Goal: Information Seeking & Learning: Learn about a topic

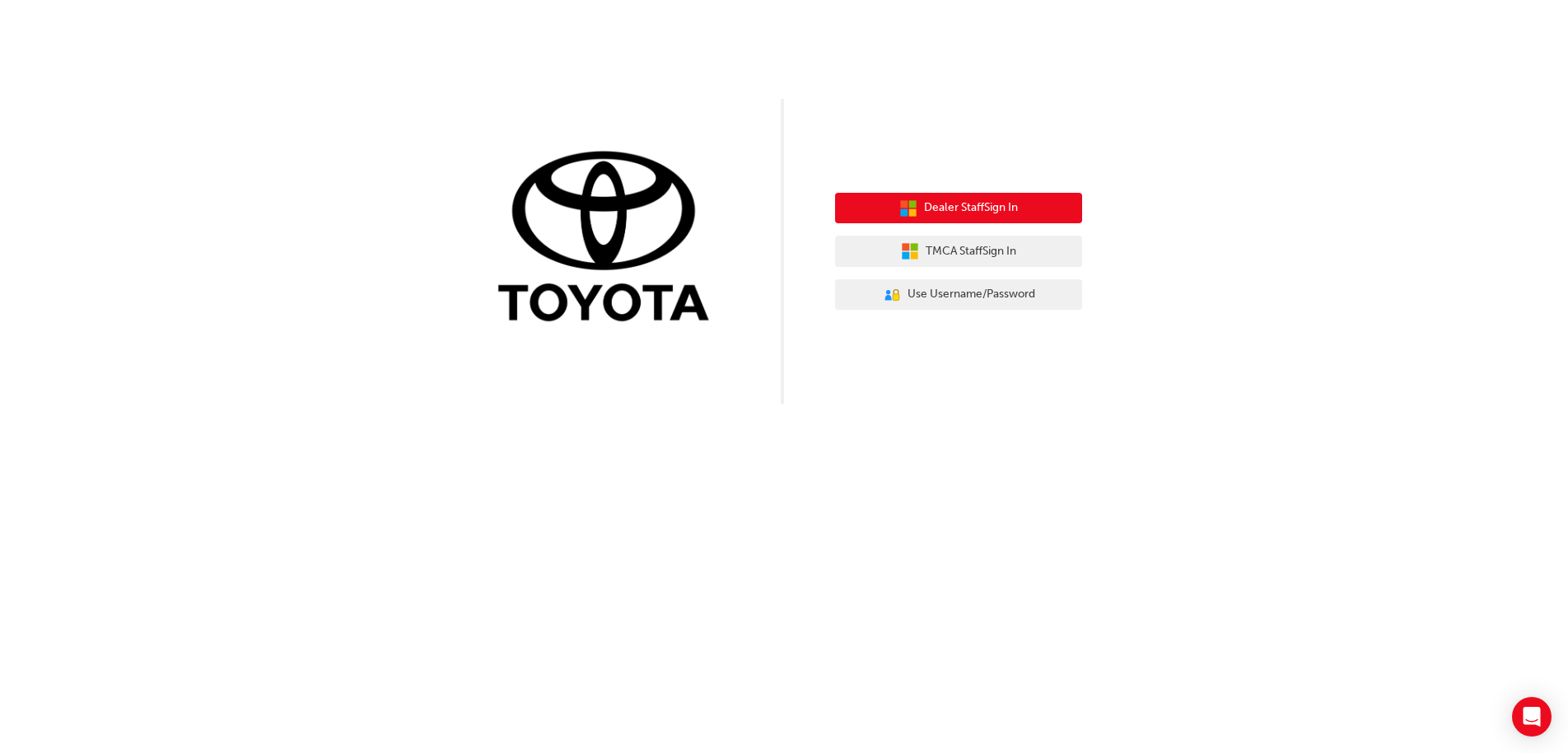
click at [955, 206] on span "Dealer Staff Sign In" at bounding box center [971, 208] width 94 height 19
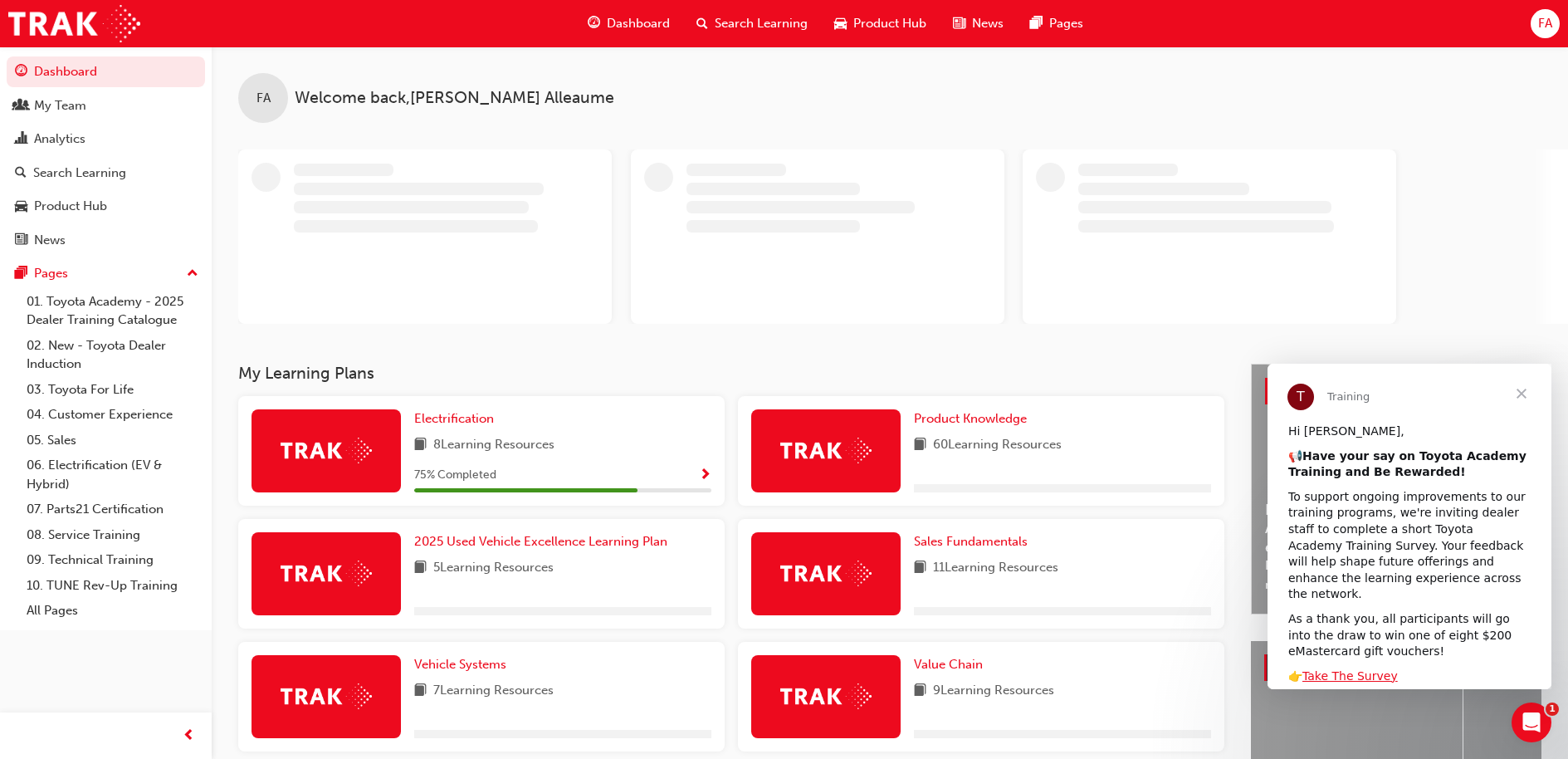
click at [728, 25] on span "Search Learning" at bounding box center [760, 24] width 93 height 19
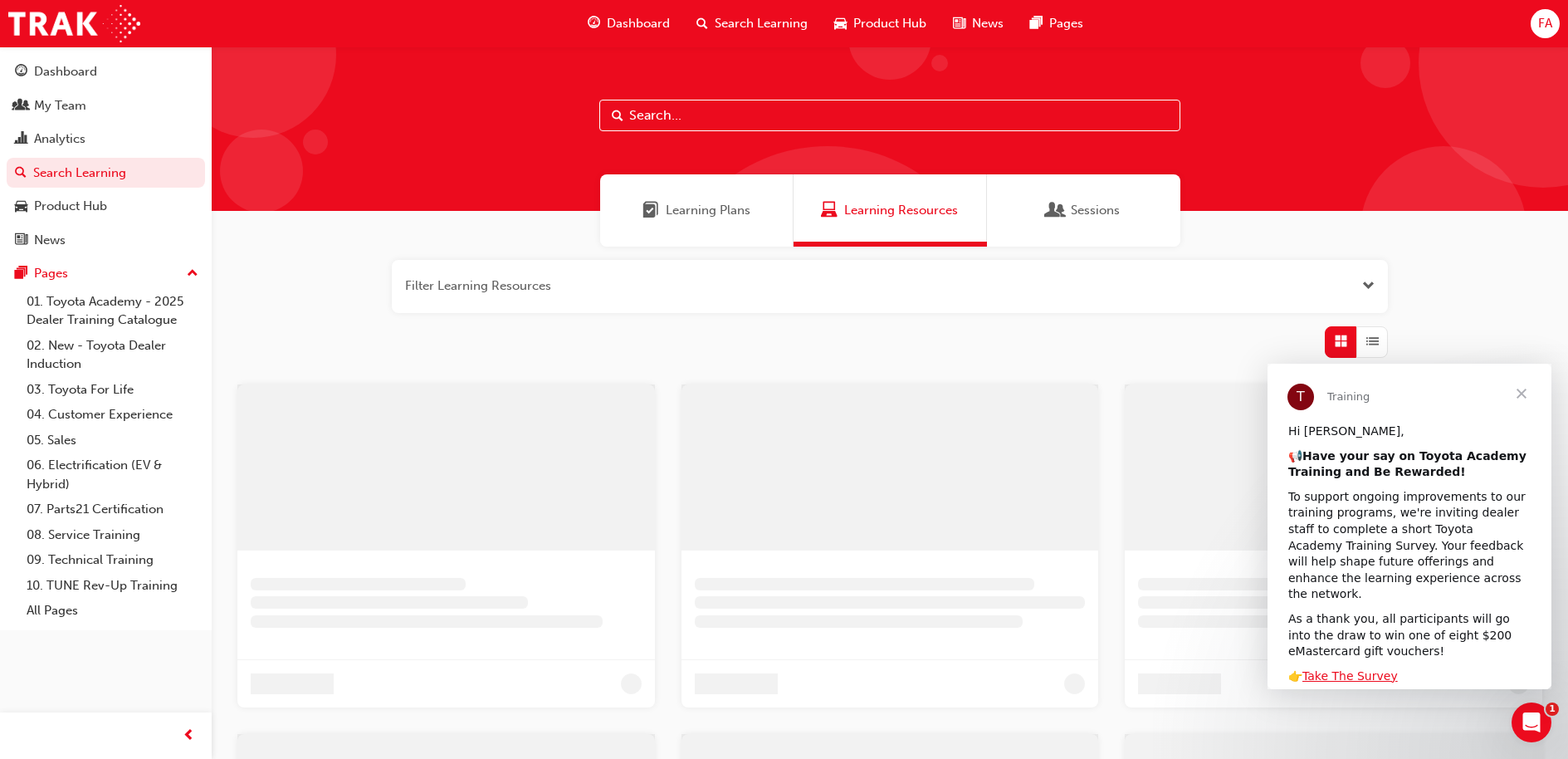
click at [668, 114] on input "text" at bounding box center [889, 115] width 581 height 31
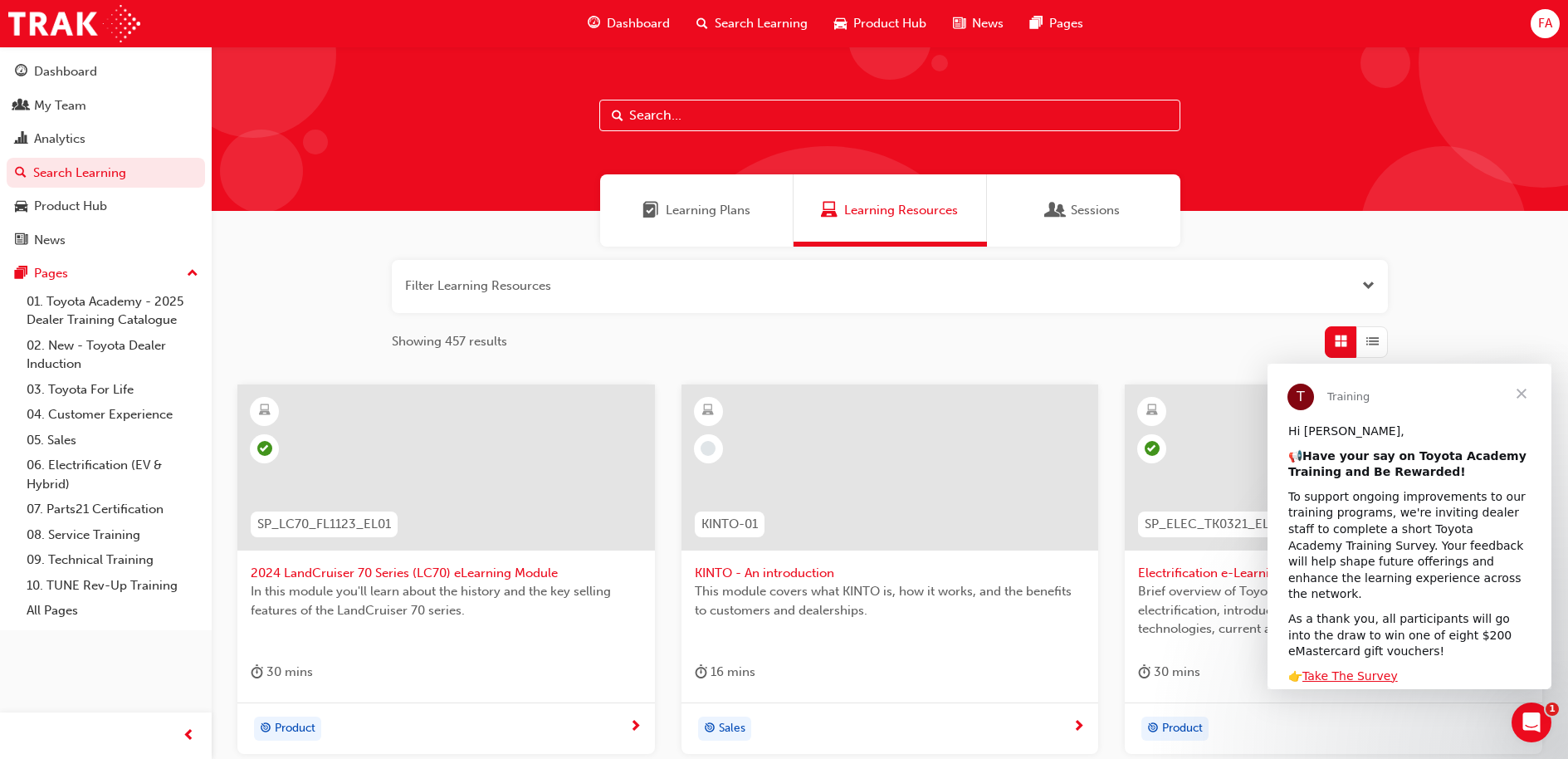
paste input "SP_COASTER_TC0322_PDF"
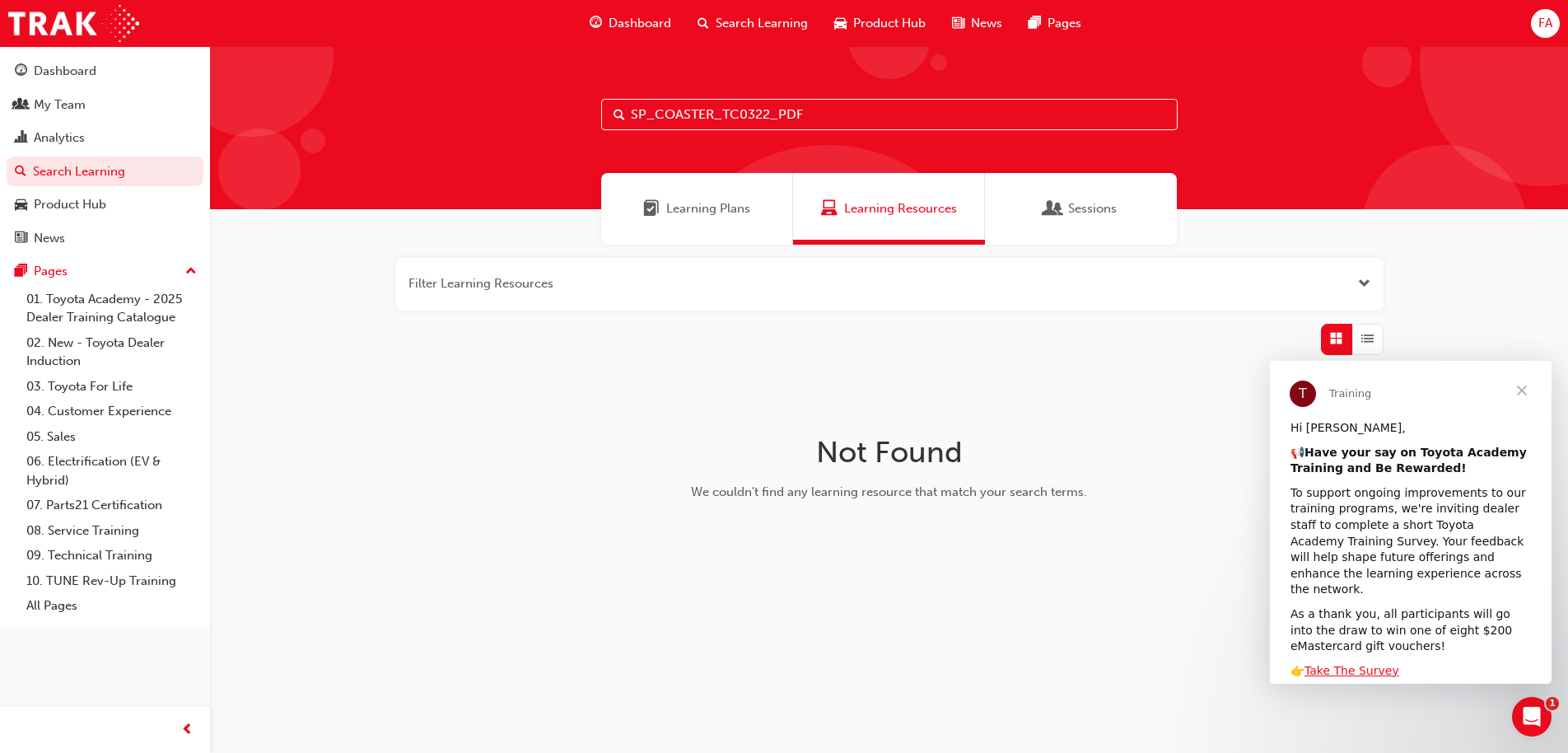
click at [837, 107] on input "SP_COASTER_TC0322_PDF" at bounding box center [889, 114] width 576 height 31
type input "COASTER"
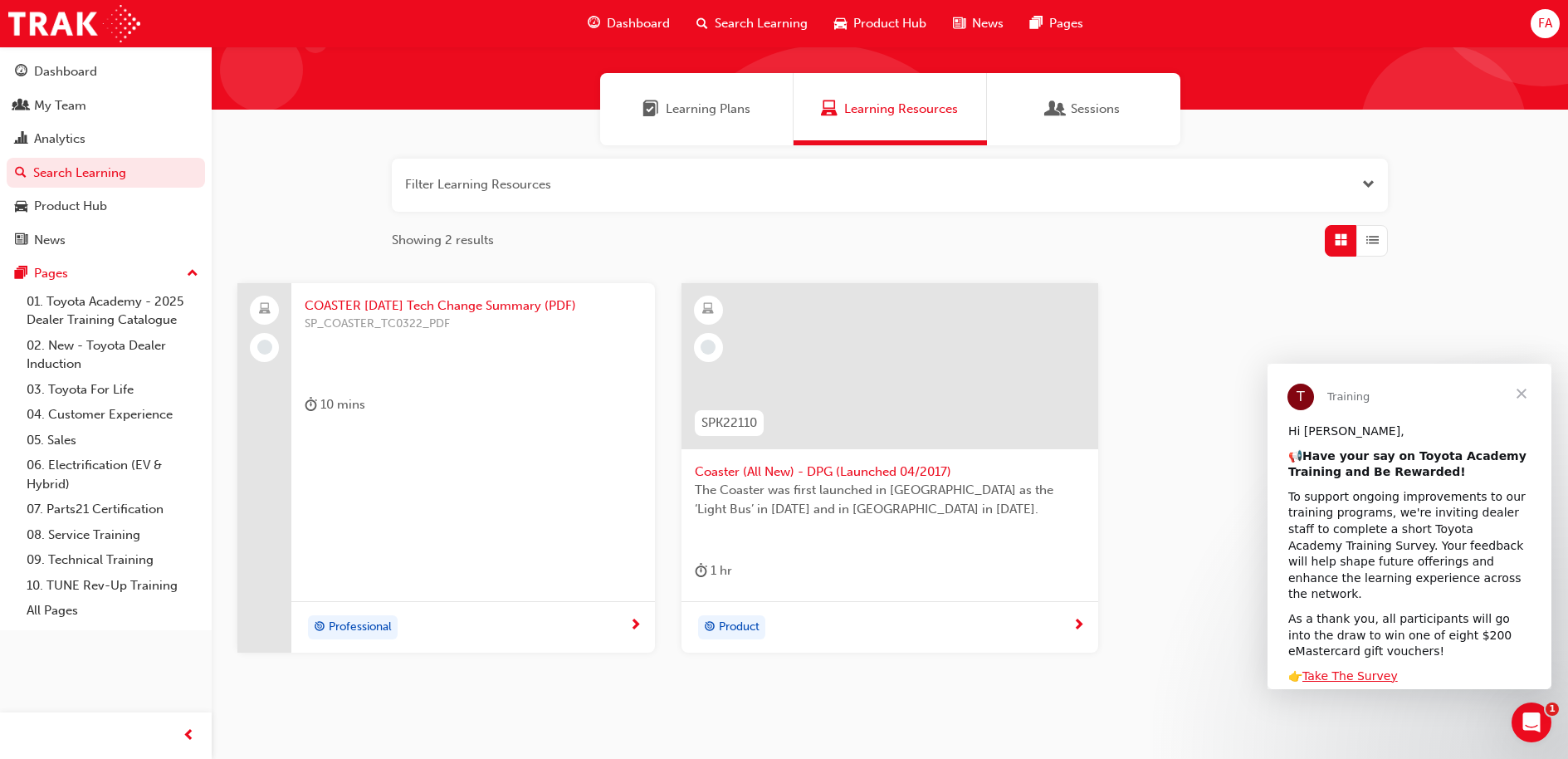
scroll to position [73, 0]
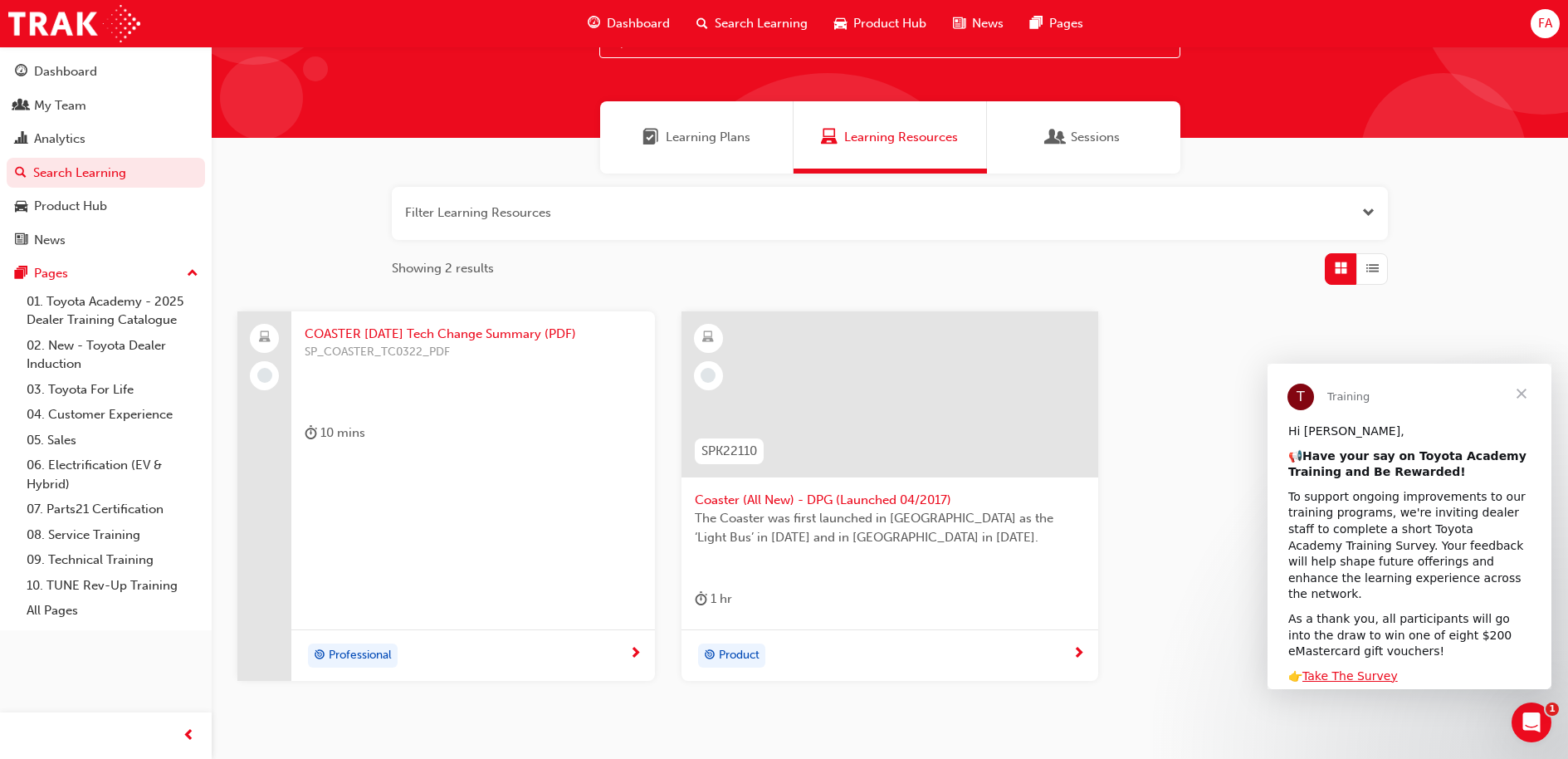
click at [467, 335] on span "COASTER [DATE] Tech Change Summary (PDF)" at bounding box center [473, 335] width 337 height 19
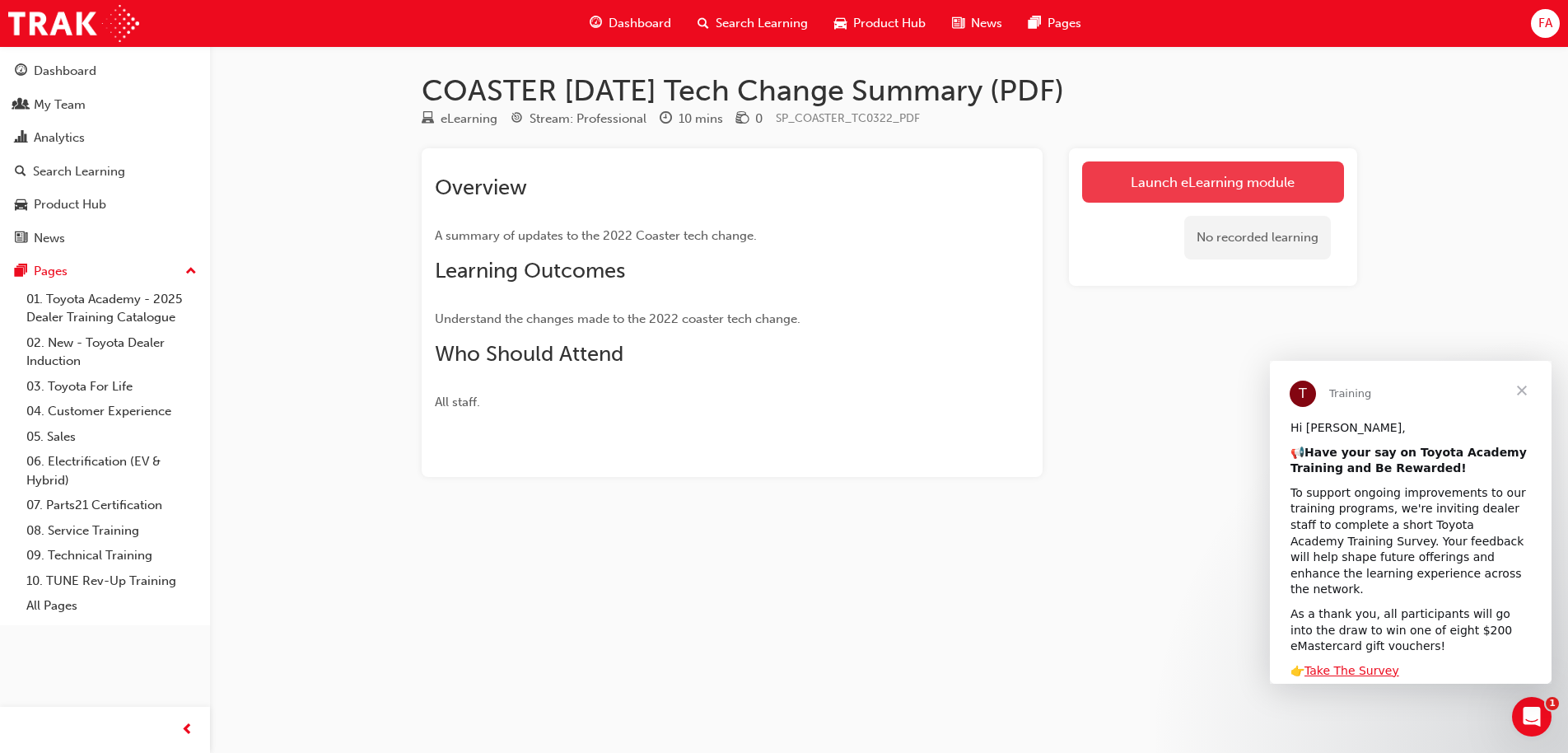
click at [1153, 179] on link "Launch eLearning module" at bounding box center [1213, 182] width 262 height 42
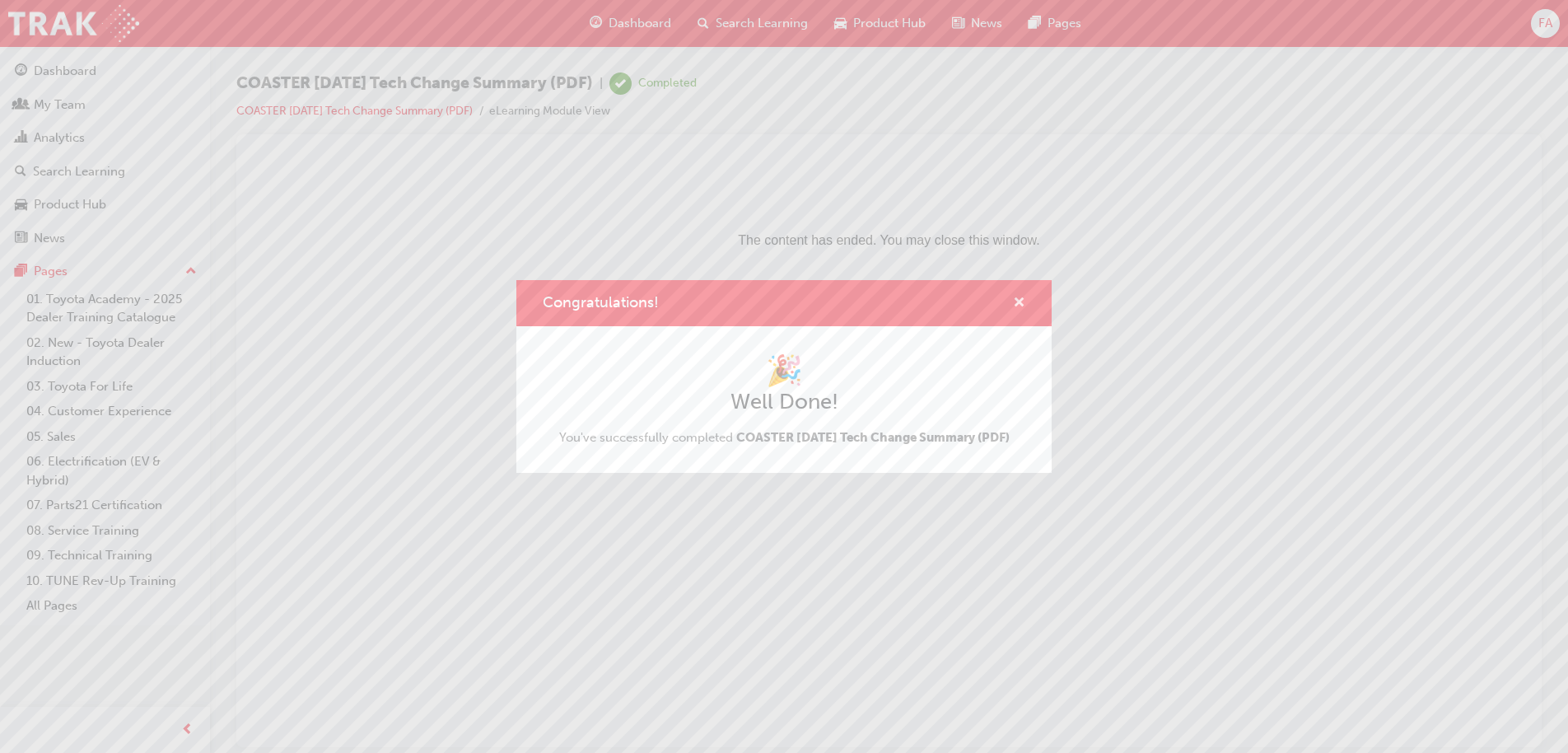
click at [1014, 296] on span "cross-icon" at bounding box center [1019, 303] width 12 height 15
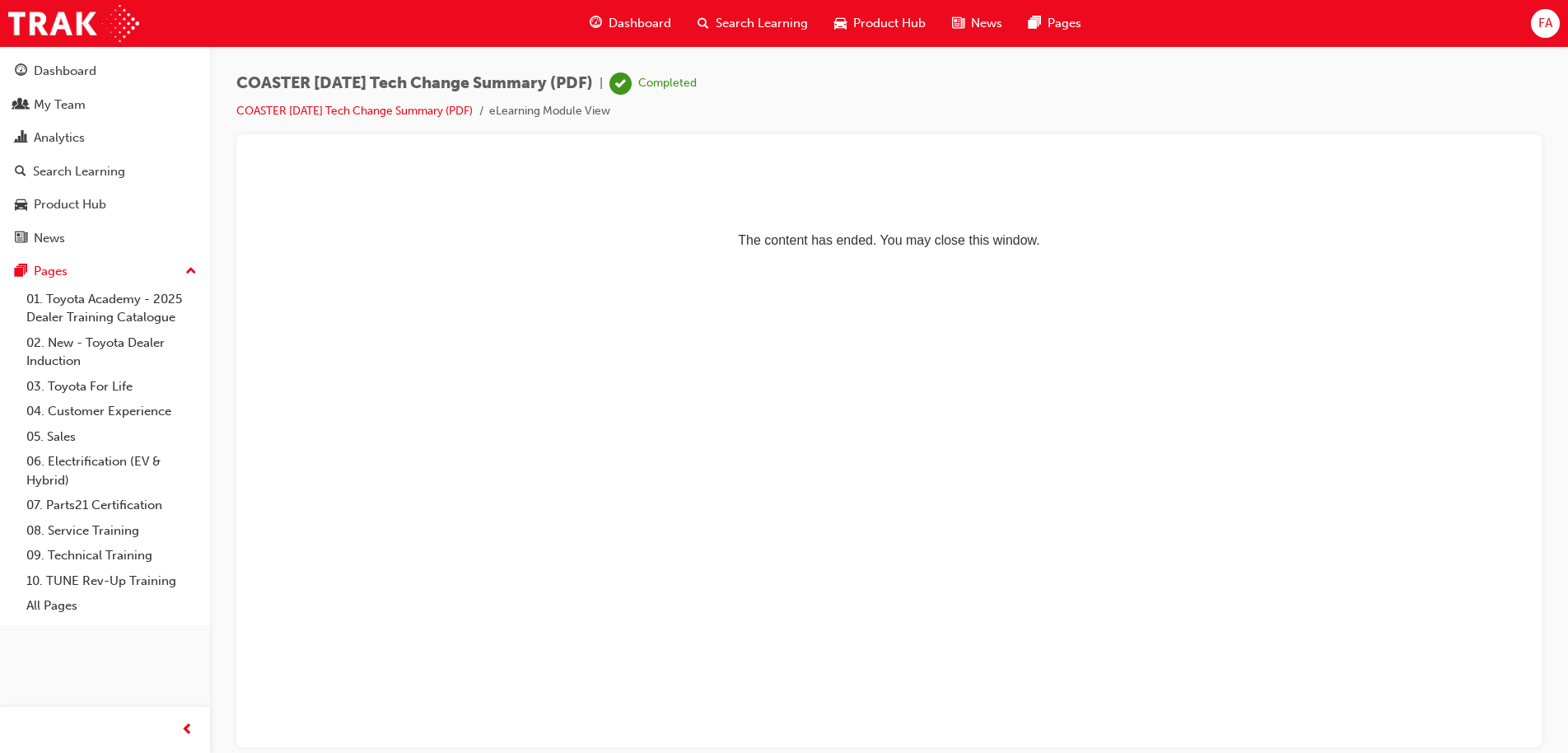
click at [755, 25] on span "Search Learning" at bounding box center [761, 23] width 92 height 19
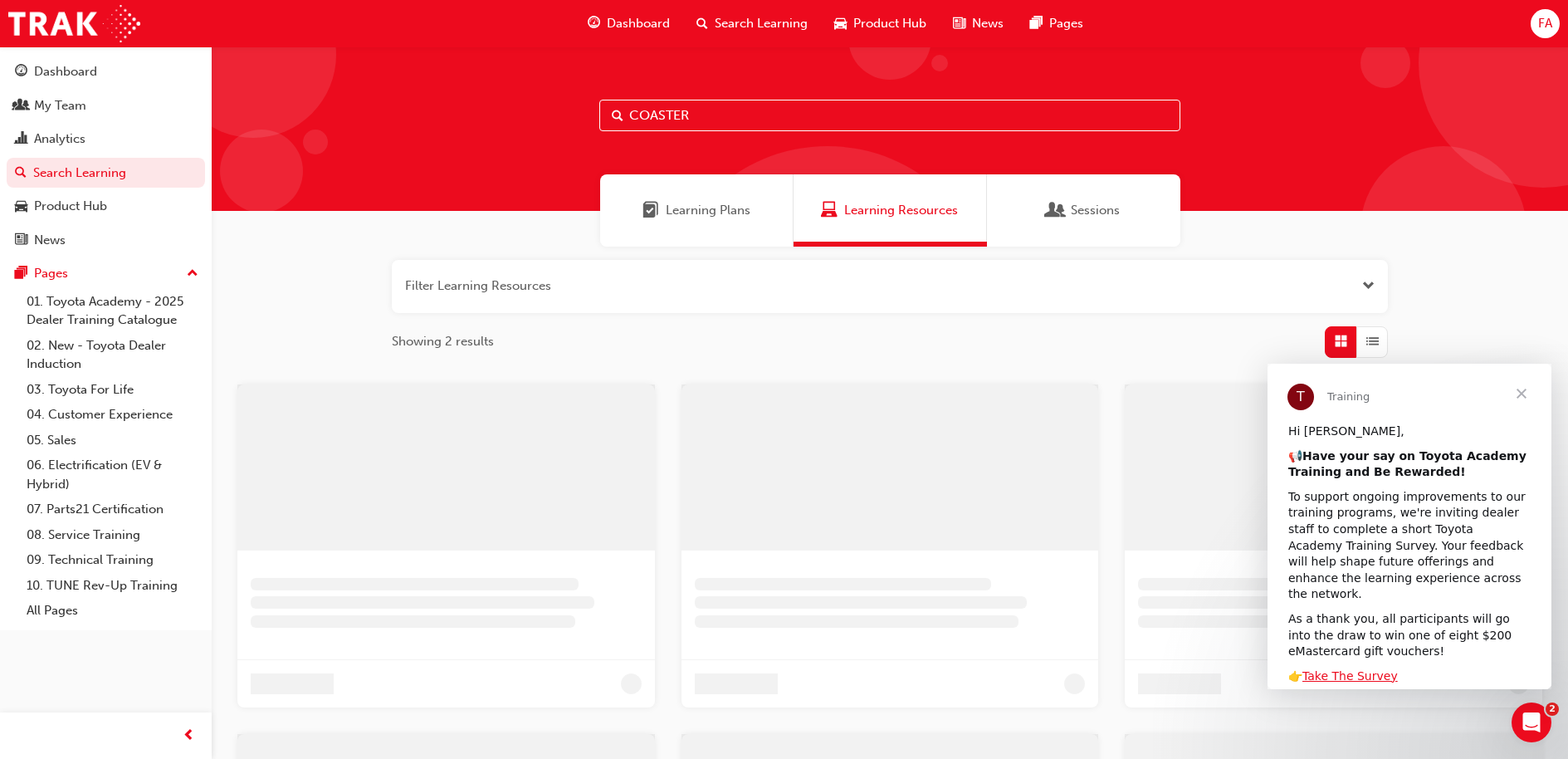
click at [719, 113] on input "COASTER" at bounding box center [889, 115] width 581 height 31
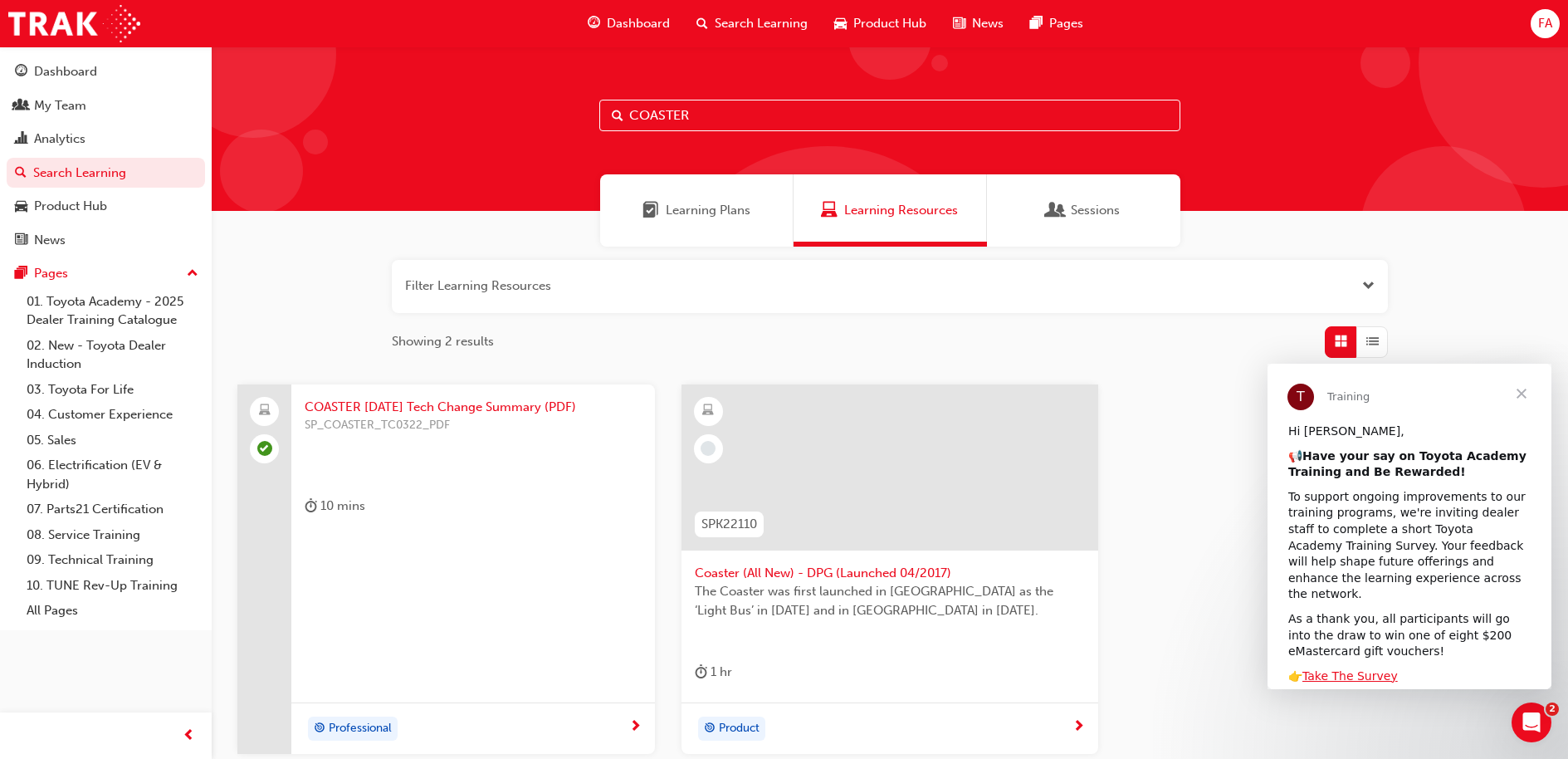
drag, startPoint x: 729, startPoint y: 115, endPoint x: 545, endPoint y: 115, distance: 184.0
click at [545, 115] on div "COASTER" at bounding box center [889, 128] width 1356 height 164
paste input "CORH-PROD-EL"
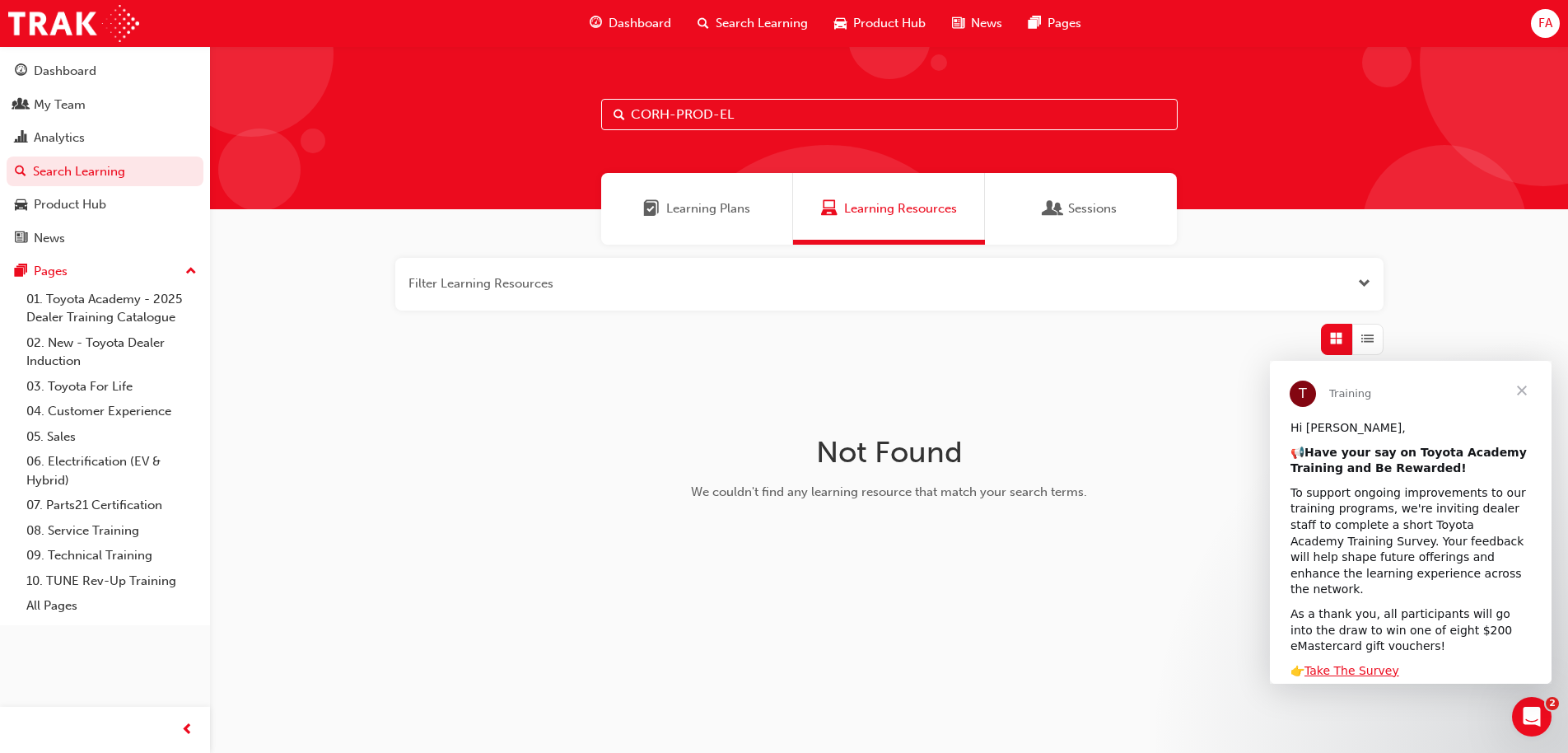
type input "CORH-PROD-EL"
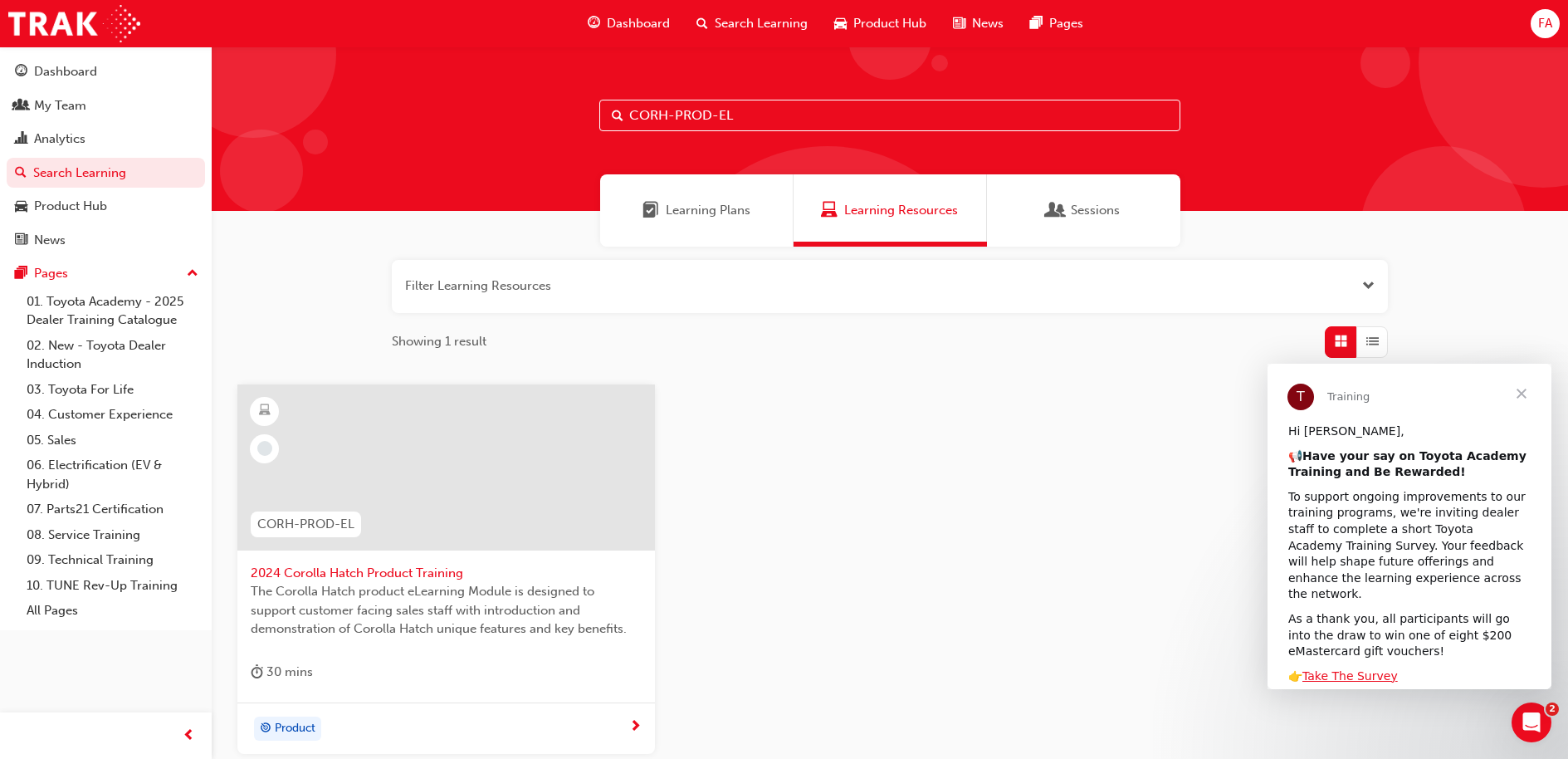
click at [375, 572] on span "2024 Corolla Hatch Product Training" at bounding box center [446, 573] width 391 height 19
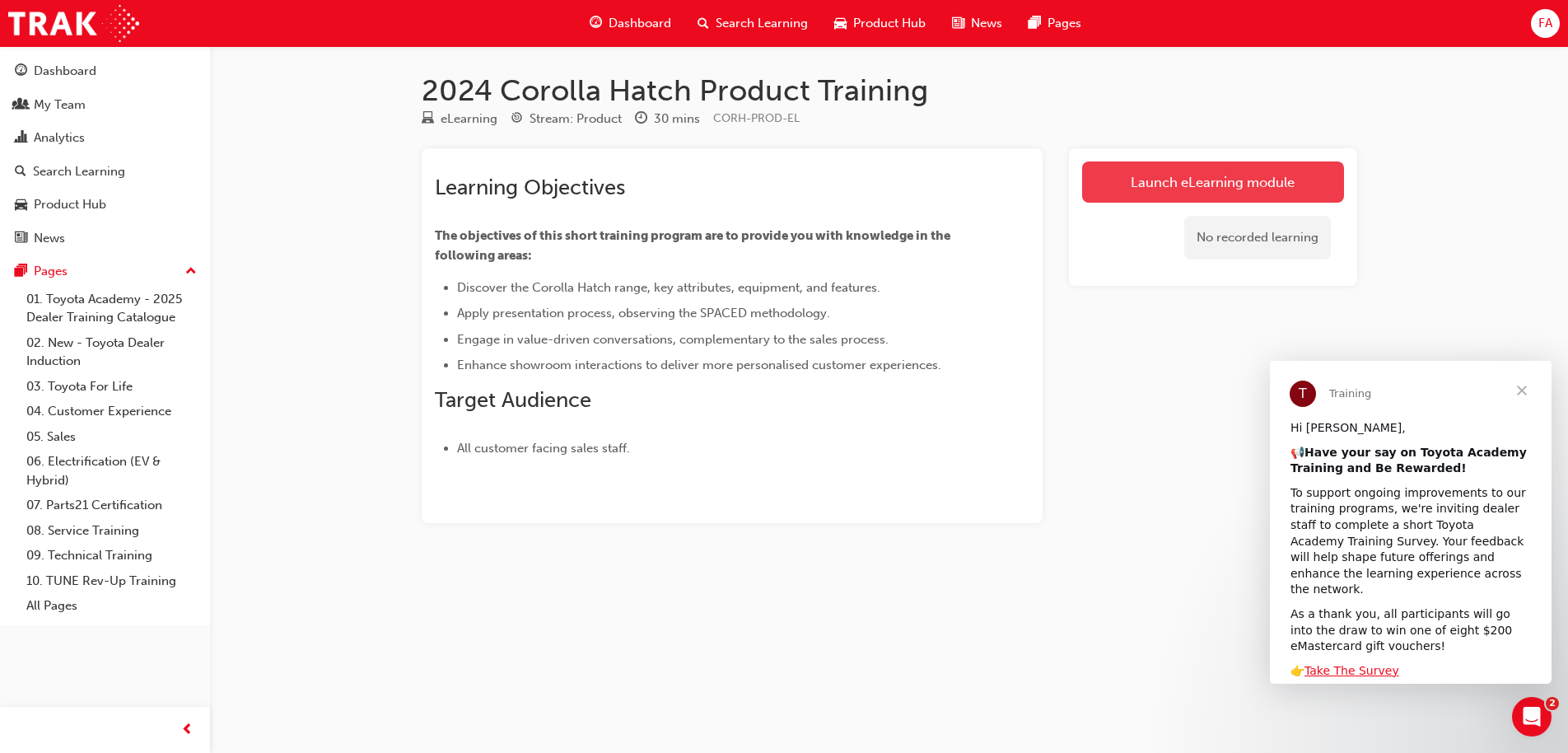
click at [1189, 177] on link "Launch eLearning module" at bounding box center [1213, 182] width 262 height 42
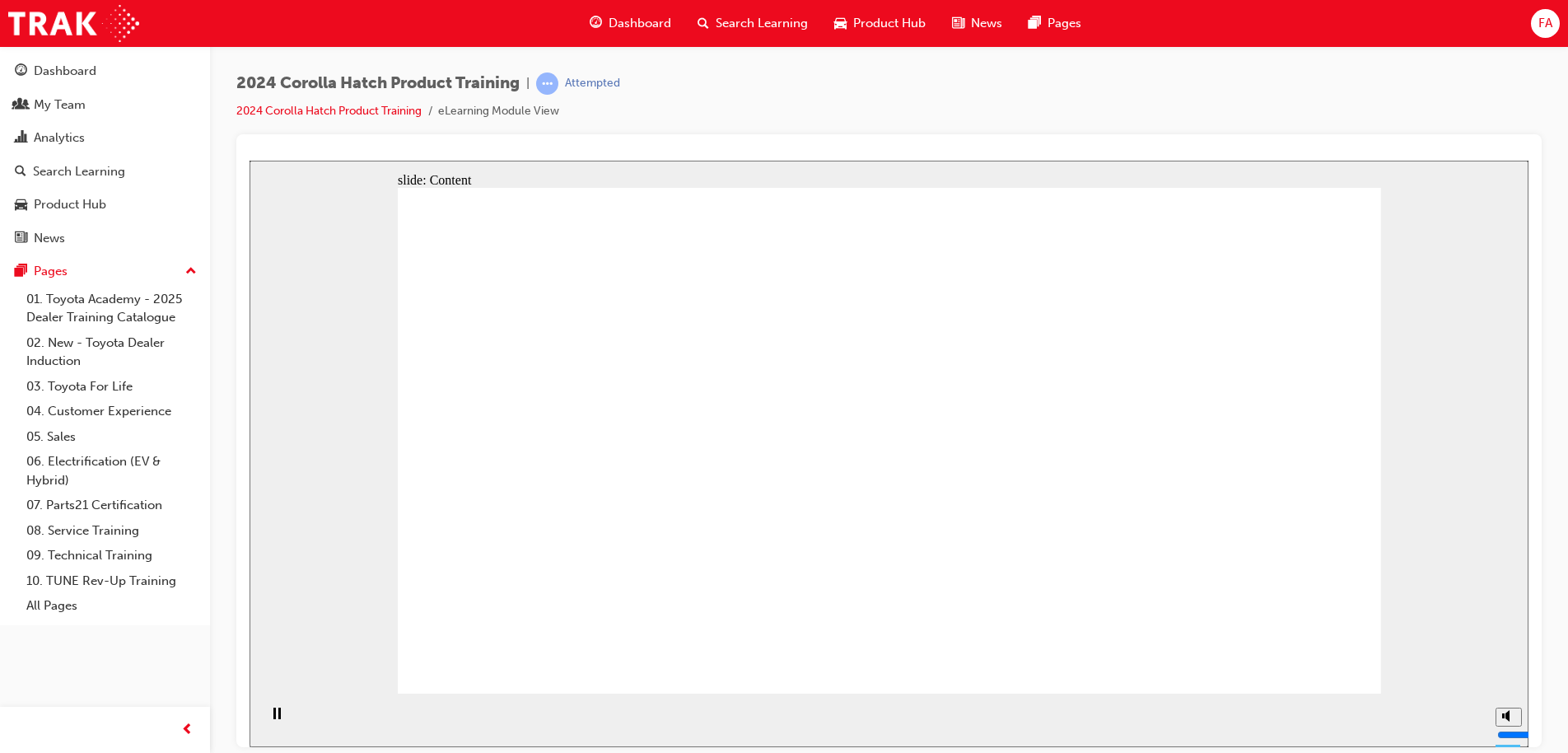
drag, startPoint x: 1341, startPoint y: 646, endPoint x: 1308, endPoint y: 656, distance: 34.5
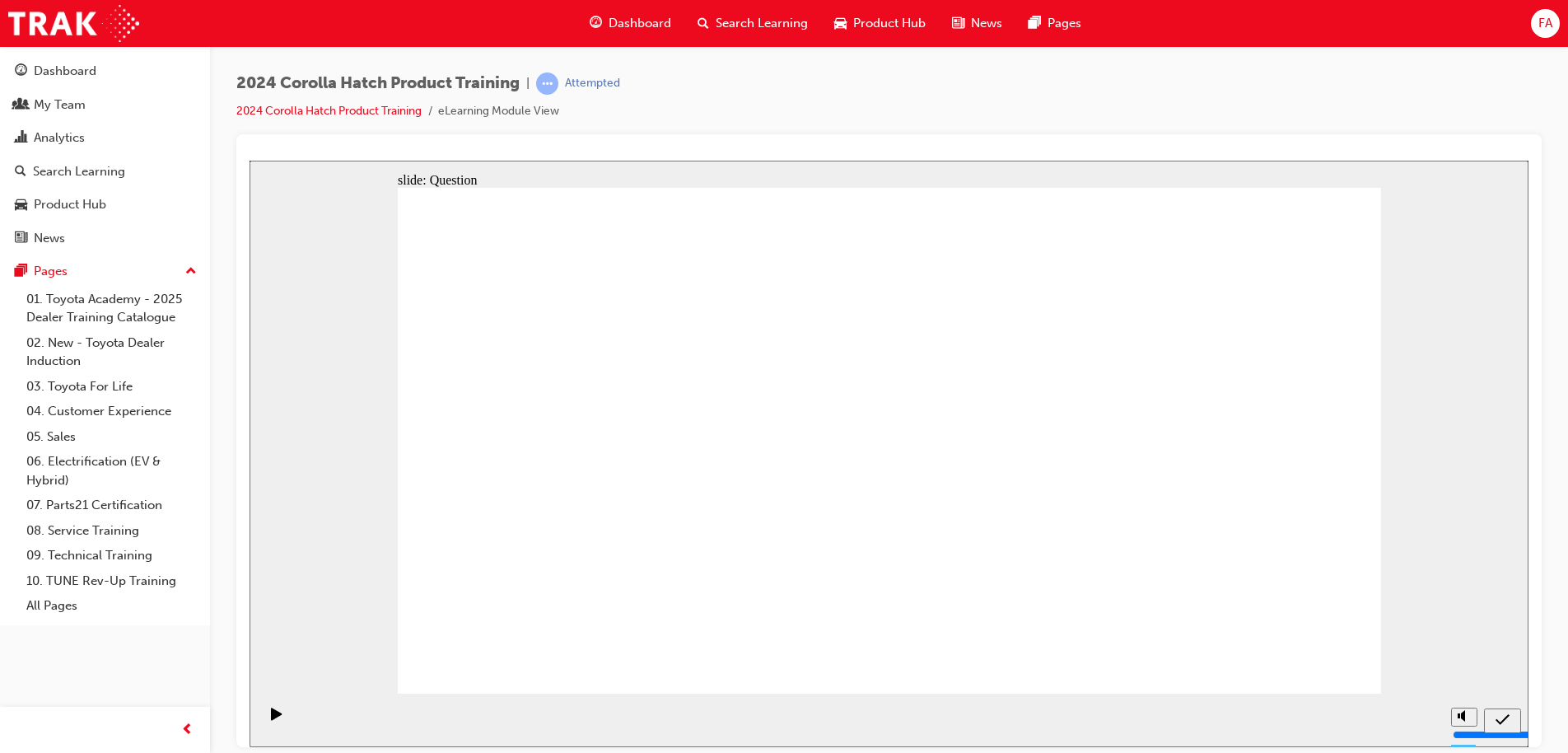
radio input "true"
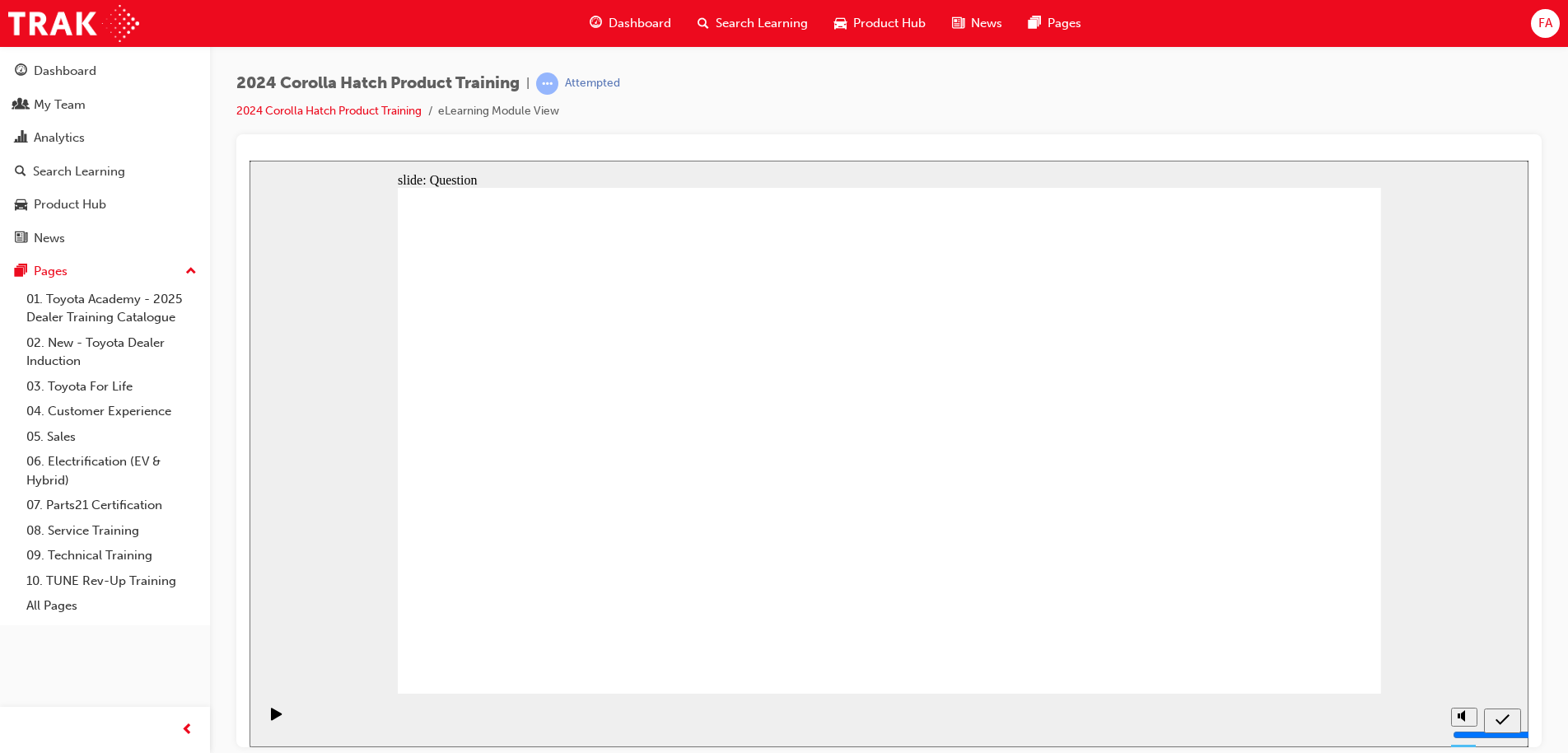
radio input "true"
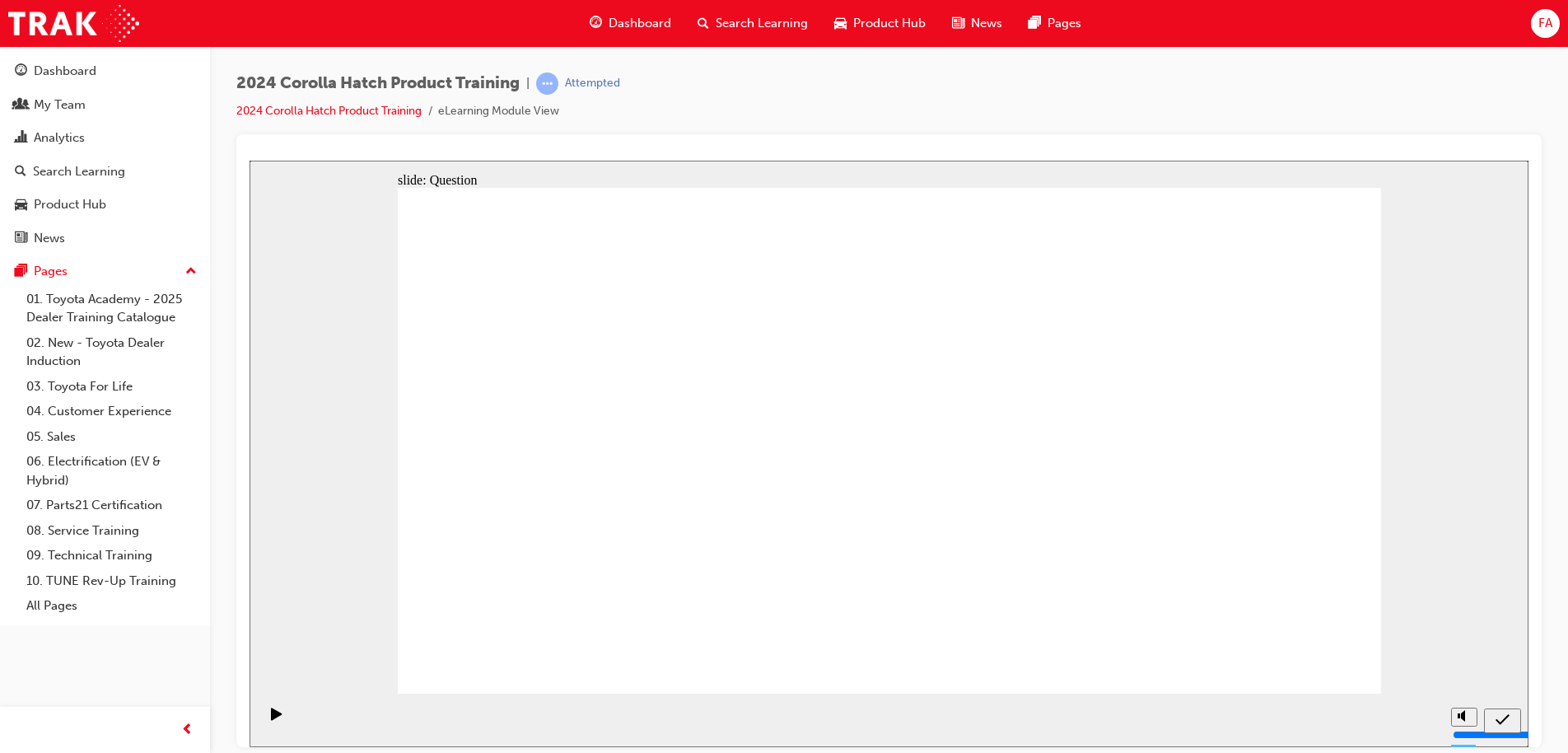
radio input "true"
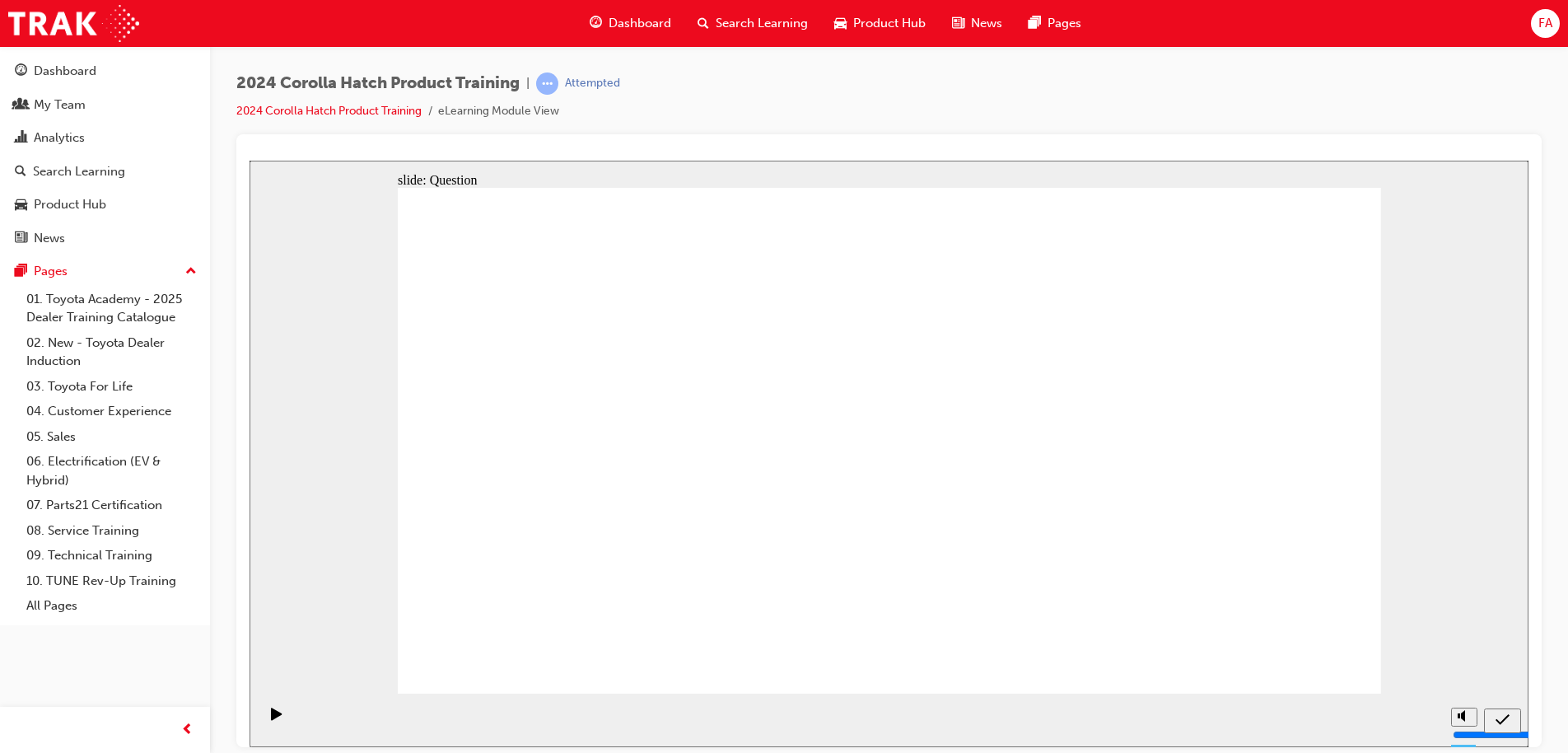
drag, startPoint x: 720, startPoint y: 427, endPoint x: 571, endPoint y: 574, distance: 209.3
drag, startPoint x: 881, startPoint y: 430, endPoint x: 745, endPoint y: 589, distance: 209.2
drag, startPoint x: 1041, startPoint y: 448, endPoint x: 908, endPoint y: 581, distance: 188.1
drag, startPoint x: 686, startPoint y: 567, endPoint x: 1030, endPoint y: 570, distance: 344.0
drag, startPoint x: 591, startPoint y: 416, endPoint x: 767, endPoint y: 577, distance: 238.5
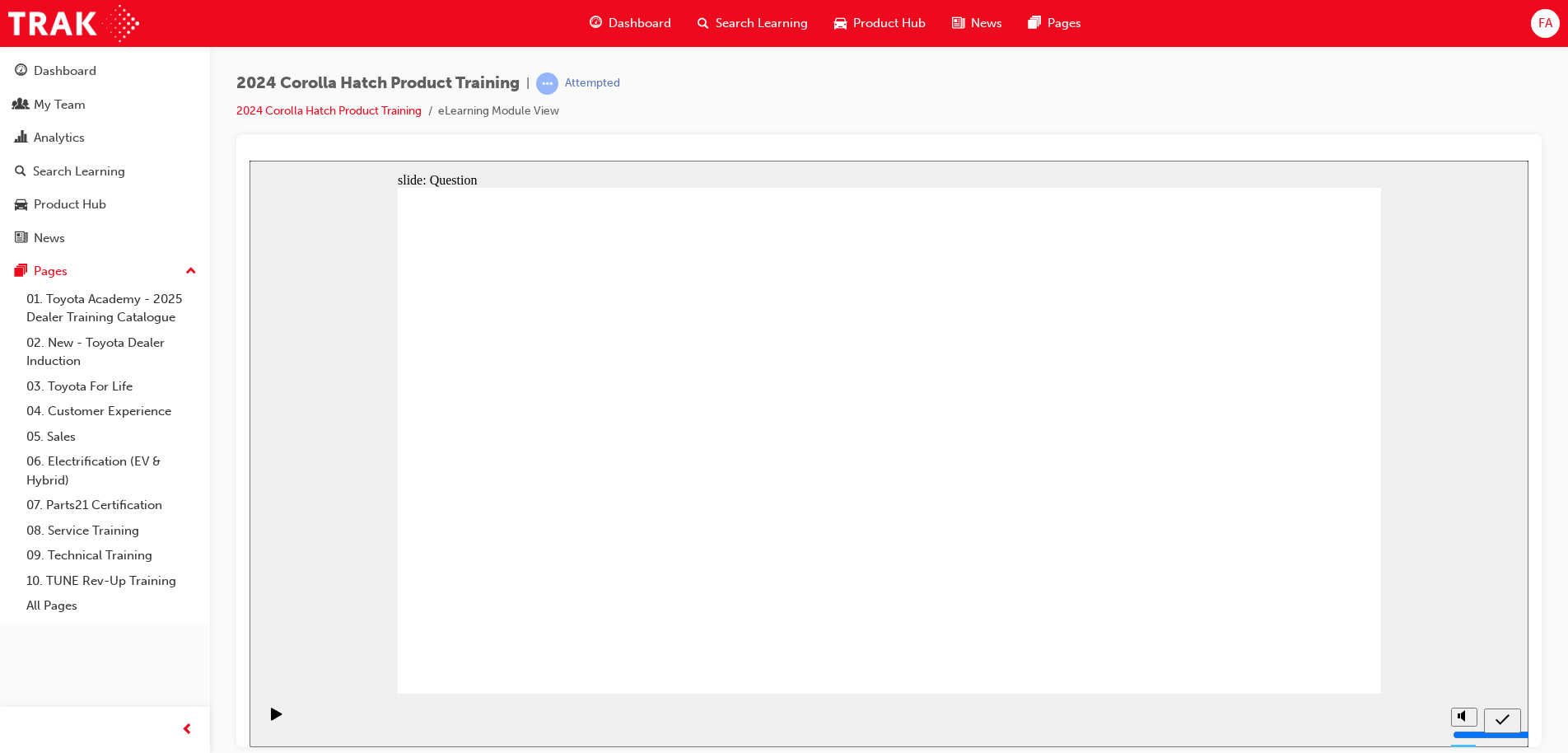
drag, startPoint x: 1223, startPoint y: 529, endPoint x: 1223, endPoint y: 600, distance: 71.0
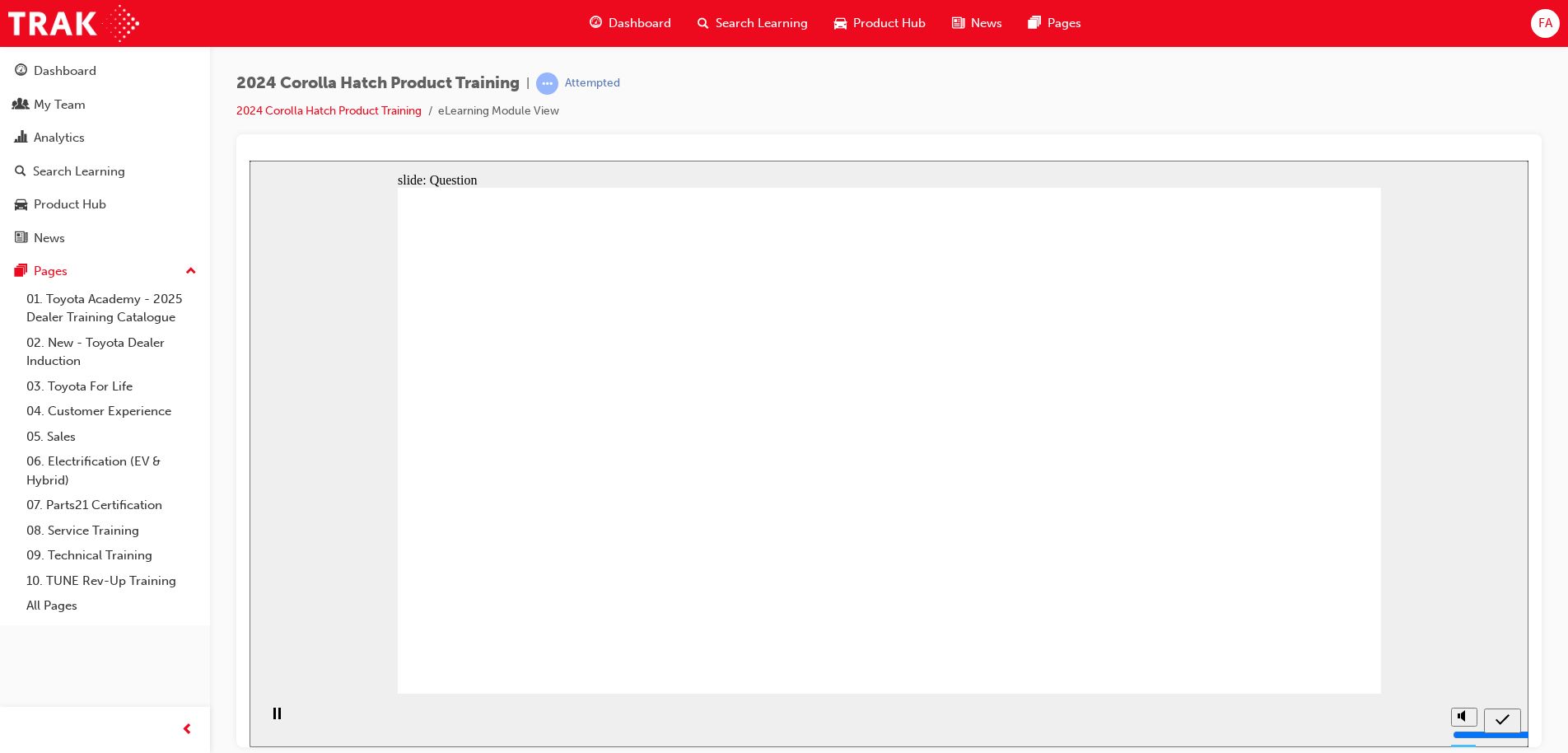
radio input "true"
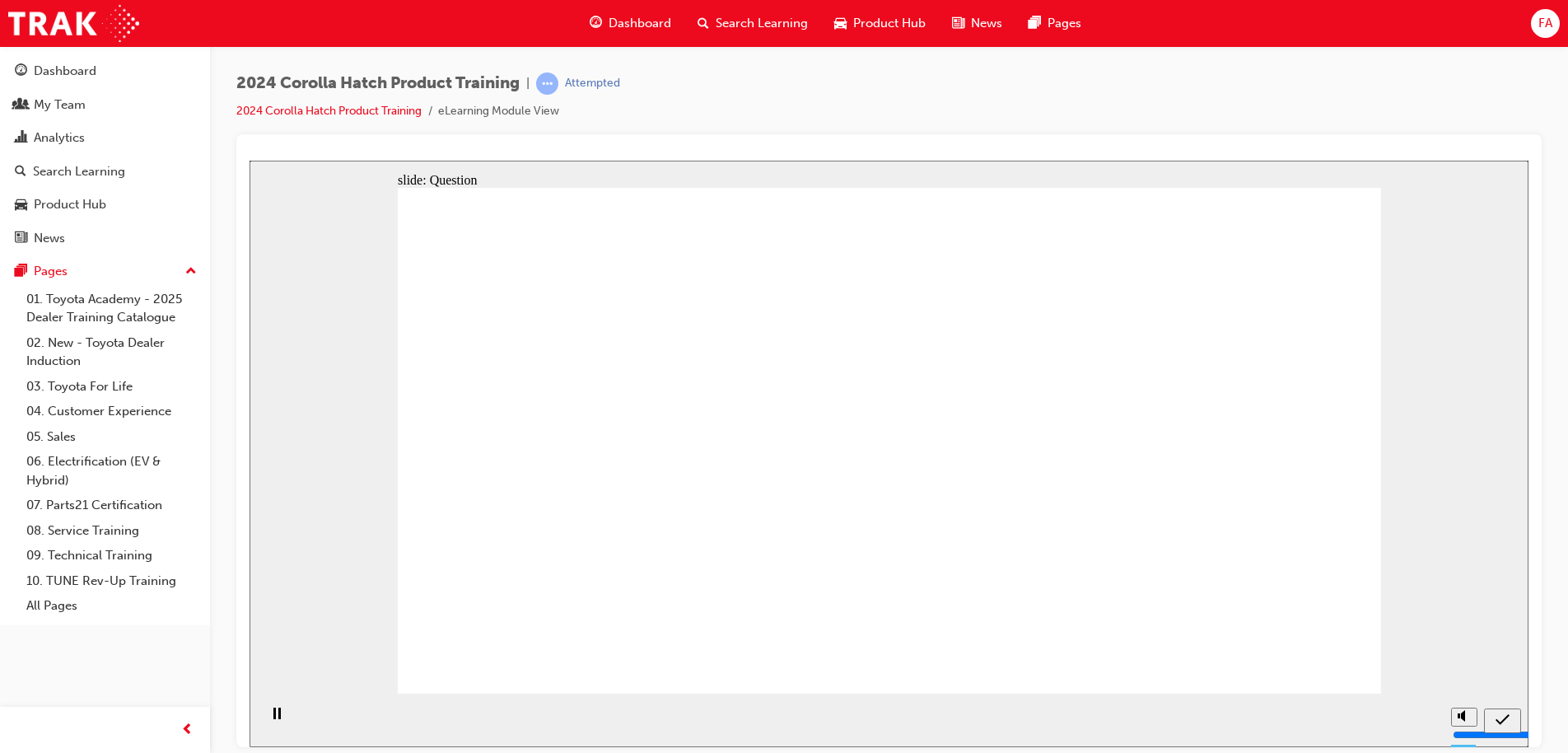
radio input "true"
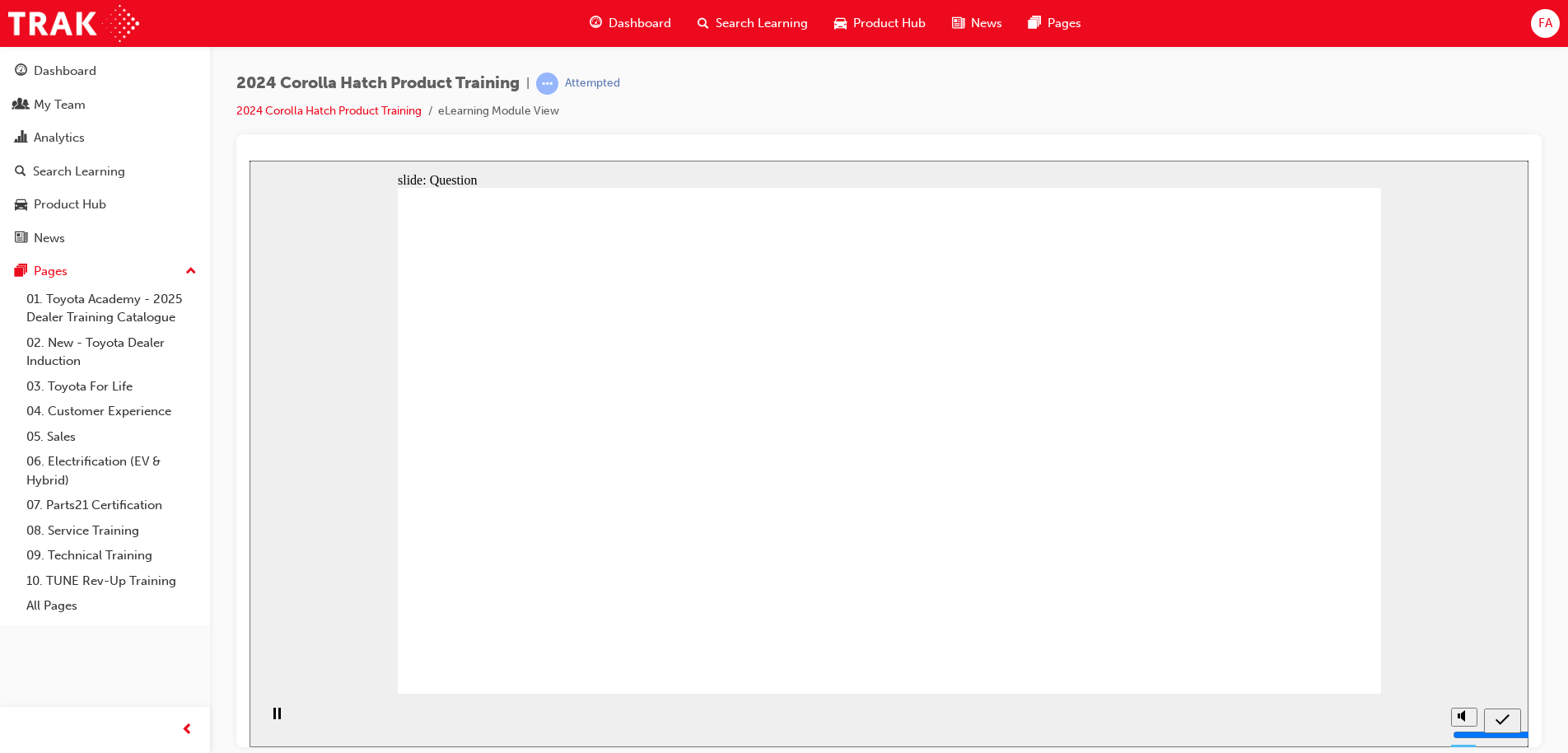
radio input "true"
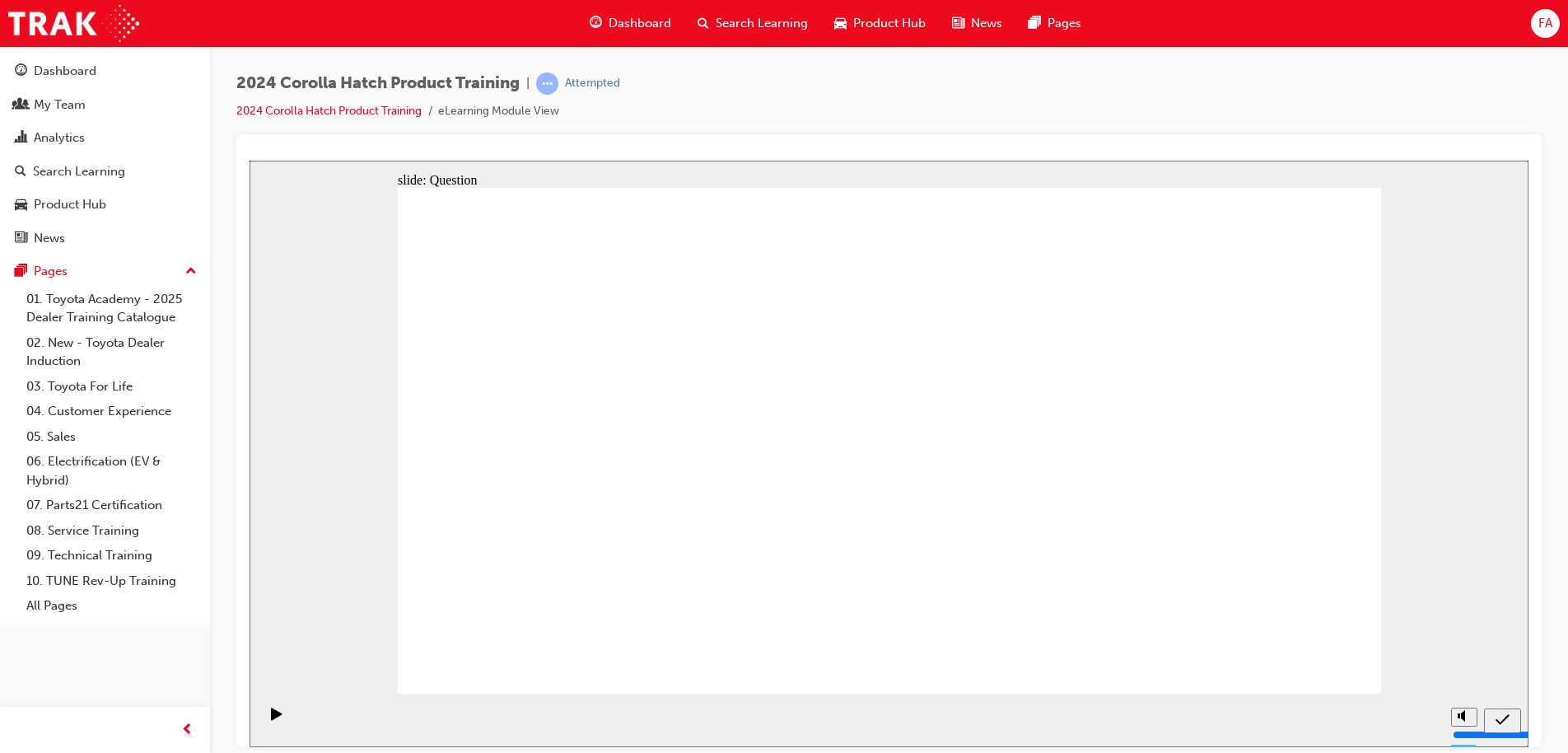
drag, startPoint x: 716, startPoint y: 428, endPoint x: 579, endPoint y: 579, distance: 203.9
drag, startPoint x: 1072, startPoint y: 418, endPoint x: 912, endPoint y: 567, distance: 218.6
drag, startPoint x: 1226, startPoint y: 429, endPoint x: 1212, endPoint y: 588, distance: 159.6
drag, startPoint x: 573, startPoint y: 434, endPoint x: 698, endPoint y: 558, distance: 176.1
drag, startPoint x: 904, startPoint y: 415, endPoint x: 1043, endPoint y: 536, distance: 184.3
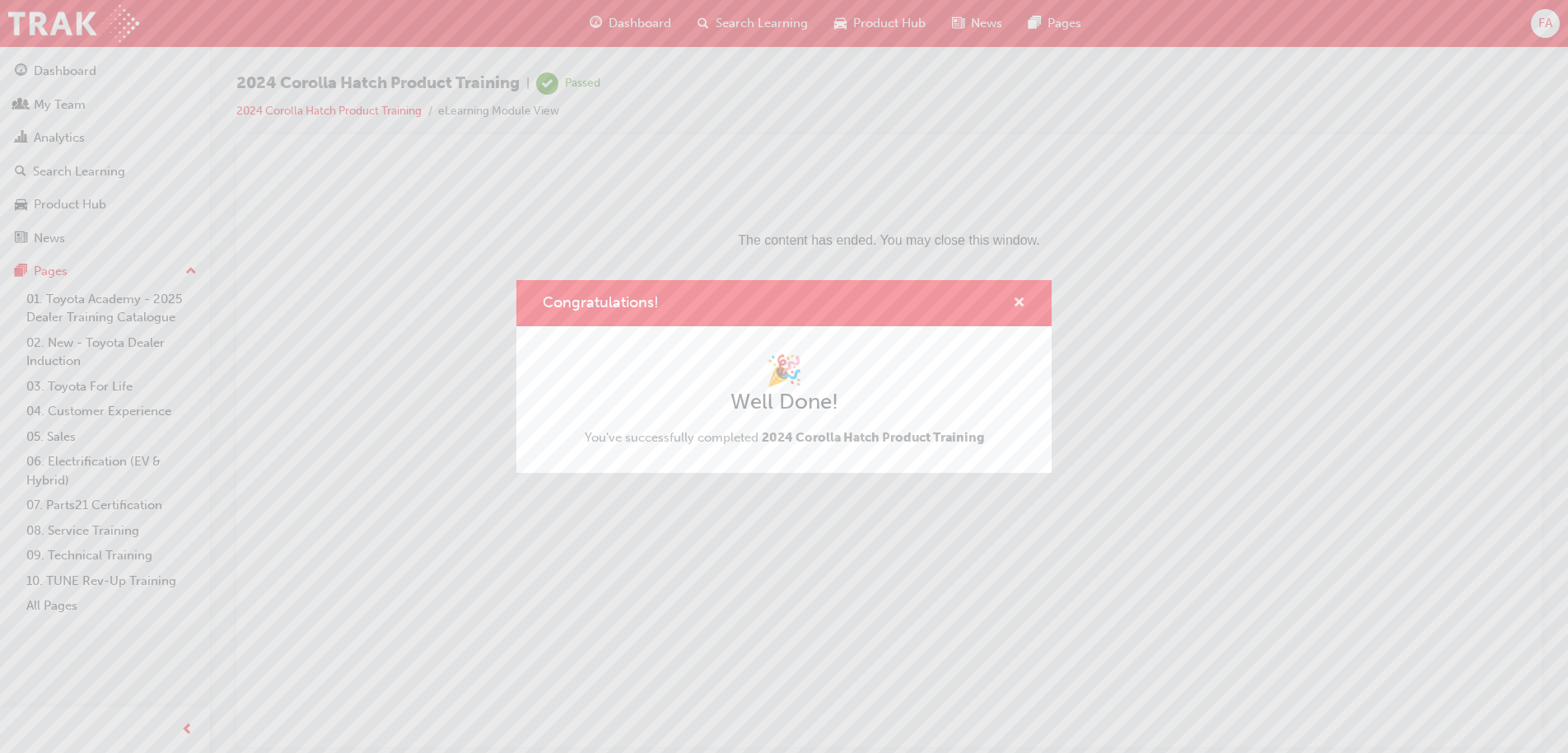
click at [1016, 302] on span "cross-icon" at bounding box center [1019, 303] width 12 height 15
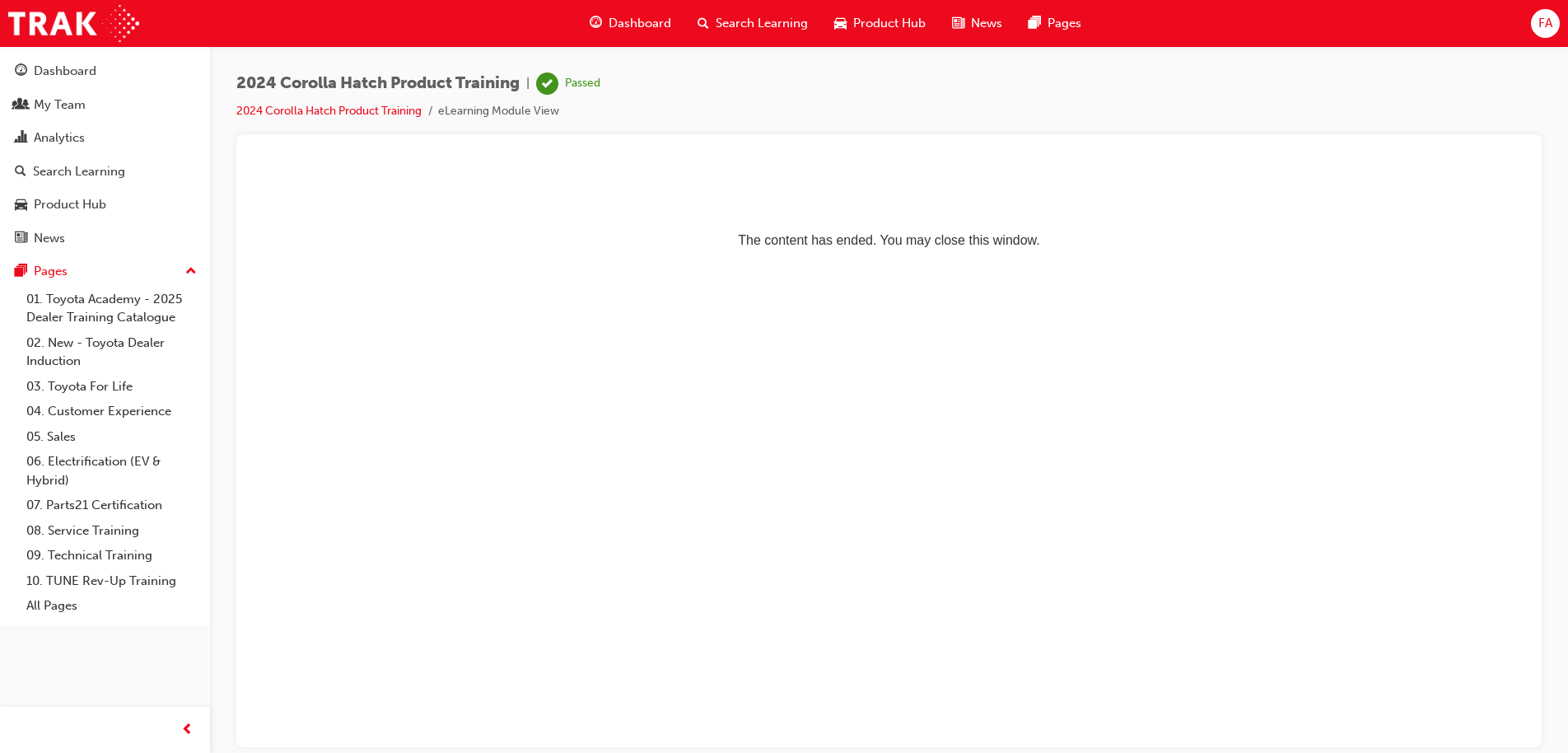
click at [754, 20] on span "Search Learning" at bounding box center [761, 23] width 92 height 19
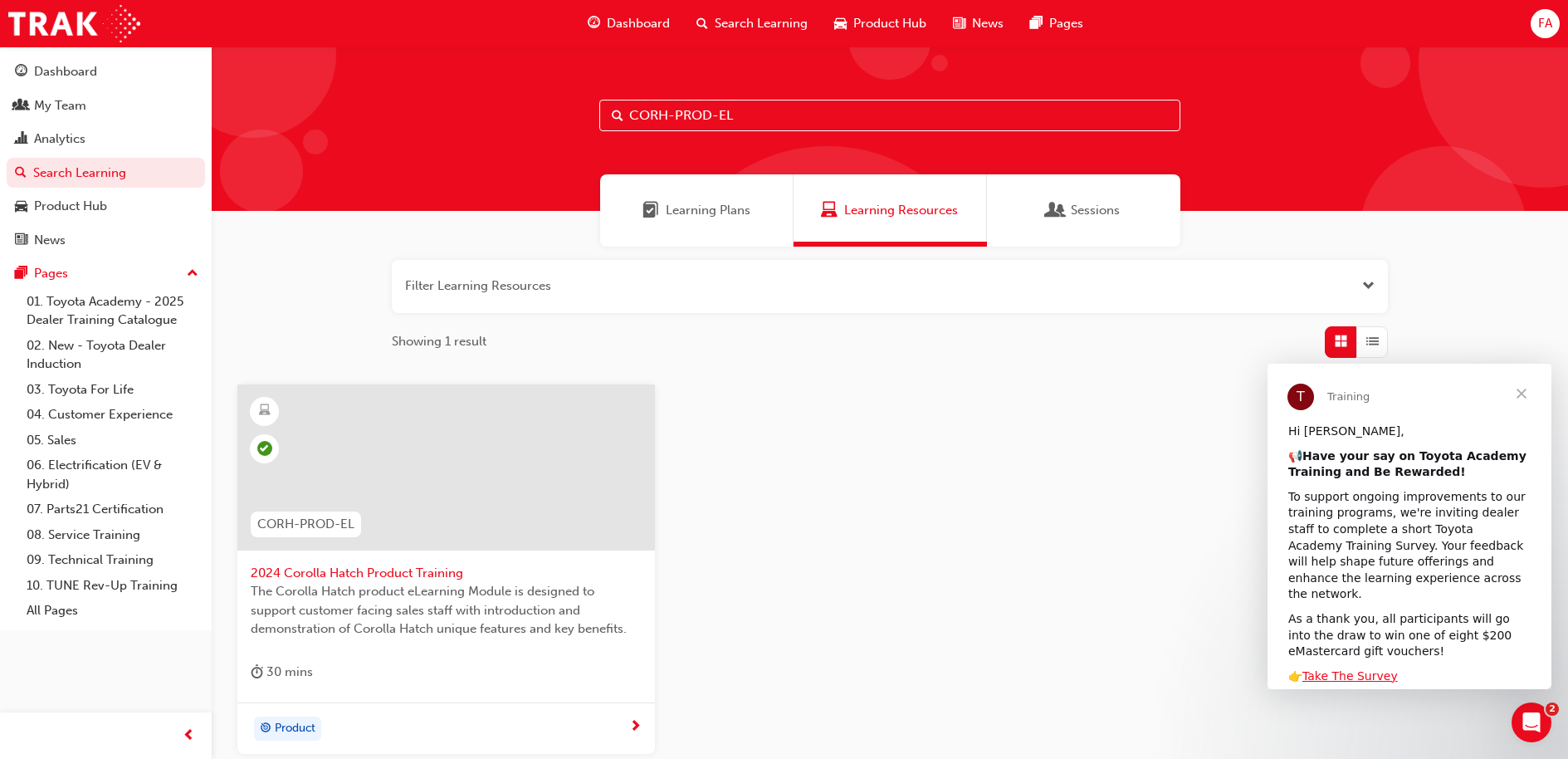
drag, startPoint x: 769, startPoint y: 110, endPoint x: 461, endPoint y: 109, distance: 308.0
click at [461, 109] on div "CORH-PROD-EL" at bounding box center [889, 128] width 1356 height 164
paste input "CORS"
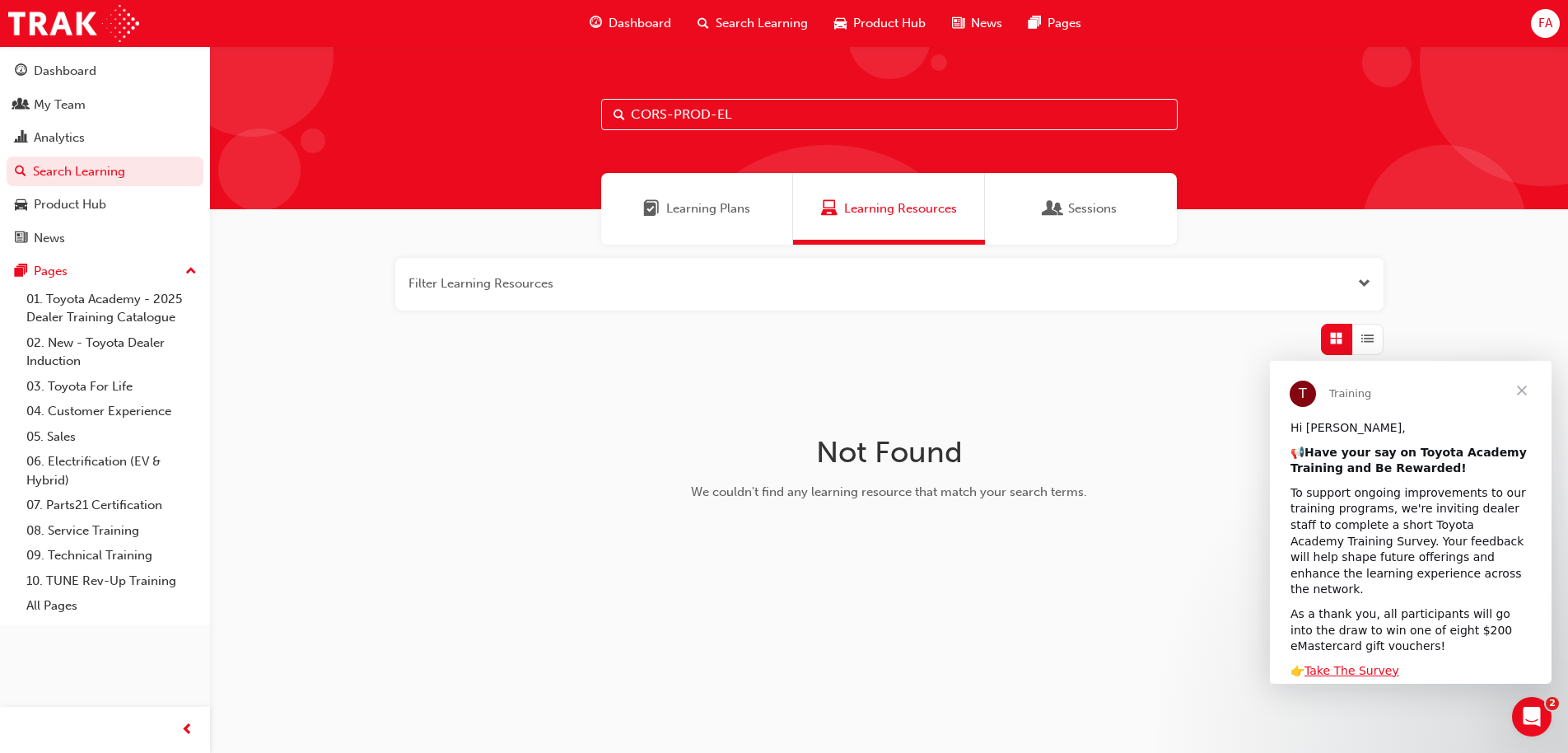
type input "CORS-PROD-EL"
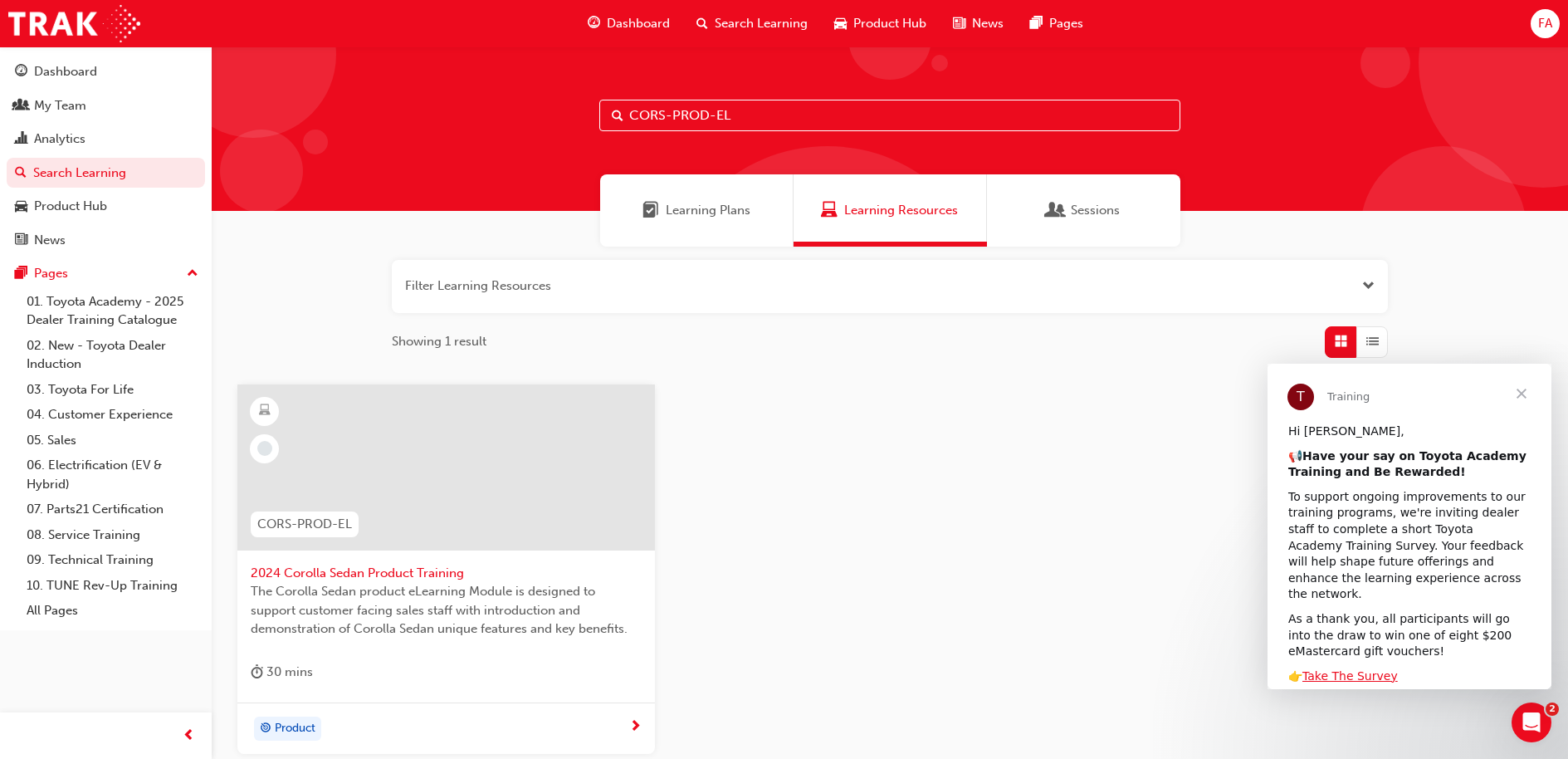
click at [411, 571] on span "2024 Corolla Sedan Product Training" at bounding box center [446, 573] width 391 height 19
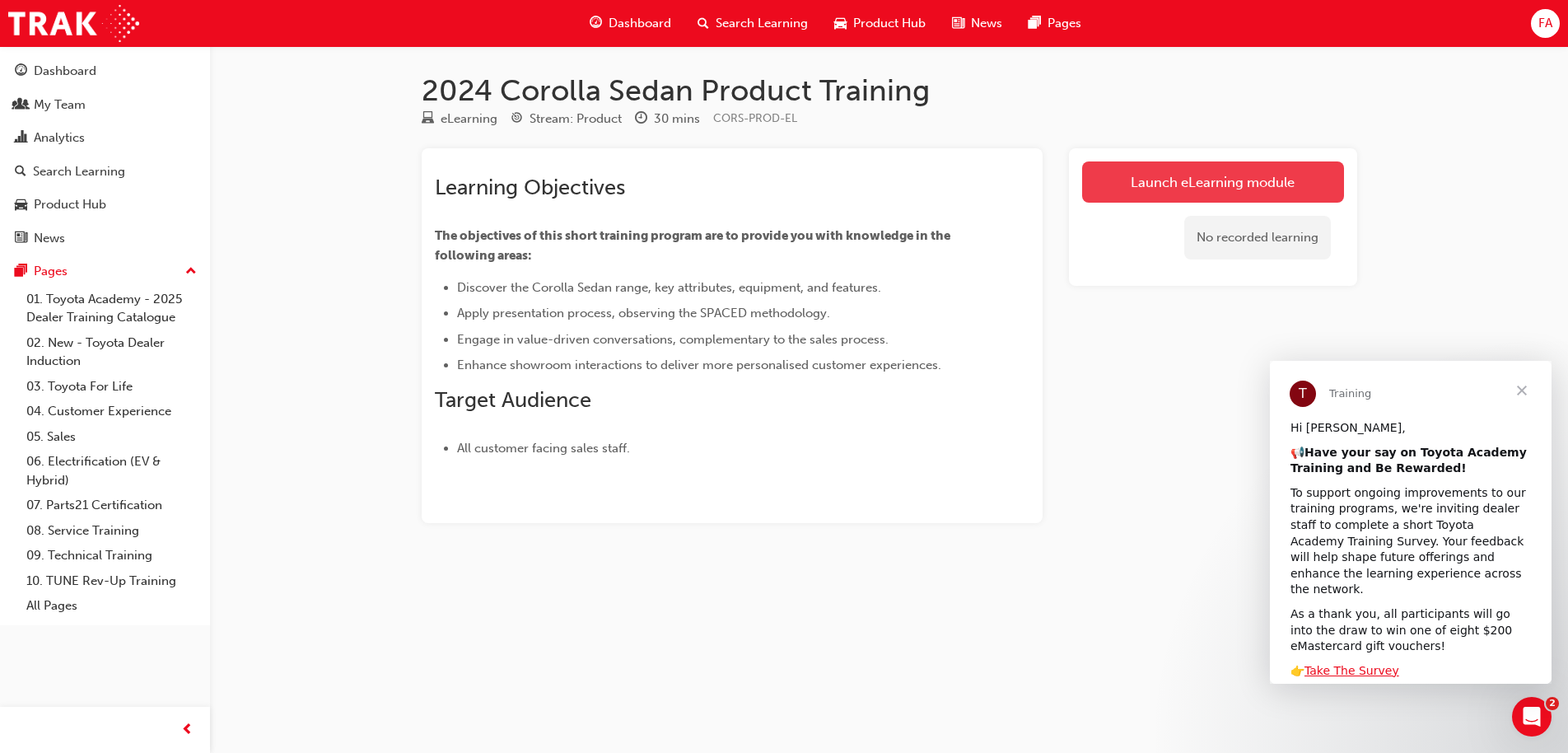
click at [1212, 178] on link "Launch eLearning module" at bounding box center [1213, 182] width 262 height 42
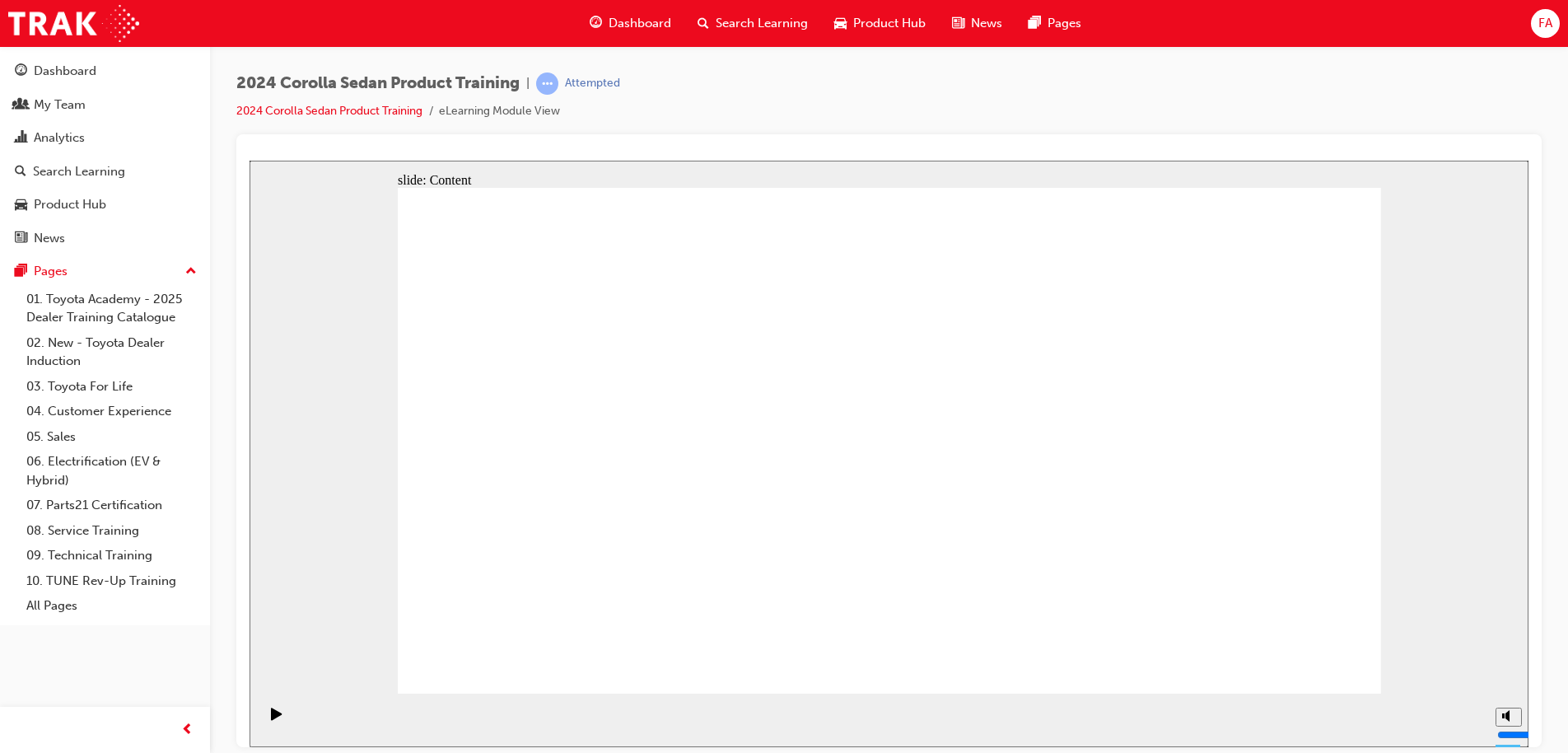
radio input "true"
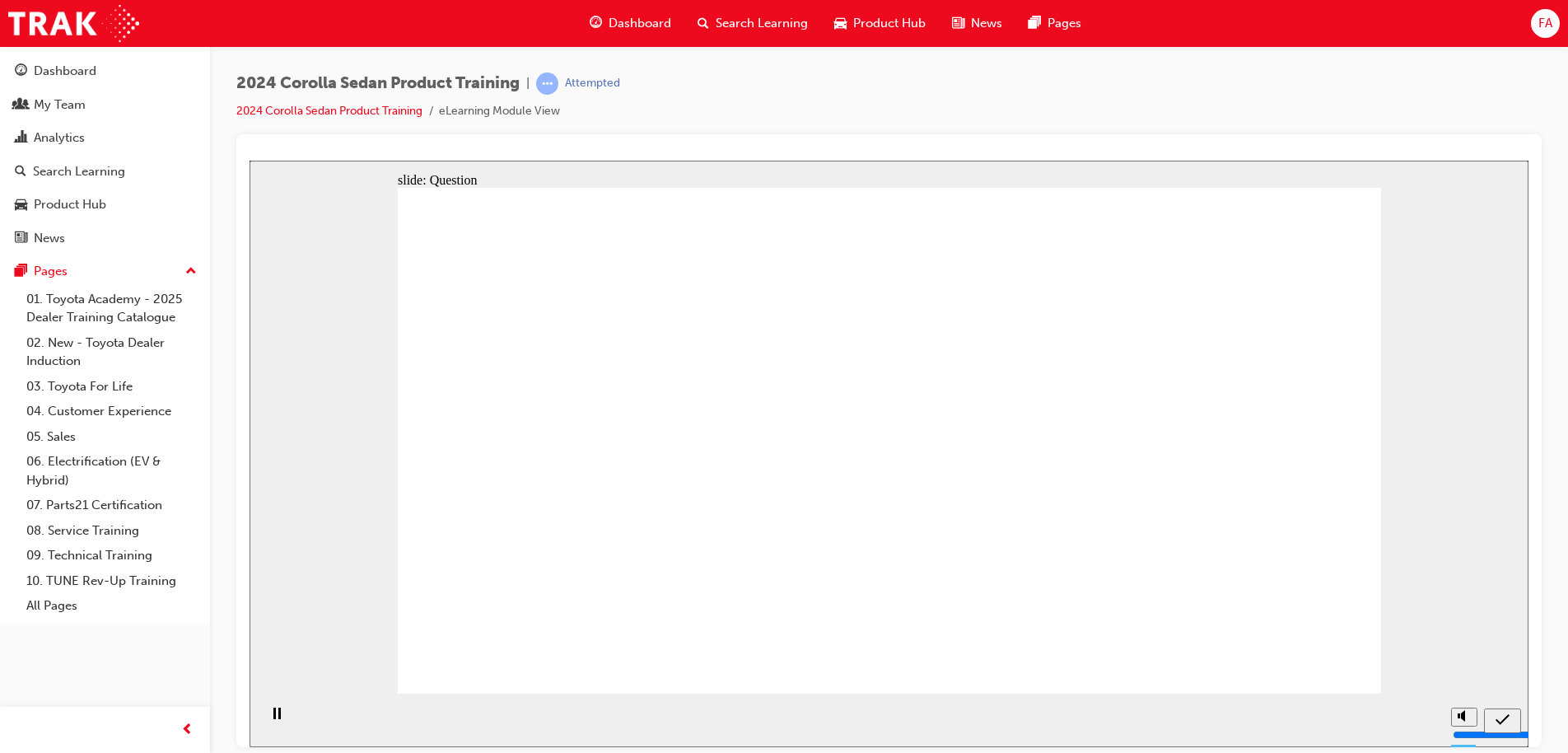
radio input "true"
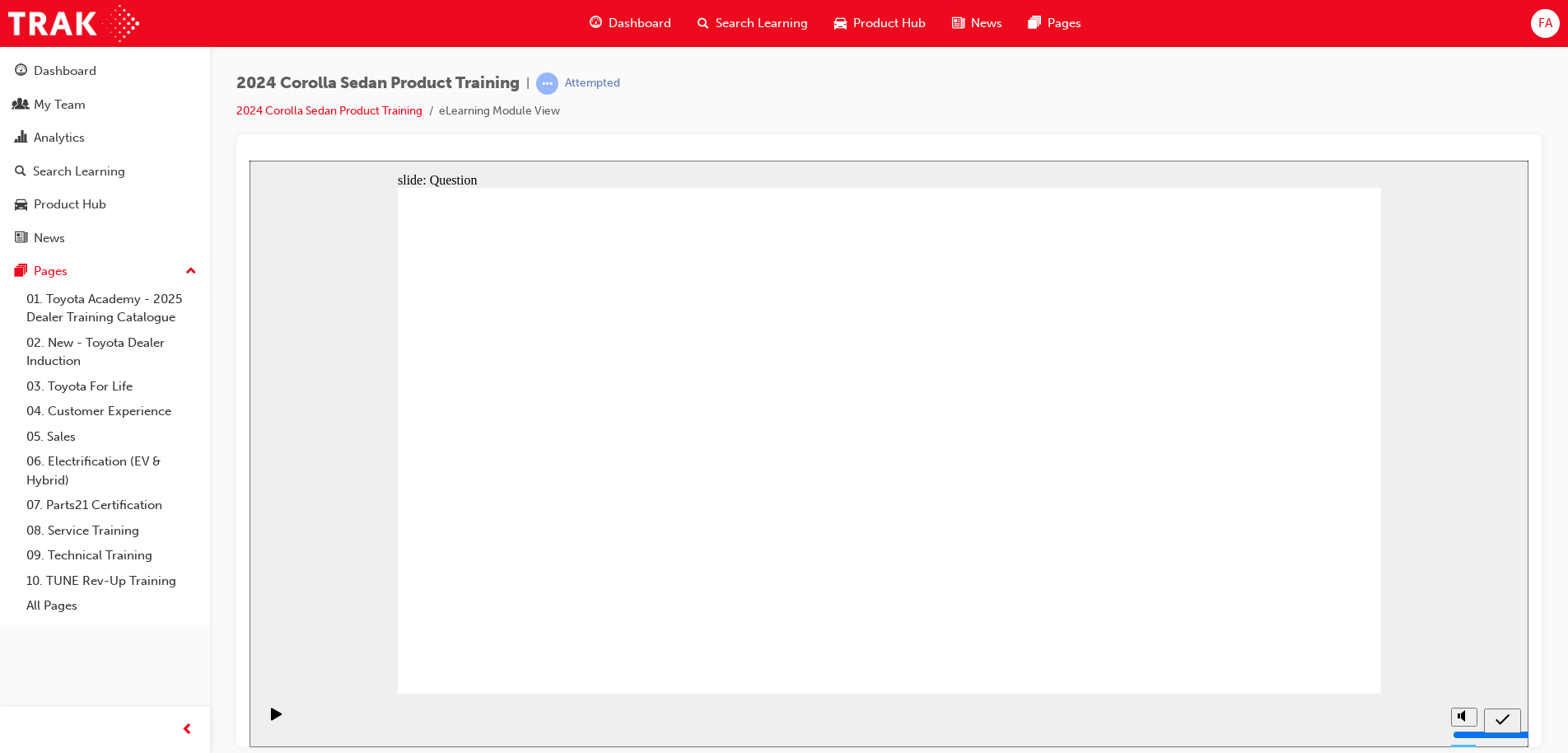
radio input "true"
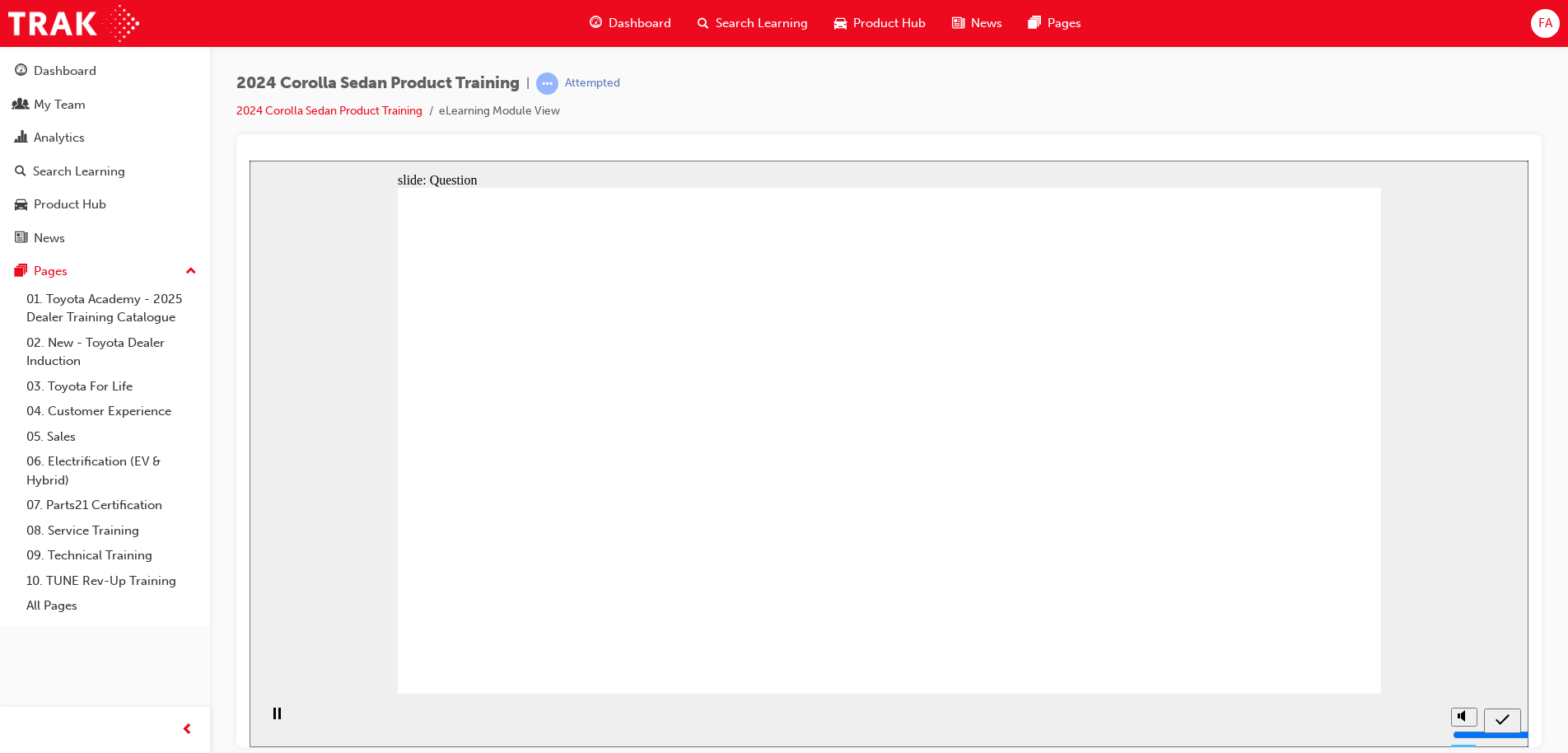
radio input "true"
drag, startPoint x: 950, startPoint y: 424, endPoint x: 652, endPoint y: 583, distance: 337.8
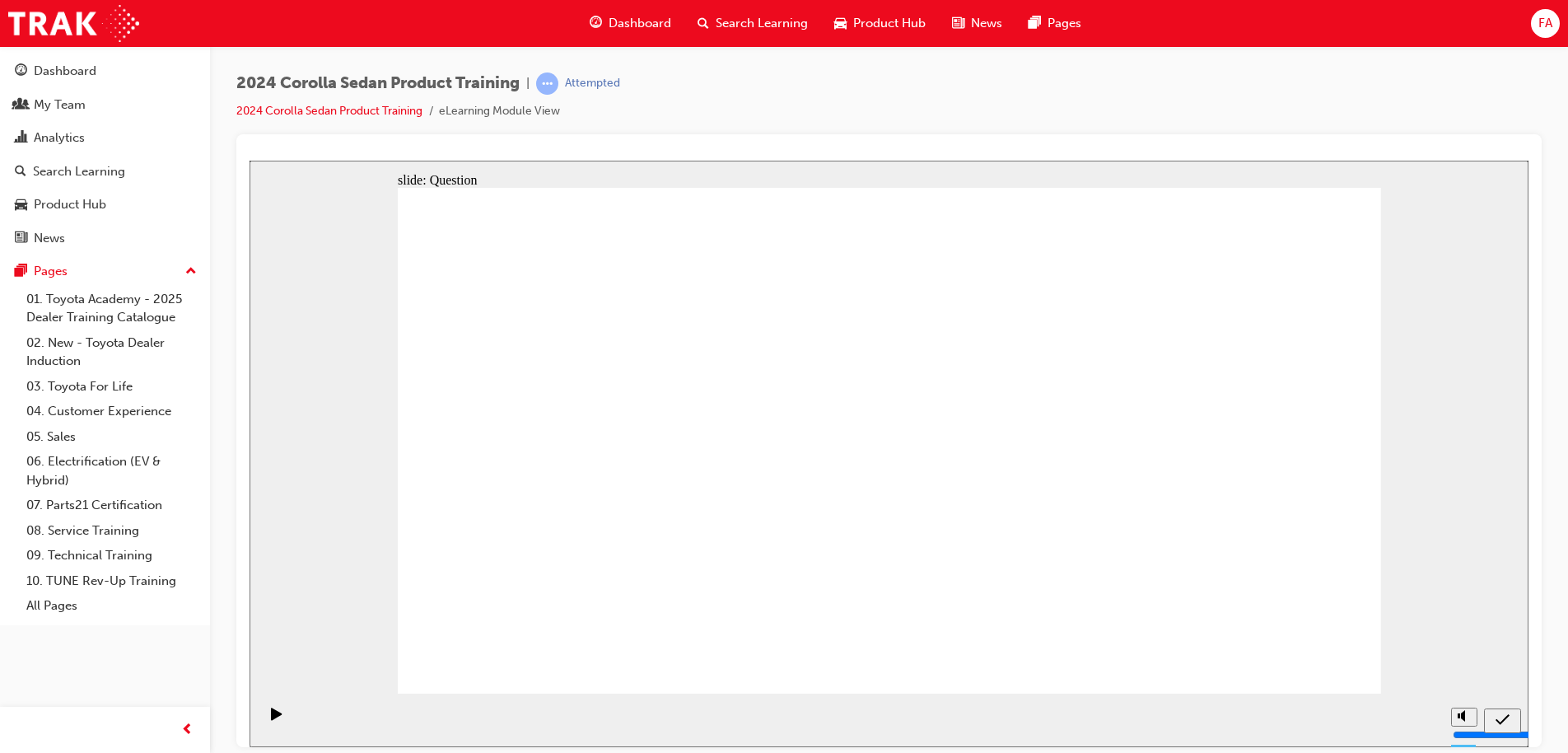
drag, startPoint x: 647, startPoint y: 423, endPoint x: 684, endPoint y: 444, distance: 42.5
drag, startPoint x: 814, startPoint y: 424, endPoint x: 983, endPoint y: 574, distance: 226.0
drag, startPoint x: 1164, startPoint y: 428, endPoint x: 794, endPoint y: 599, distance: 407.6
drag, startPoint x: 697, startPoint y: 438, endPoint x: 1200, endPoint y: 574, distance: 521.1
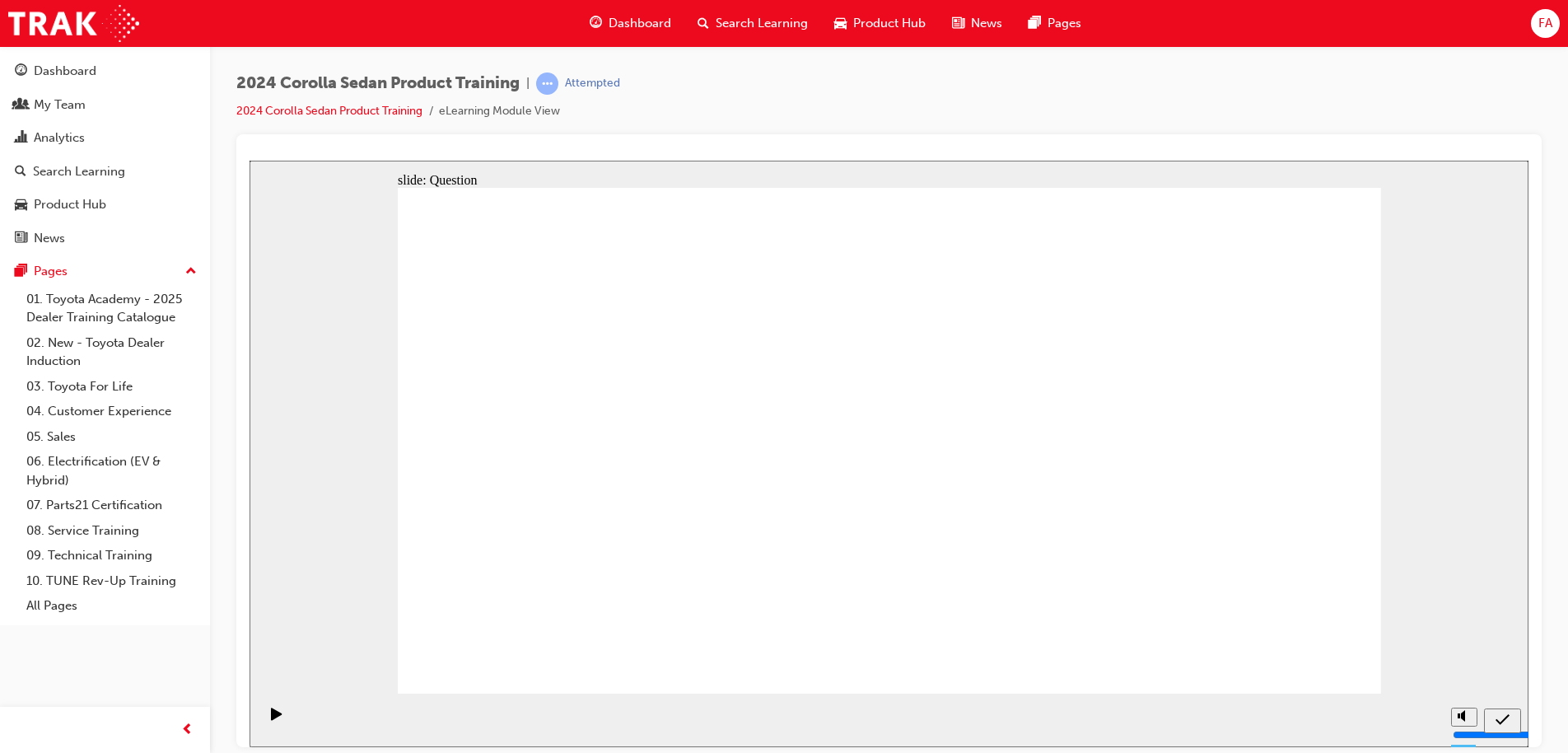
radio input "true"
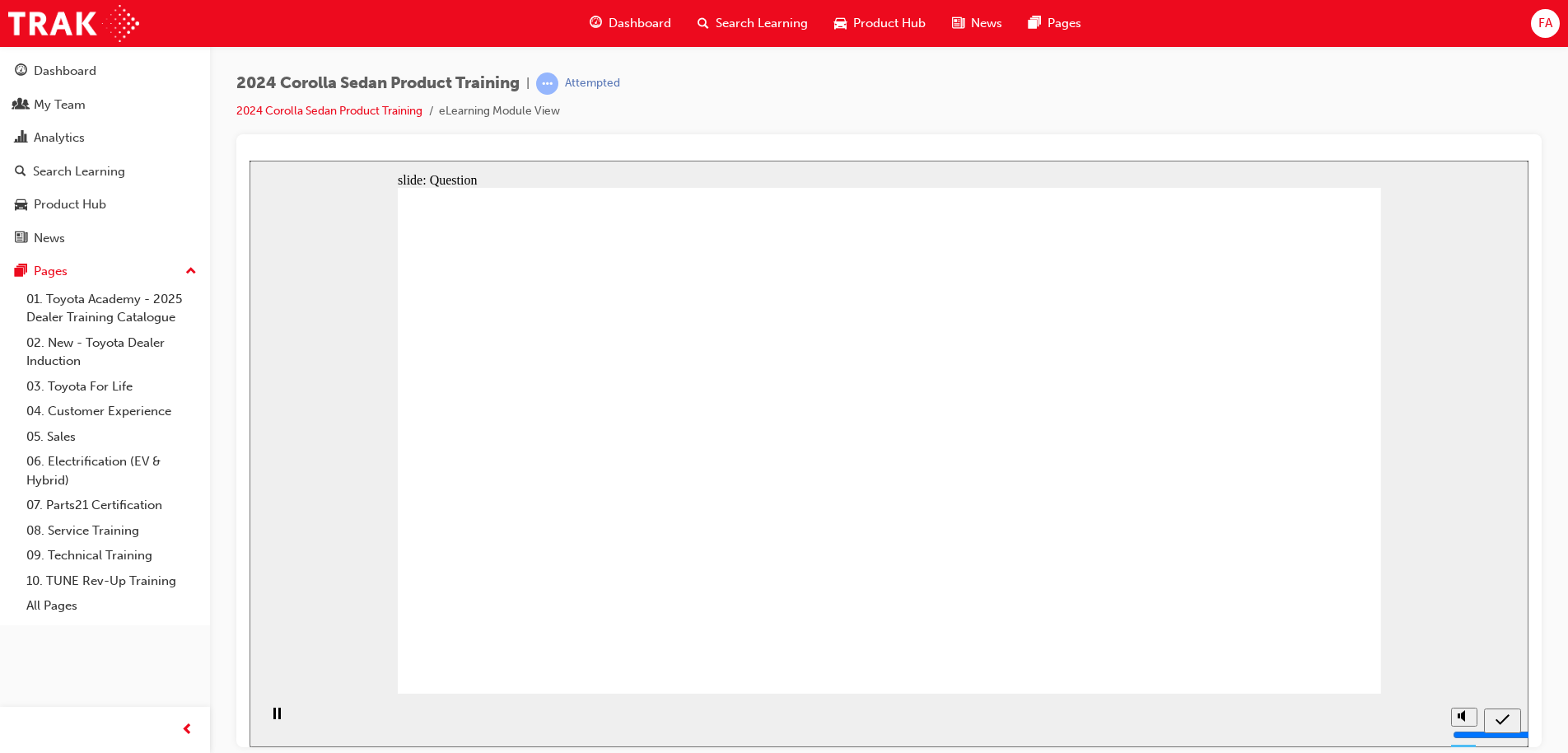
radio input "true"
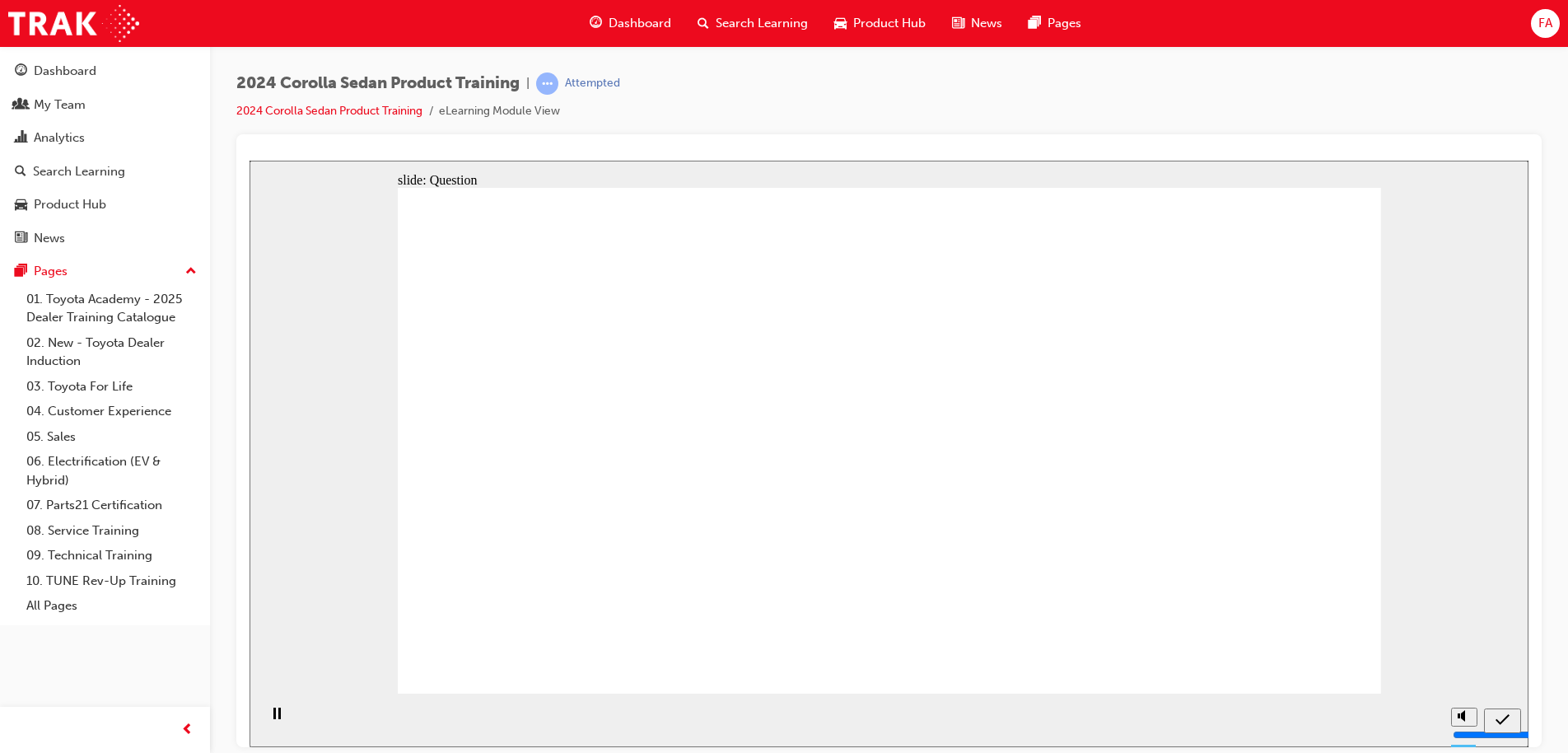
radio input "true"
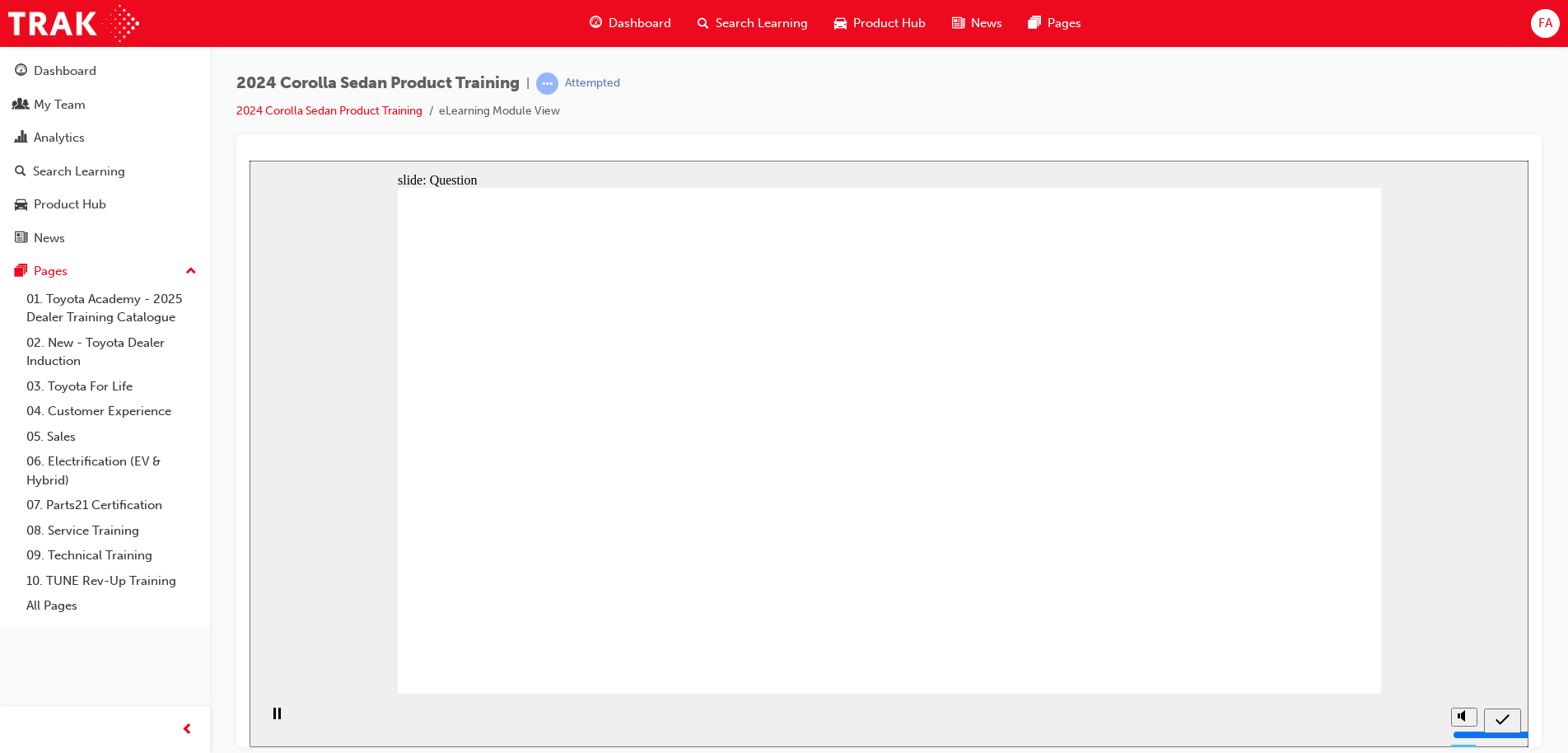
radio input "true"
drag, startPoint x: 1141, startPoint y: 422, endPoint x: 906, endPoint y: 554, distance: 269.5
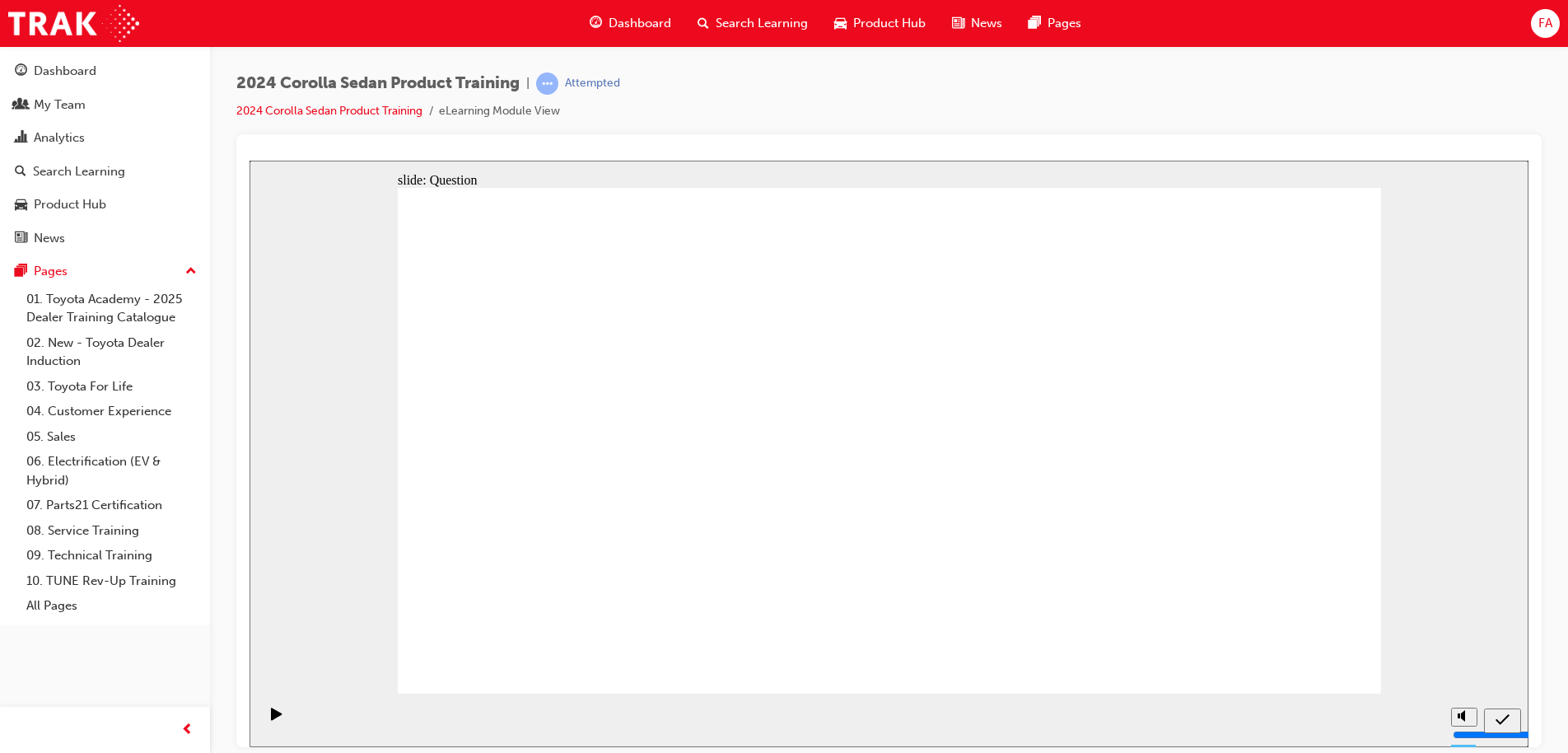
drag, startPoint x: 620, startPoint y: 409, endPoint x: 1154, endPoint y: 564, distance: 556.0
drag, startPoint x: 974, startPoint y: 421, endPoint x: 711, endPoint y: 488, distance: 271.4
drag, startPoint x: 807, startPoint y: 484, endPoint x: 907, endPoint y: 559, distance: 125.0
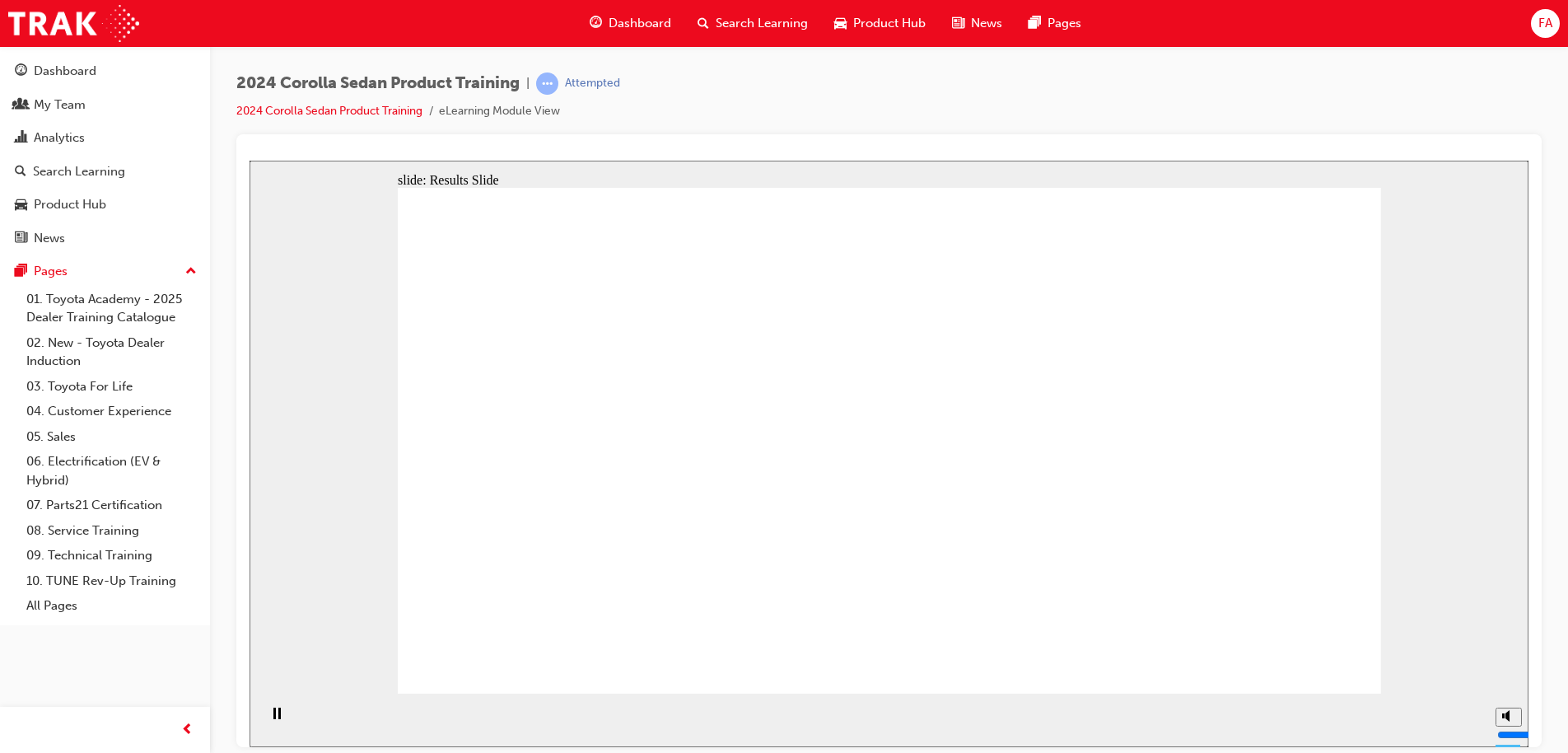
radio input "true"
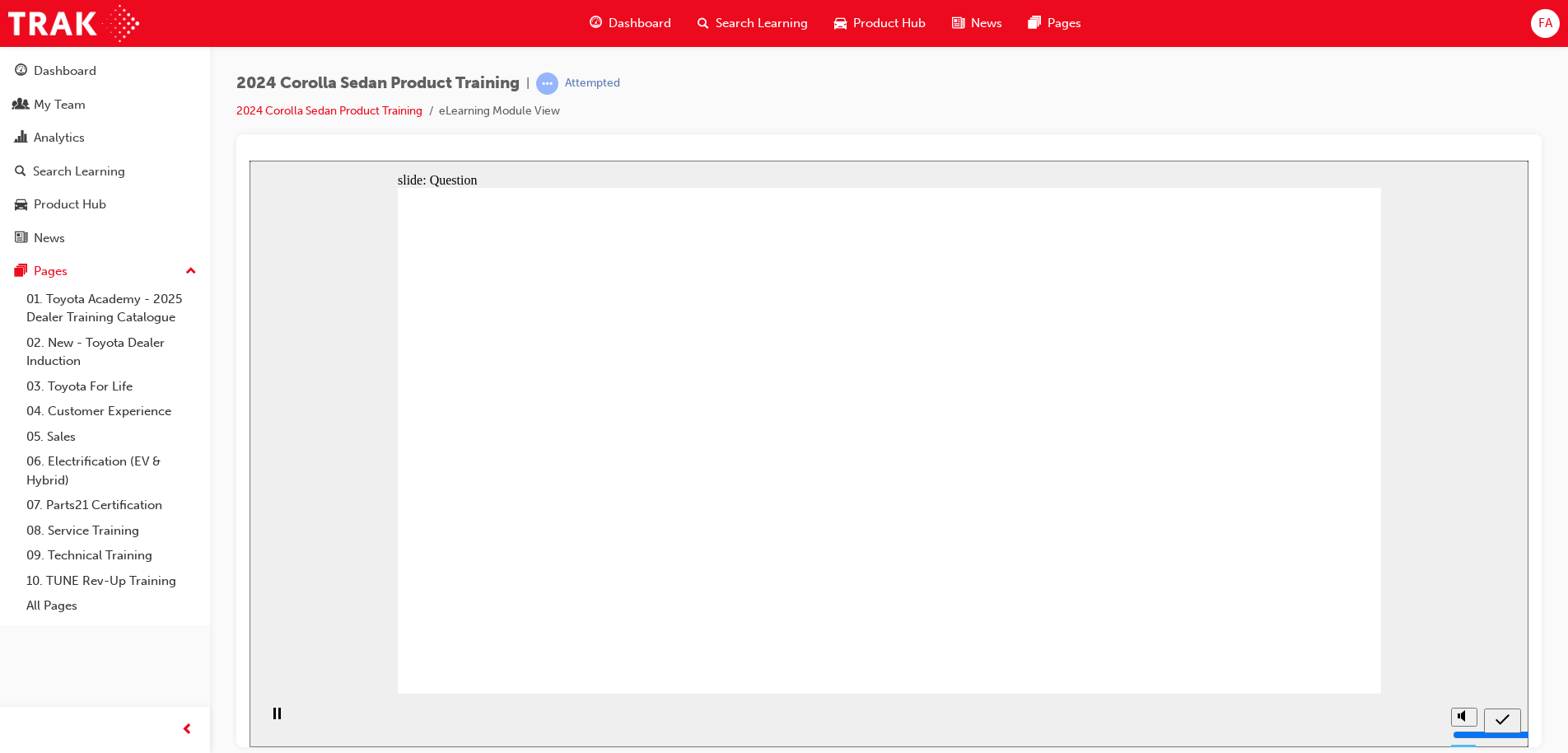
radio input "true"
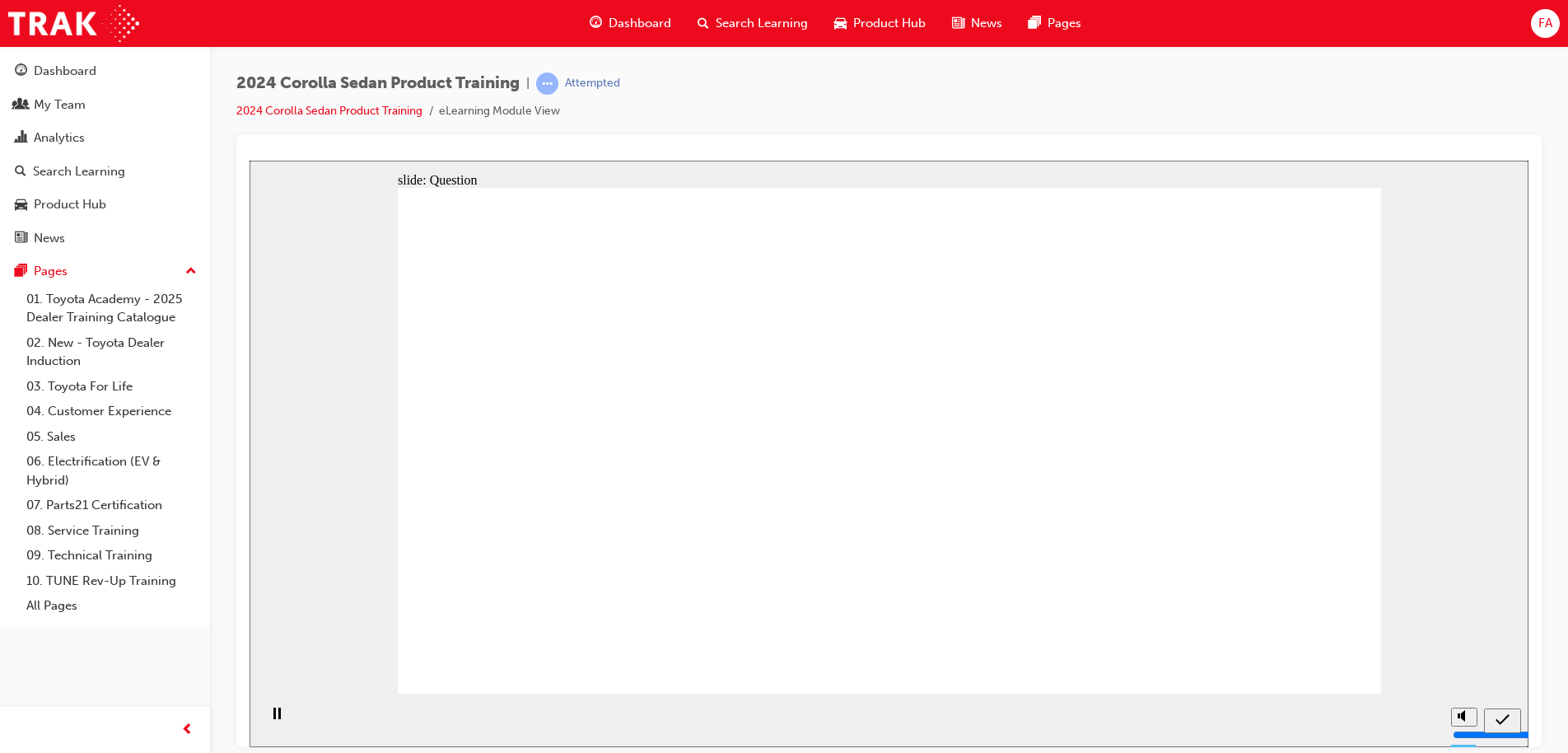
radio input "true"
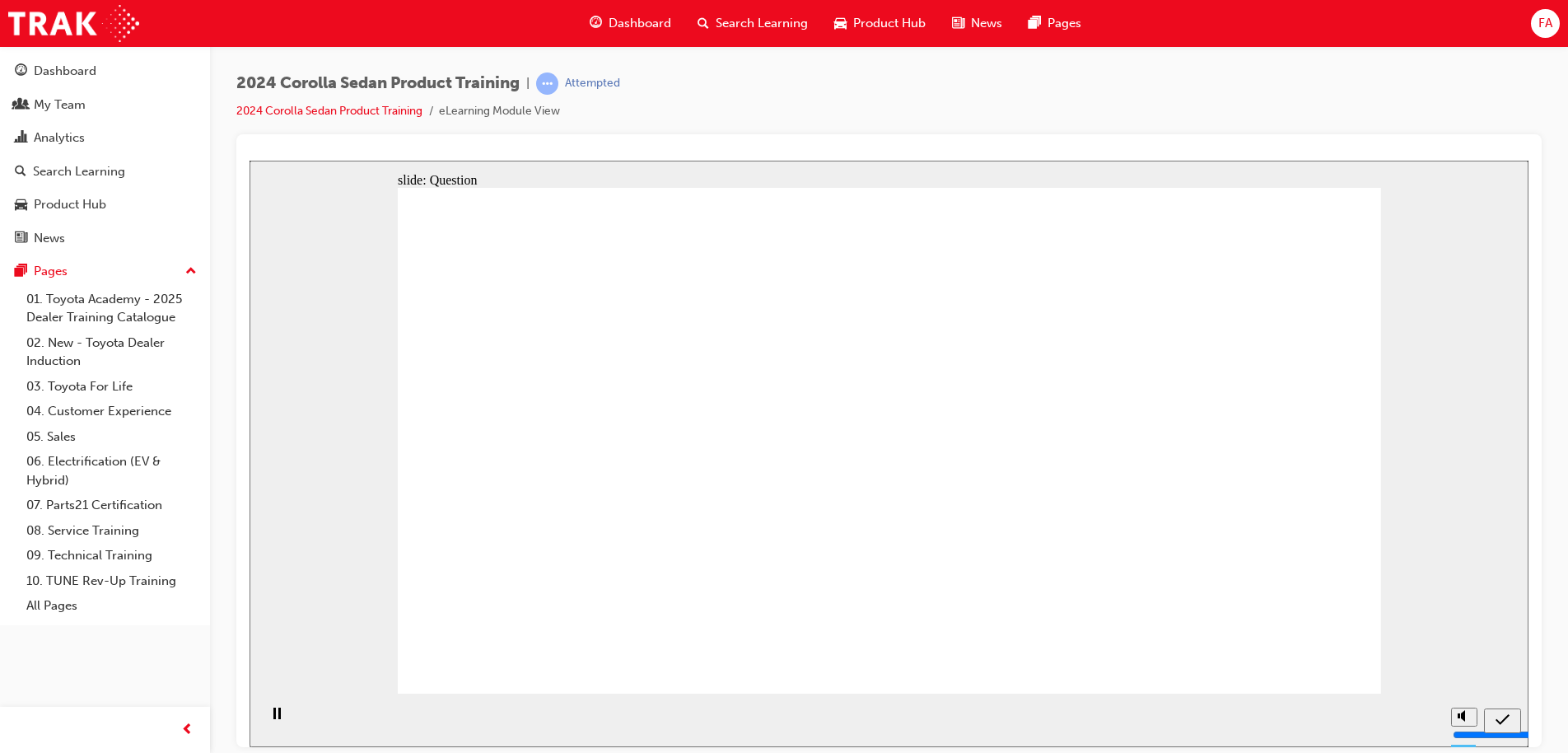
drag, startPoint x: 1097, startPoint y: 450, endPoint x: 810, endPoint y: 589, distance: 318.9
drag, startPoint x: 635, startPoint y: 423, endPoint x: 1174, endPoint y: 581, distance: 561.7
drag, startPoint x: 947, startPoint y: 423, endPoint x: 647, endPoint y: 552, distance: 326.6
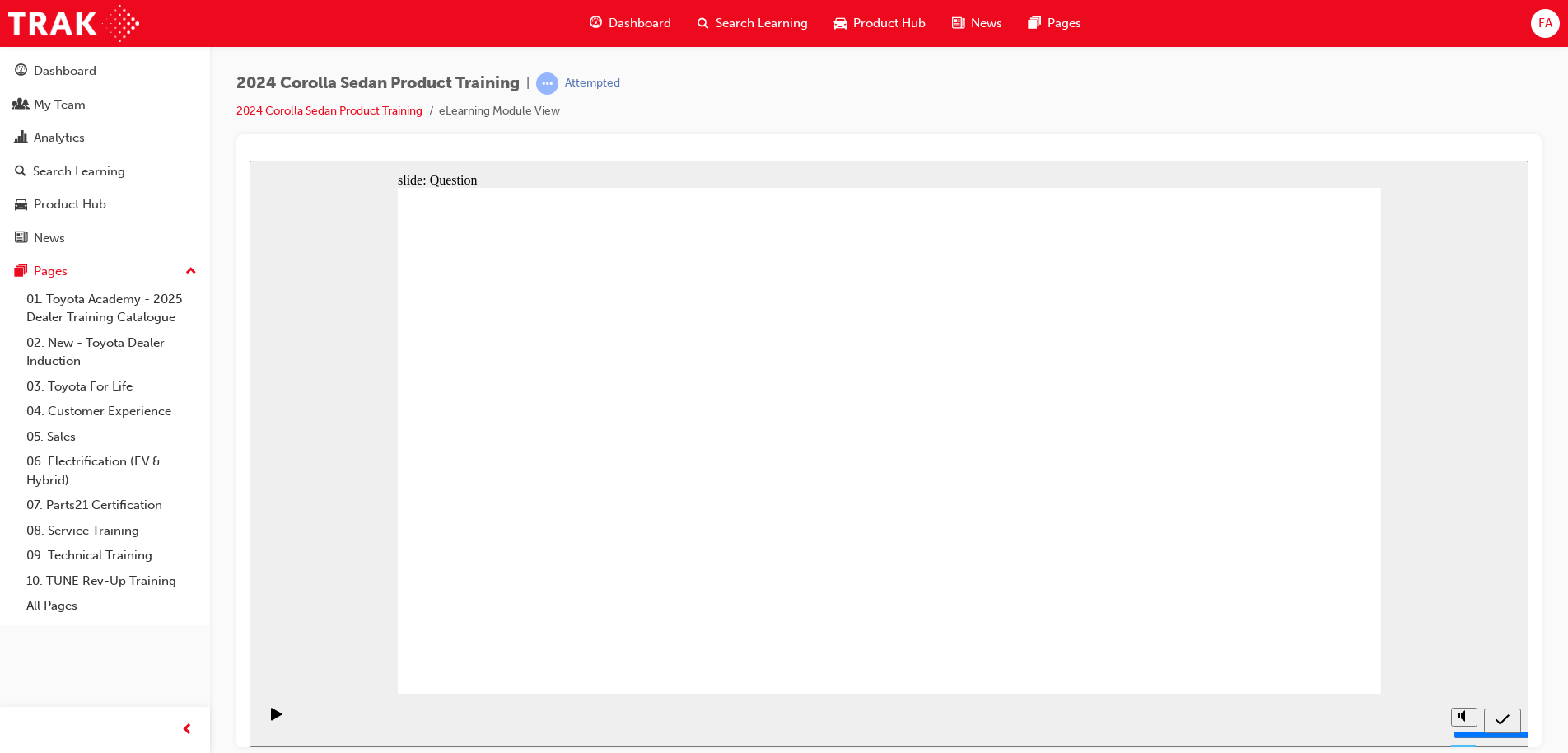
drag, startPoint x: 818, startPoint y: 423, endPoint x: 1044, endPoint y: 582, distance: 276.3
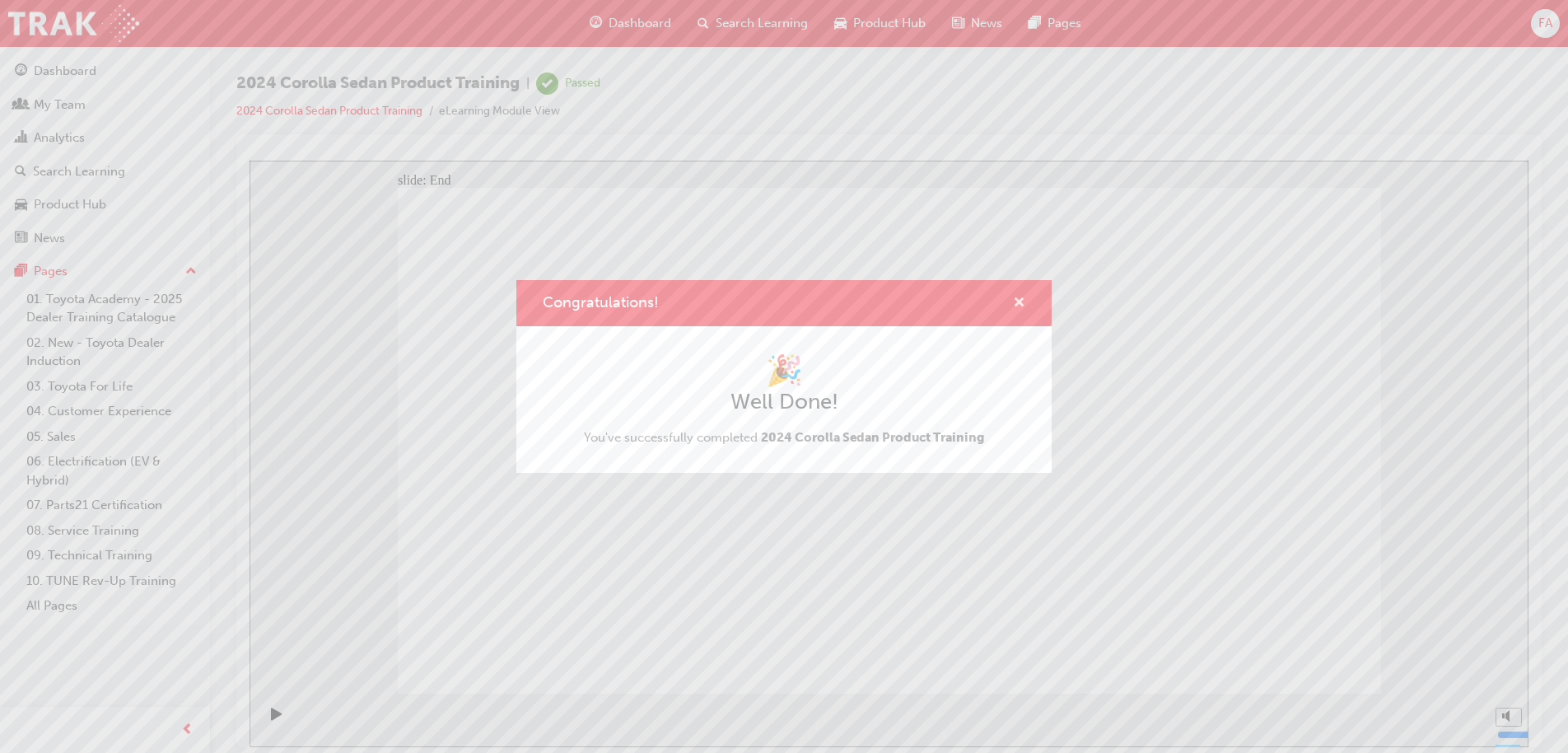
click at [1020, 302] on span "cross-icon" at bounding box center [1019, 303] width 12 height 15
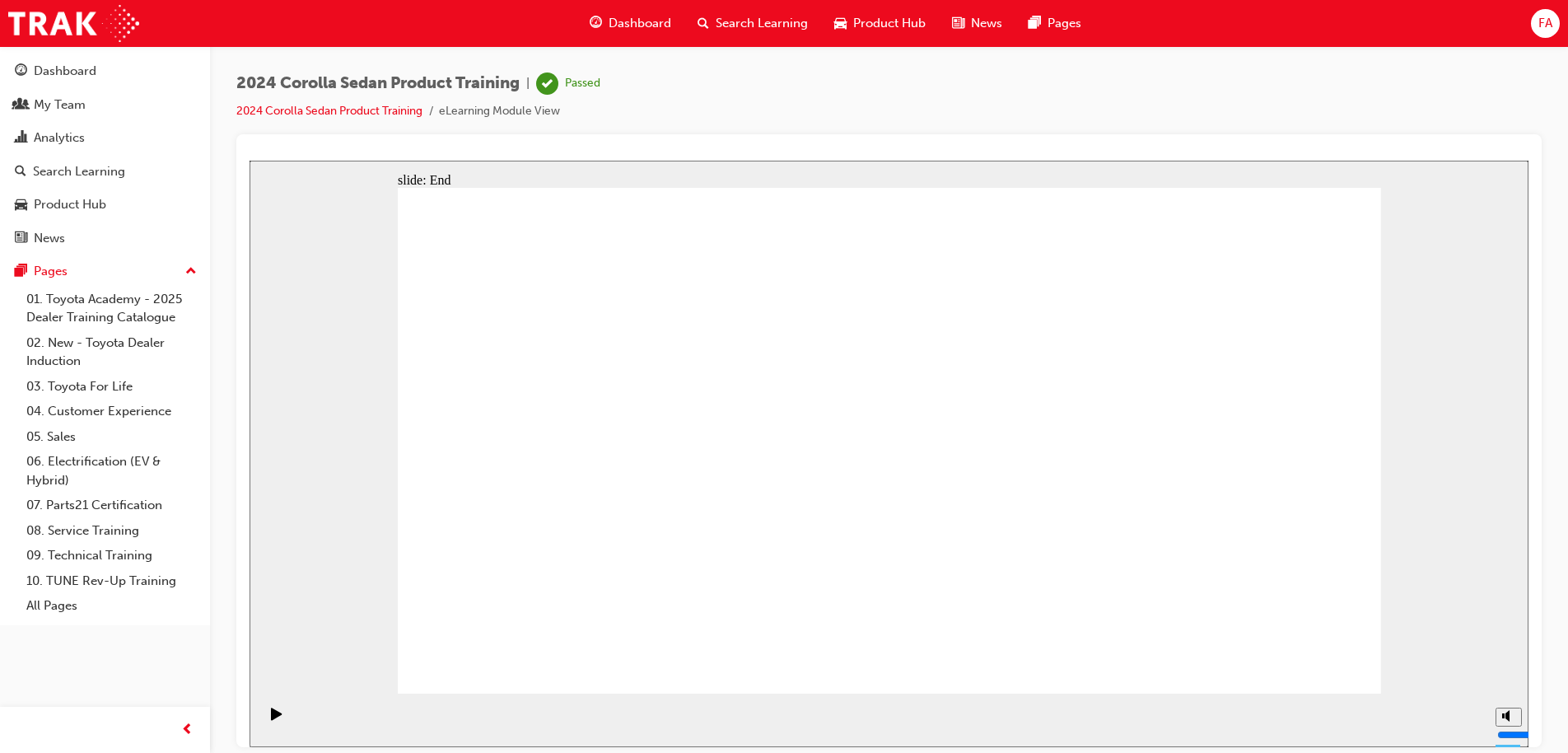
click at [745, 23] on span "Search Learning" at bounding box center [761, 23] width 92 height 19
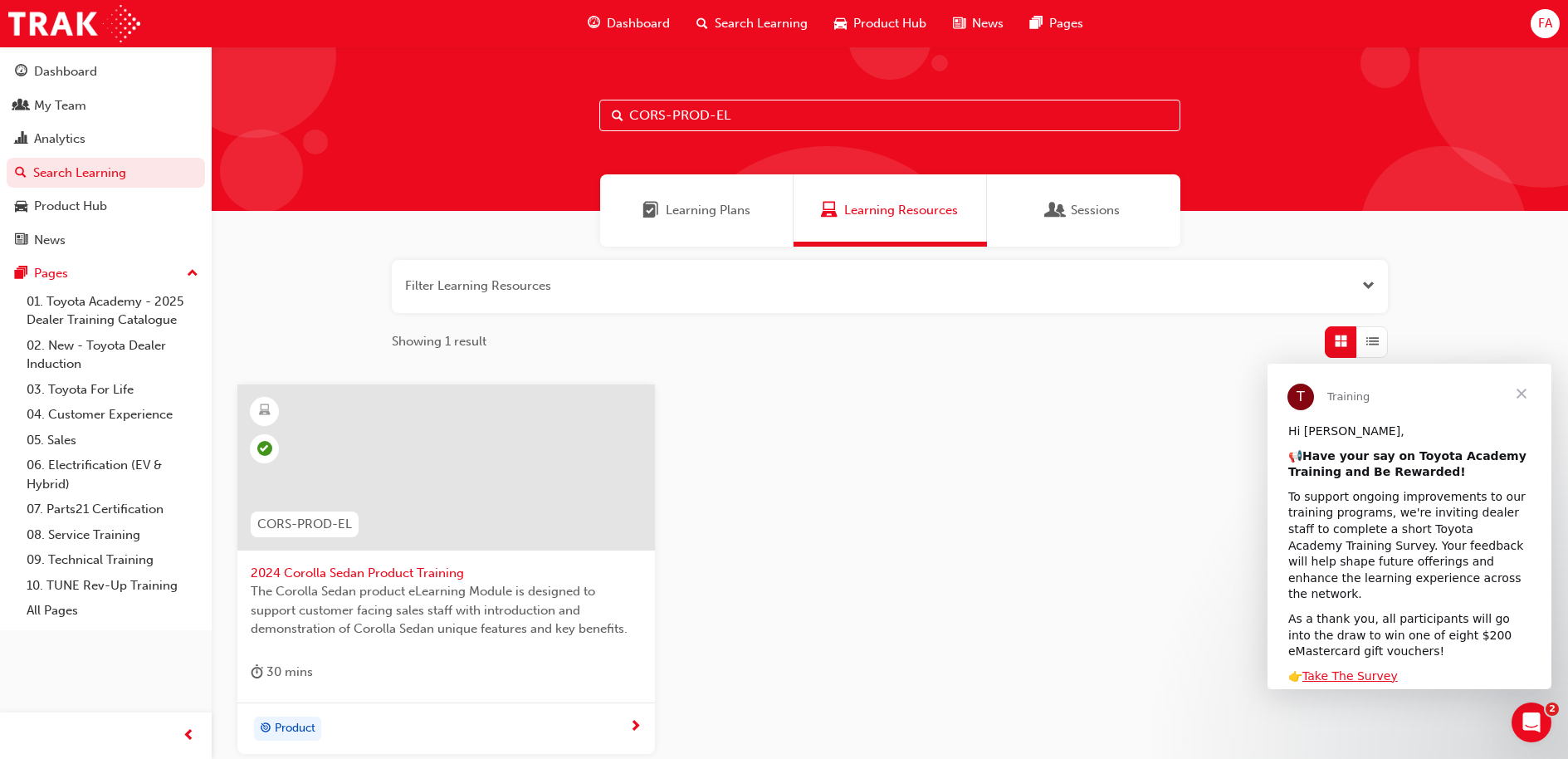
drag, startPoint x: 758, startPoint y: 116, endPoint x: 601, endPoint y: 124, distance: 157.2
click at [601, 124] on input "CORS-PROD-EL" at bounding box center [889, 115] width 581 height 31
paste input "SP_CORX_FL0525_"
type input "SP_CORX_FL0525_EL"
click at [374, 574] on span "Corolla Cross Product eLearning" at bounding box center [446, 573] width 391 height 19
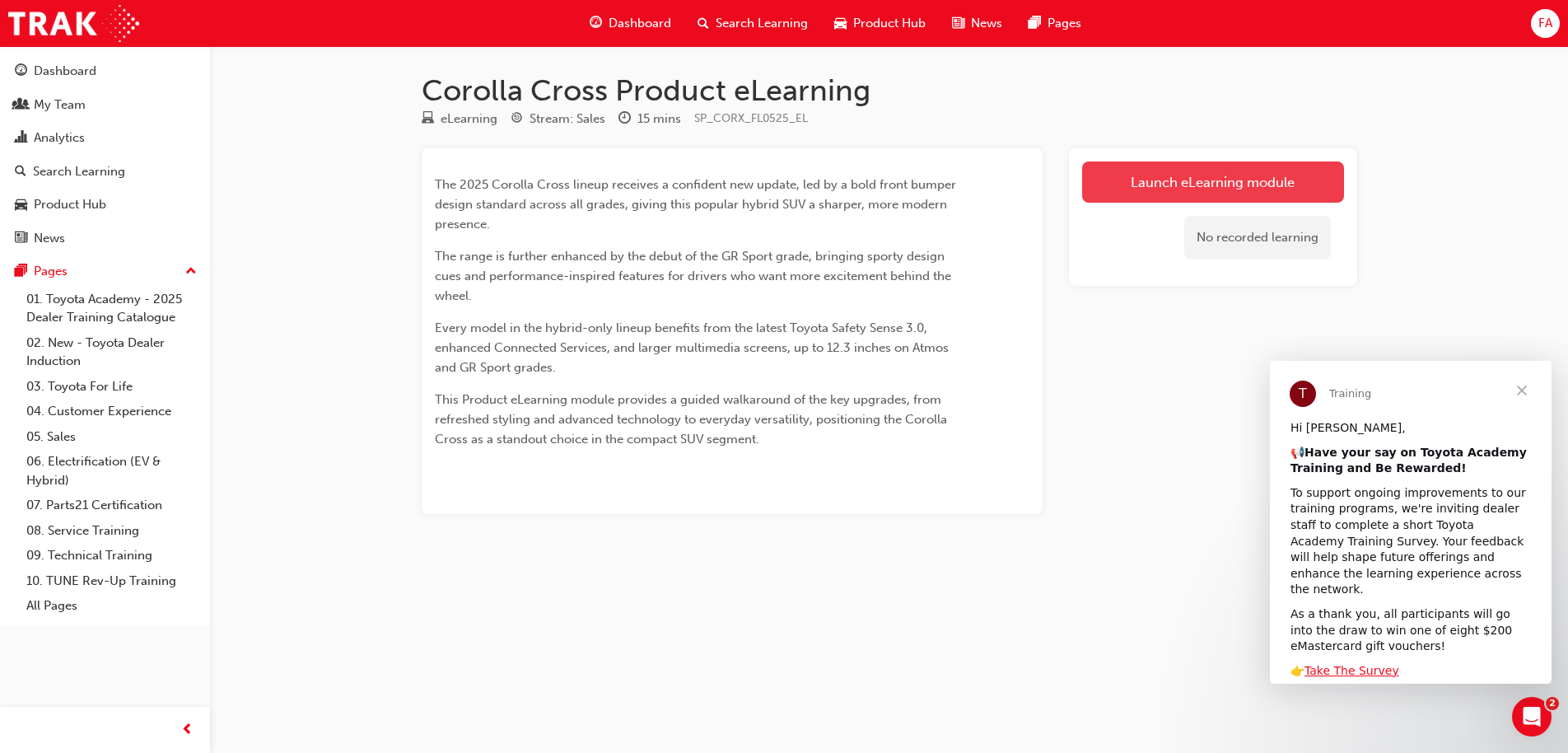
click at [1157, 175] on link "Launch eLearning module" at bounding box center [1213, 182] width 262 height 42
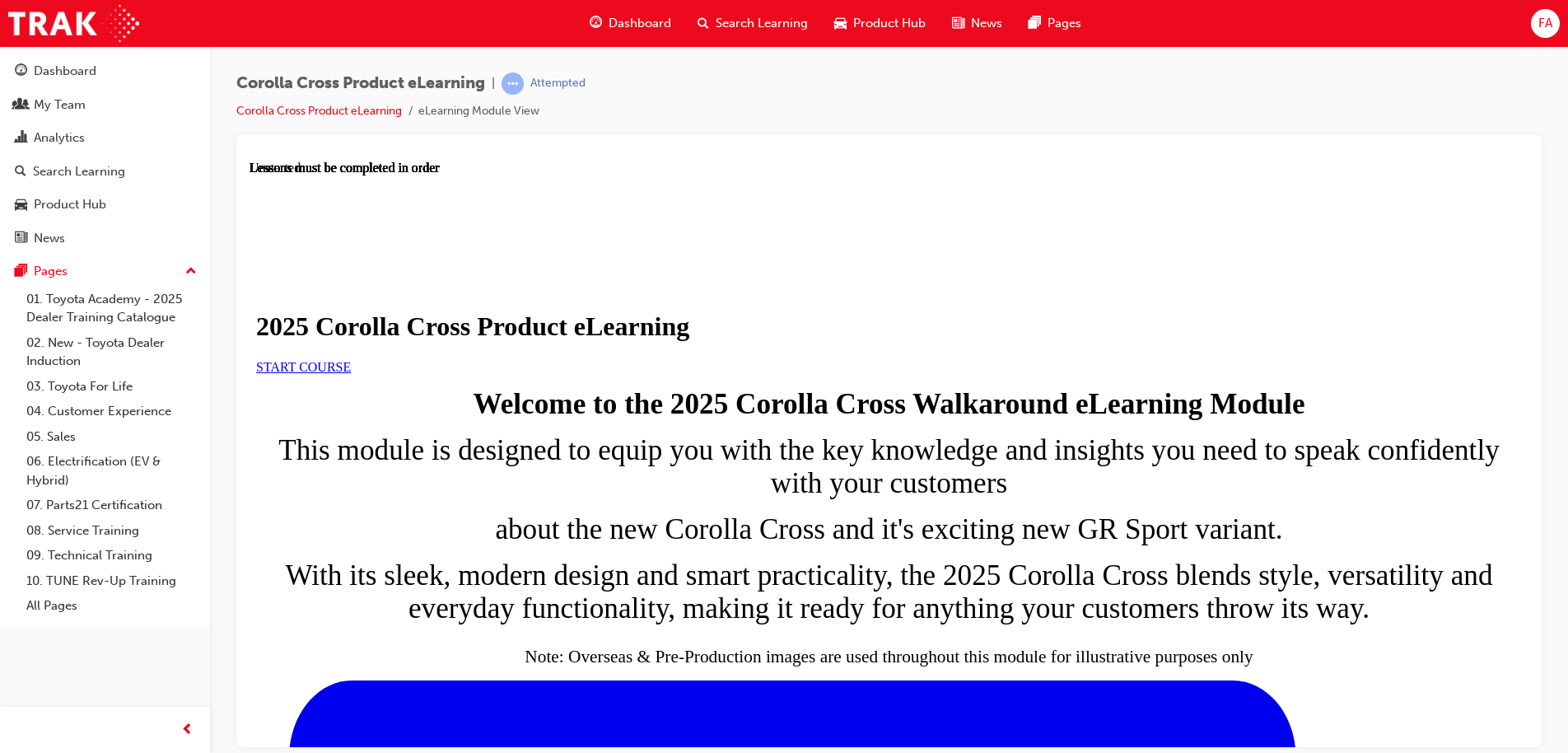
click at [351, 373] on link "START COURSE" at bounding box center [303, 366] width 94 height 14
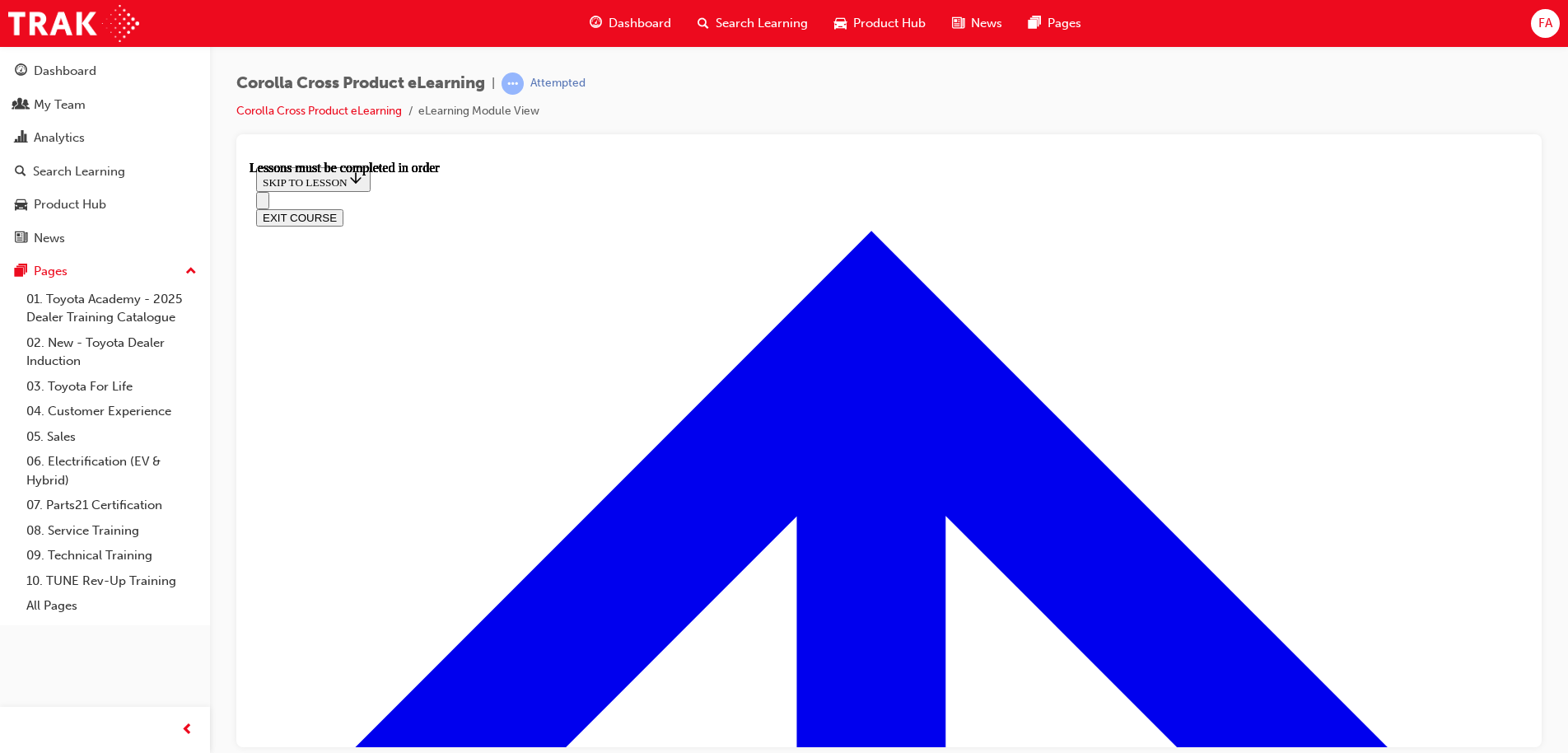
scroll to position [942, 0]
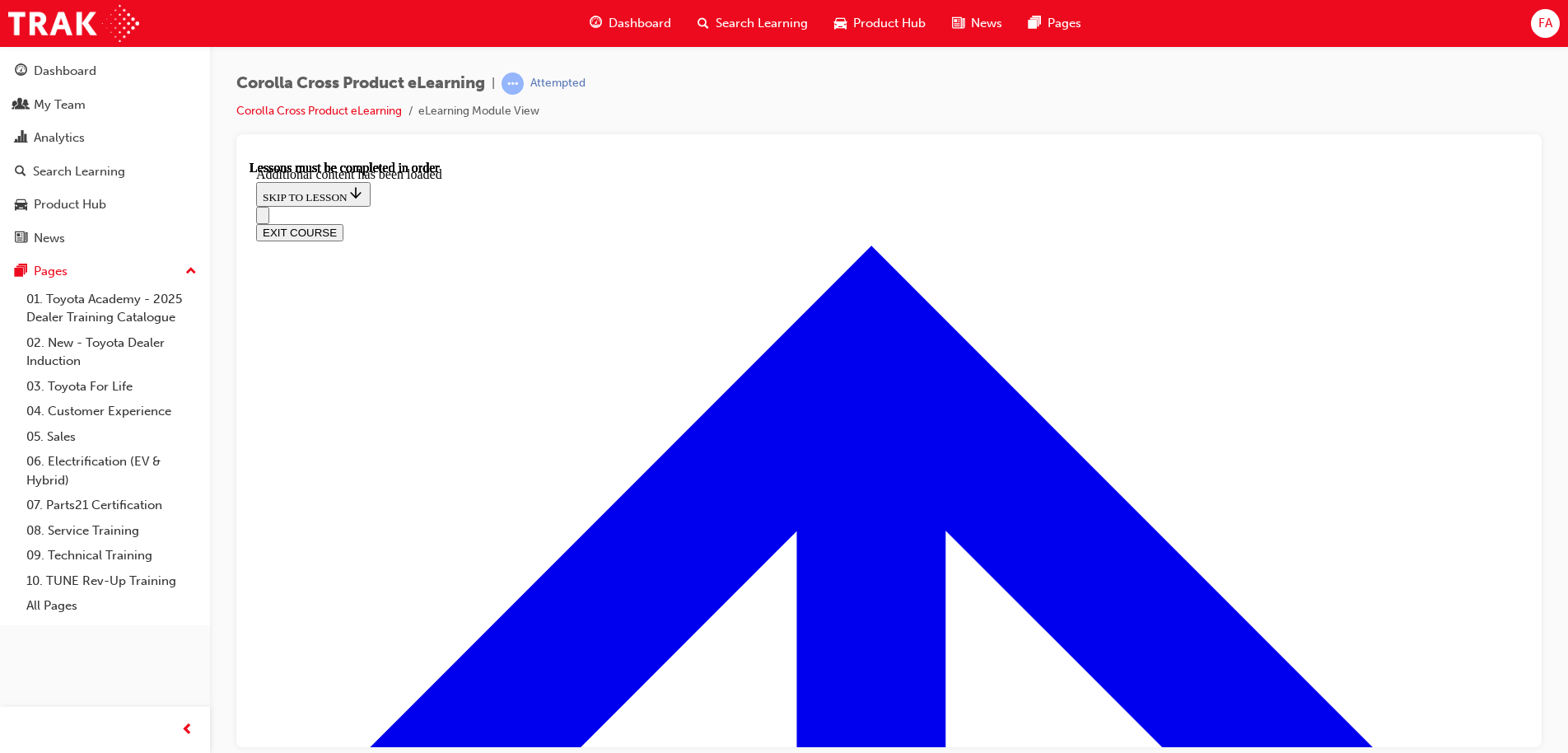
scroll to position [2769, 0]
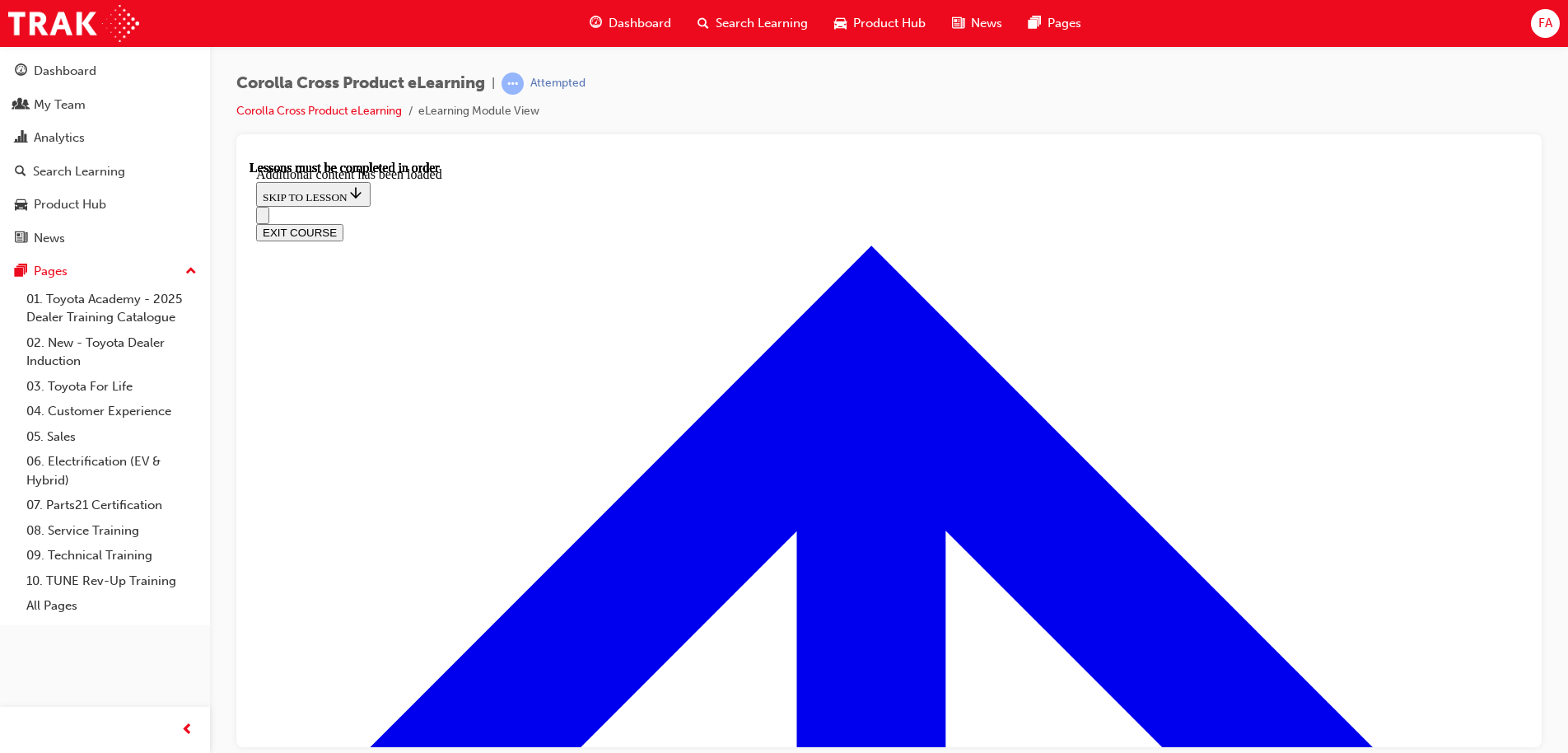
radio input "true"
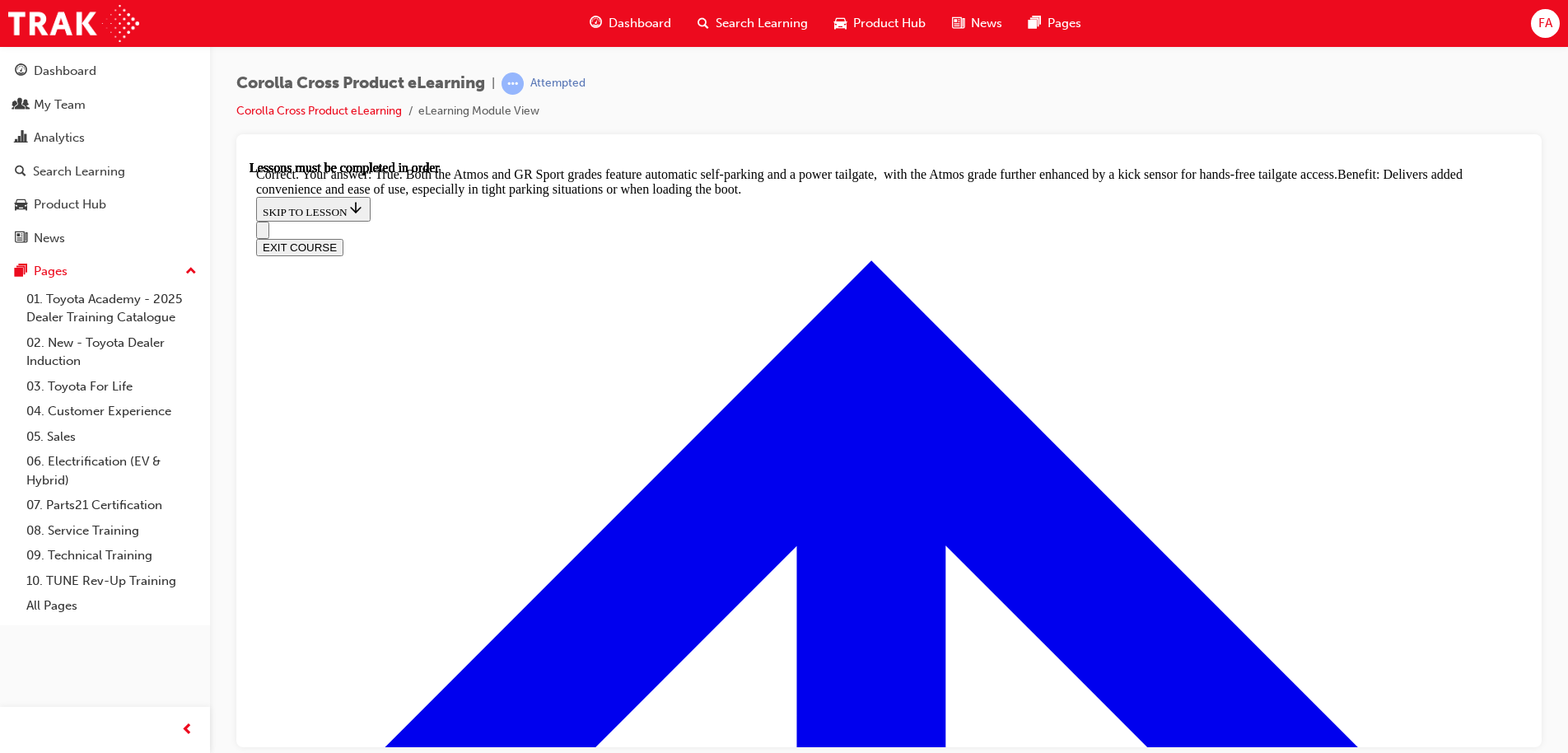
scroll to position [3609, 0]
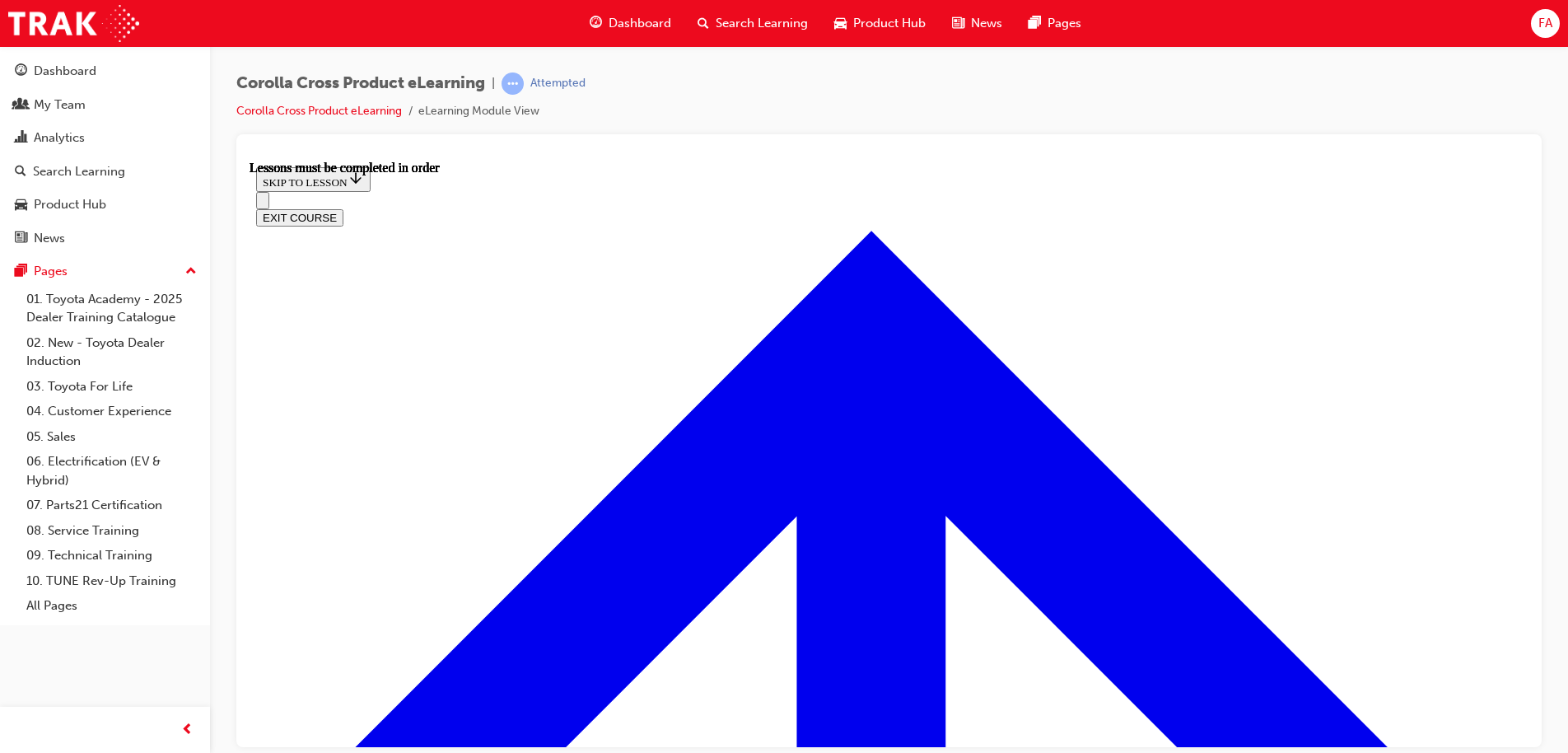
scroll to position [1537, 0]
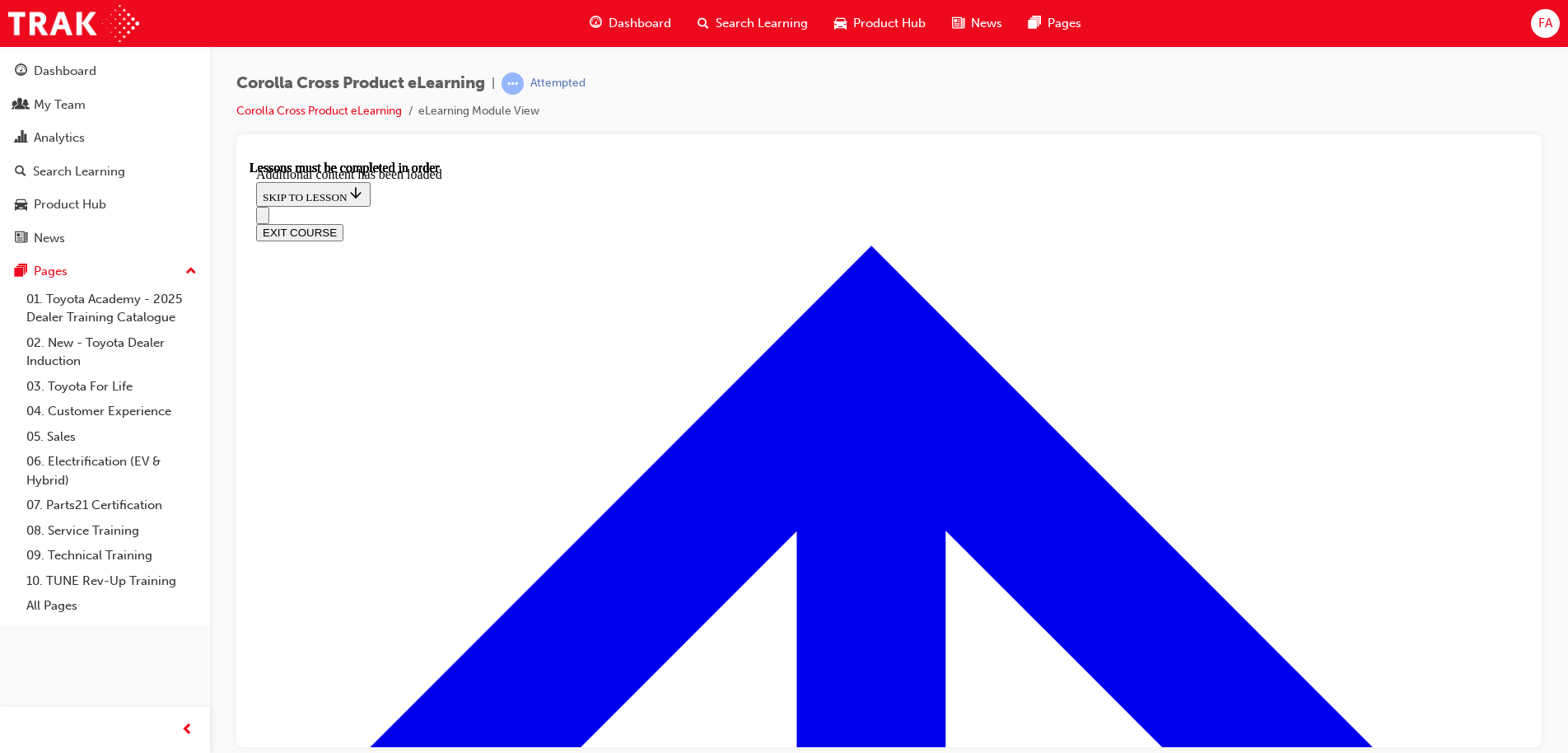
scroll to position [2275, 0]
radio input "true"
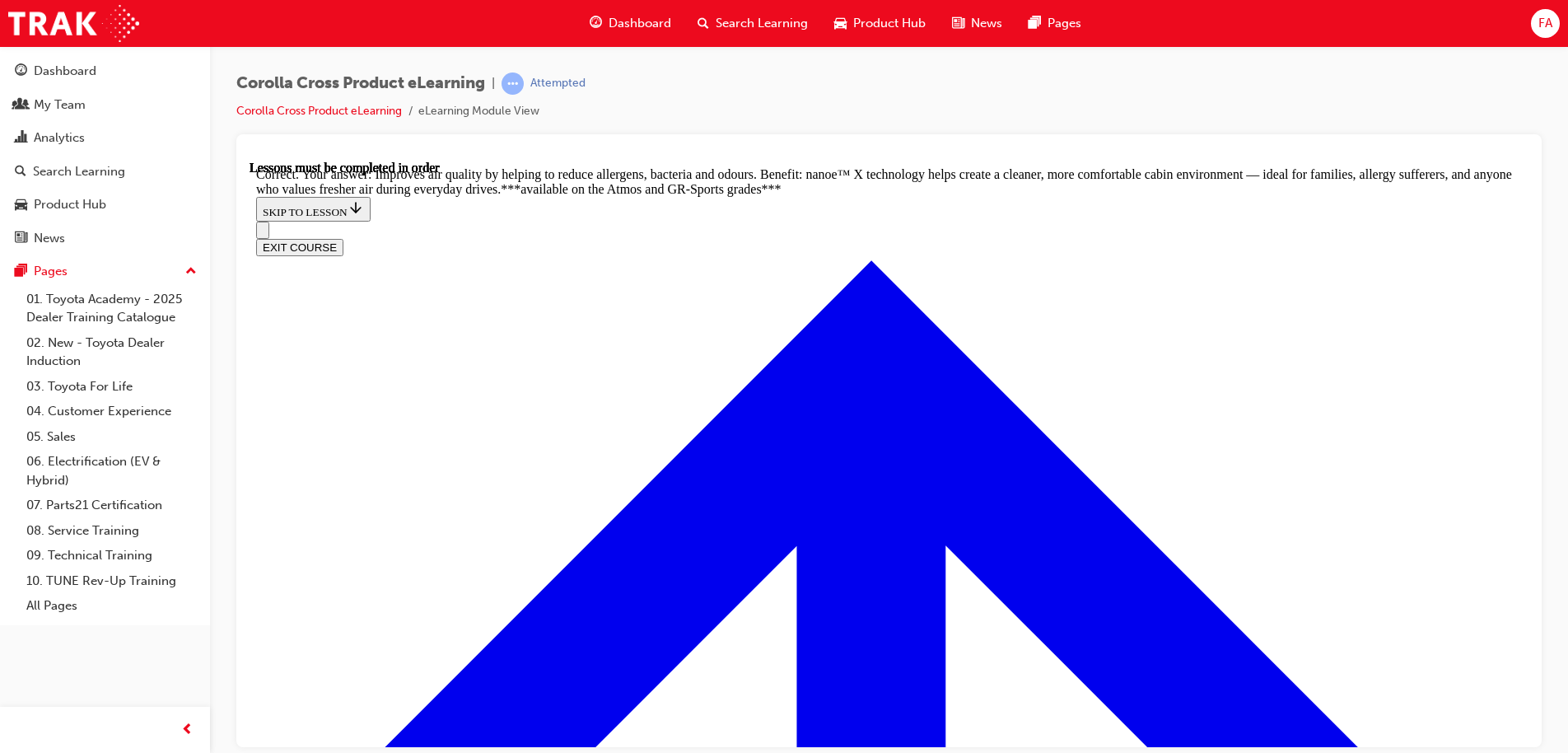
scroll to position [3287, 0]
radio input "true"
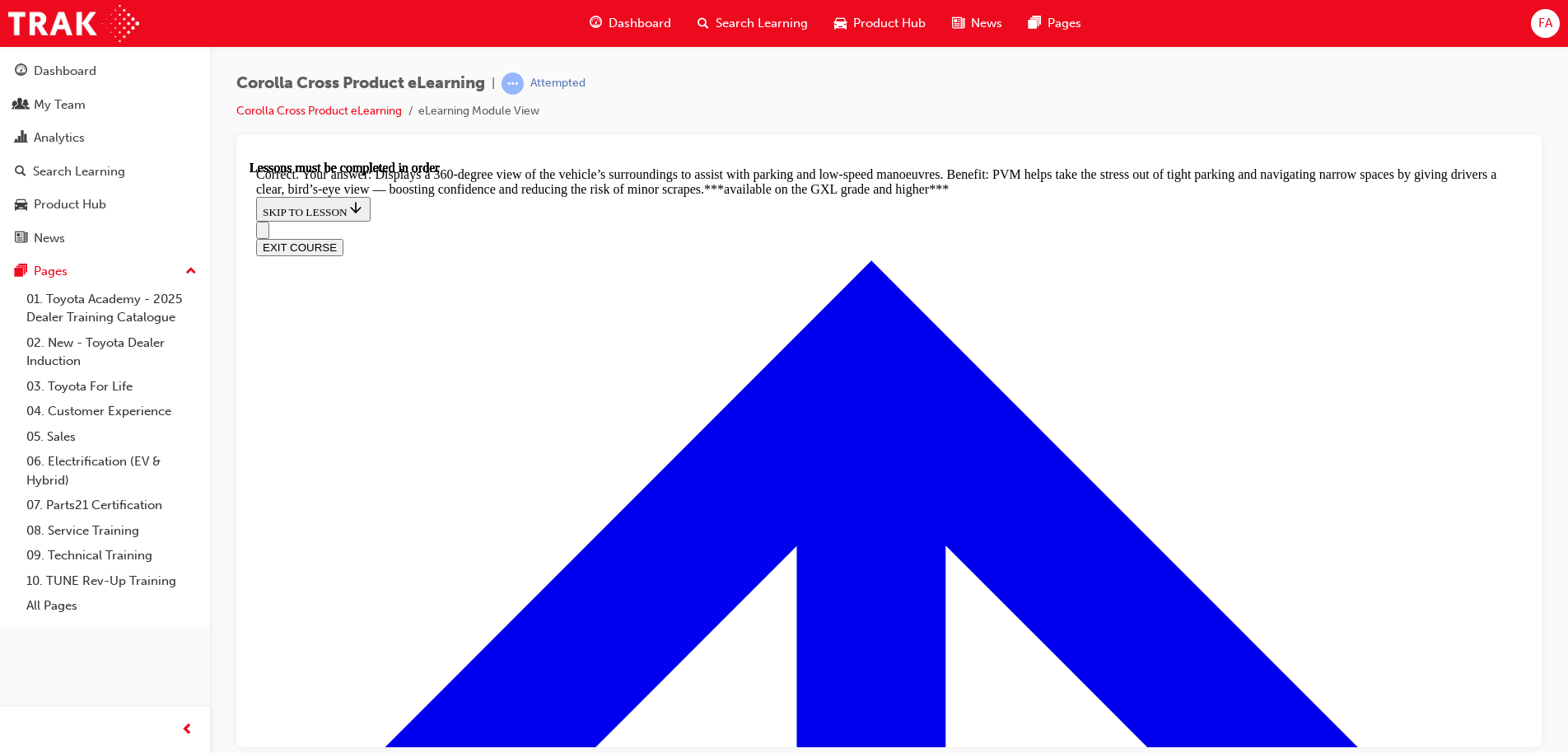
scroll to position [3693, 0]
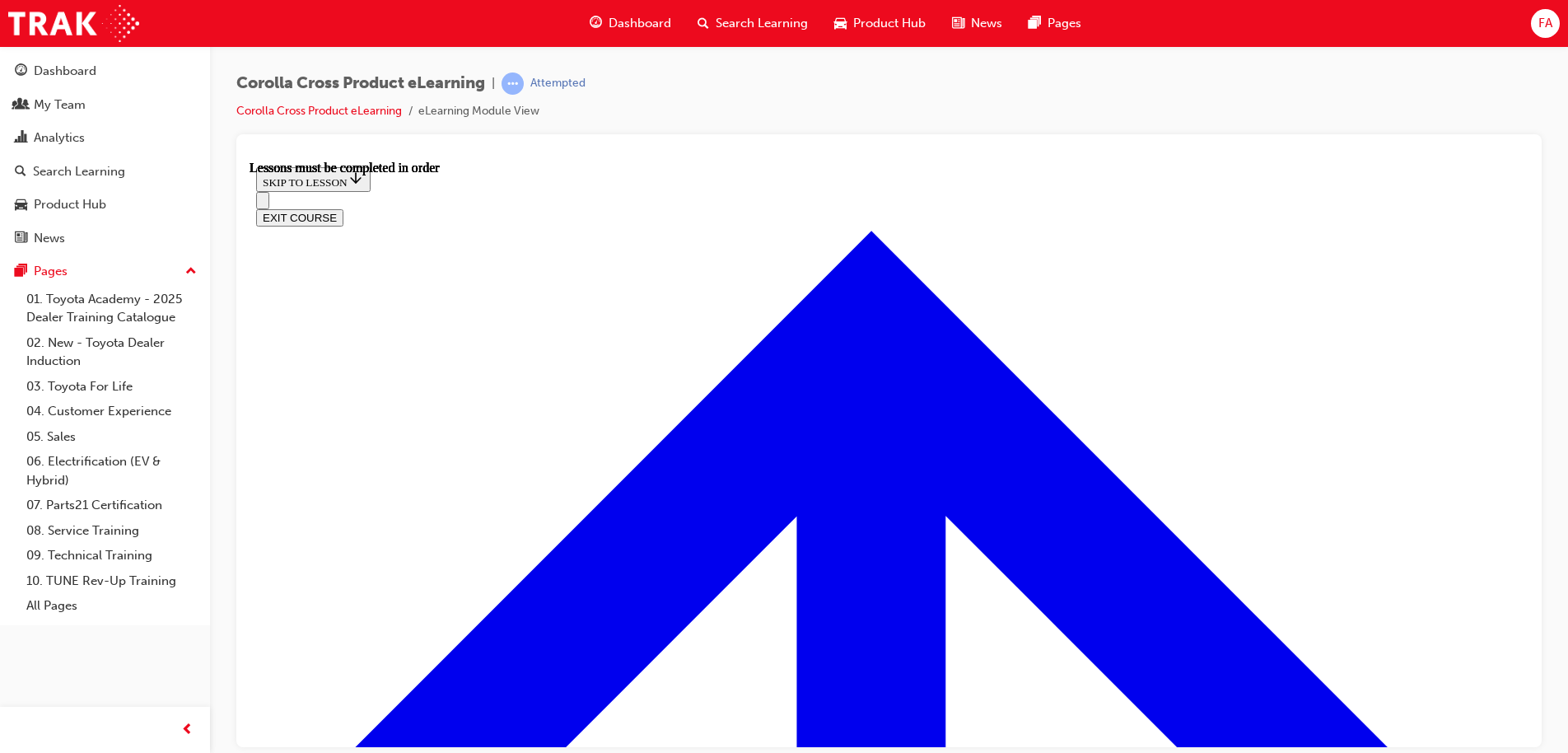
scroll to position [1293, 0]
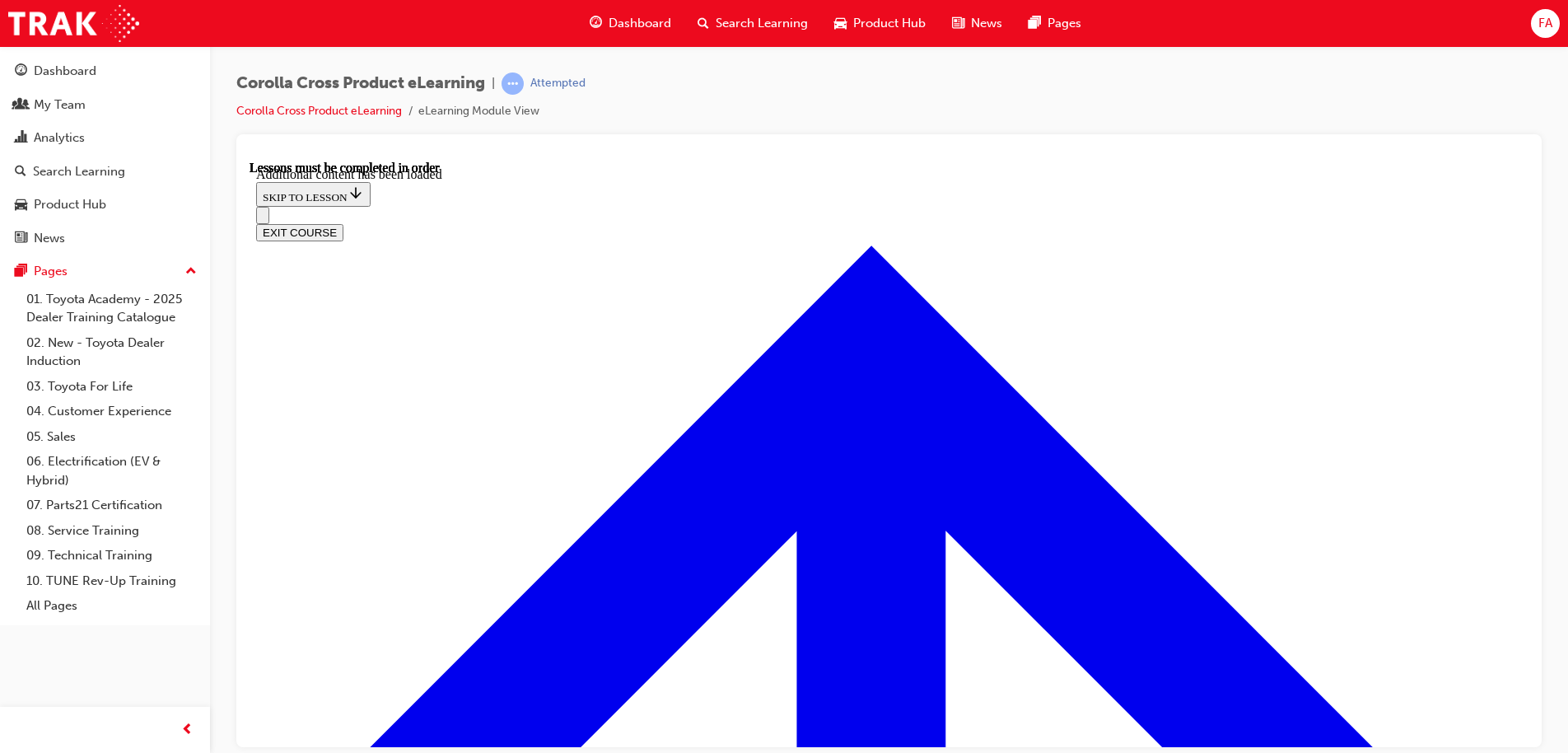
scroll to position [2559, 0]
radio input "true"
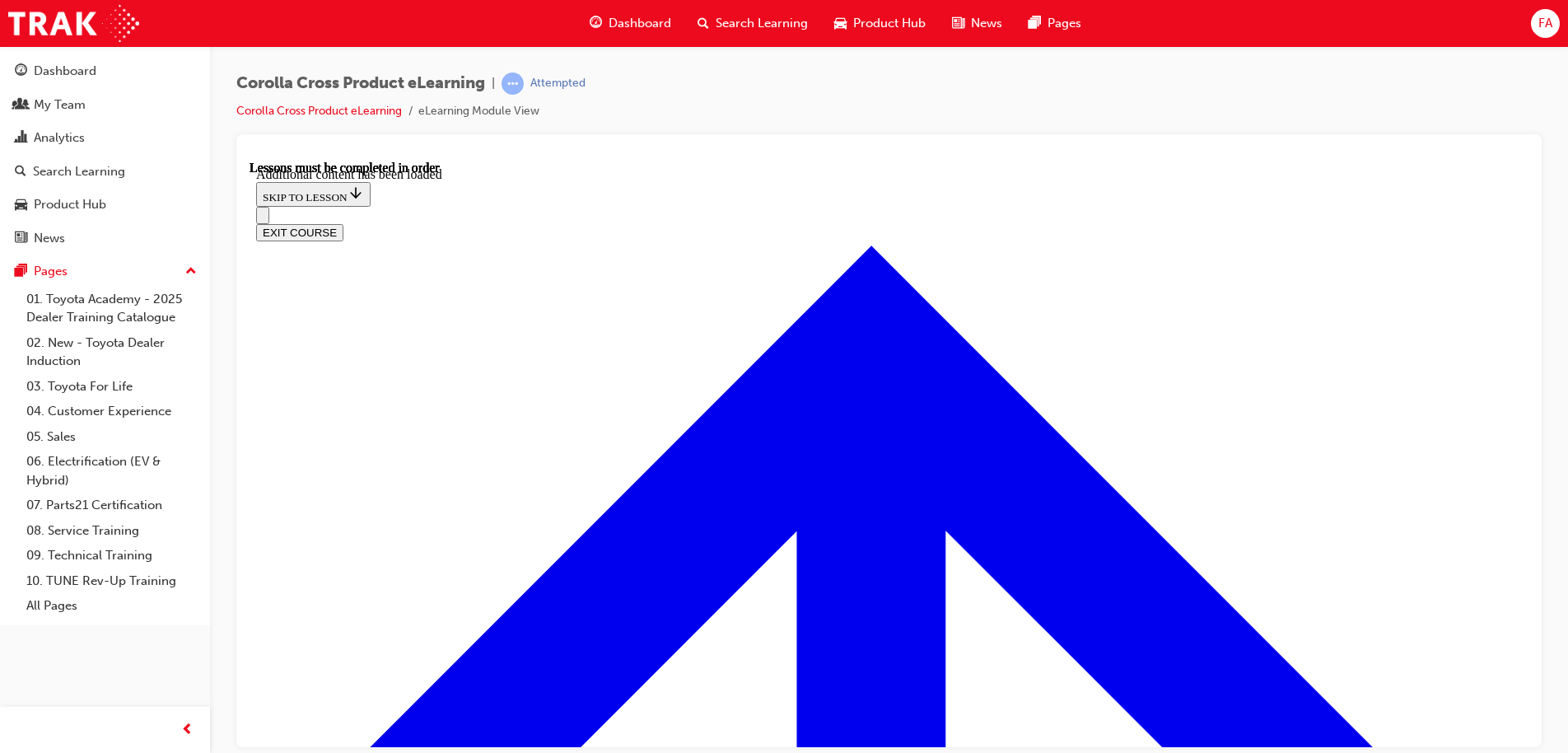
radio input "true"
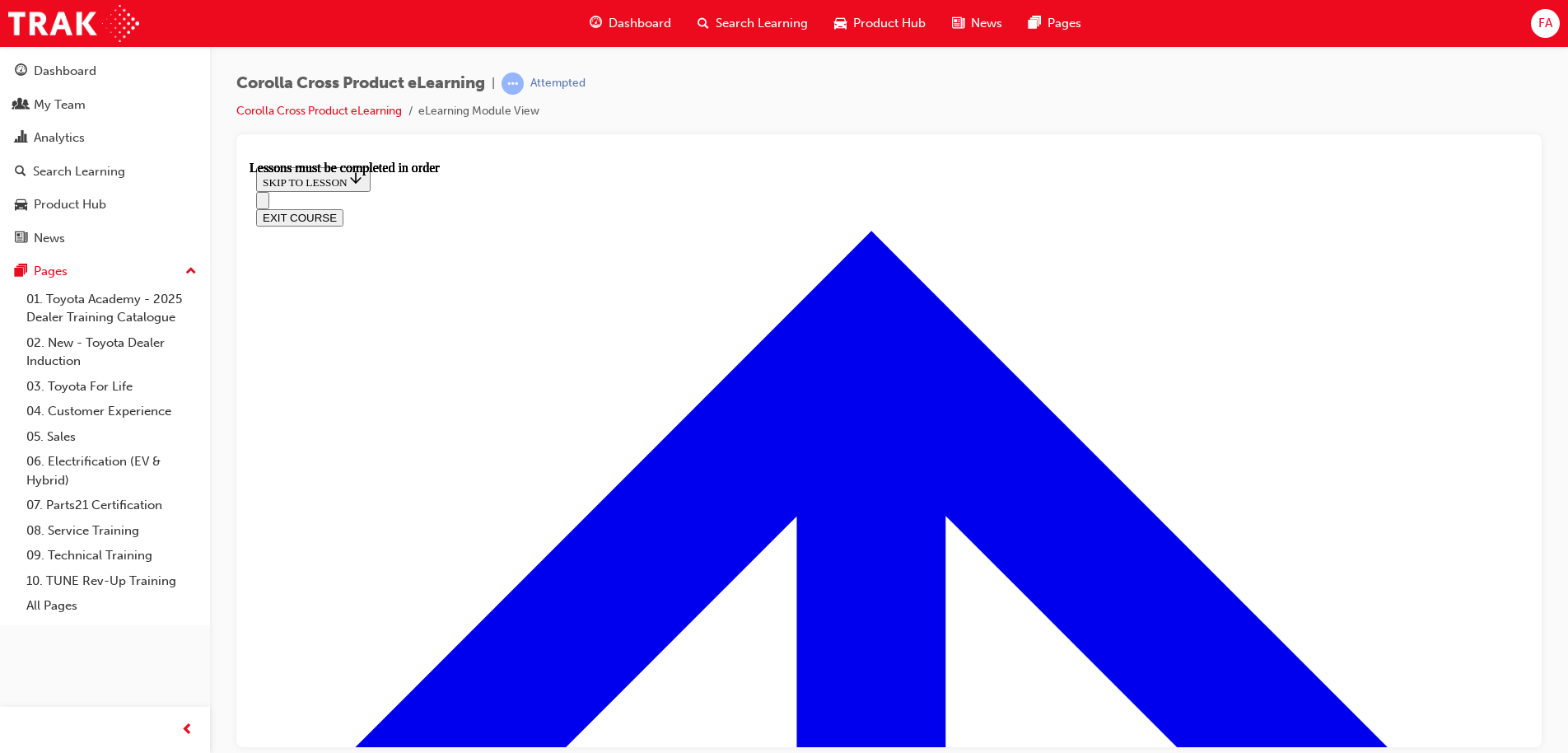
scroll to position [1276, 0]
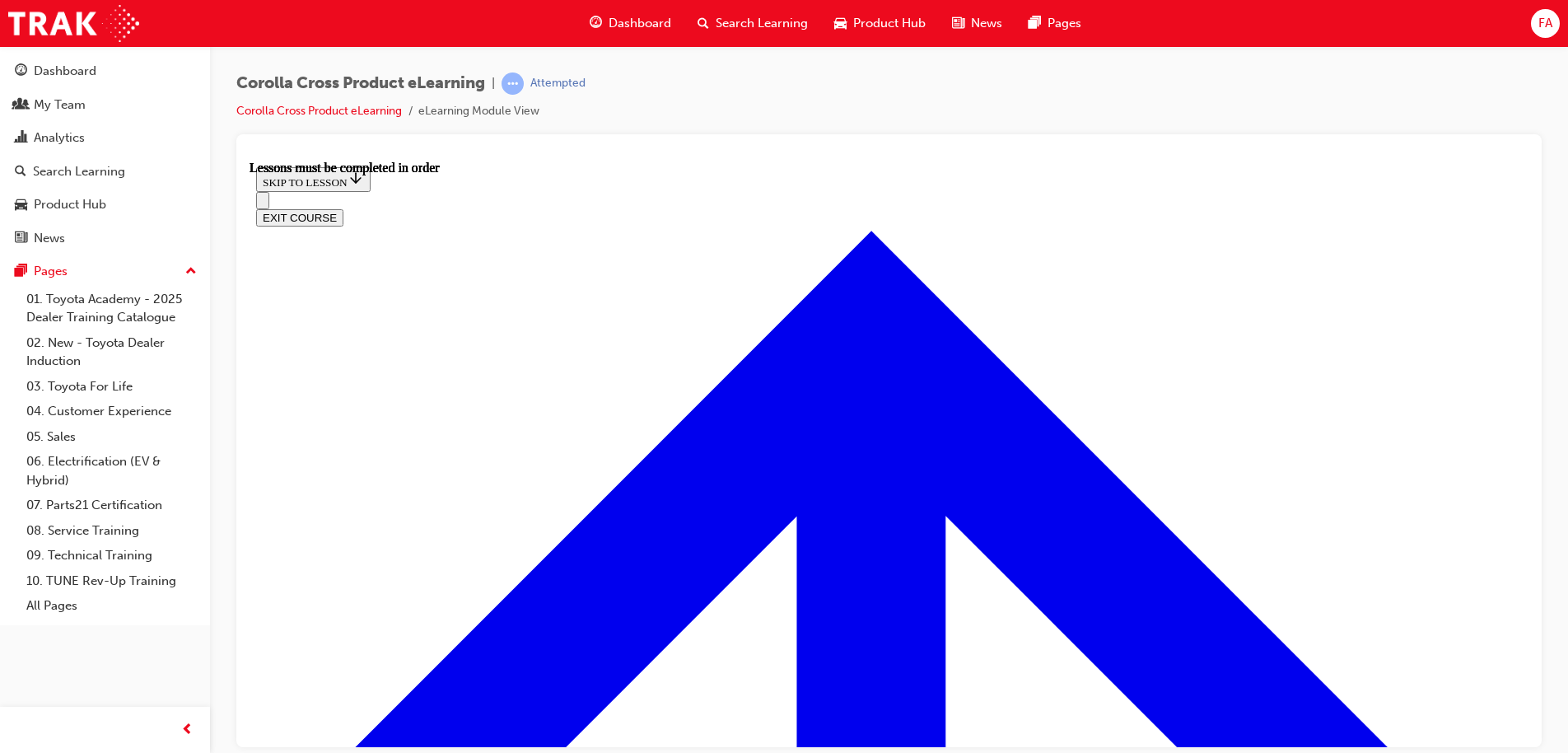
scroll to position [1187, 0]
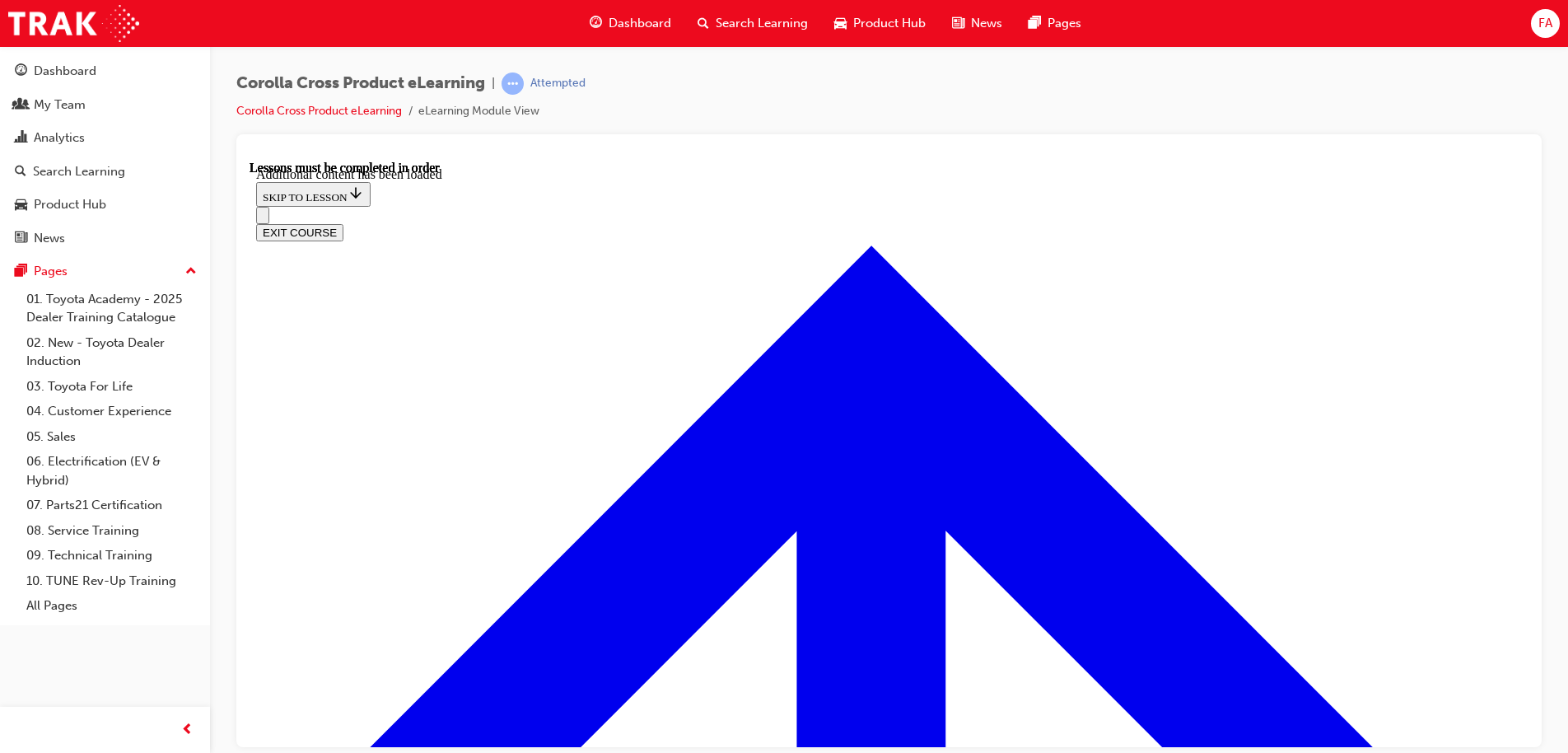
scroll to position [2014, 0]
radio input "true"
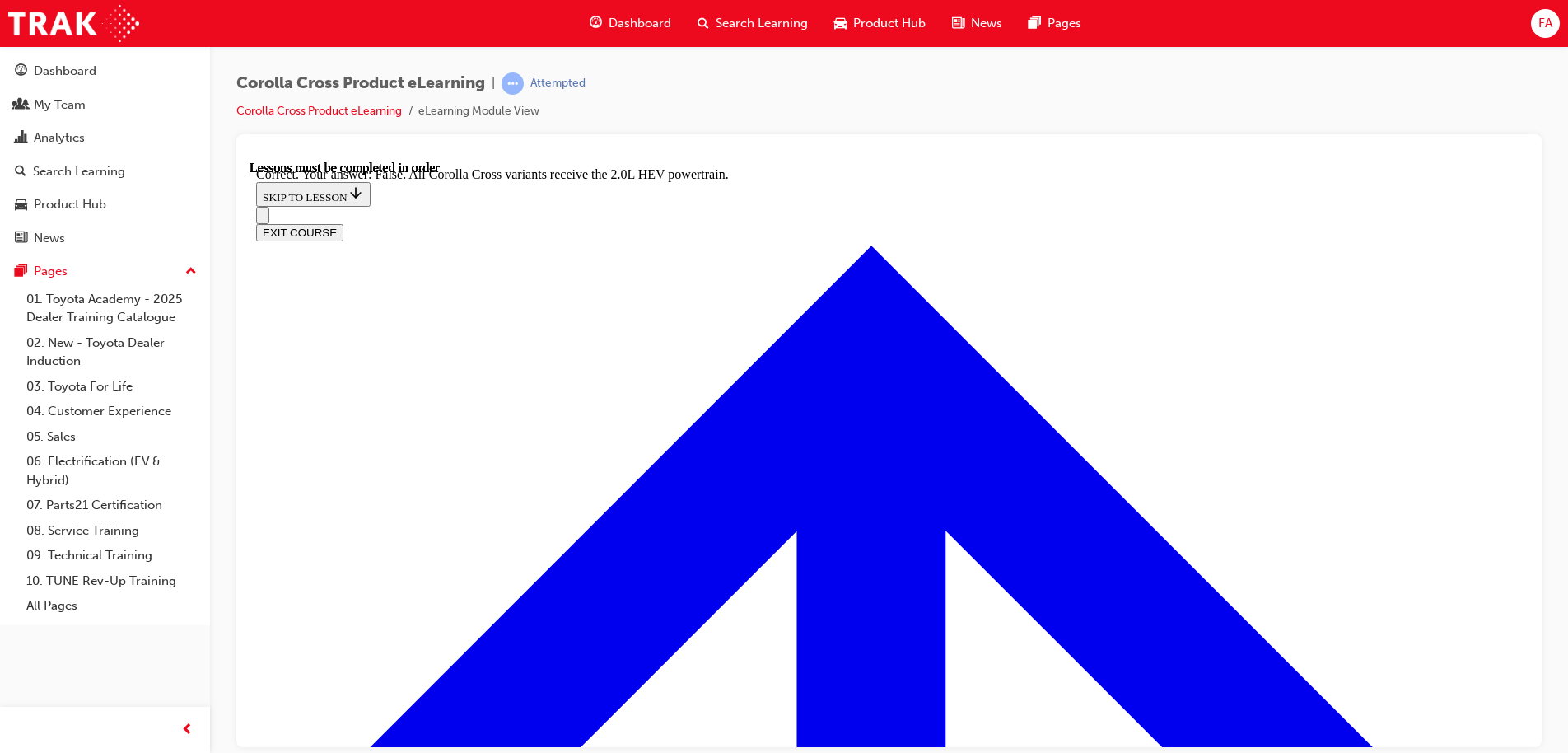
scroll to position [2308, 0]
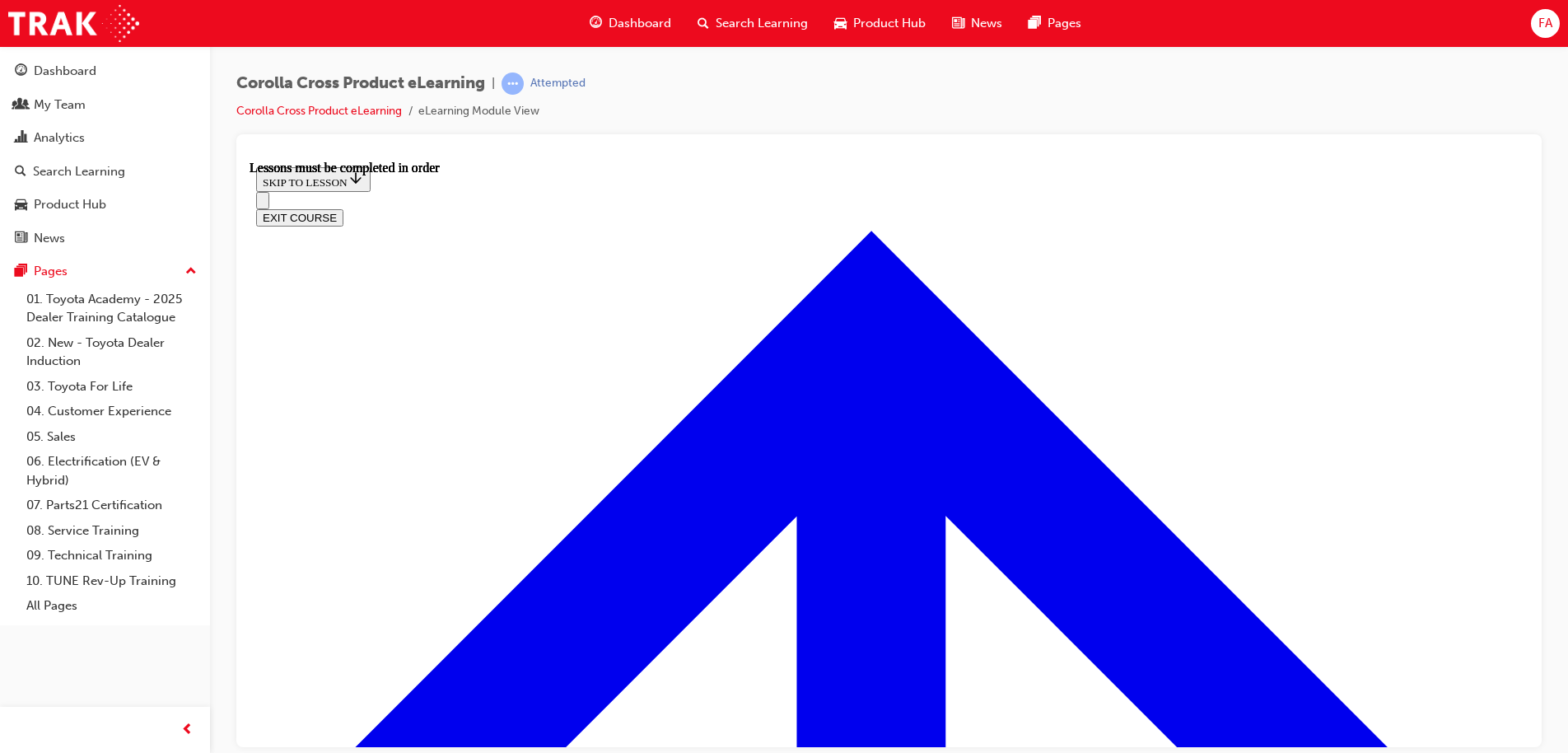
scroll to position [1293, 0]
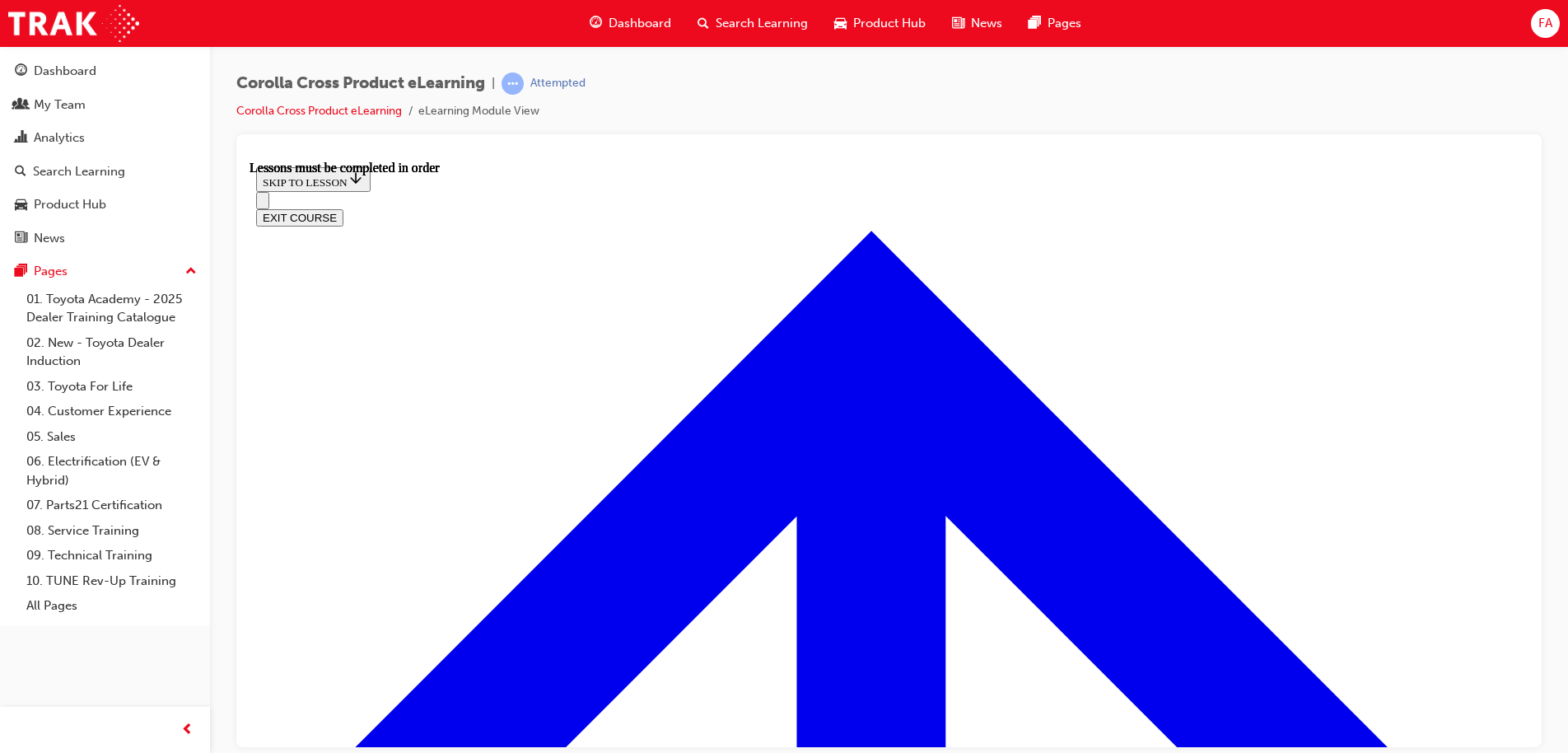
scroll to position [1130, 0]
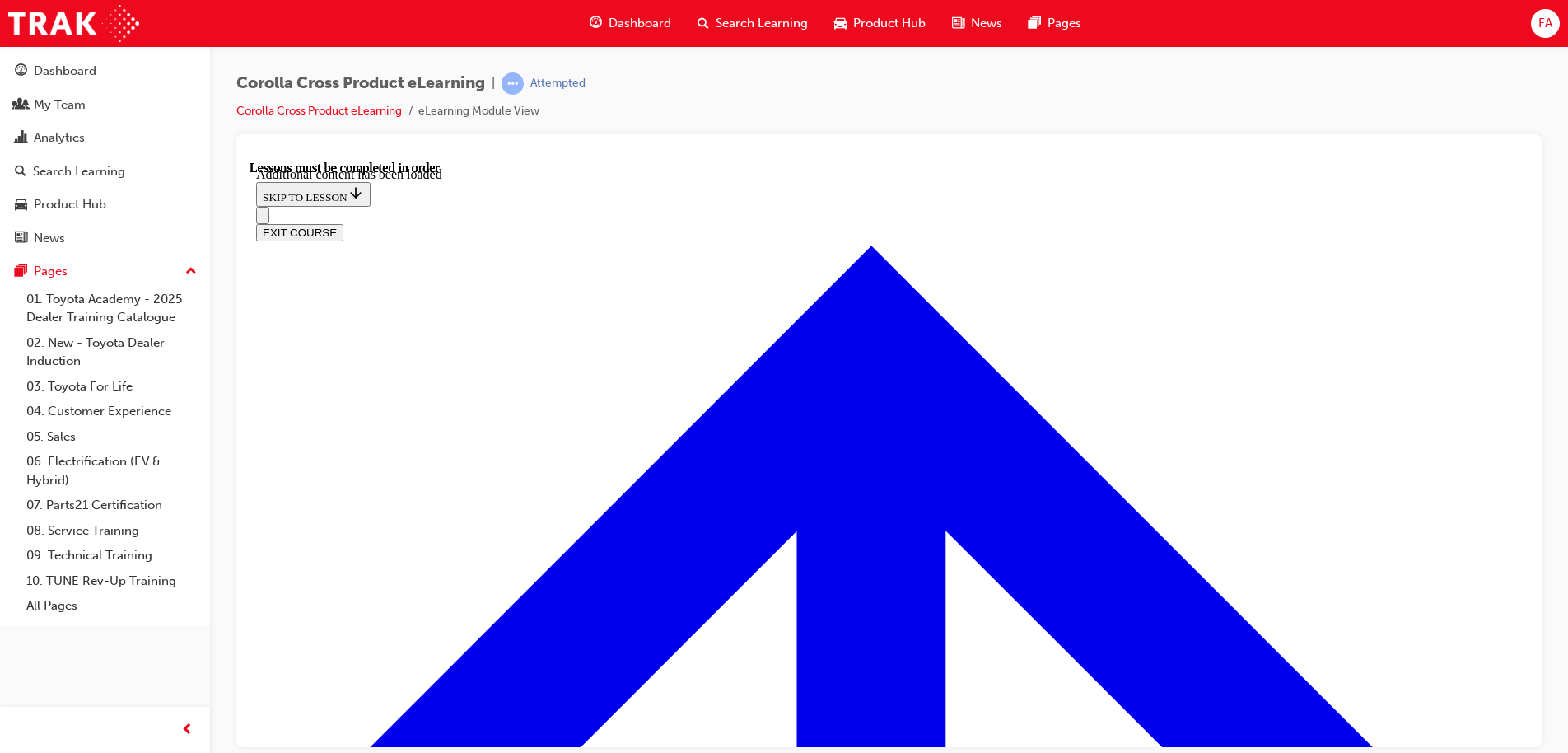
scroll to position [2050, 0]
radio input "true"
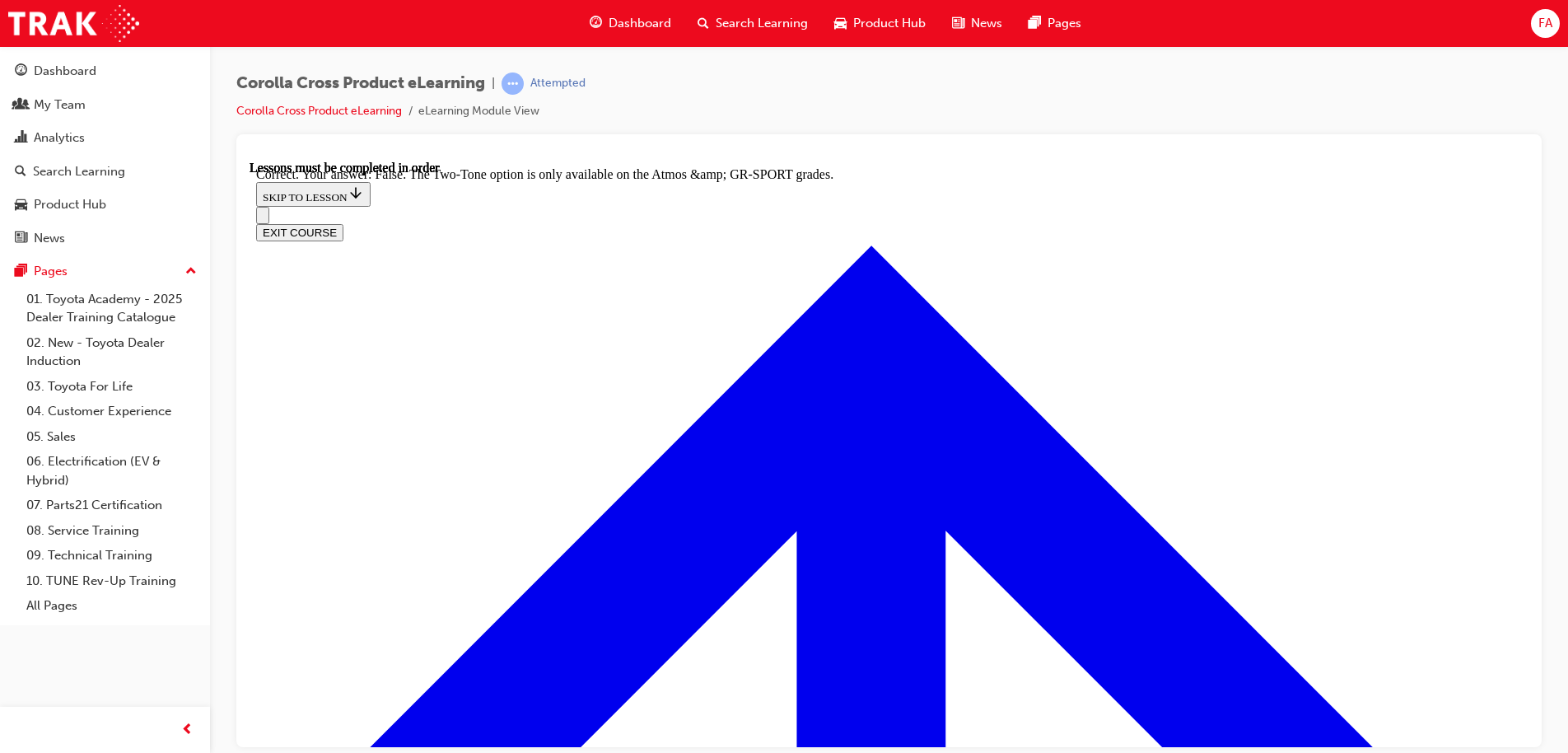
scroll to position [2343, 0]
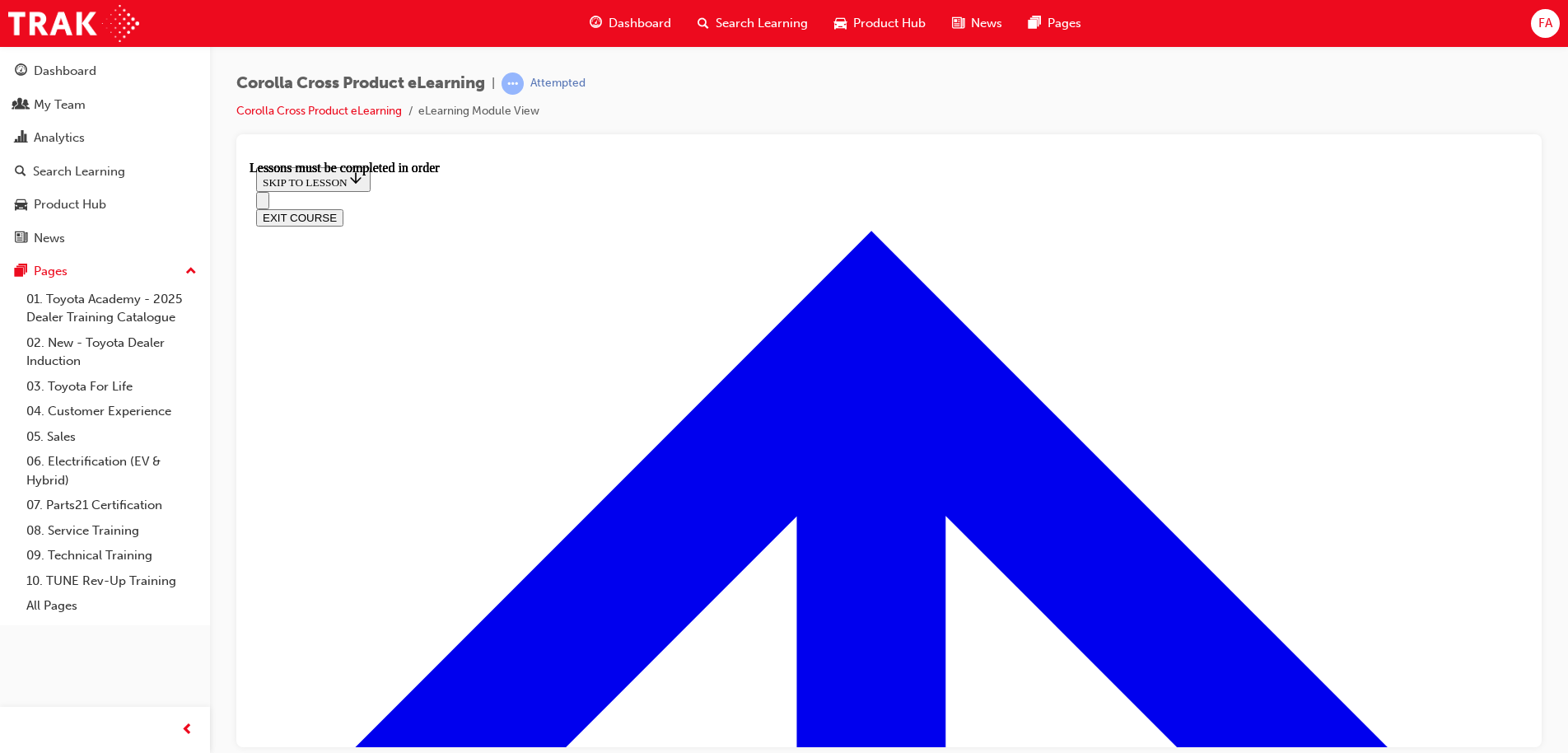
scroll to position [1375, 0]
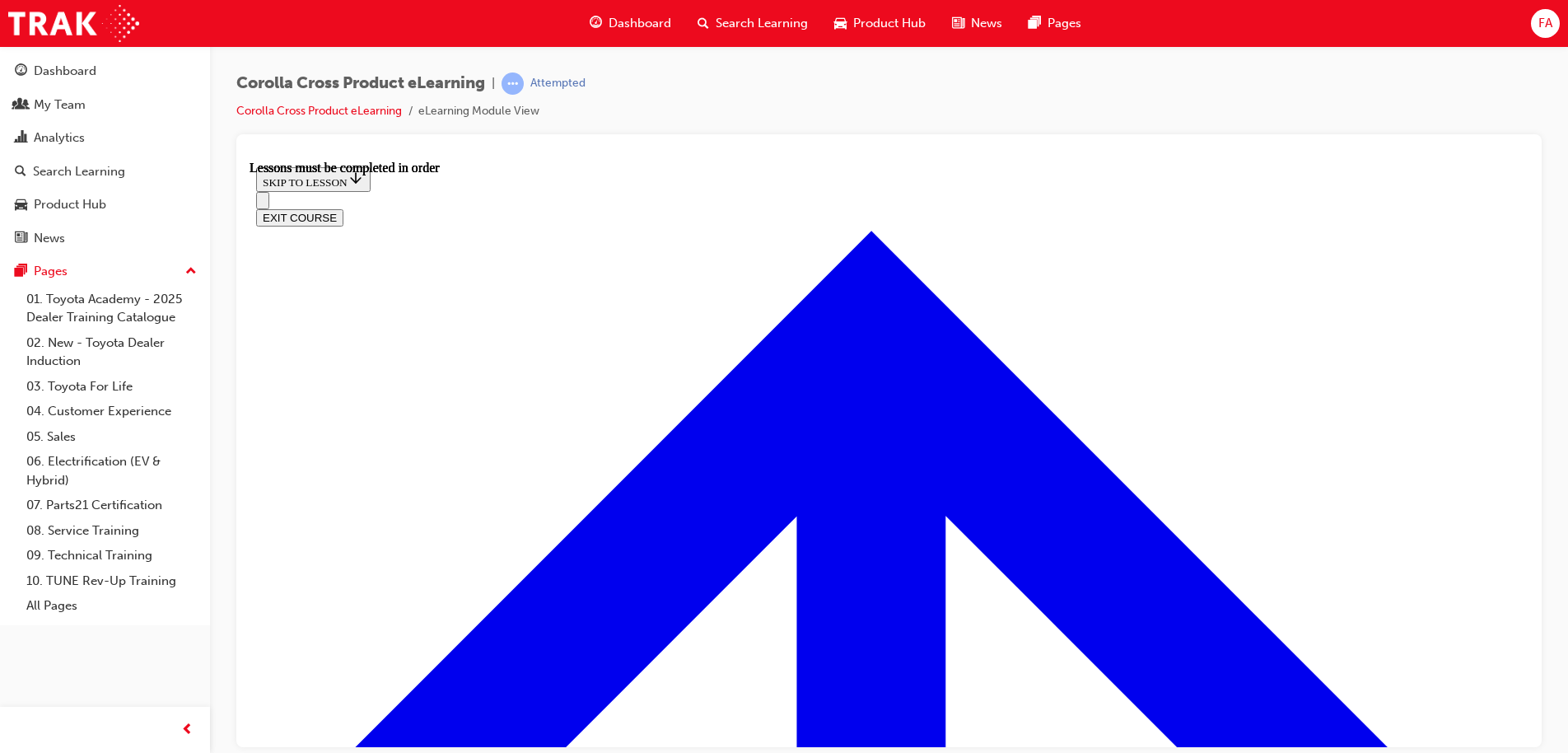
drag, startPoint x: 510, startPoint y: 507, endPoint x: 808, endPoint y: 570, distance: 304.6
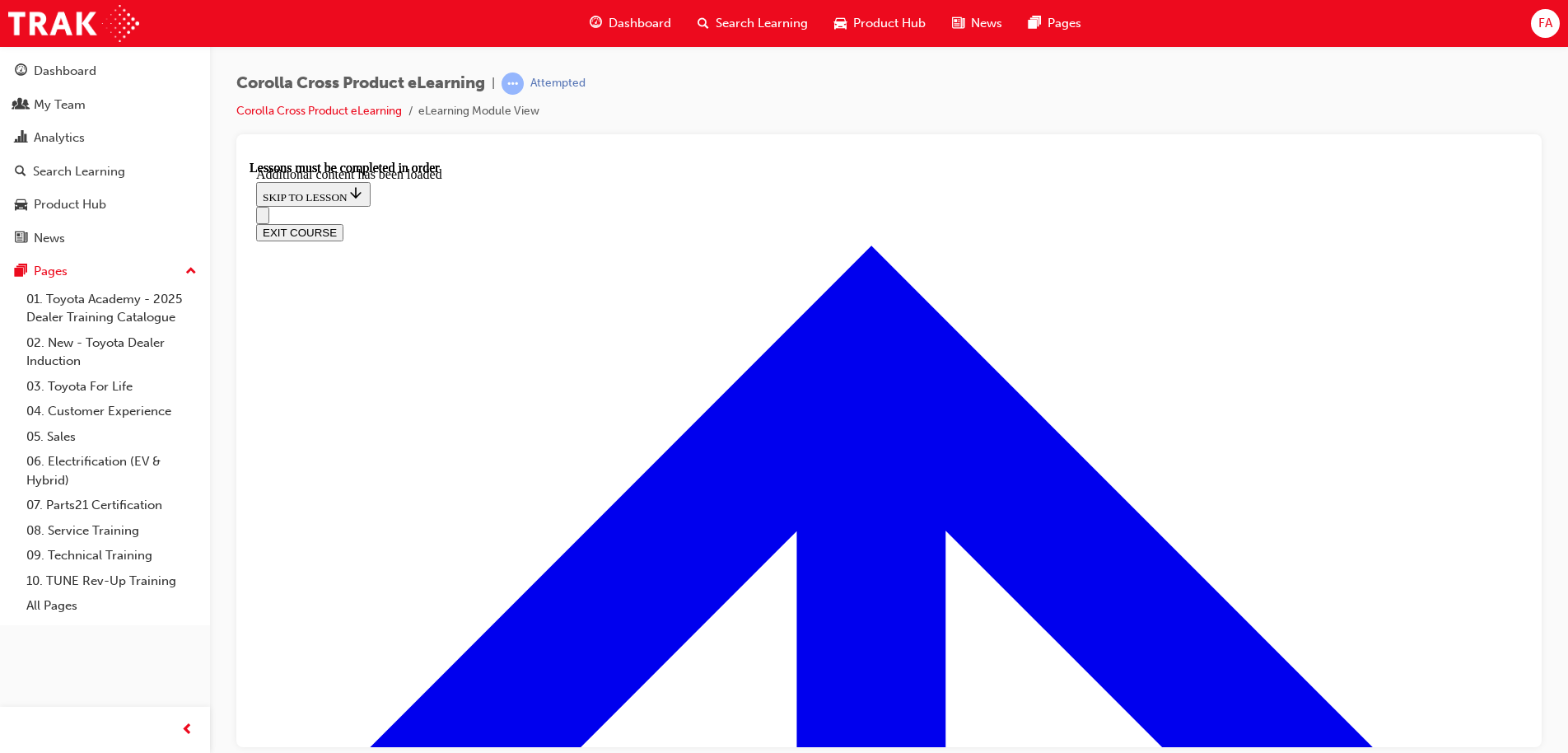
scroll to position [2620, 0]
radio input "true"
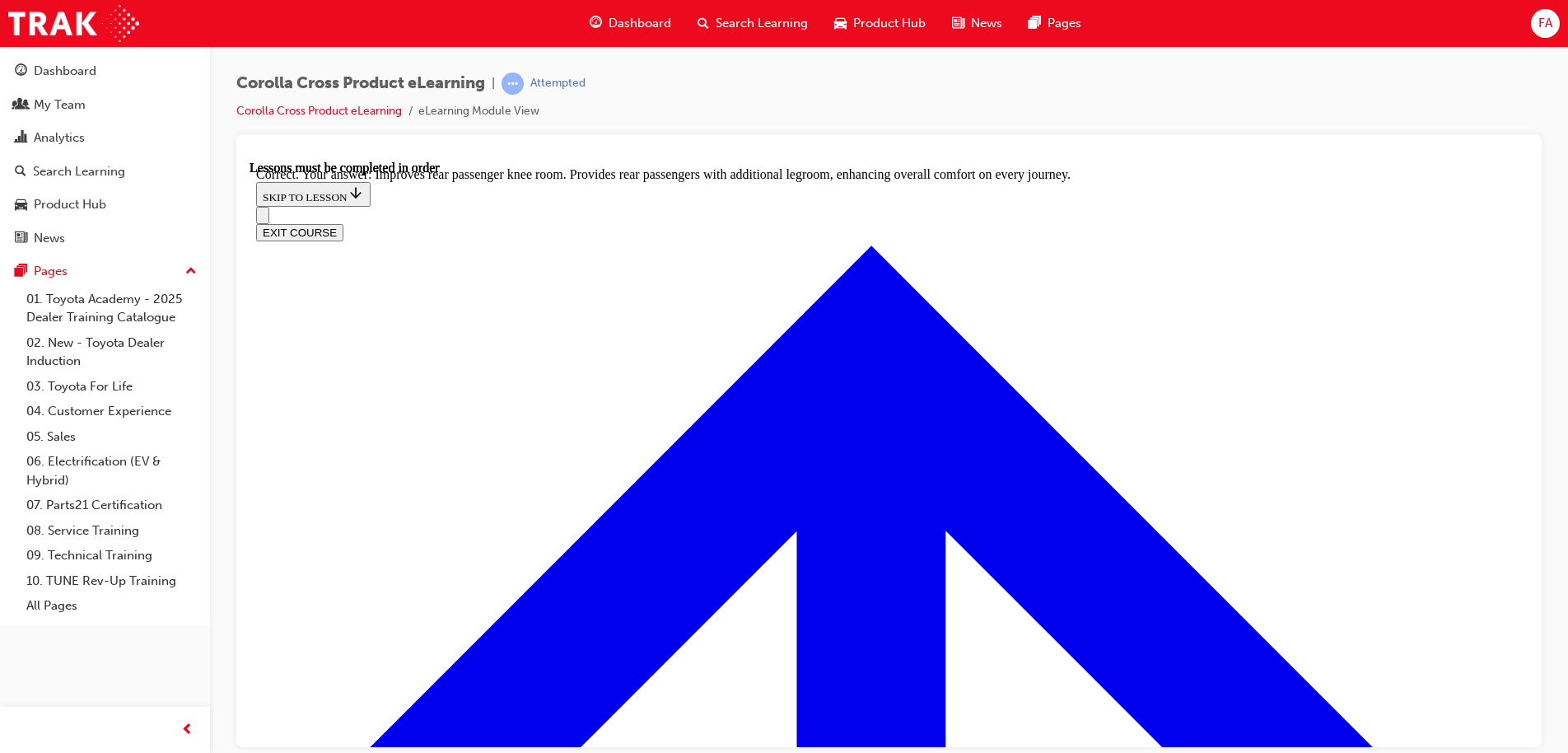
scroll to position [3065, 0]
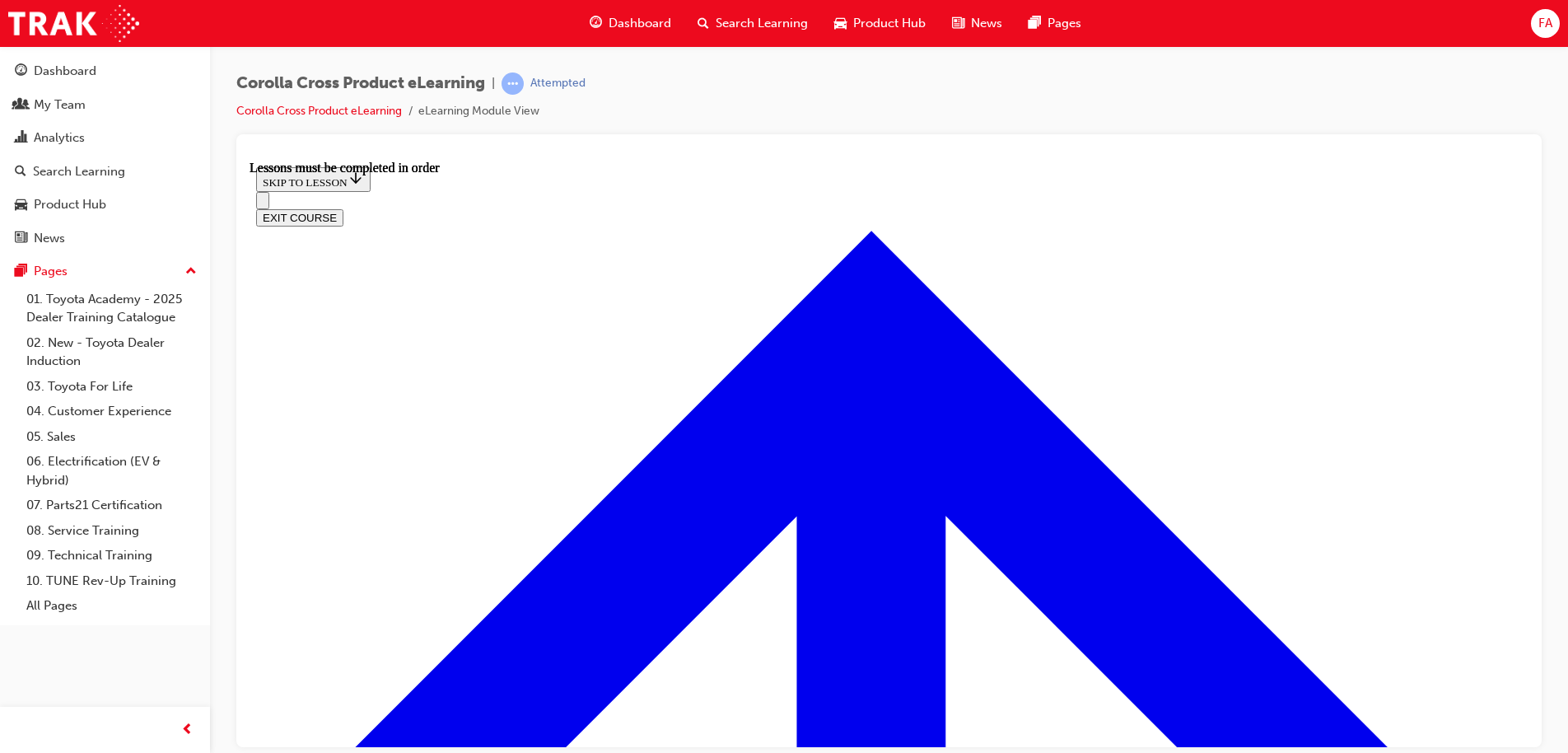
scroll to position [1457, 0]
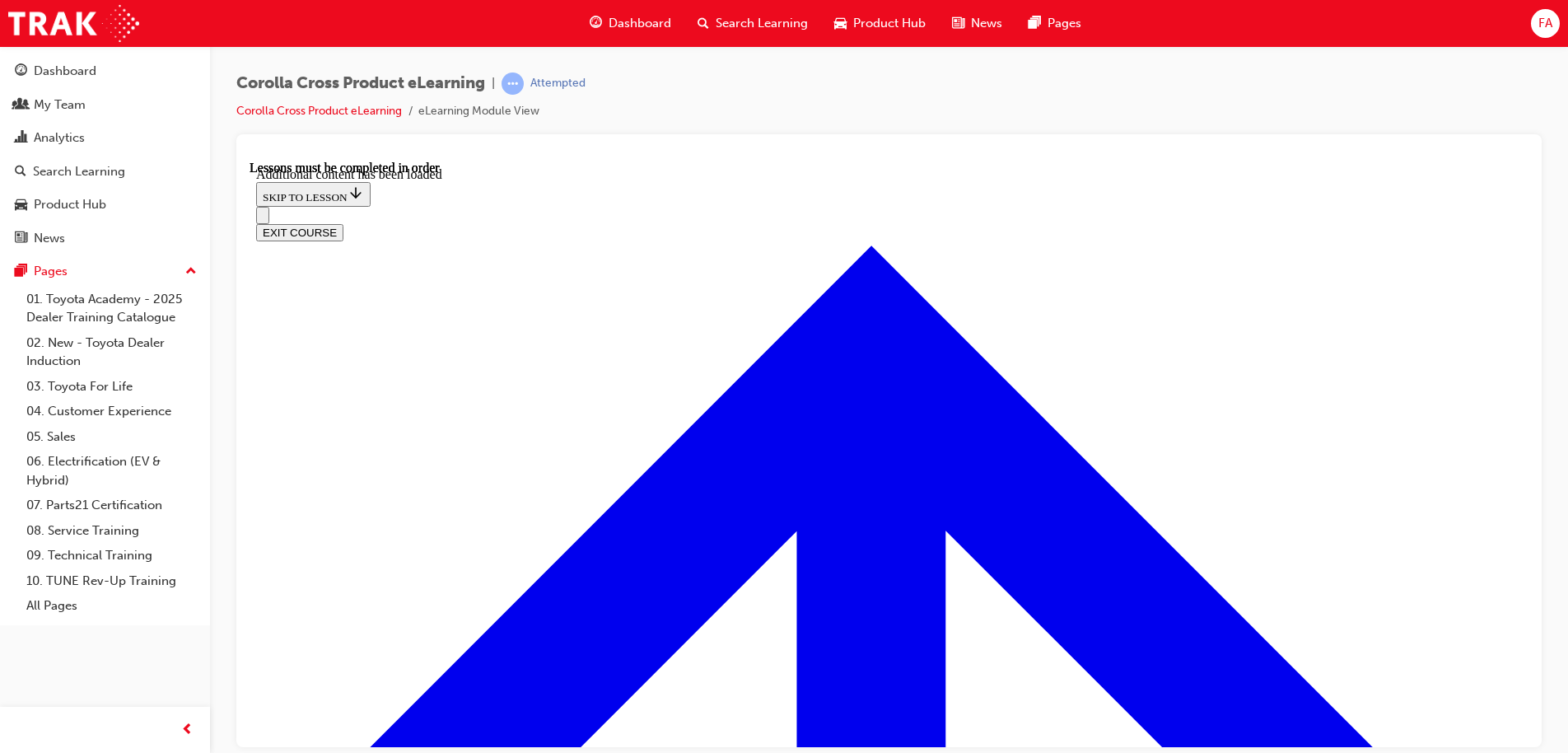
scroll to position [2364, 0]
radio input "true"
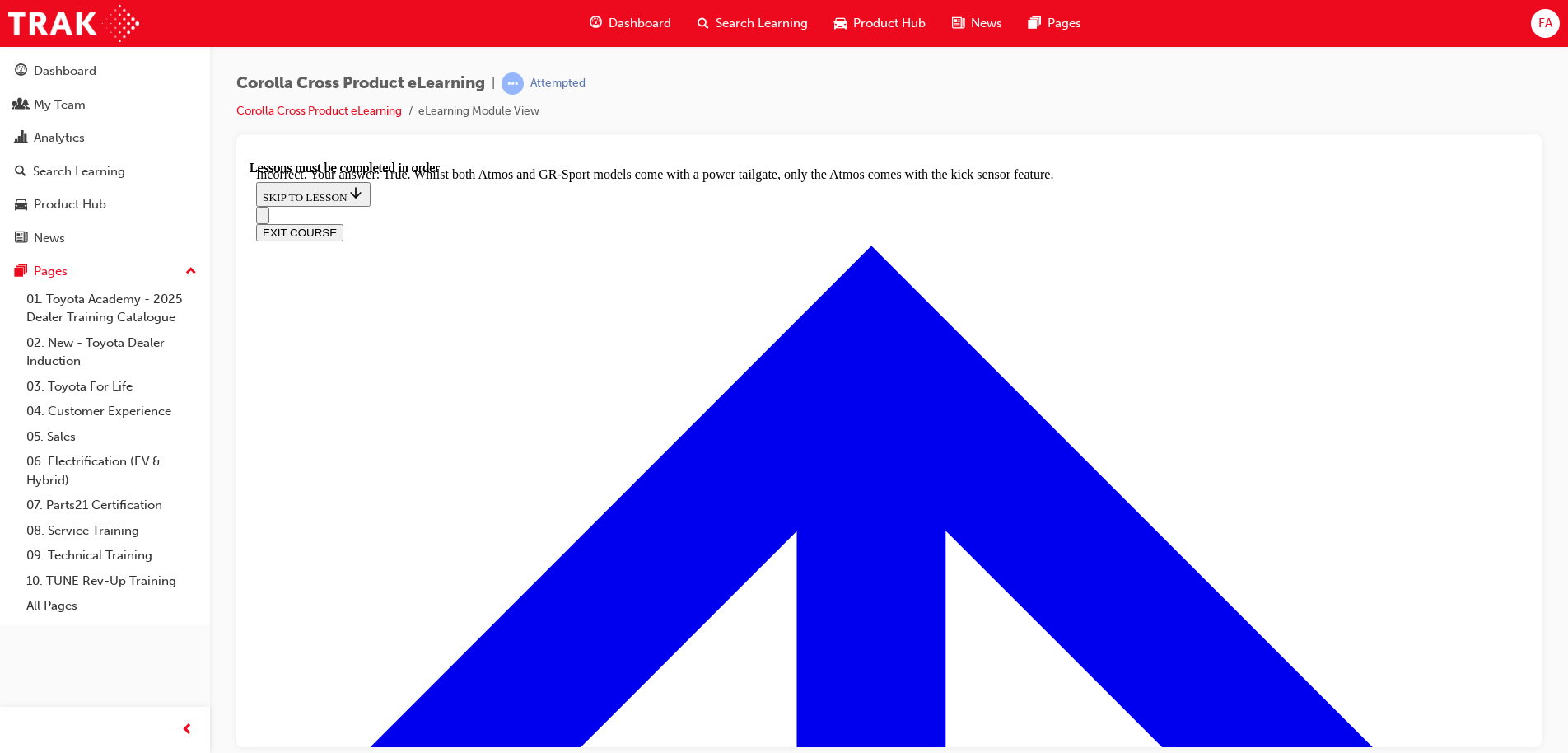
scroll to position [2611, 0]
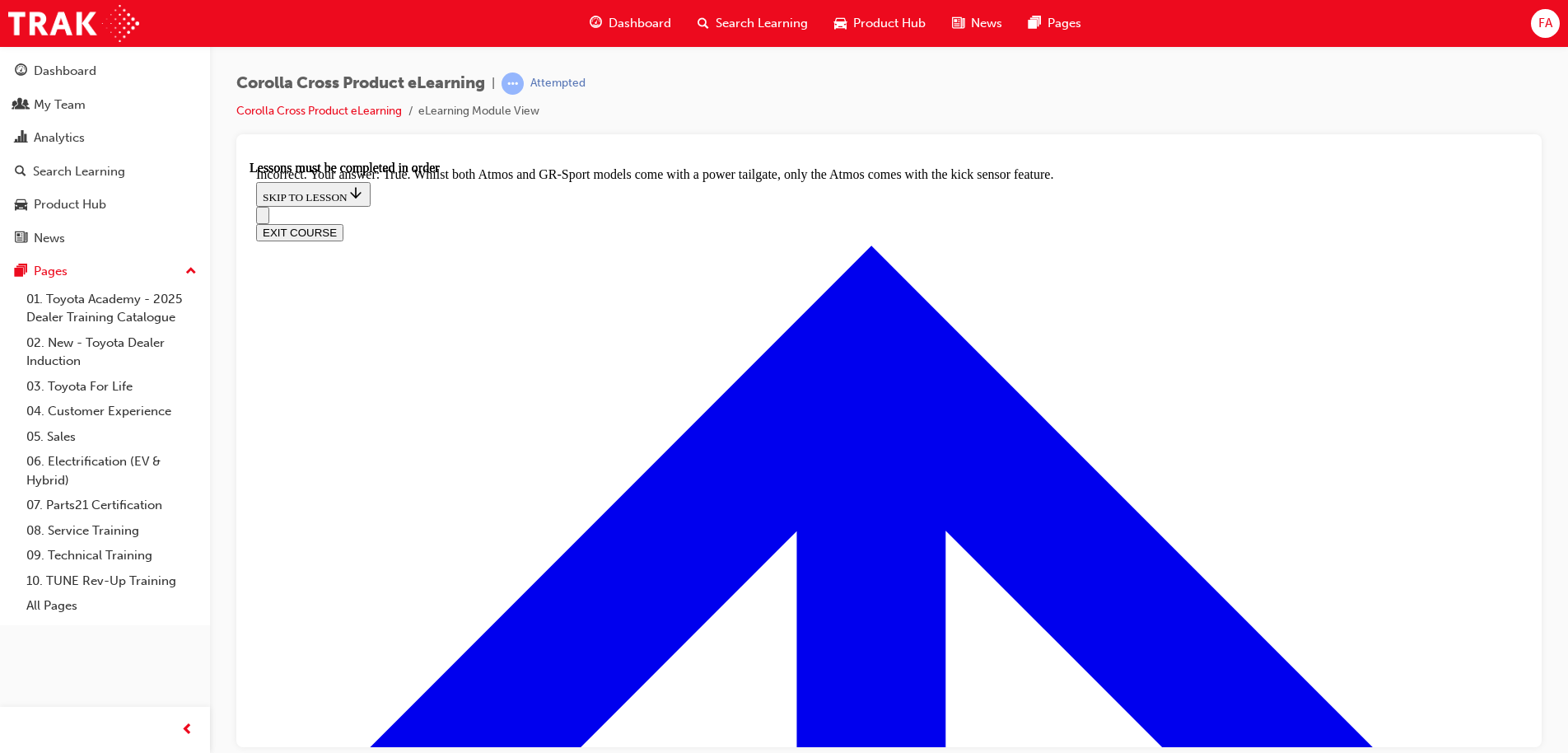
radio input "true"
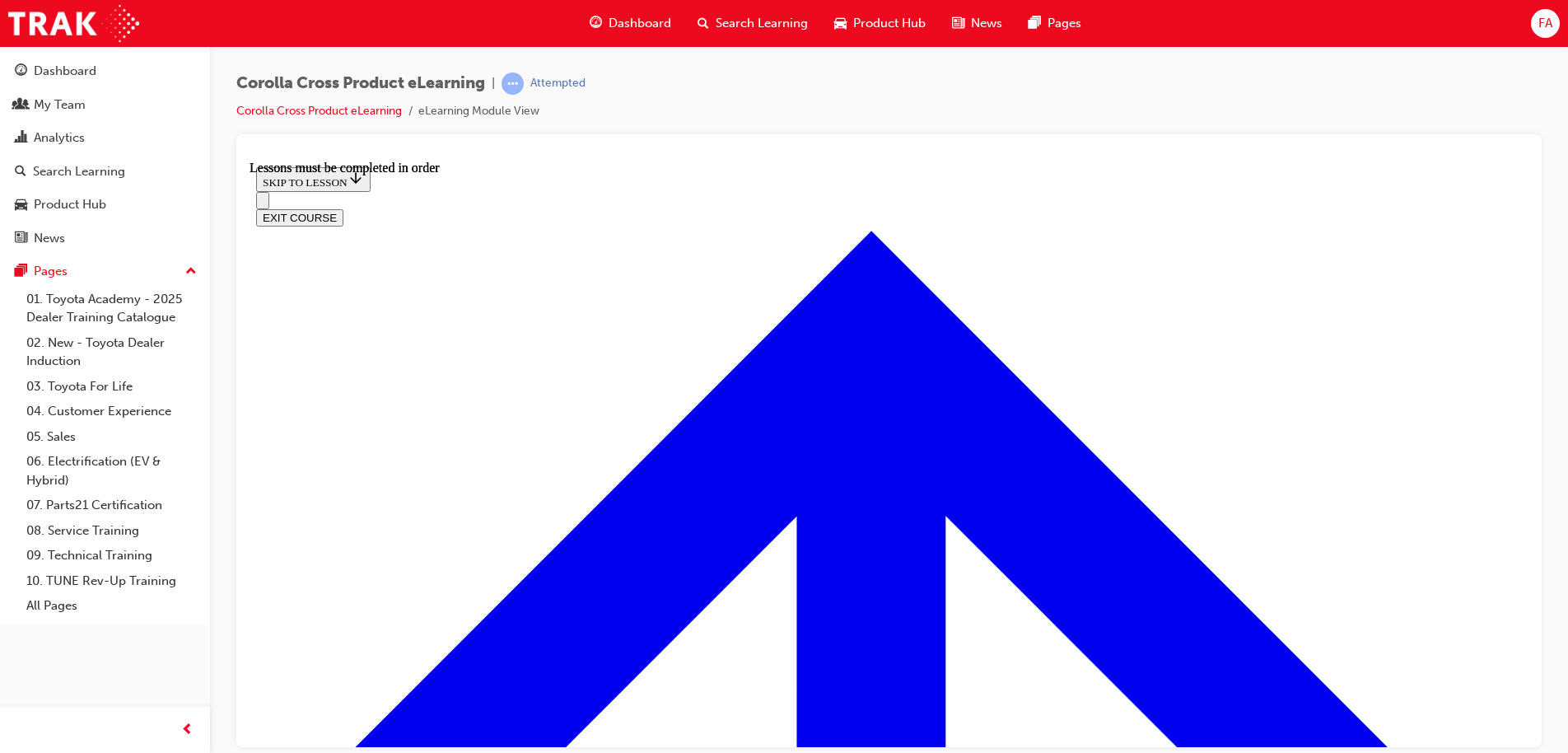
scroll to position [1788, 0]
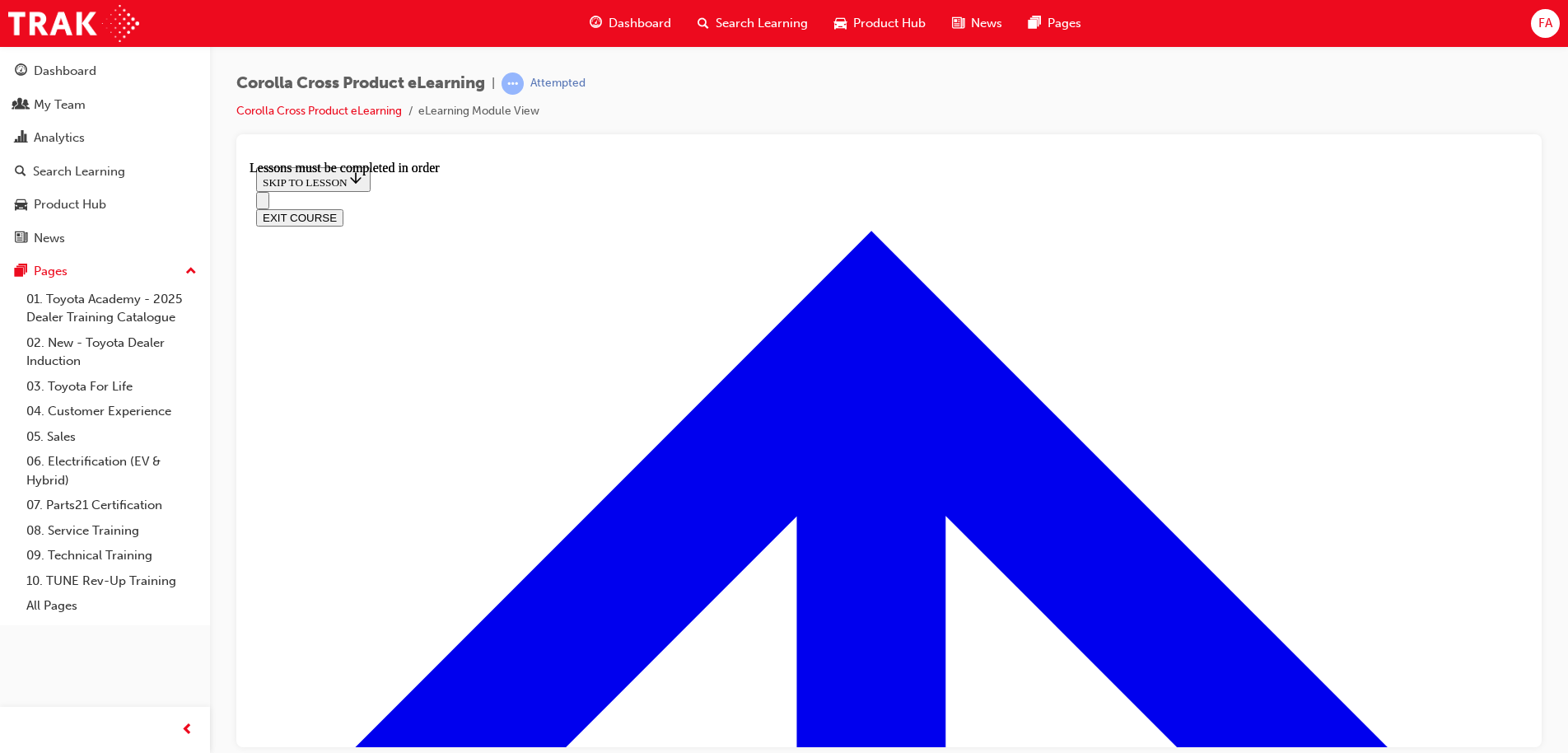
drag, startPoint x: 422, startPoint y: 425, endPoint x: 1179, endPoint y: 486, distance: 759.5
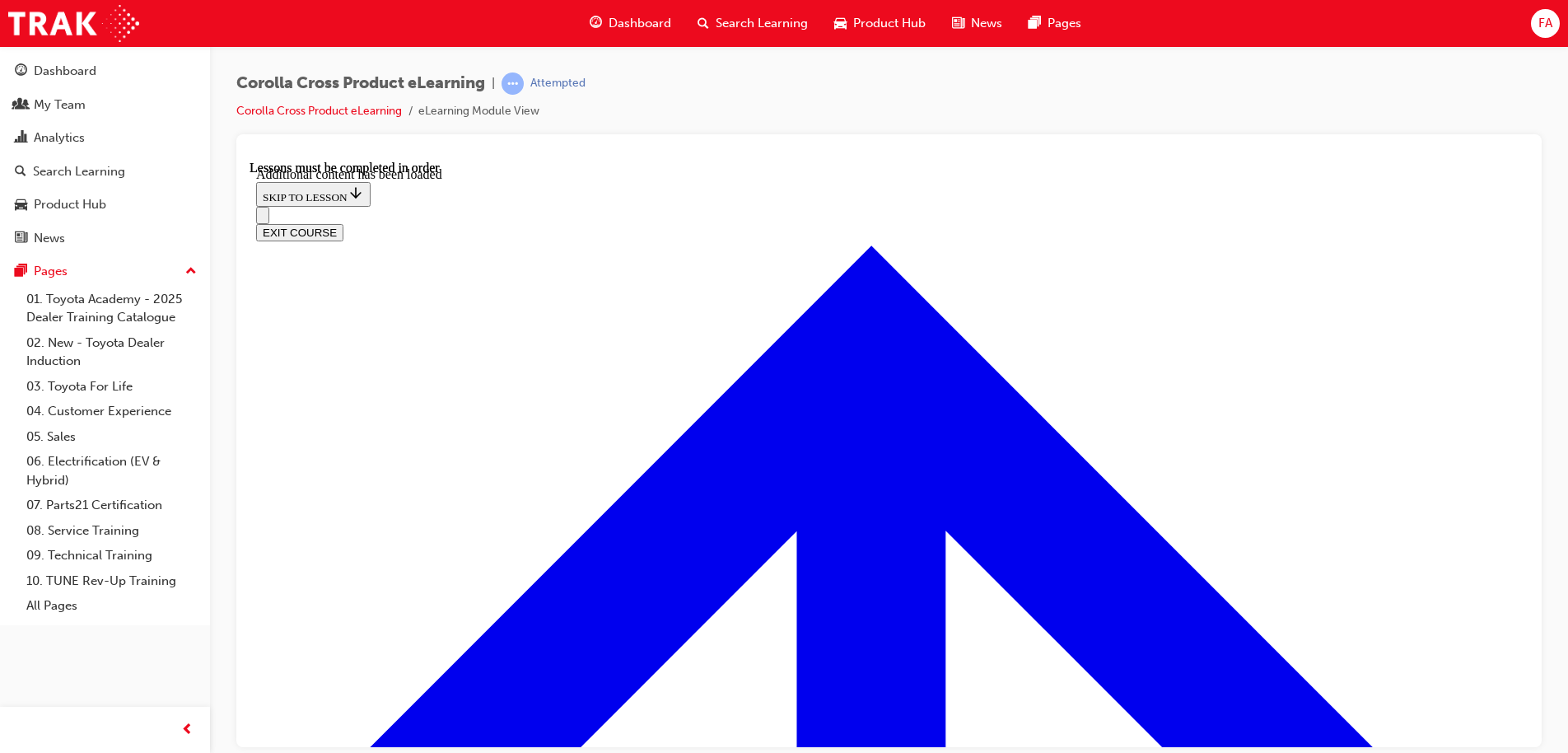
scroll to position [3944, 0]
checkbox input "true"
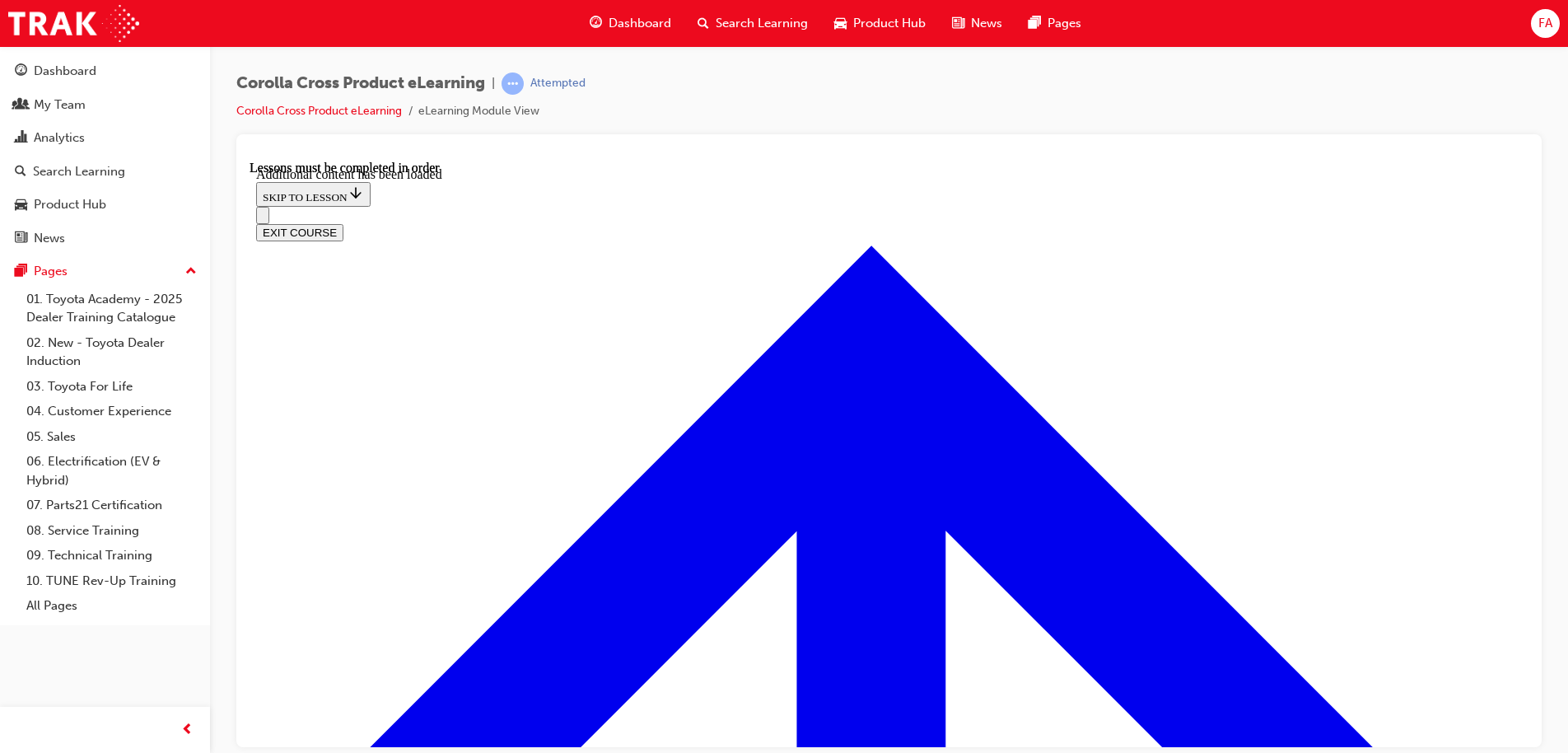
checkbox input "true"
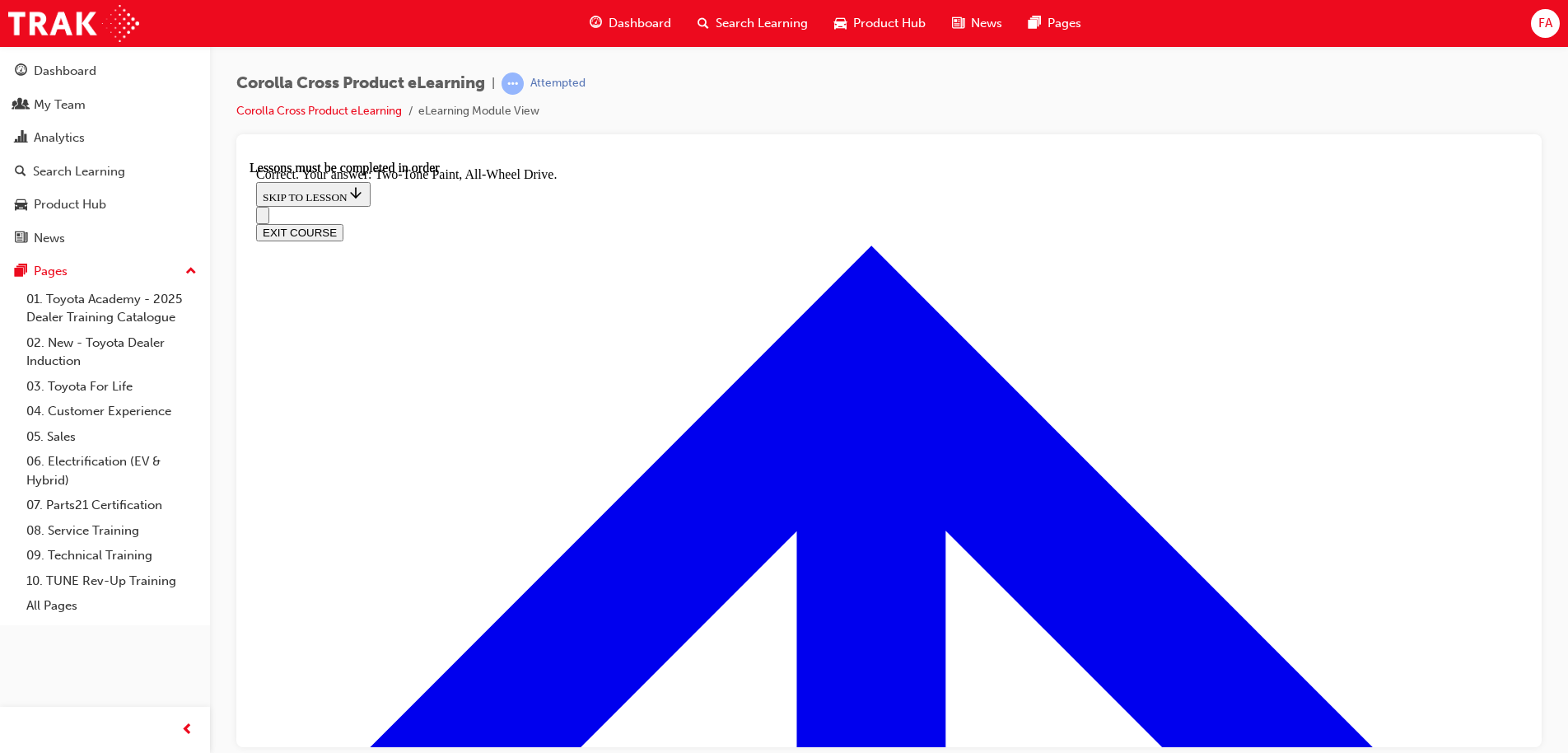
radio input "true"
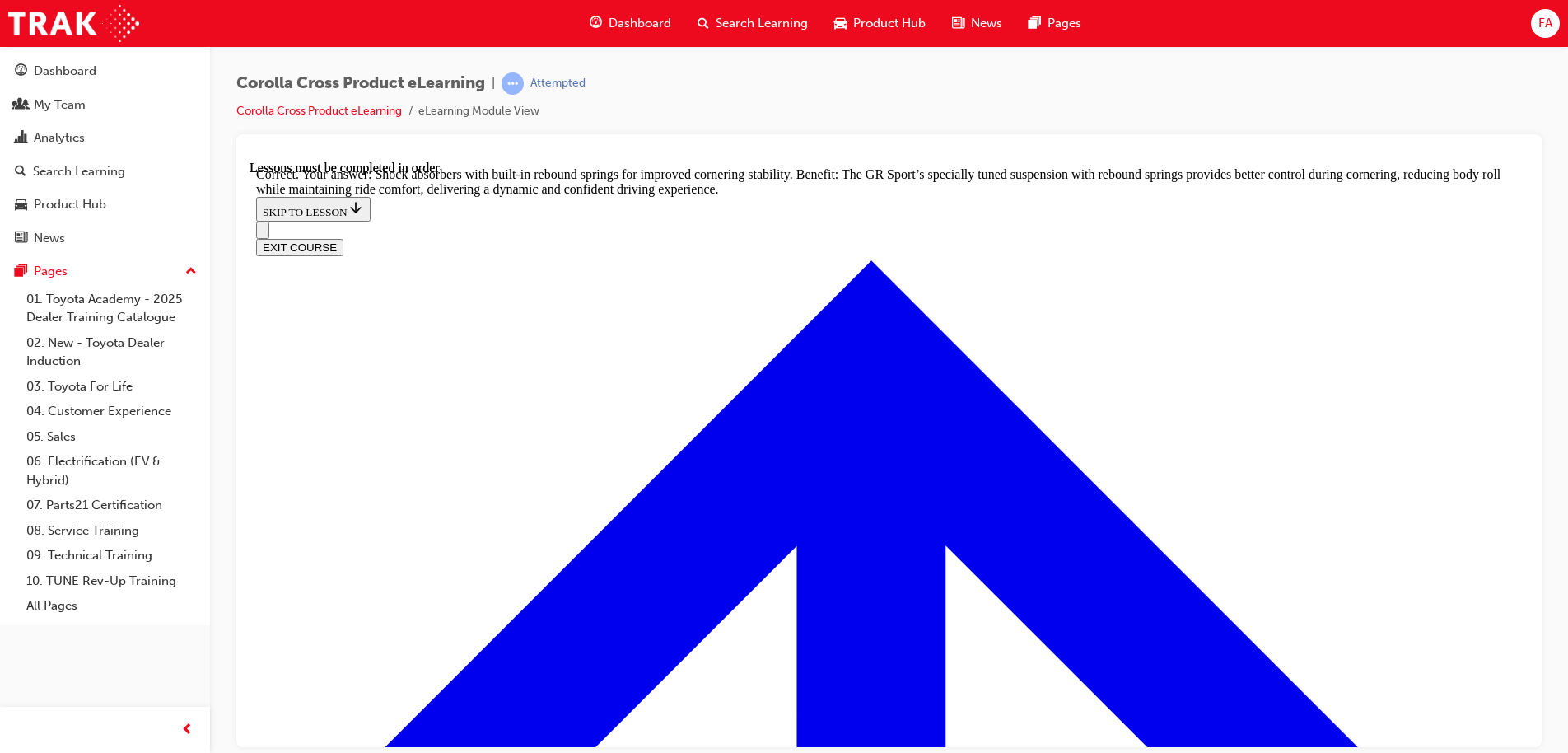
scroll to position [5242, 0]
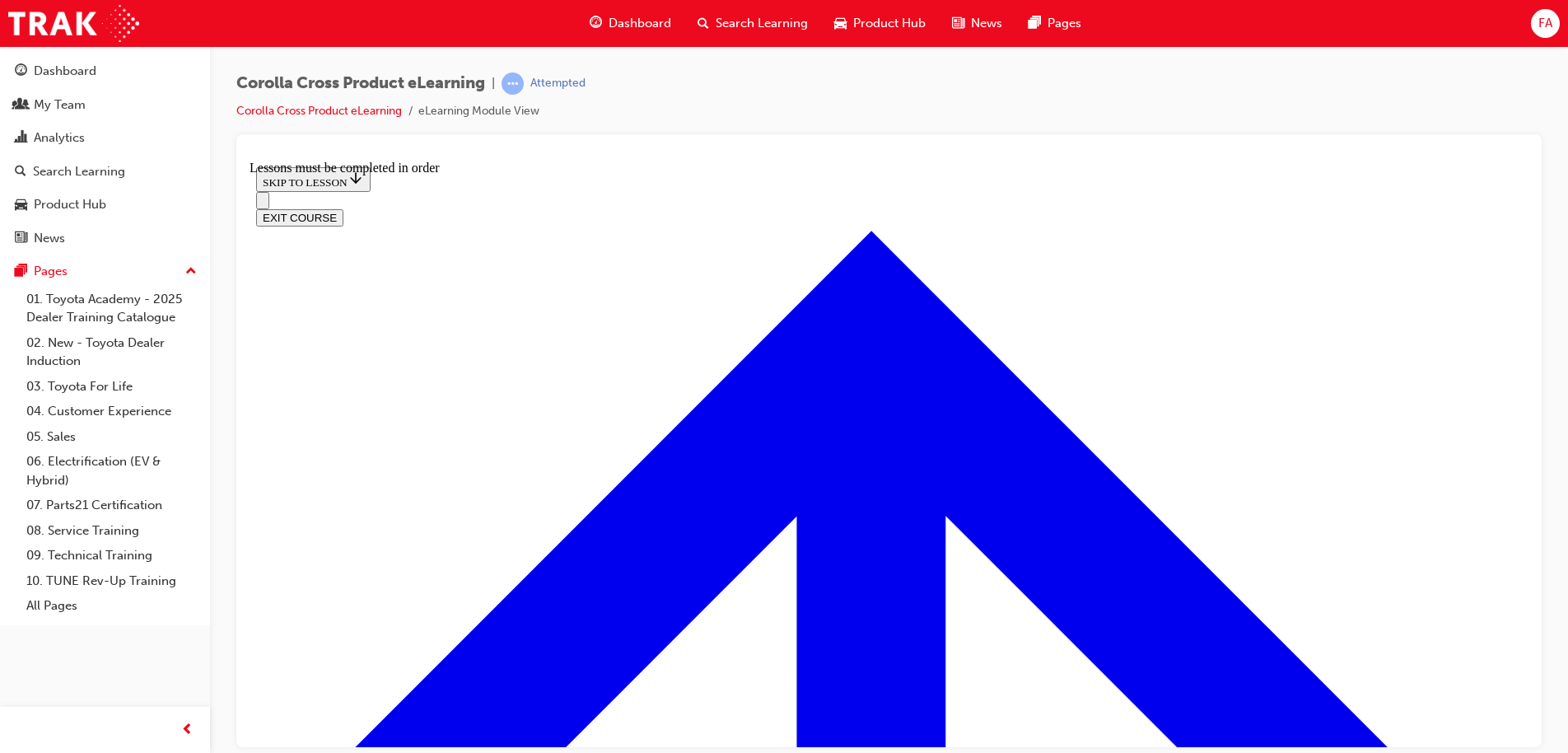
scroll to position [799, 0]
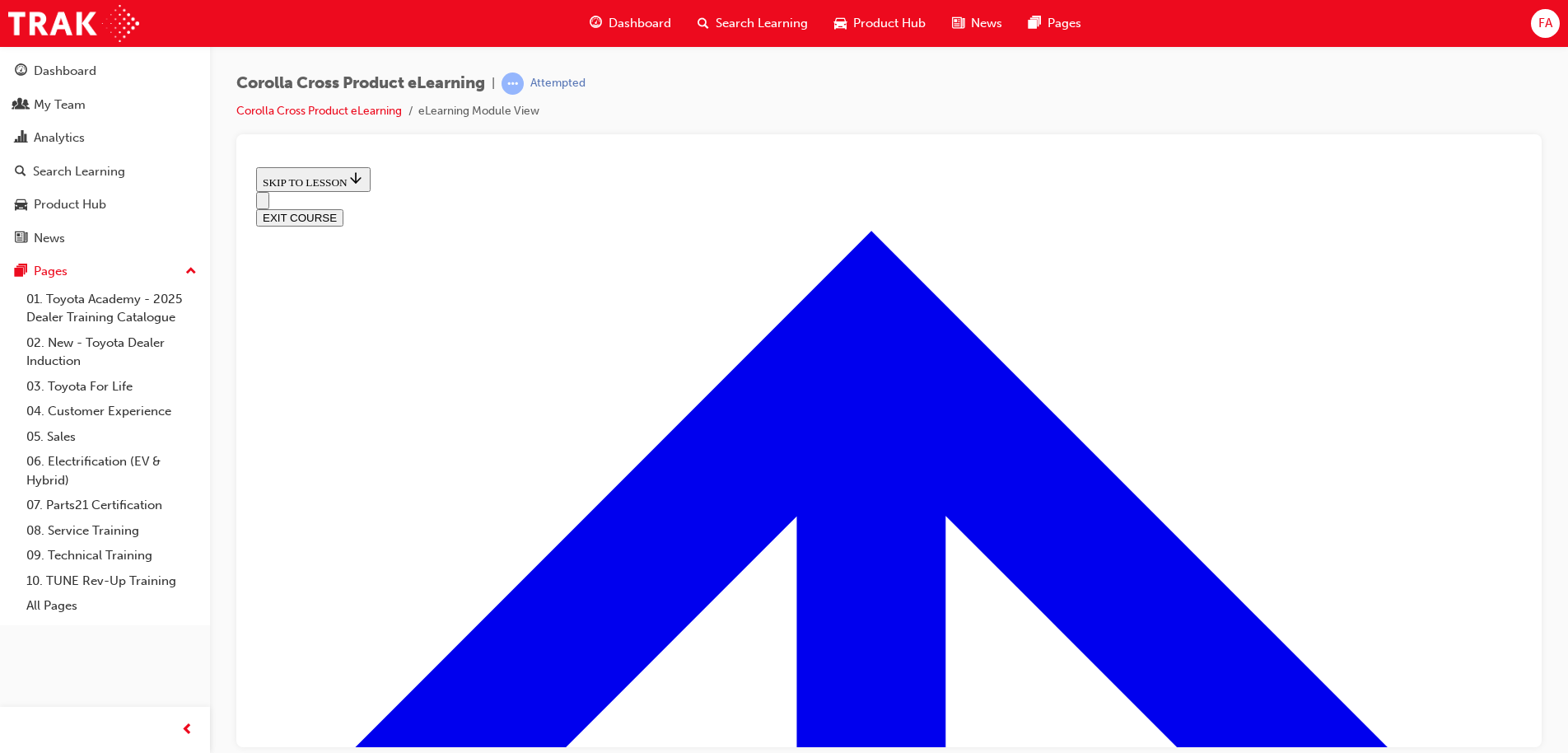
scroll to position [678, 0]
click at [343, 208] on button "EXIT COURSE" at bounding box center [300, 217] width 87 height 17
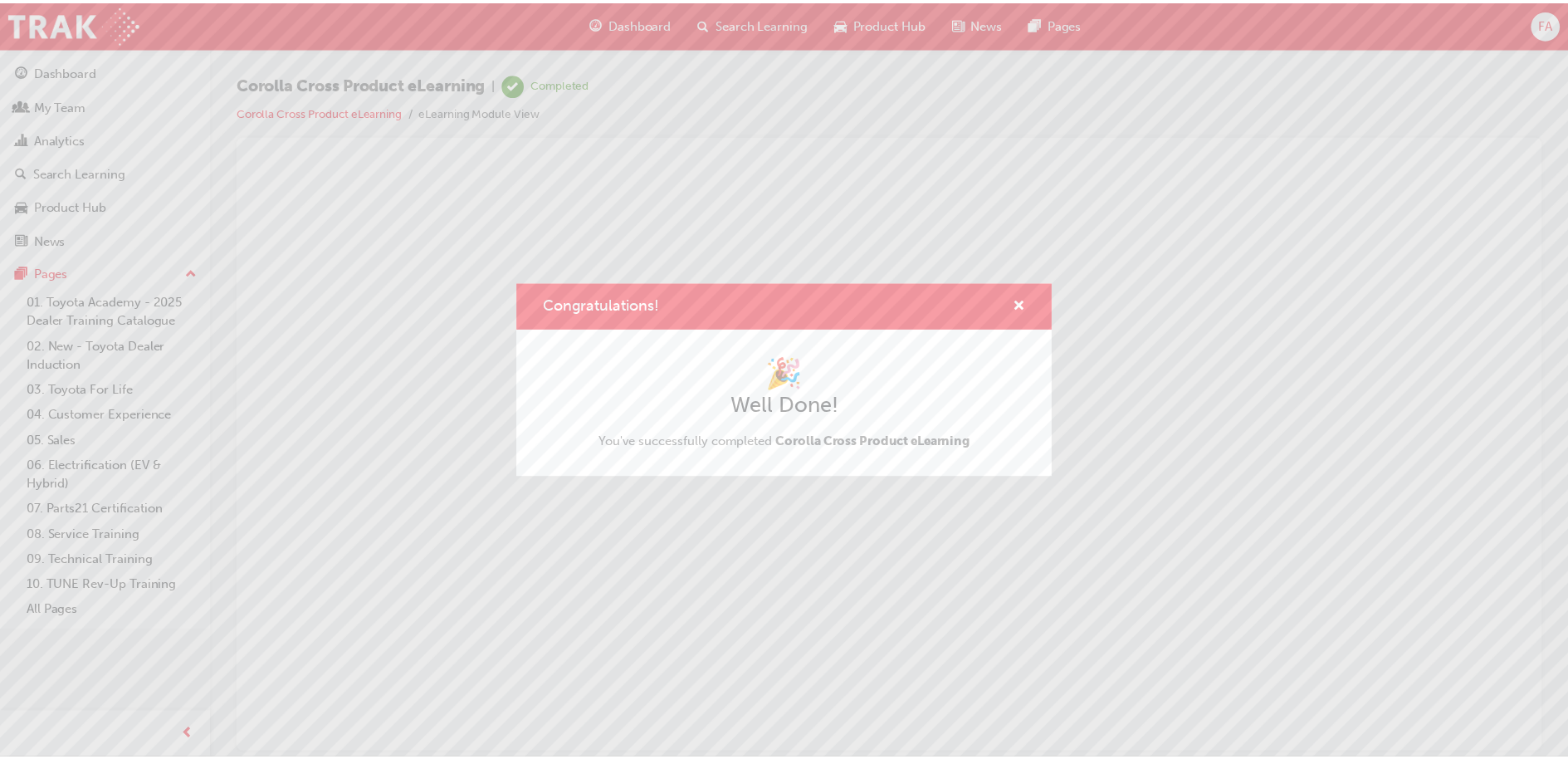
scroll to position [0, 0]
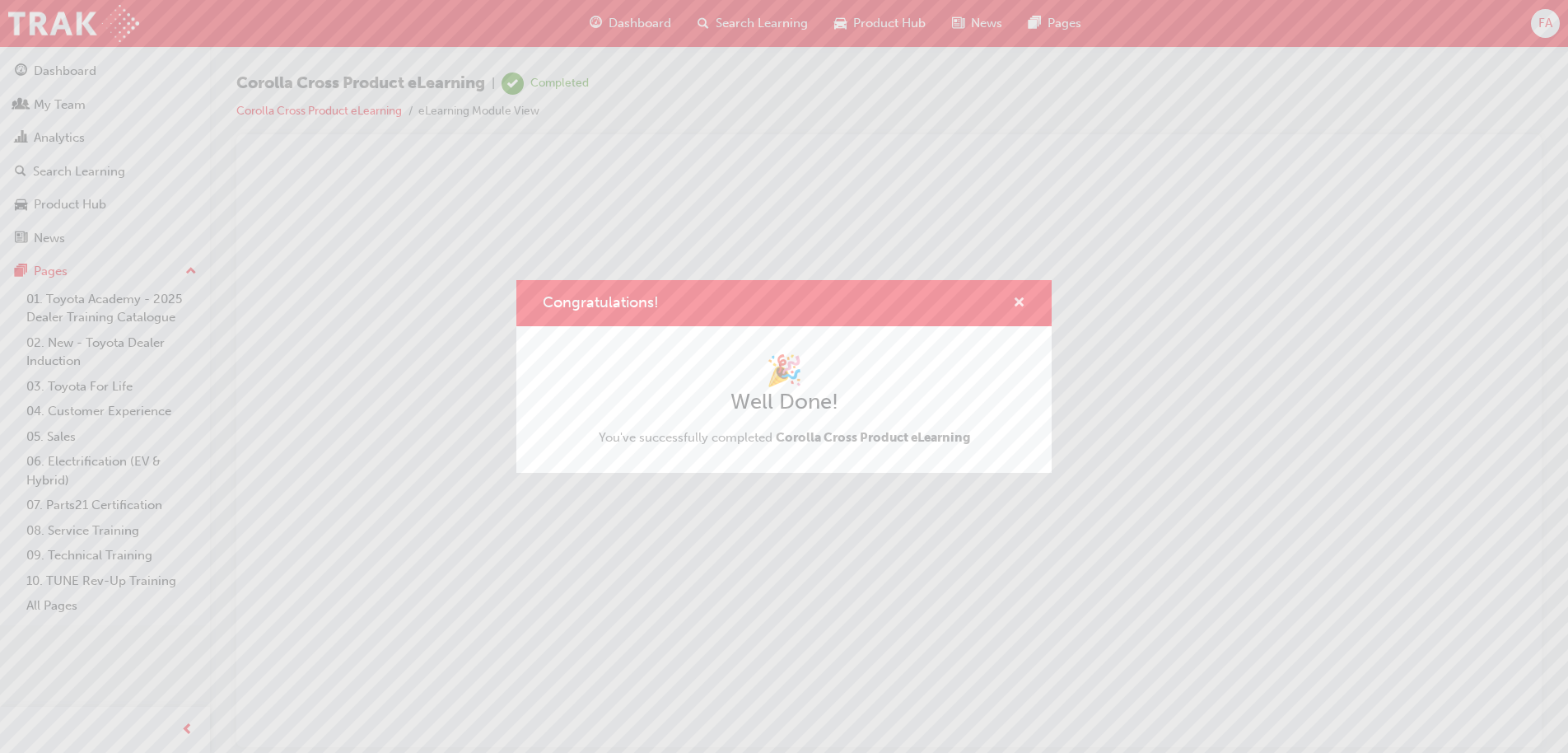
click at [1020, 299] on span "cross-icon" at bounding box center [1019, 303] width 12 height 15
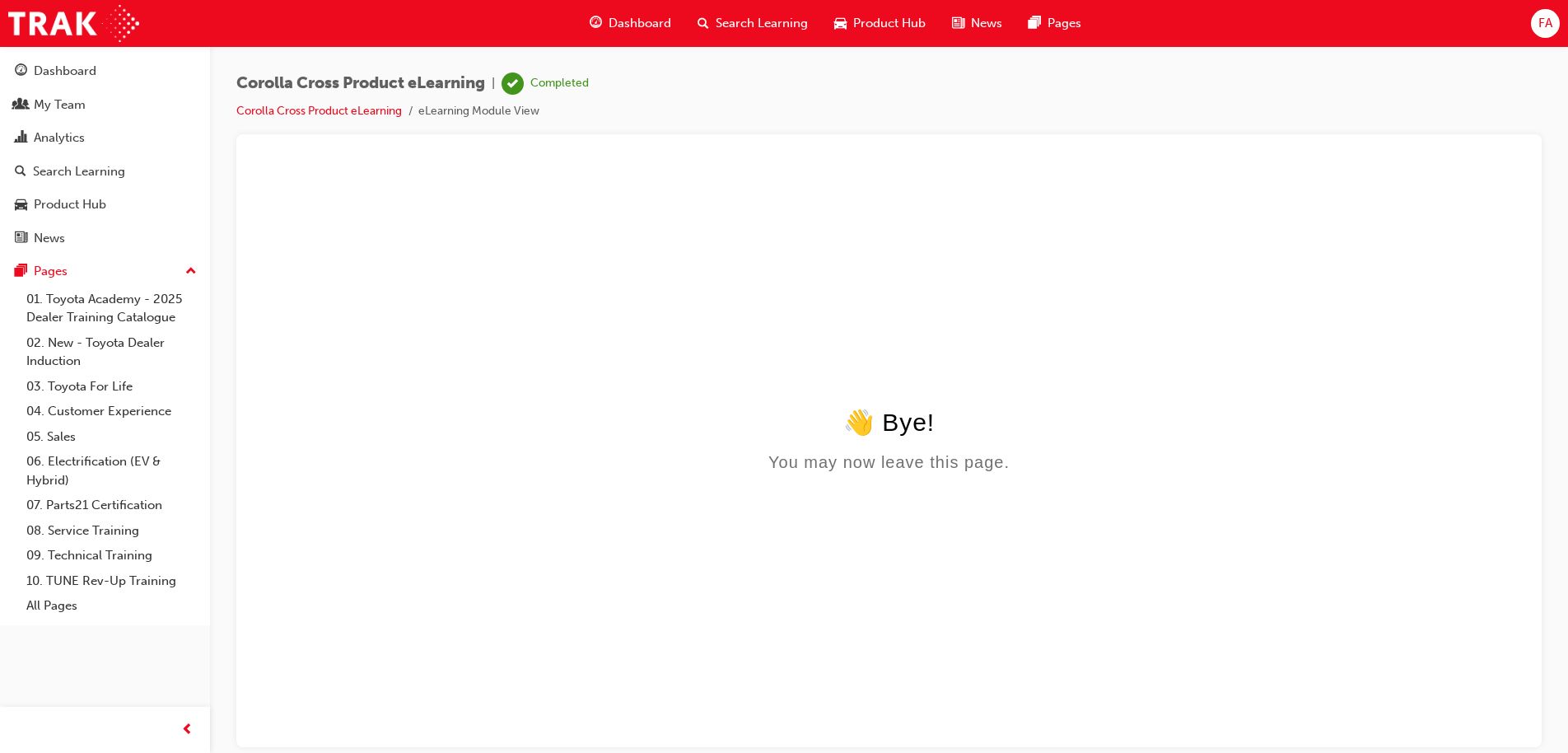
drag, startPoint x: 748, startPoint y: 23, endPoint x: 724, endPoint y: 42, distance: 30.6
click at [748, 23] on span "Search Learning" at bounding box center [761, 23] width 92 height 19
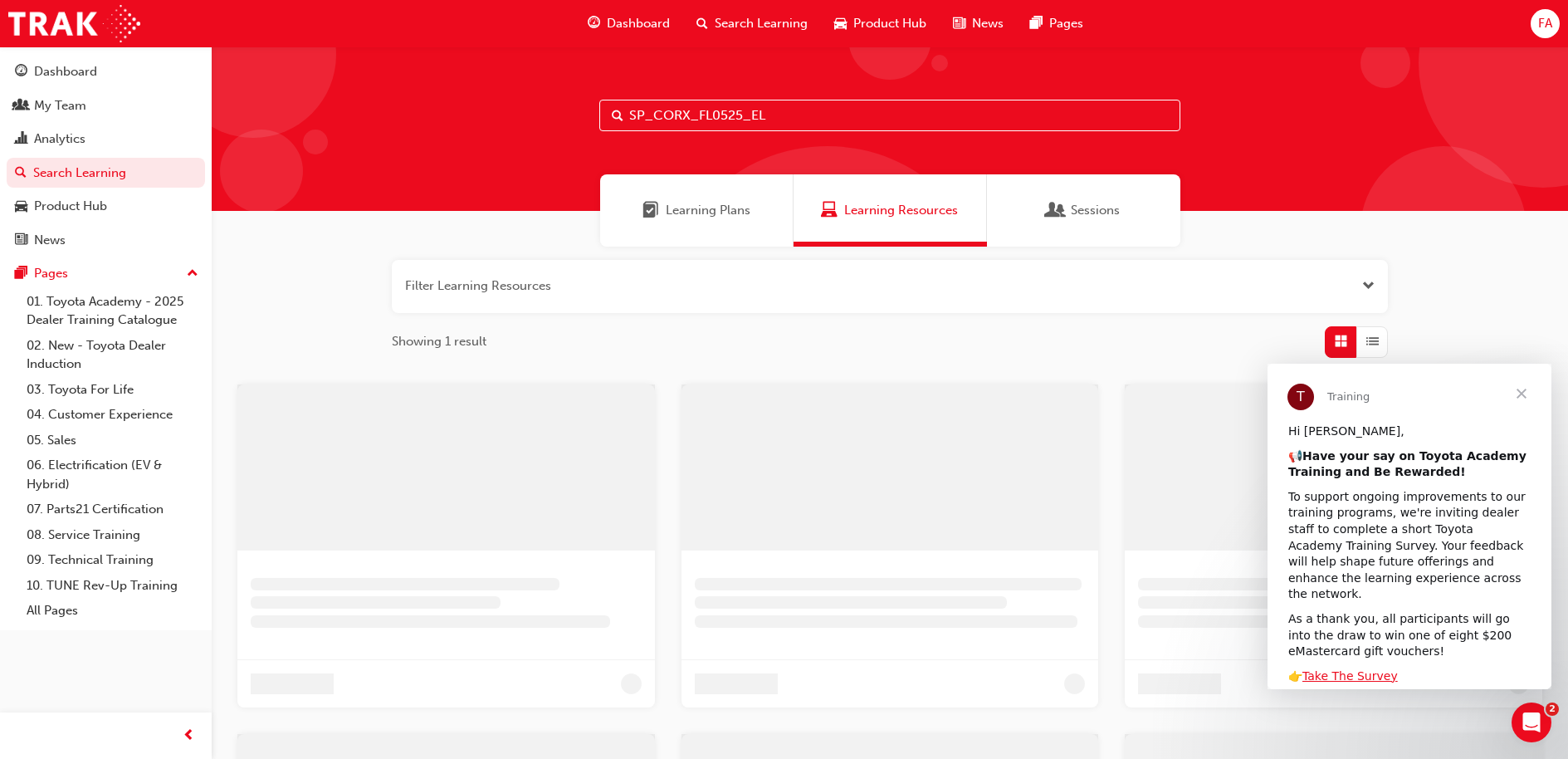
click at [797, 114] on input "SP_CORX_FL0525_EL" at bounding box center [889, 115] width 581 height 31
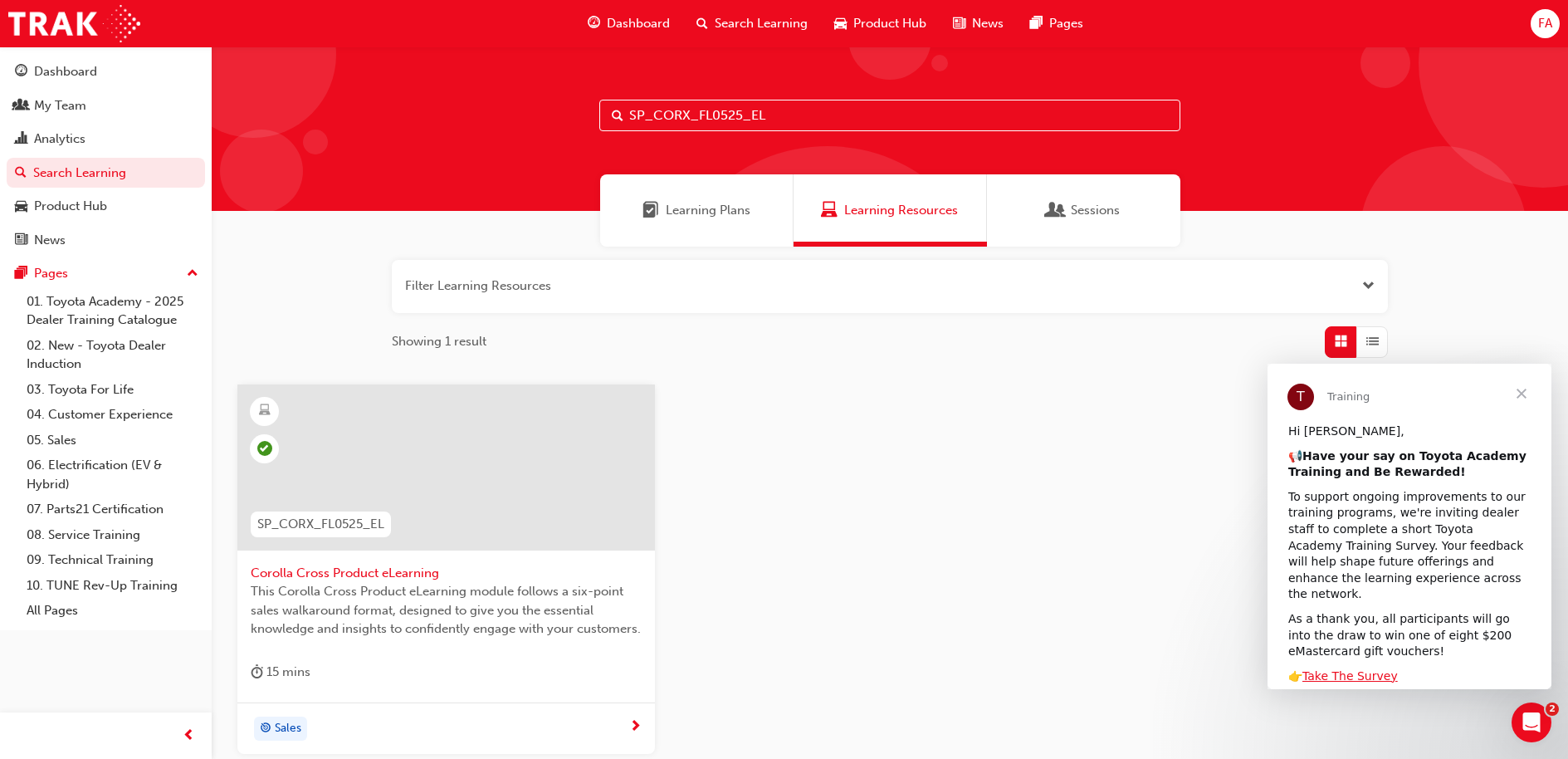
drag, startPoint x: 808, startPoint y: 113, endPoint x: 629, endPoint y: 109, distance: 179.0
click at [629, 109] on input "SP_CORX_FL0525_EL" at bounding box center [889, 115] width 581 height 31
paste input "SP_GRCOROLLA_FL1224"
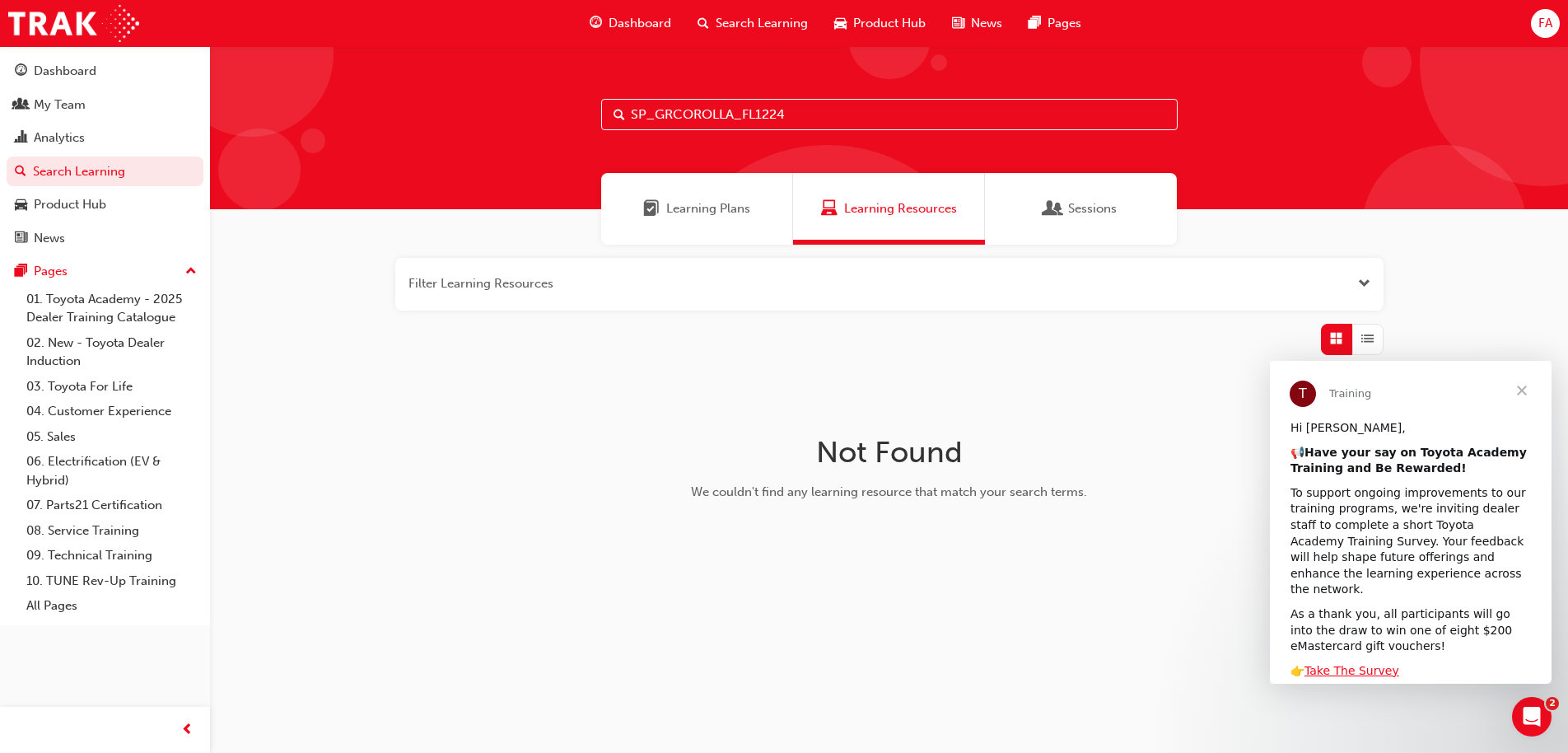
type input "SP_GRCOROLLA_FL1224"
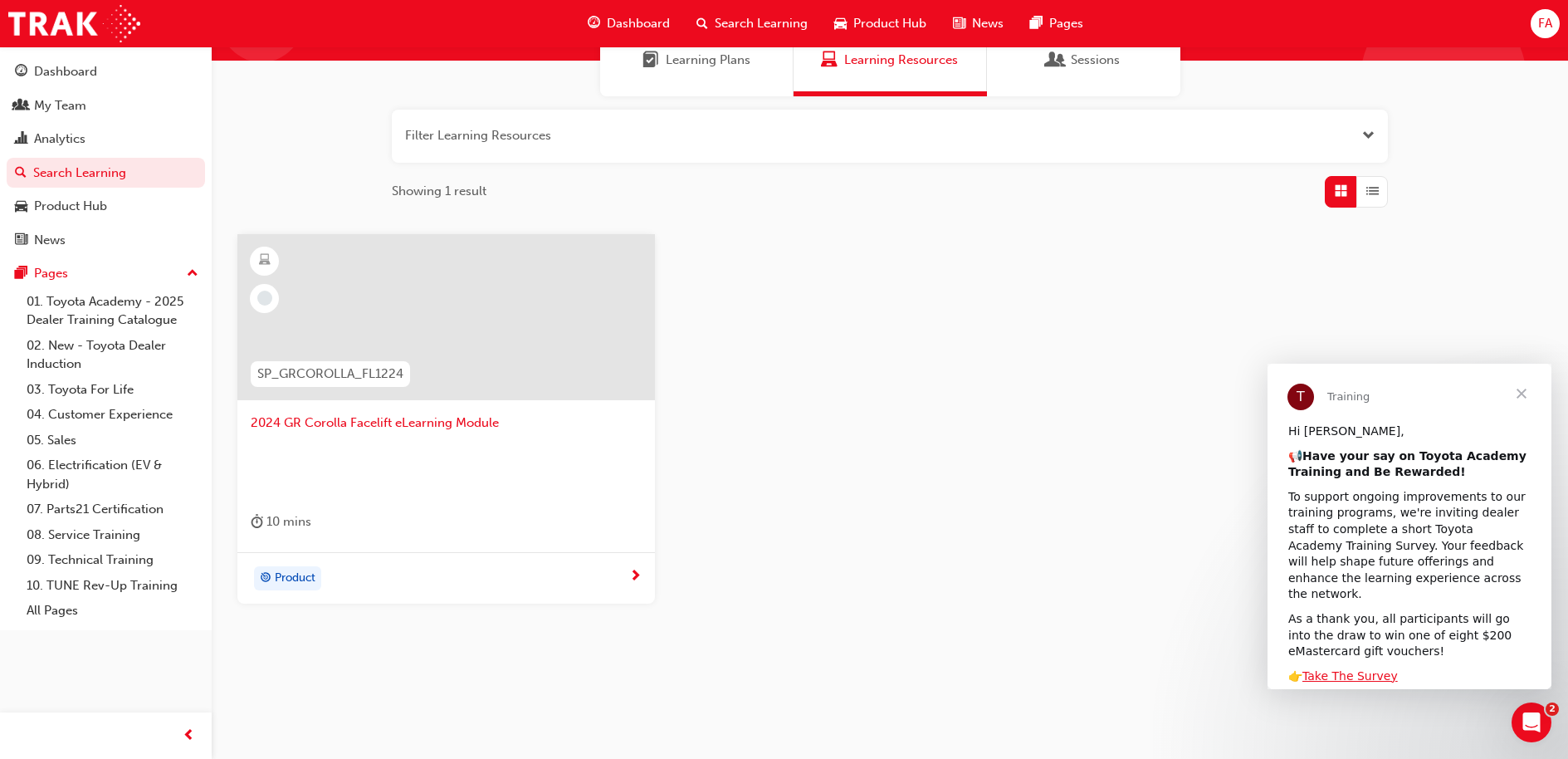
scroll to position [156, 0]
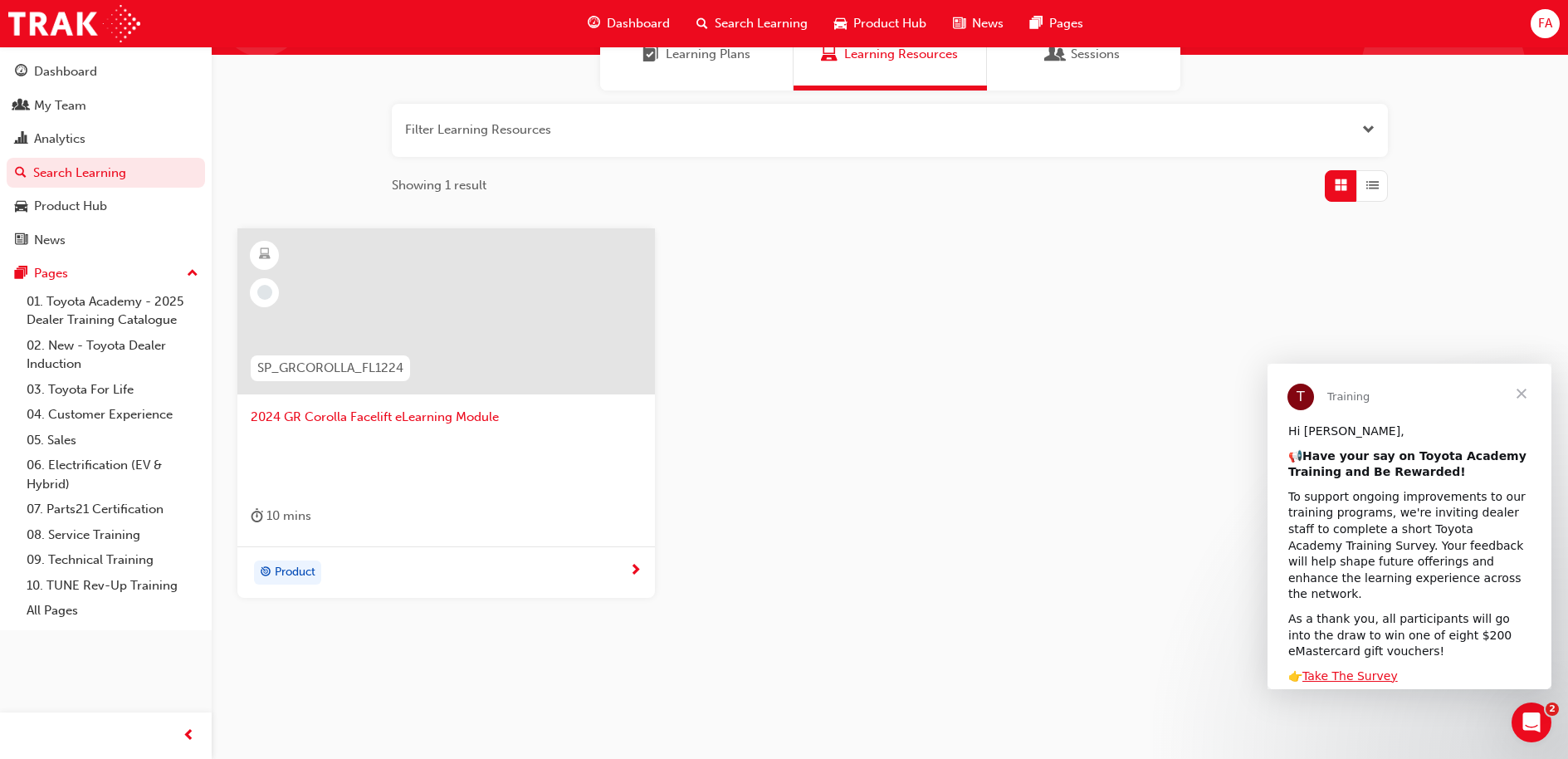
click at [382, 422] on span "2024 GR Corolla Facelift eLearning Module" at bounding box center [446, 417] width 391 height 19
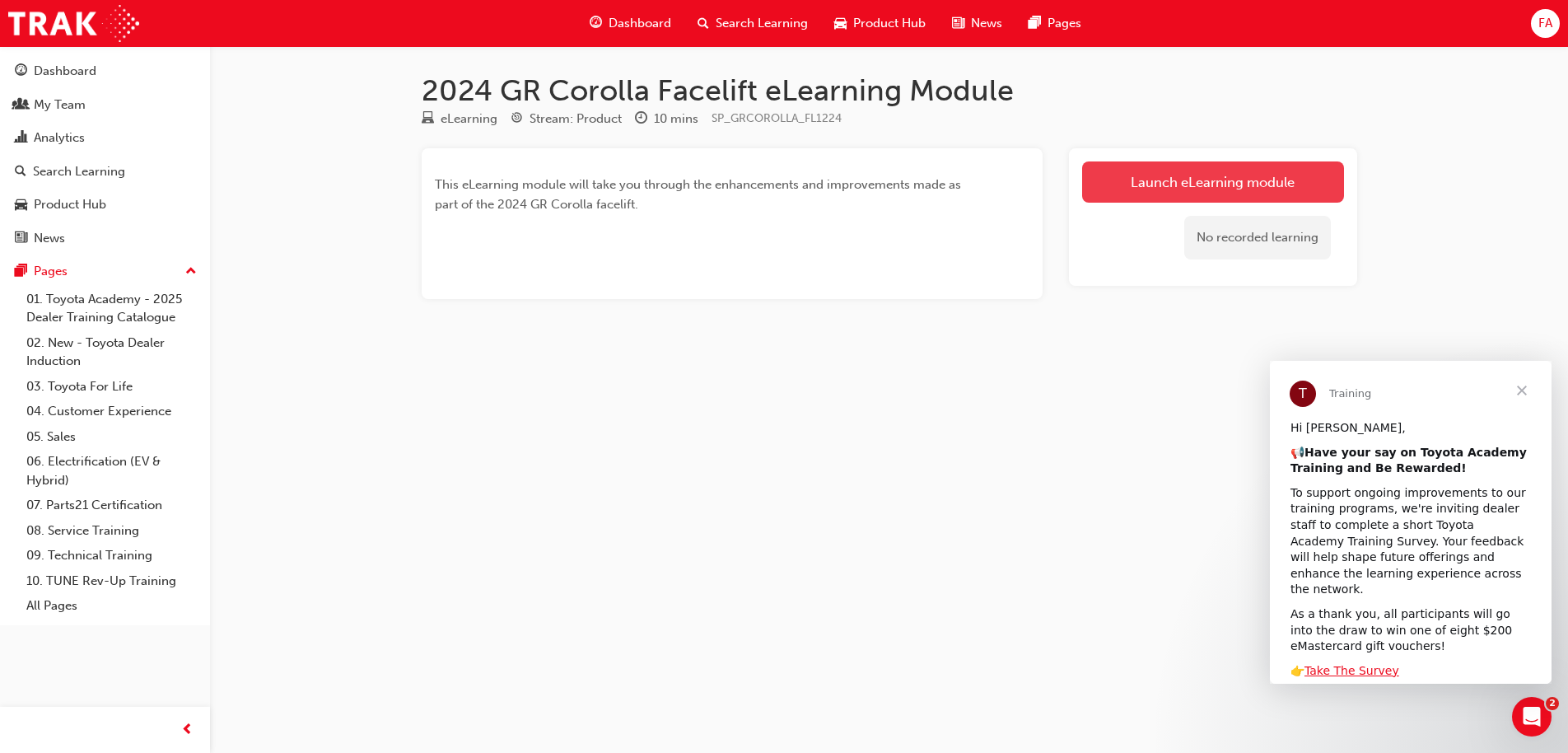
click at [1129, 181] on link "Launch eLearning module" at bounding box center [1213, 182] width 262 height 42
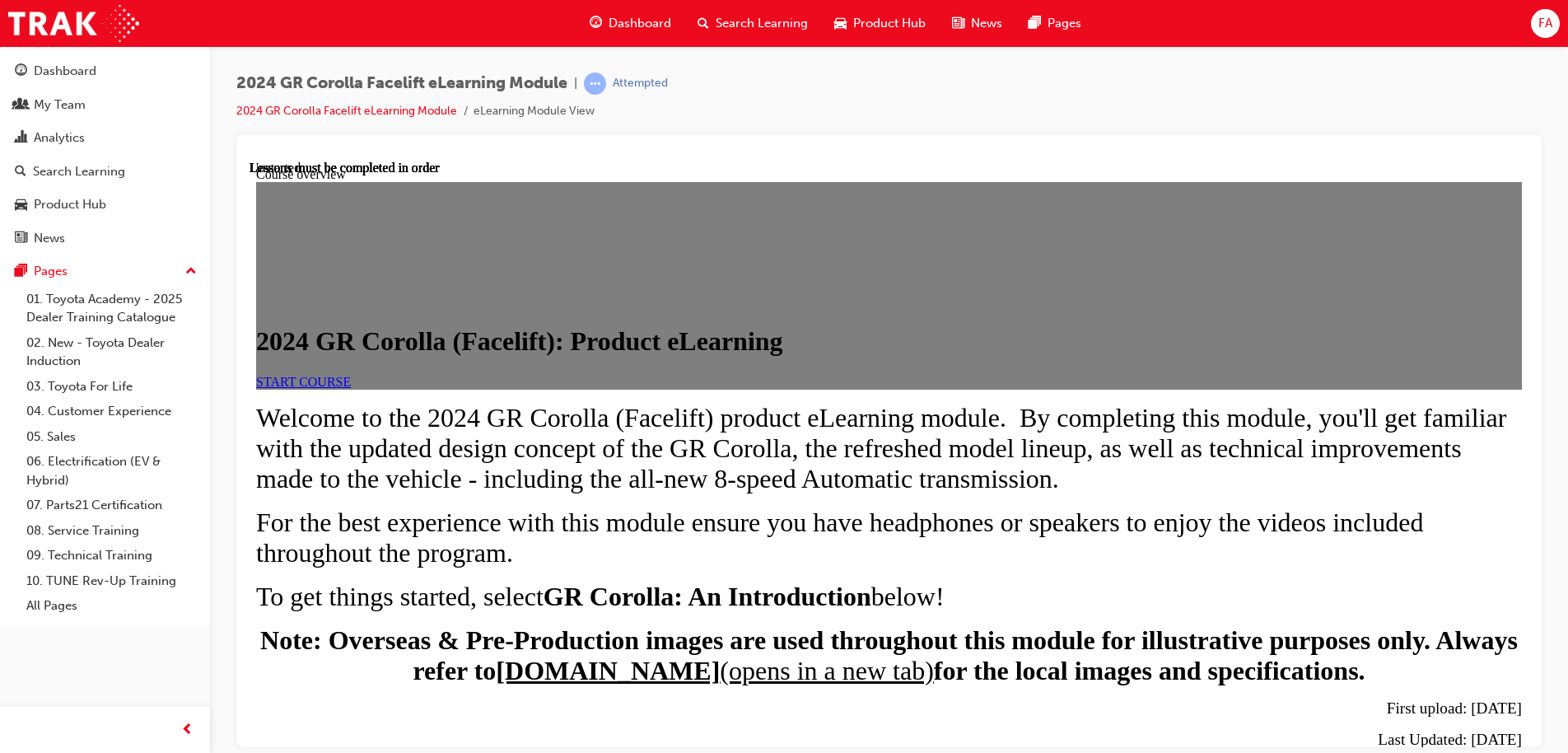
click at [351, 388] on link "START COURSE" at bounding box center [303, 381] width 94 height 14
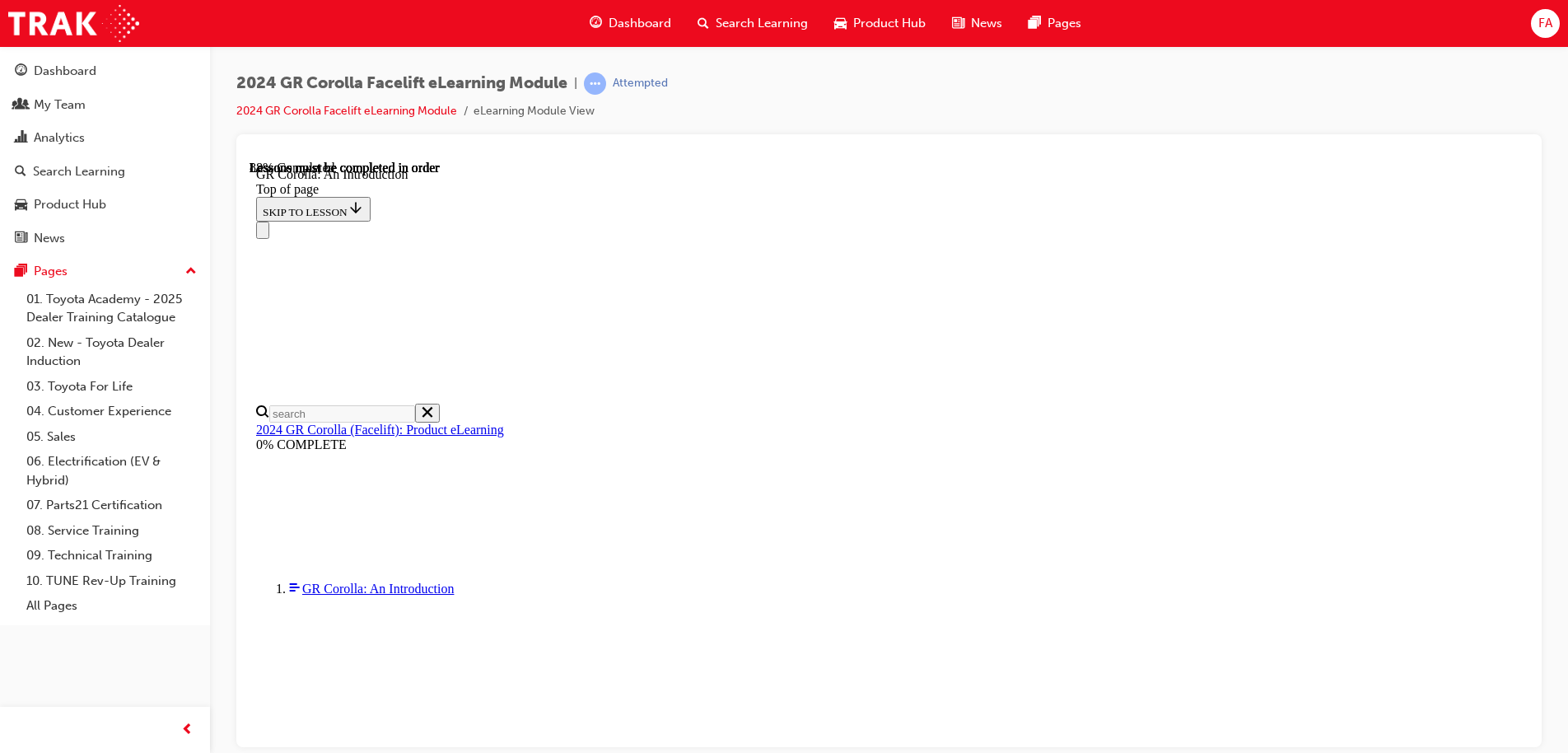
scroll to position [2387, 0]
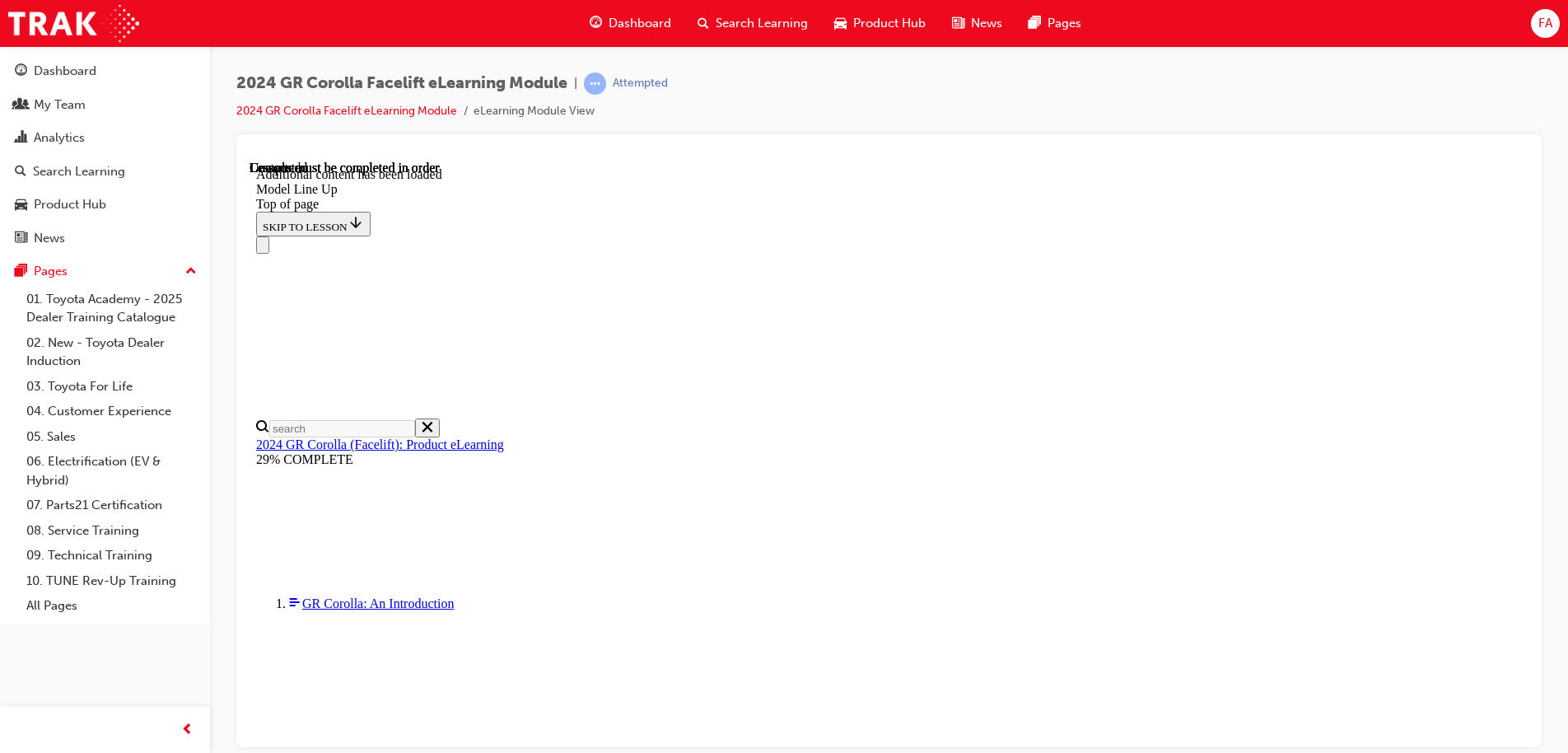
scroll to position [2020, 0]
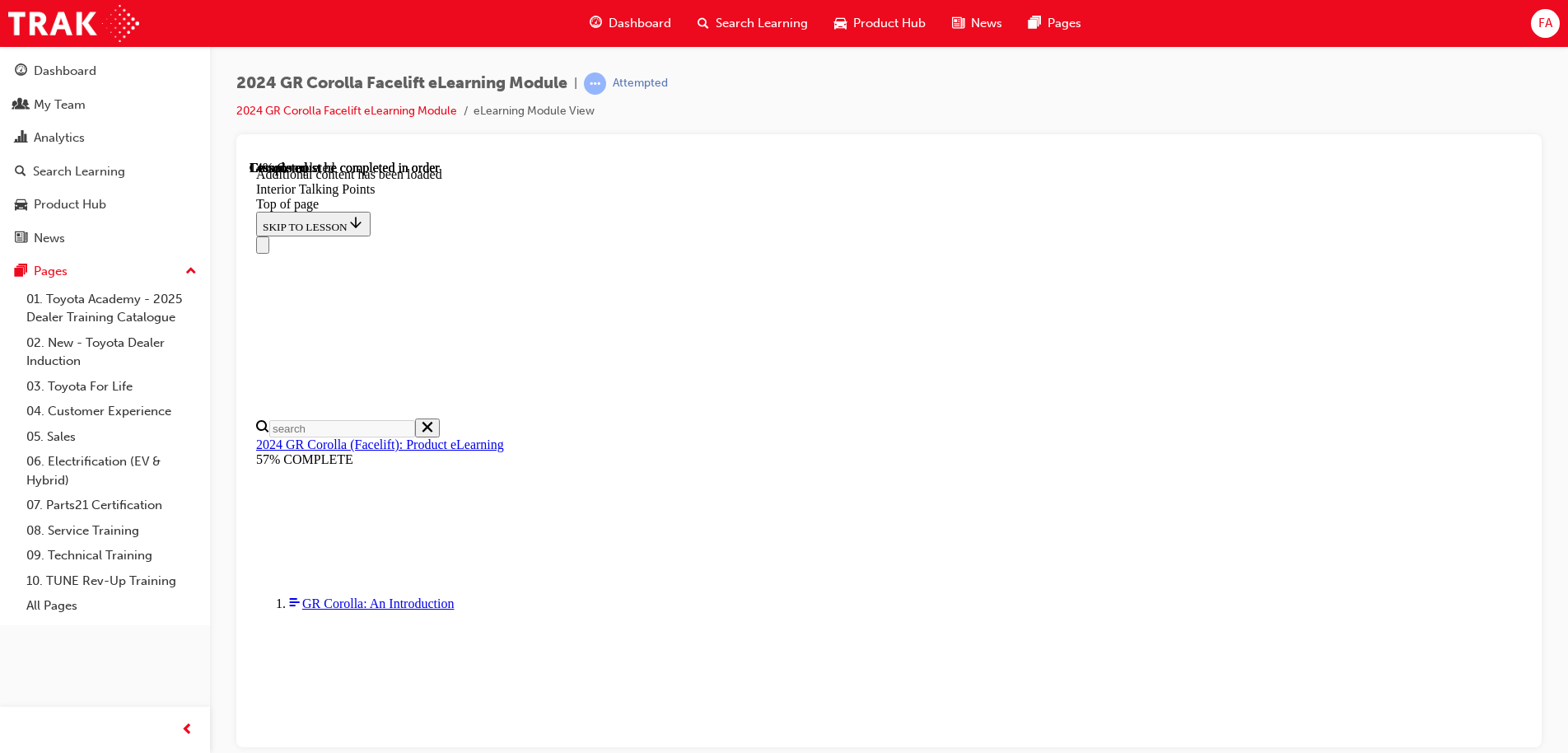
scroll to position [0, 0]
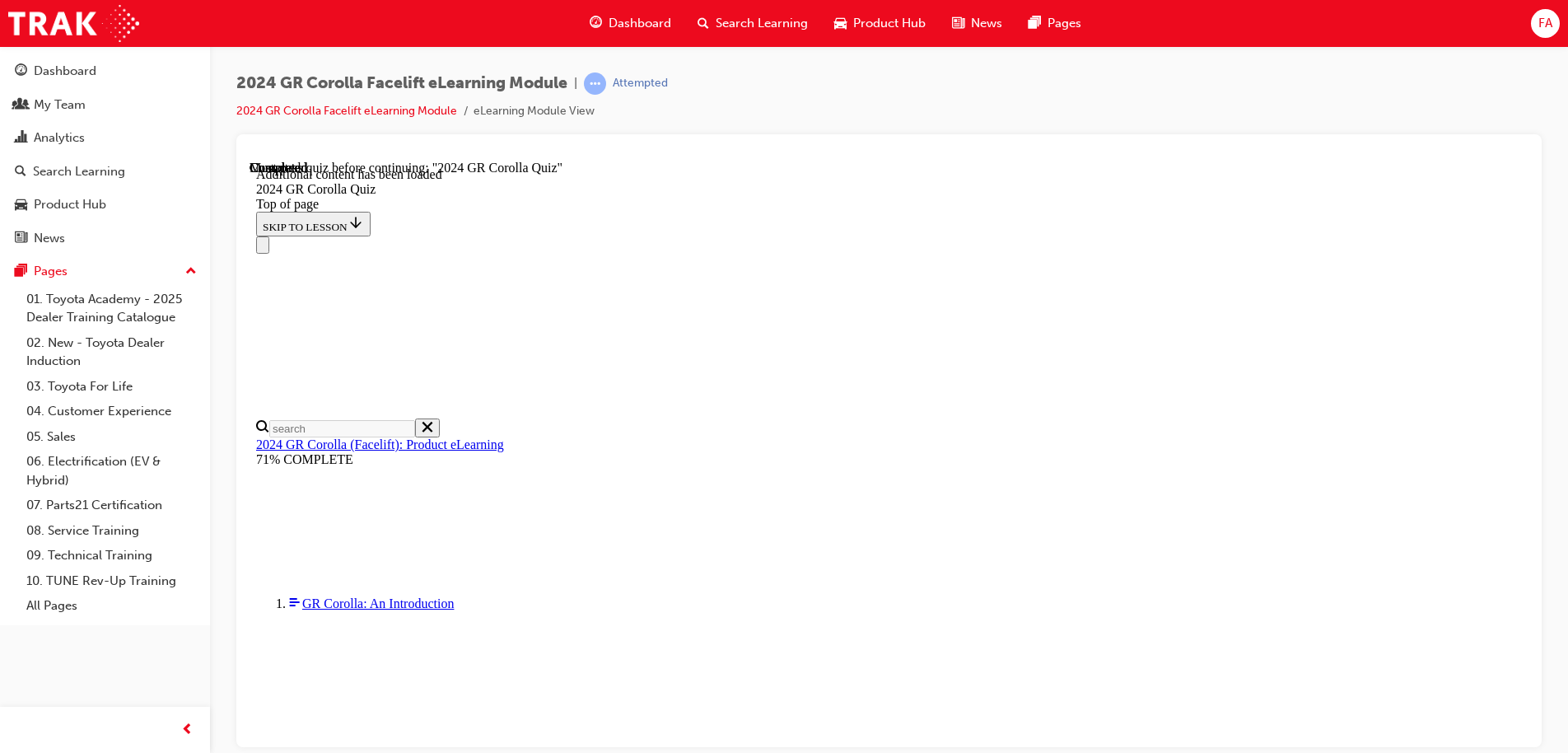
scroll to position [469, 0]
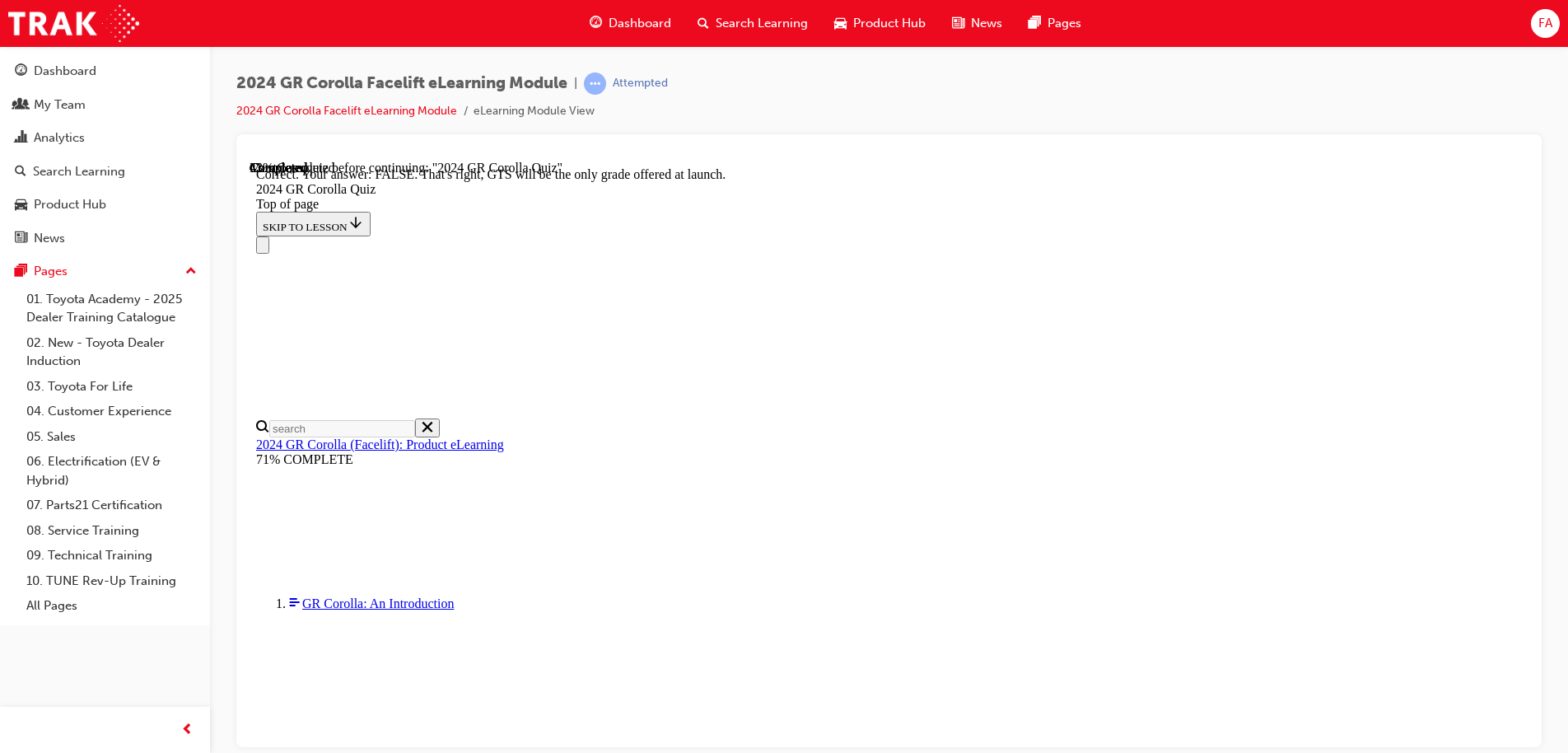
scroll to position [256, 0]
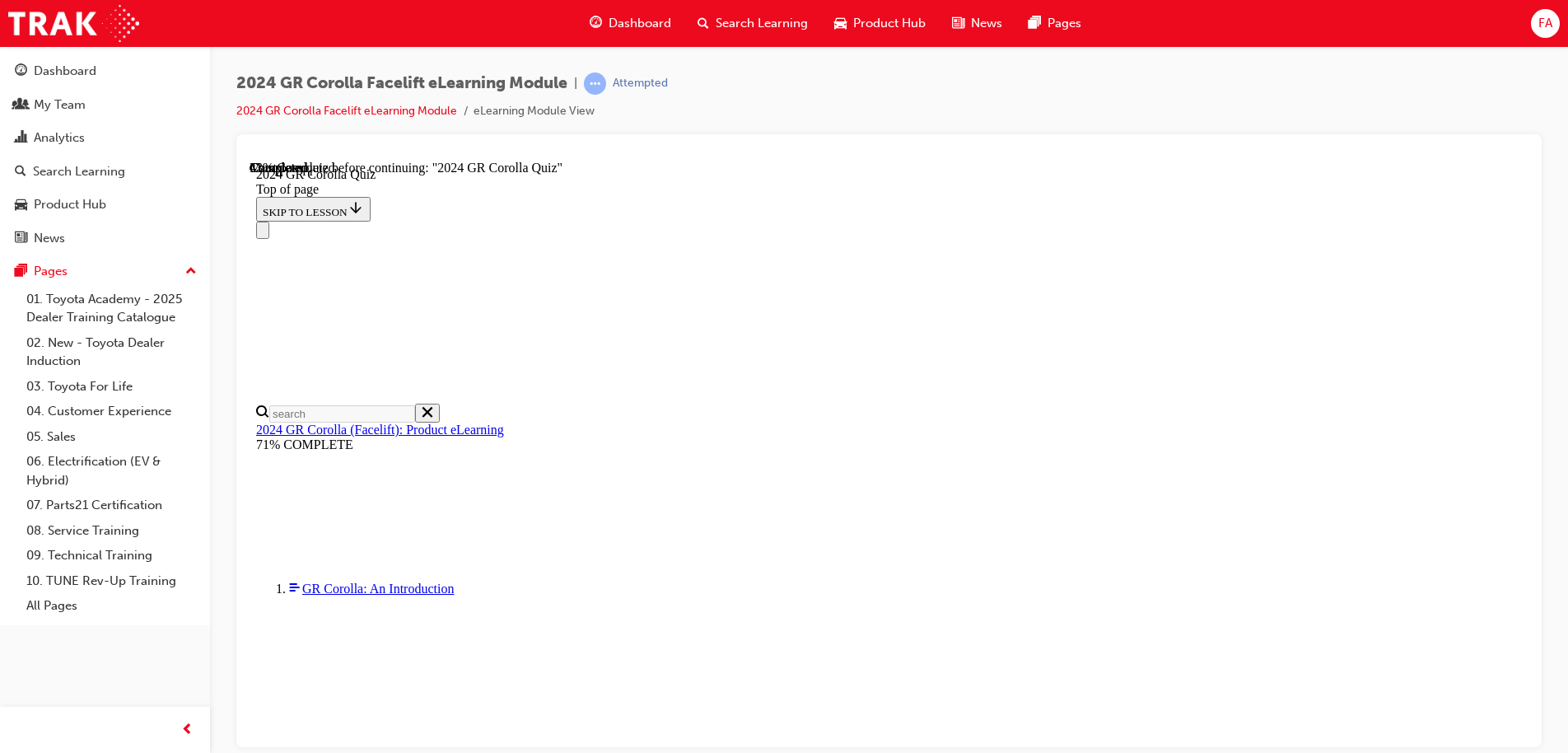
scroll to position [231, 0]
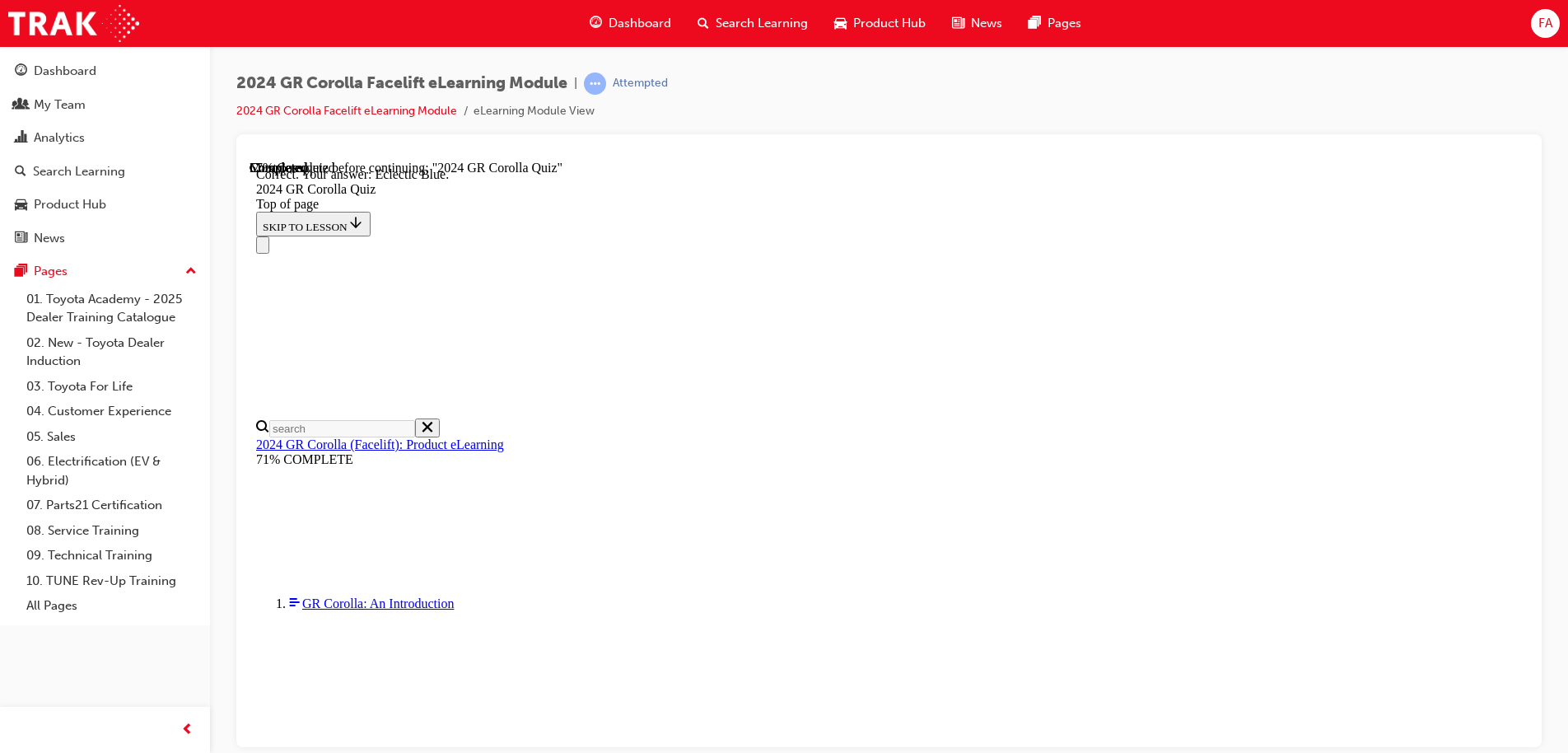
scroll to position [307, 0]
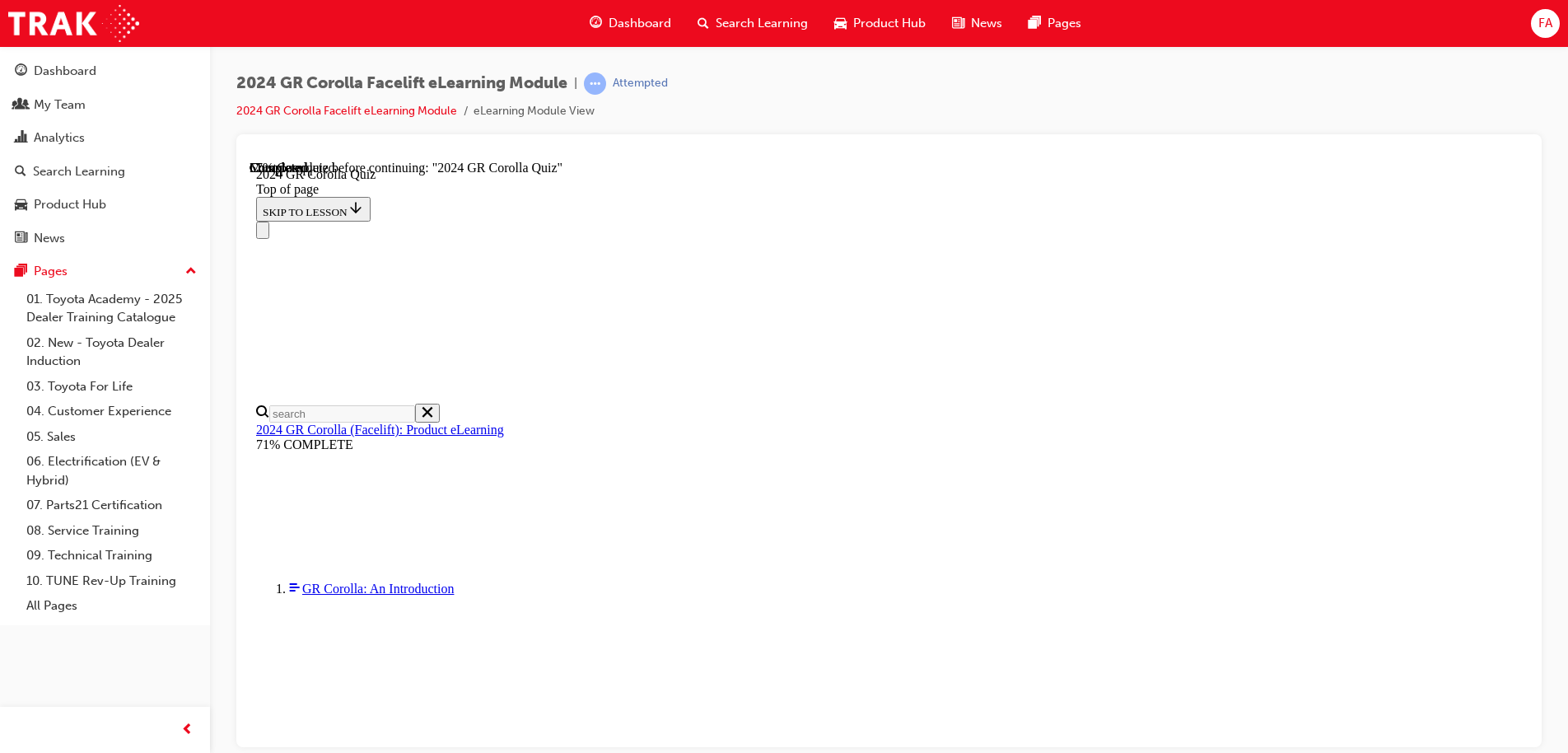
scroll to position [412, 0]
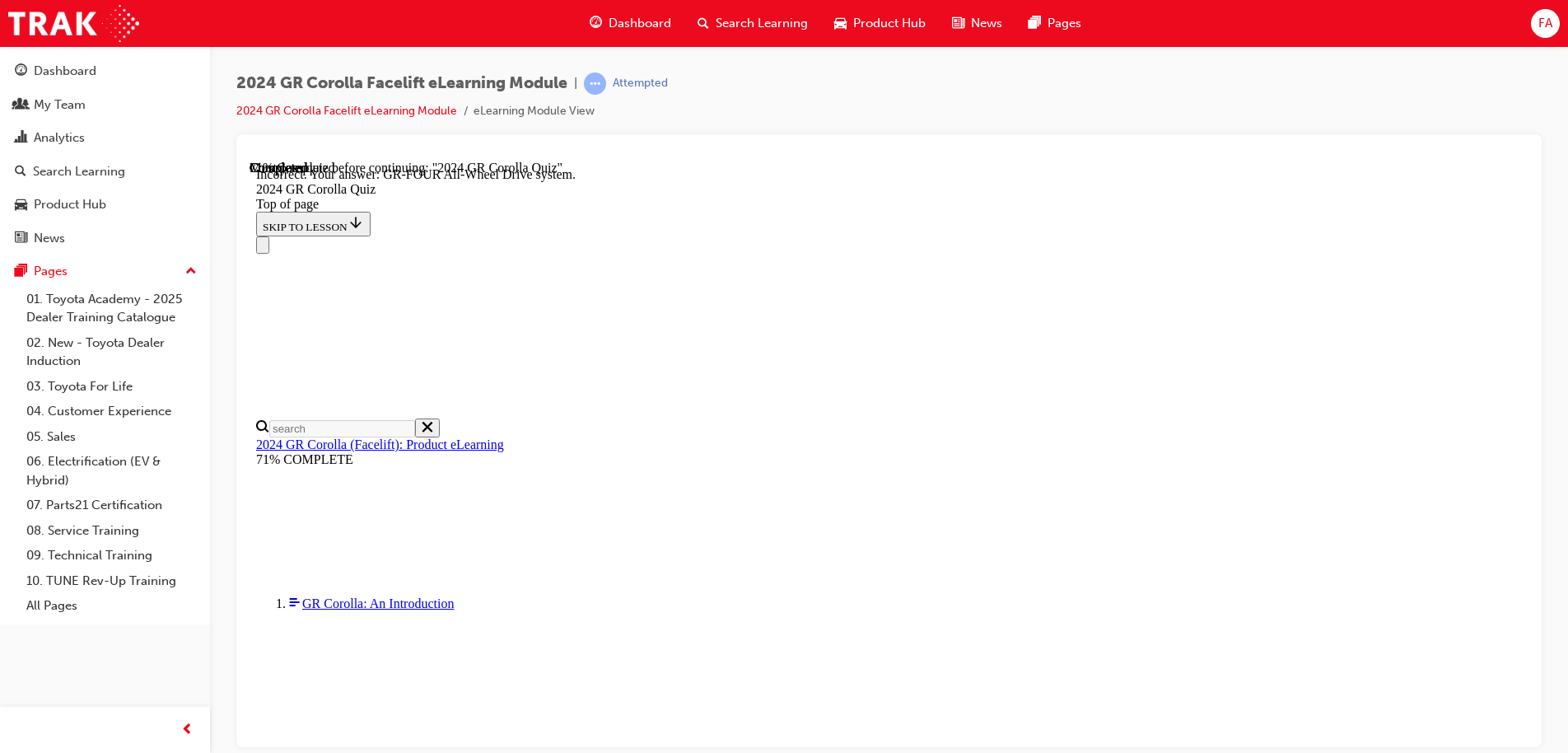
scroll to position [659, 0]
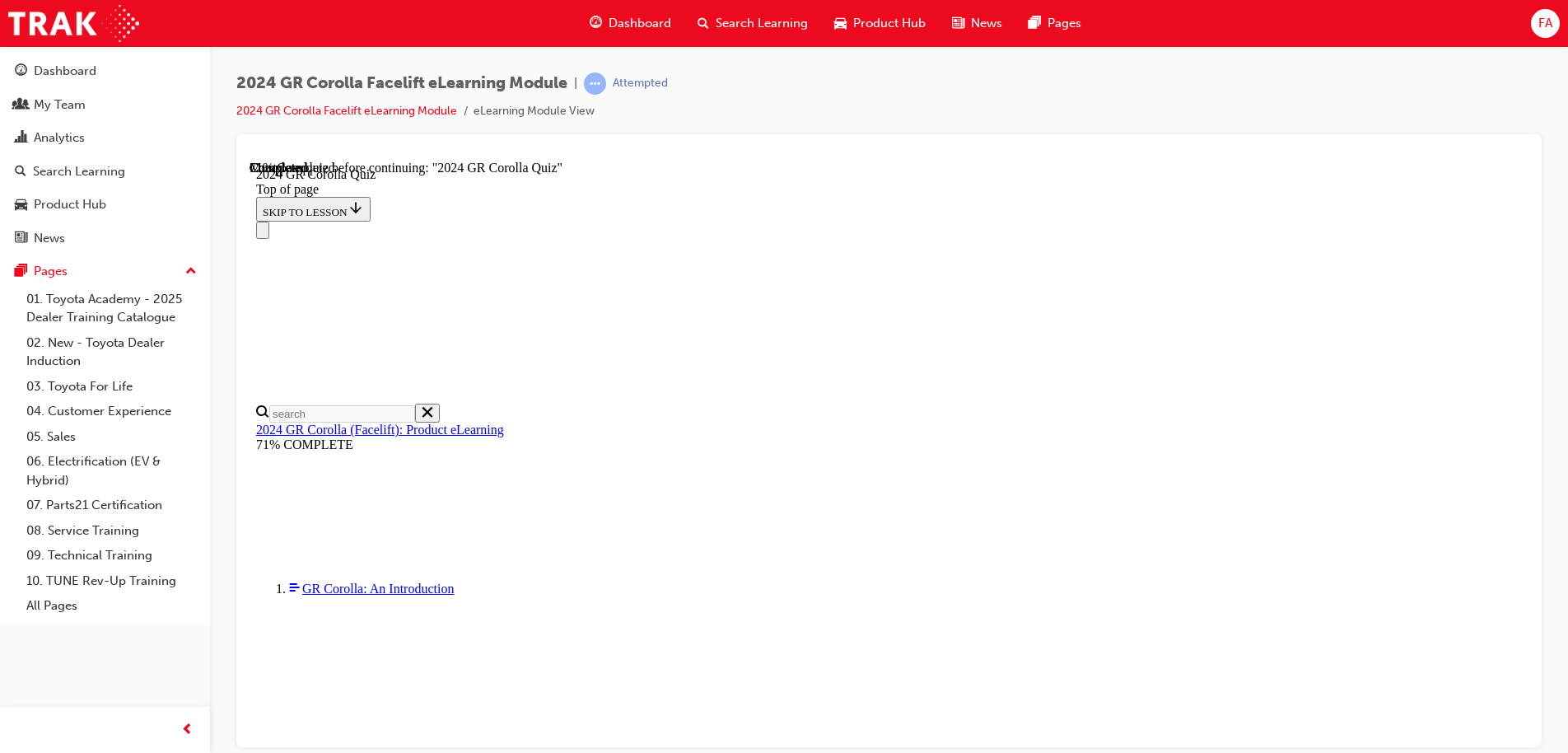
scroll to position [165, 0]
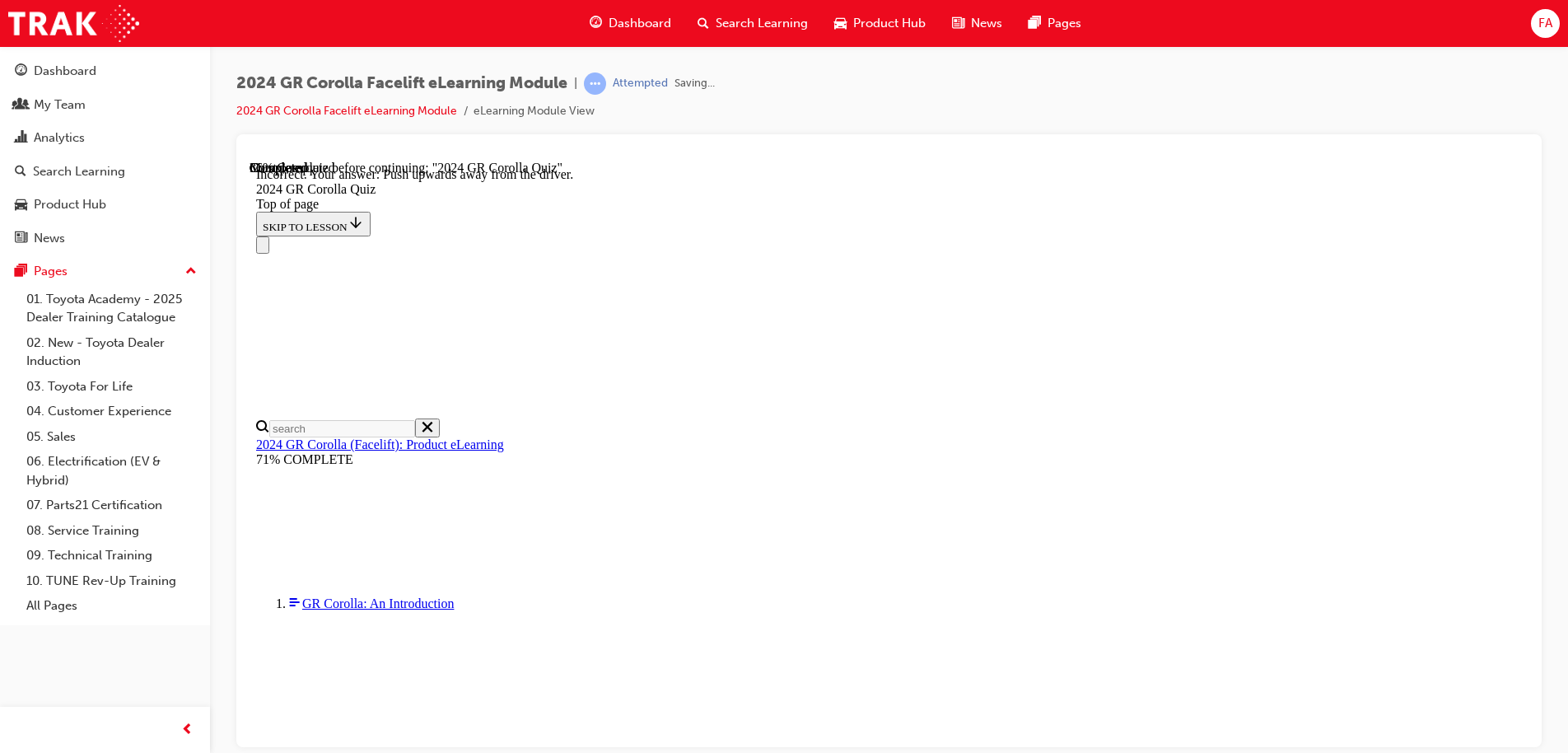
scroll to position [287, 0]
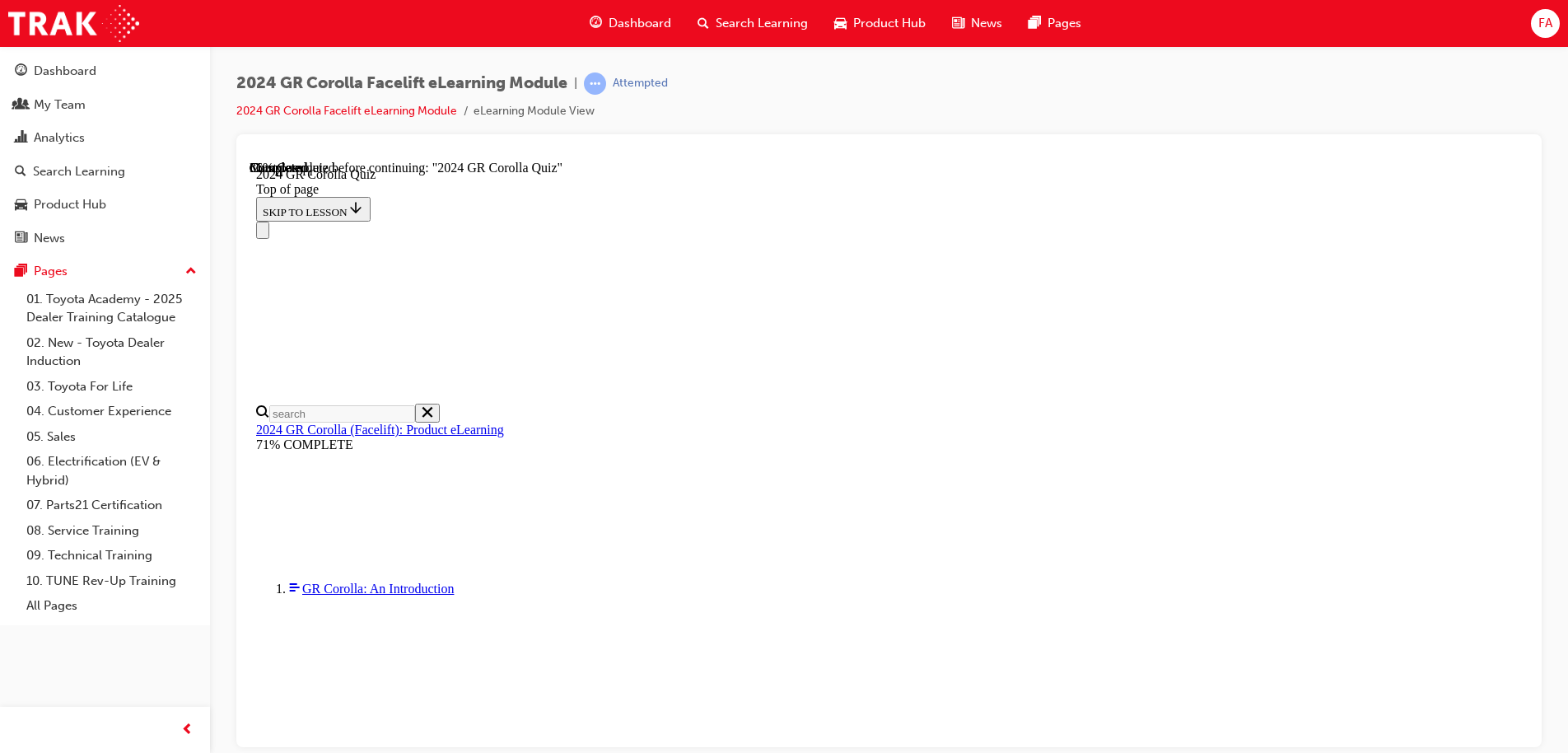
scroll to position [570, 0]
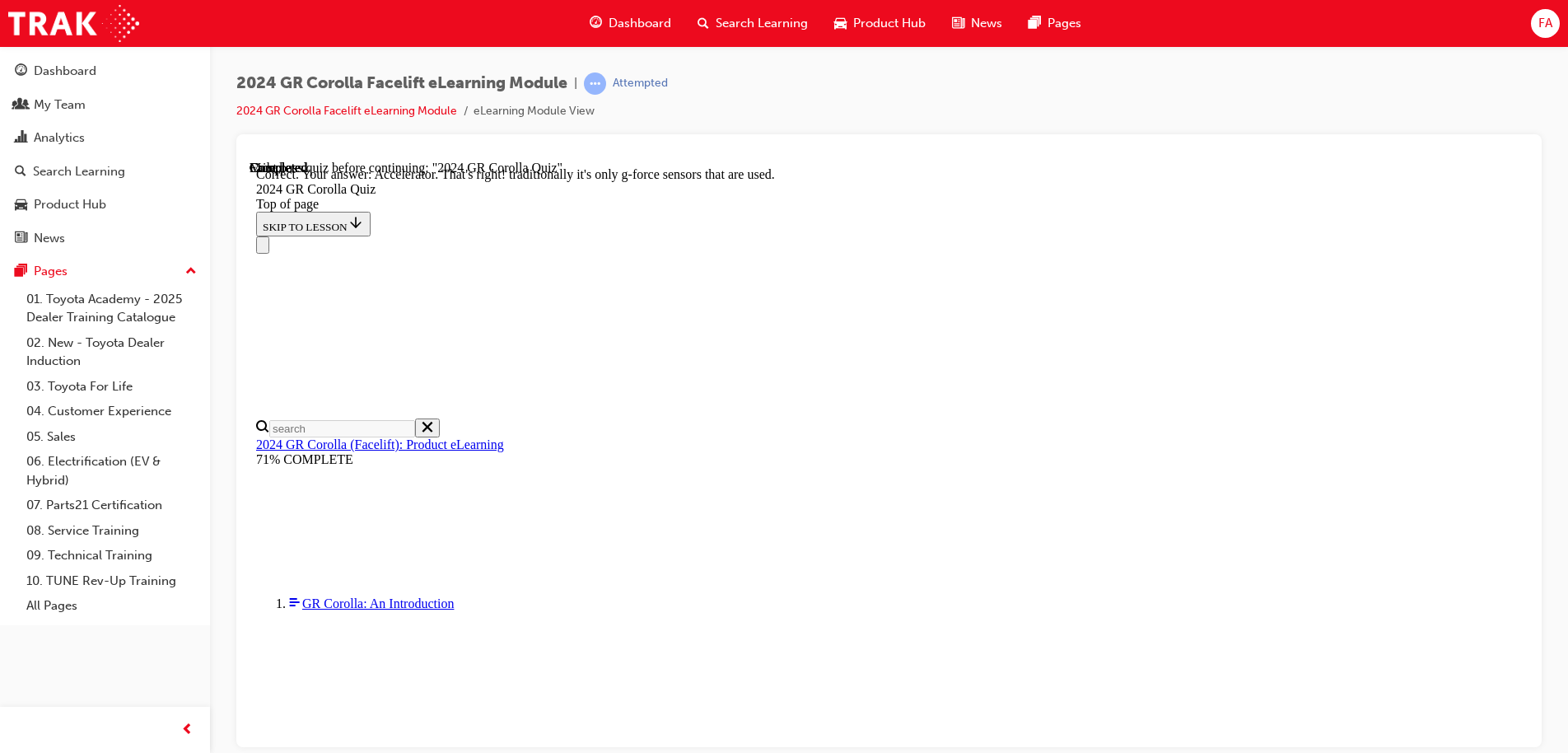
scroll to position [704, 0]
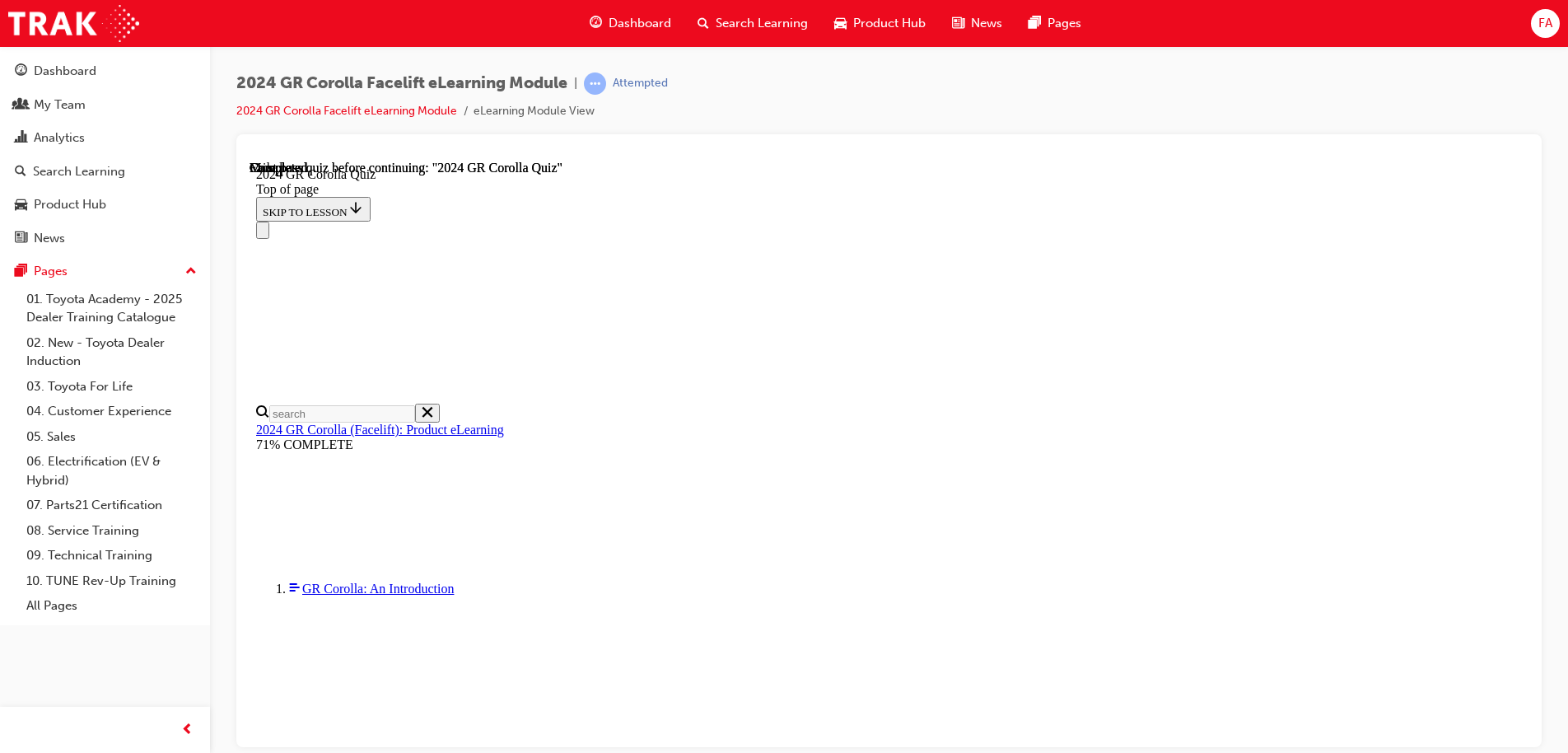
scroll to position [320, 0]
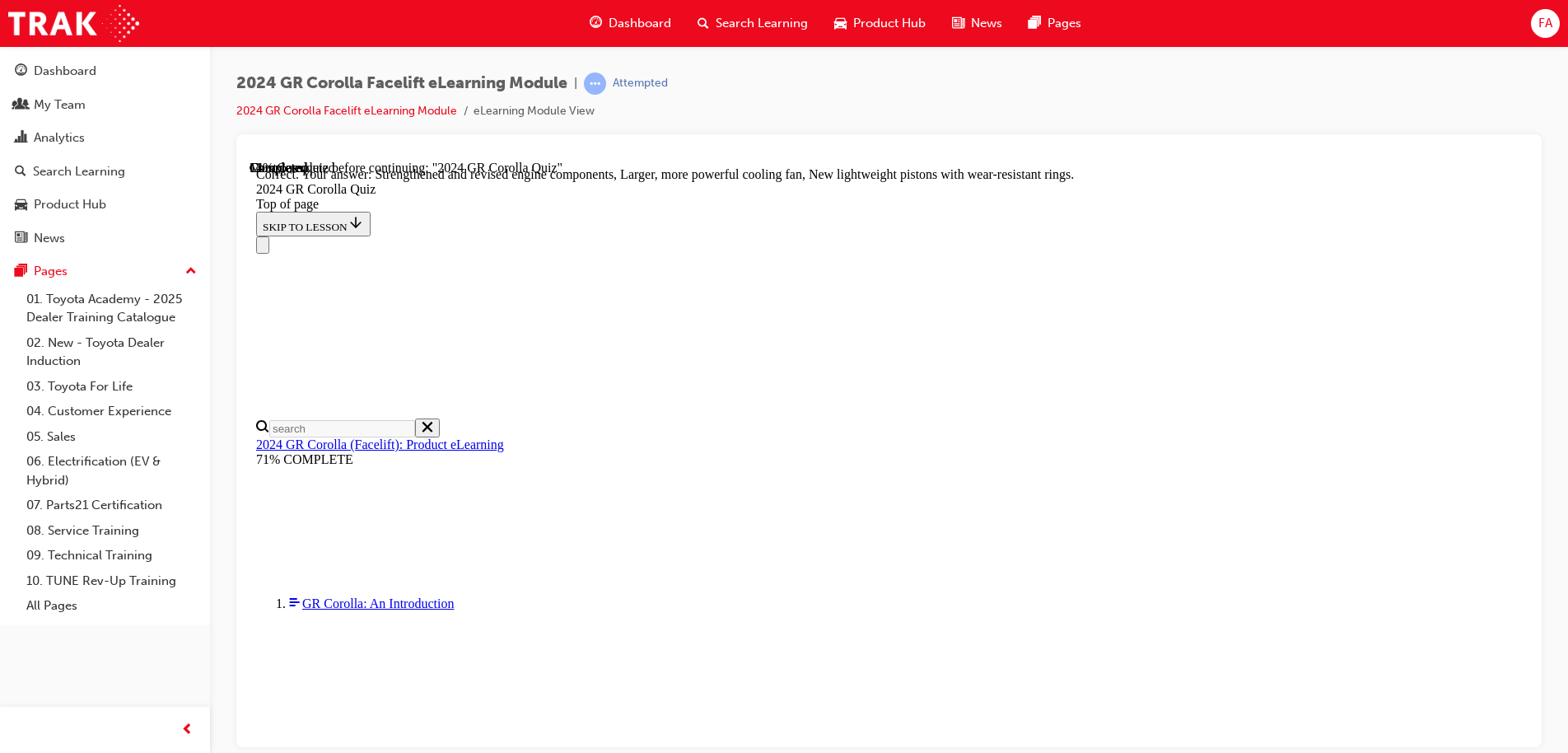
scroll to position [661, 0]
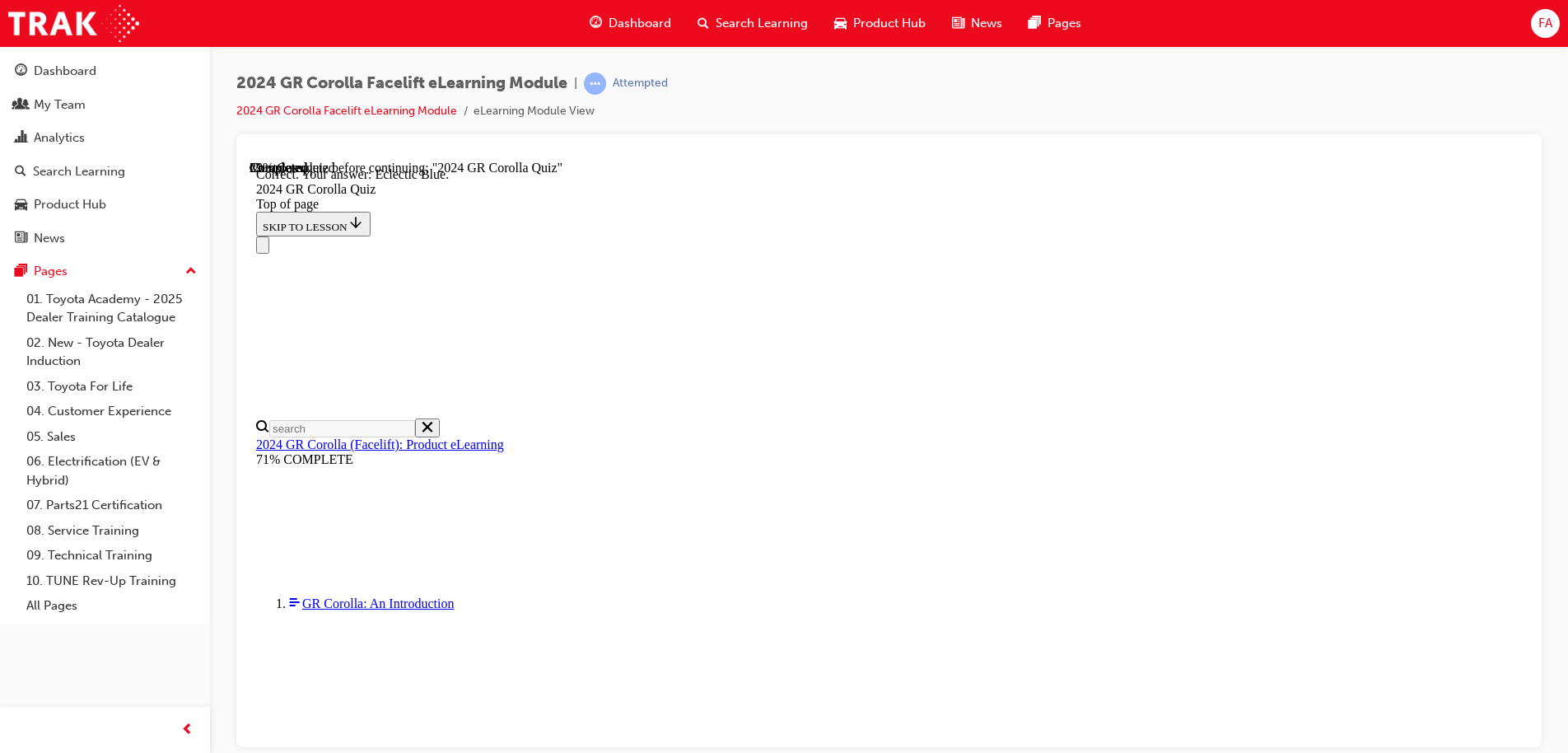
scroll to position [307, 0]
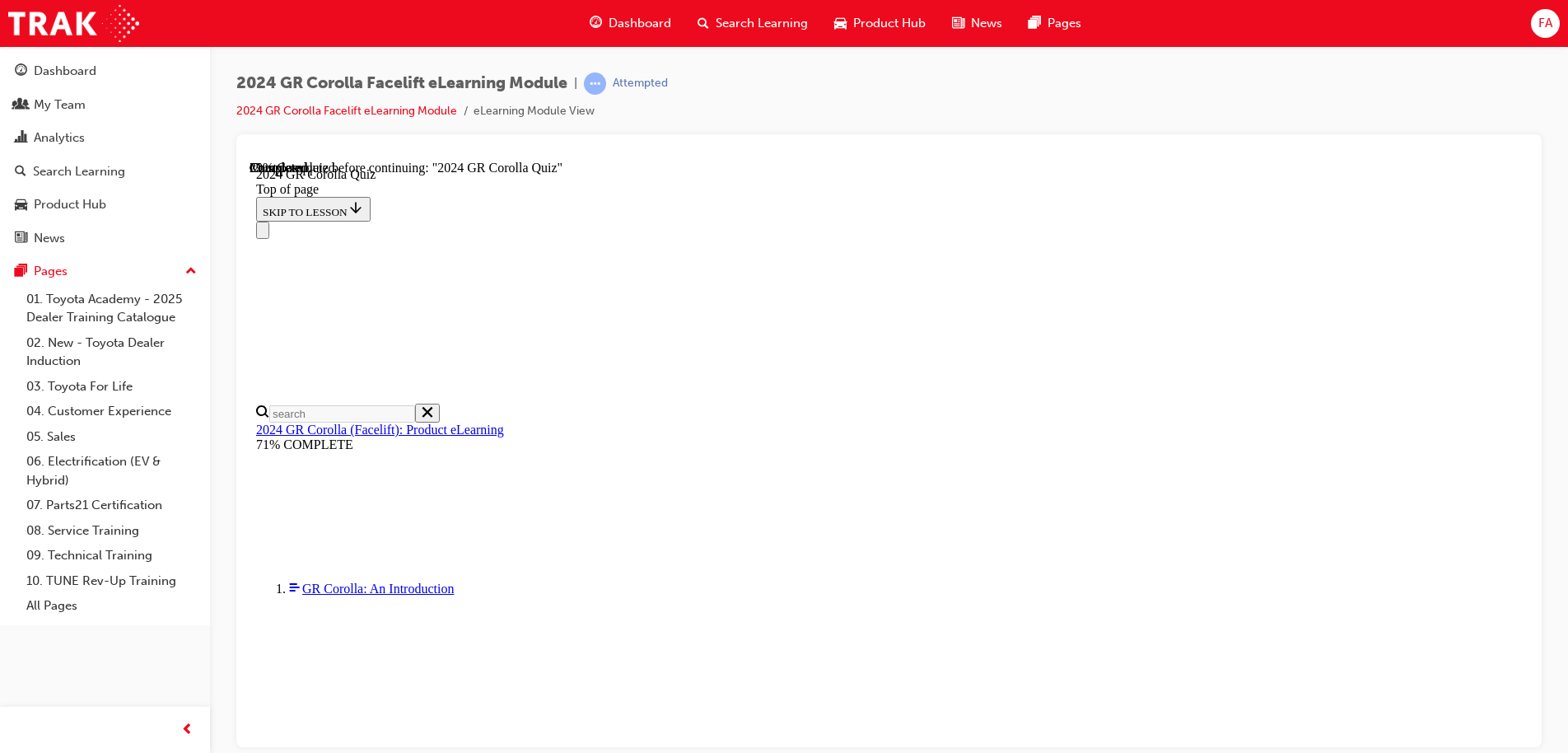
scroll to position [165, 0]
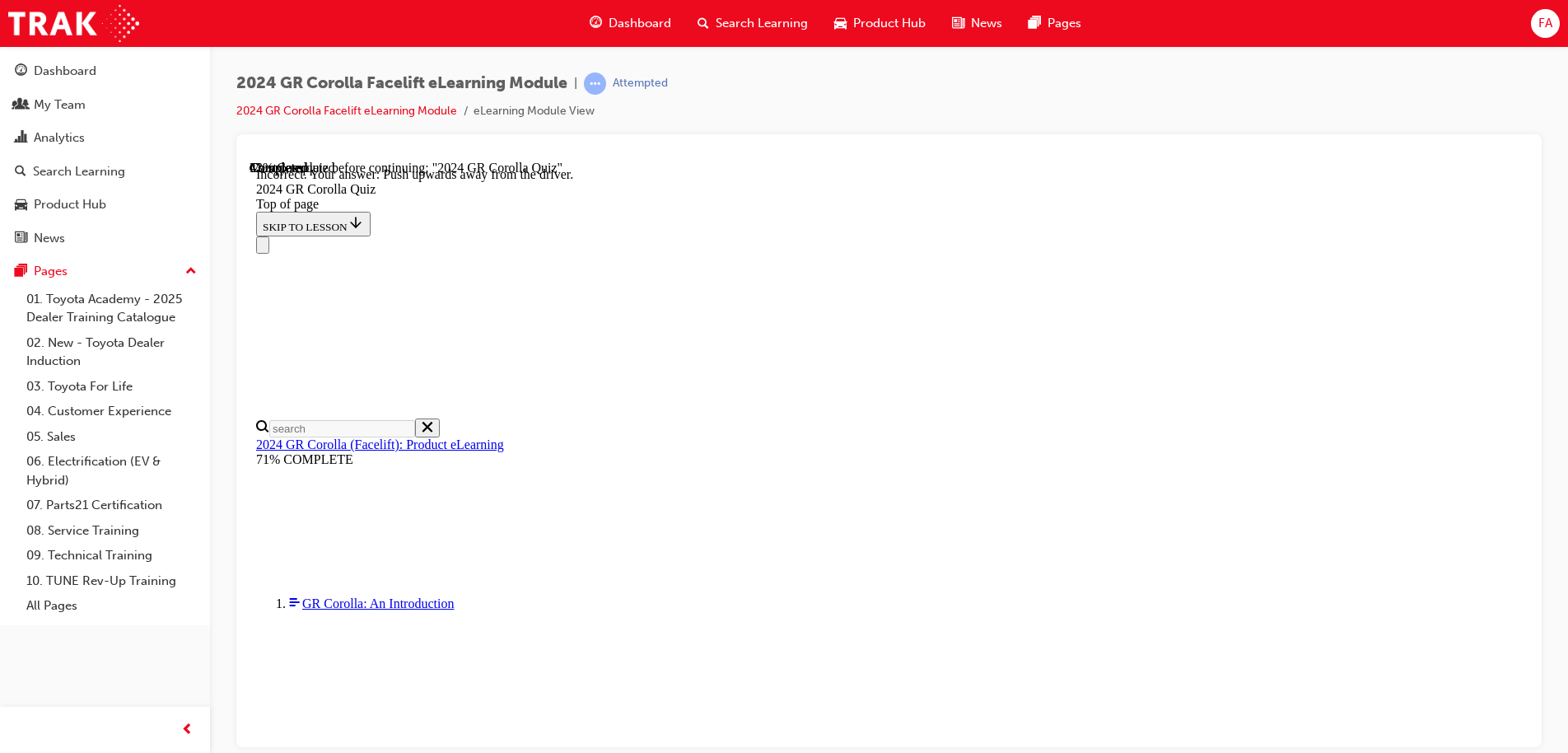
scroll to position [287, 0]
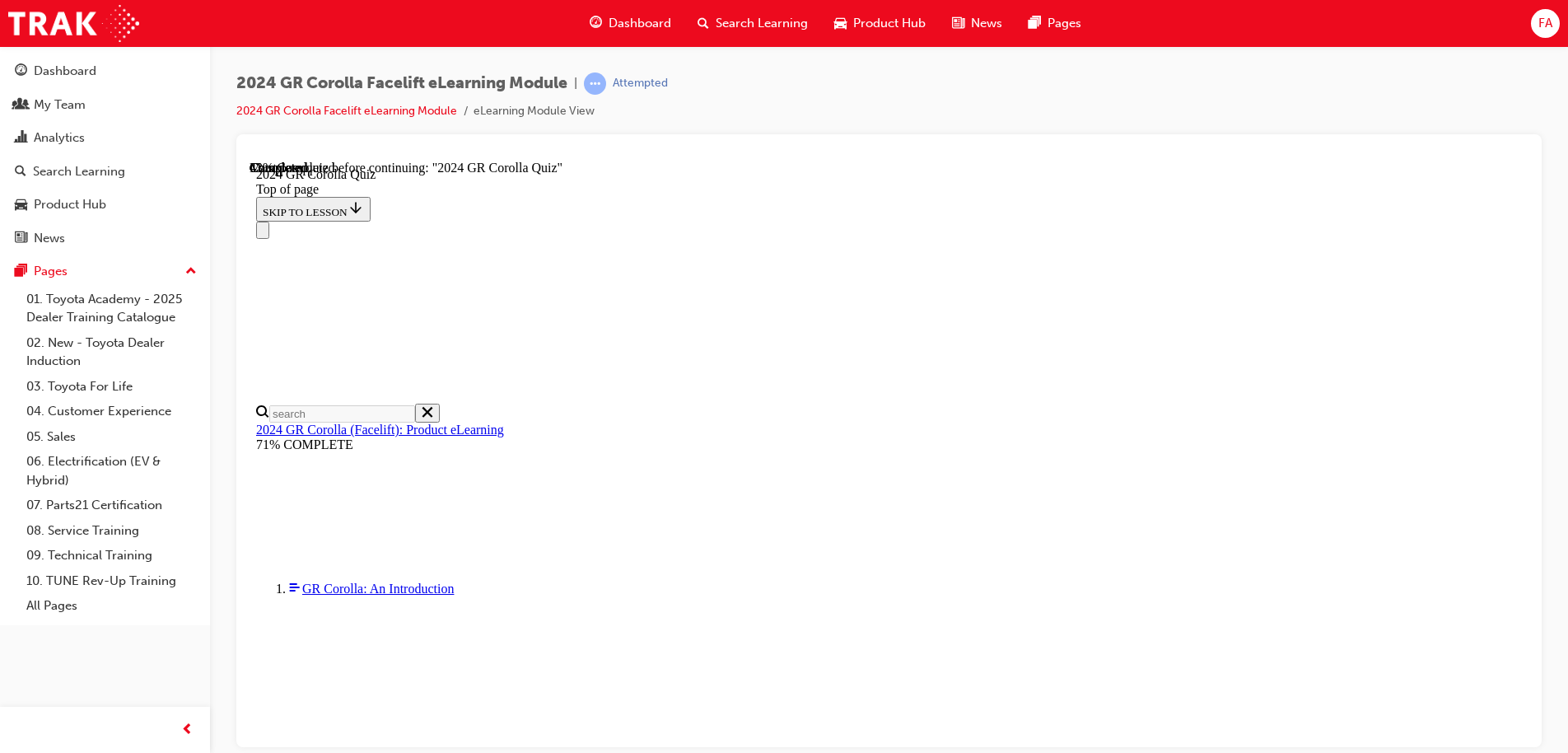
scroll to position [123, 0]
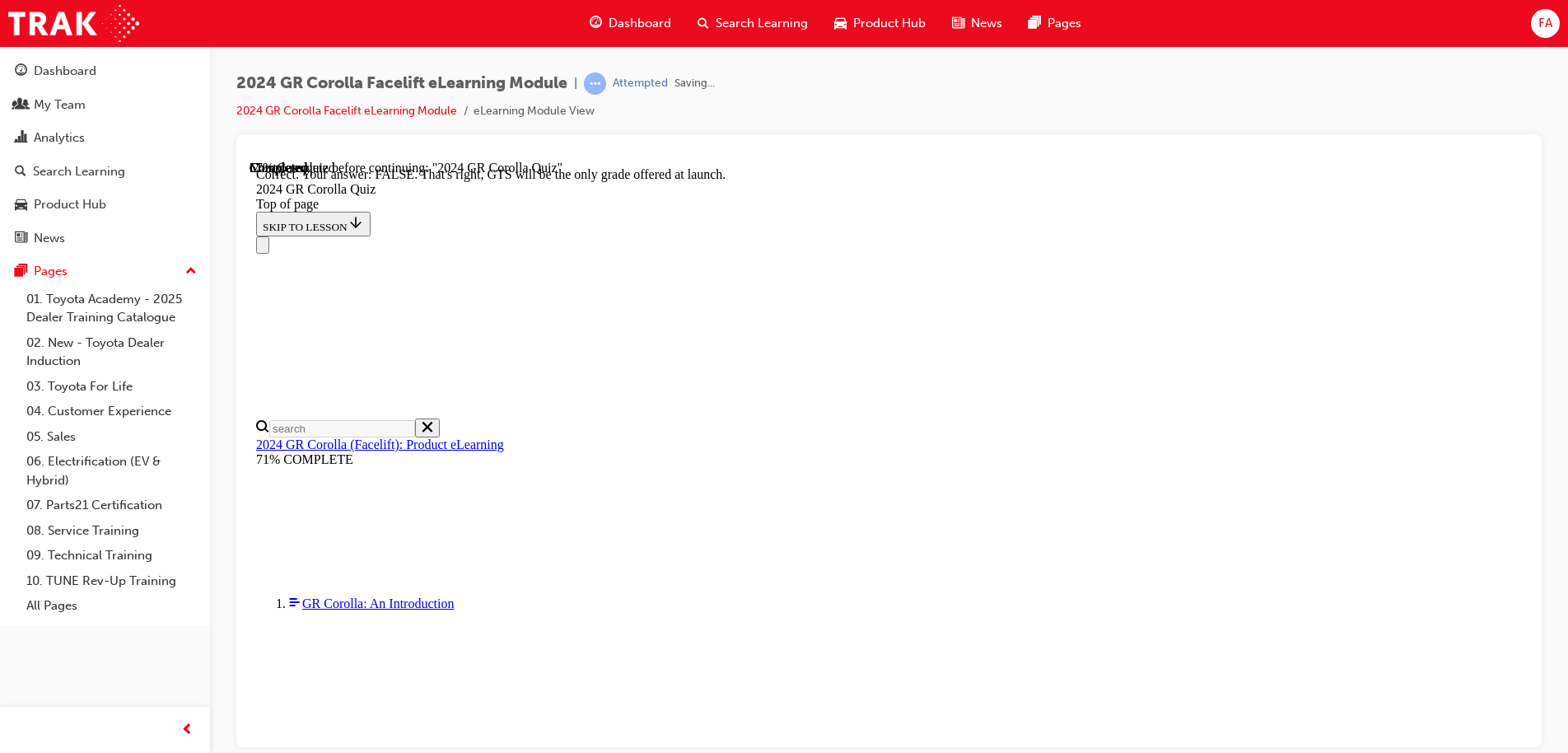
scroll to position [256, 0]
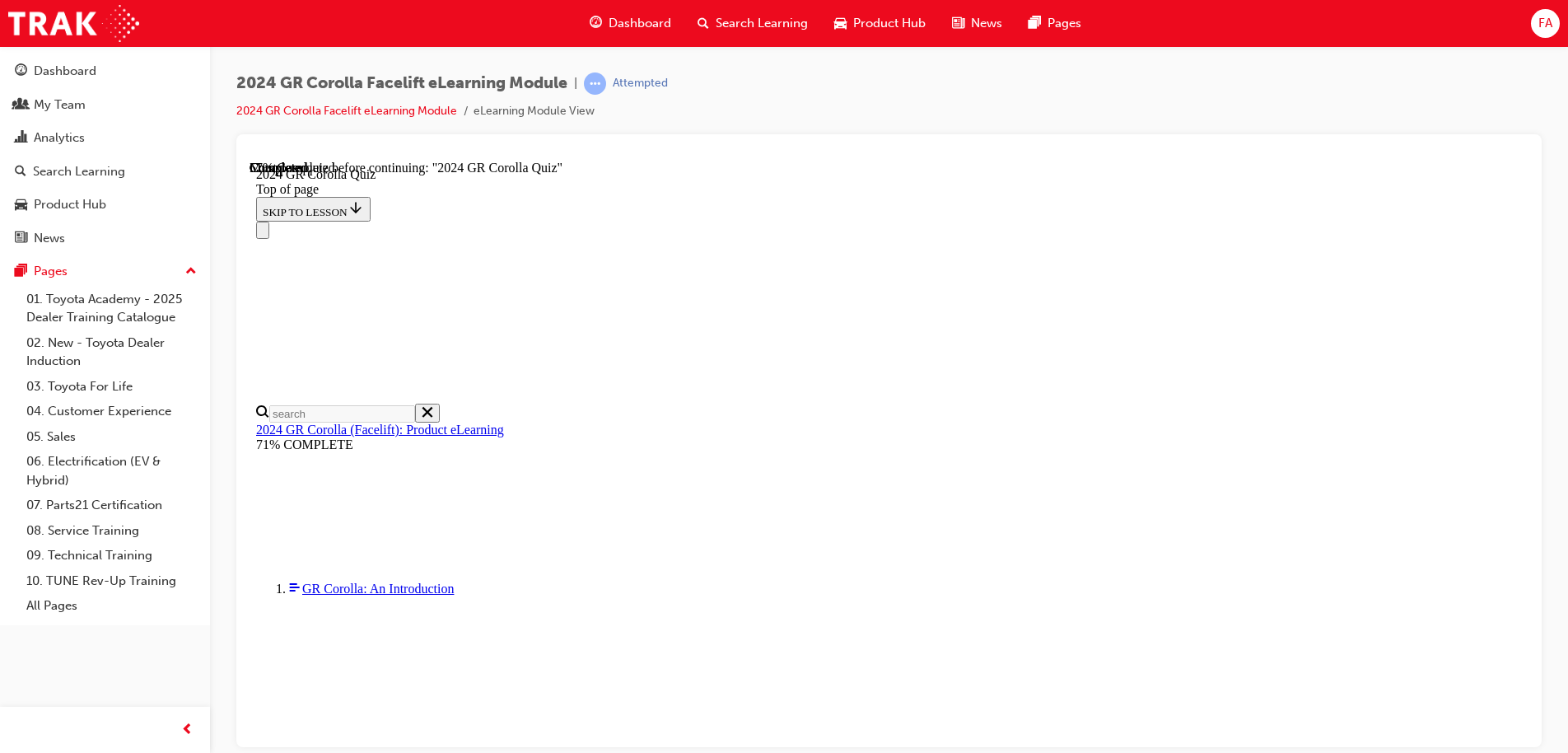
scroll to position [542, 0]
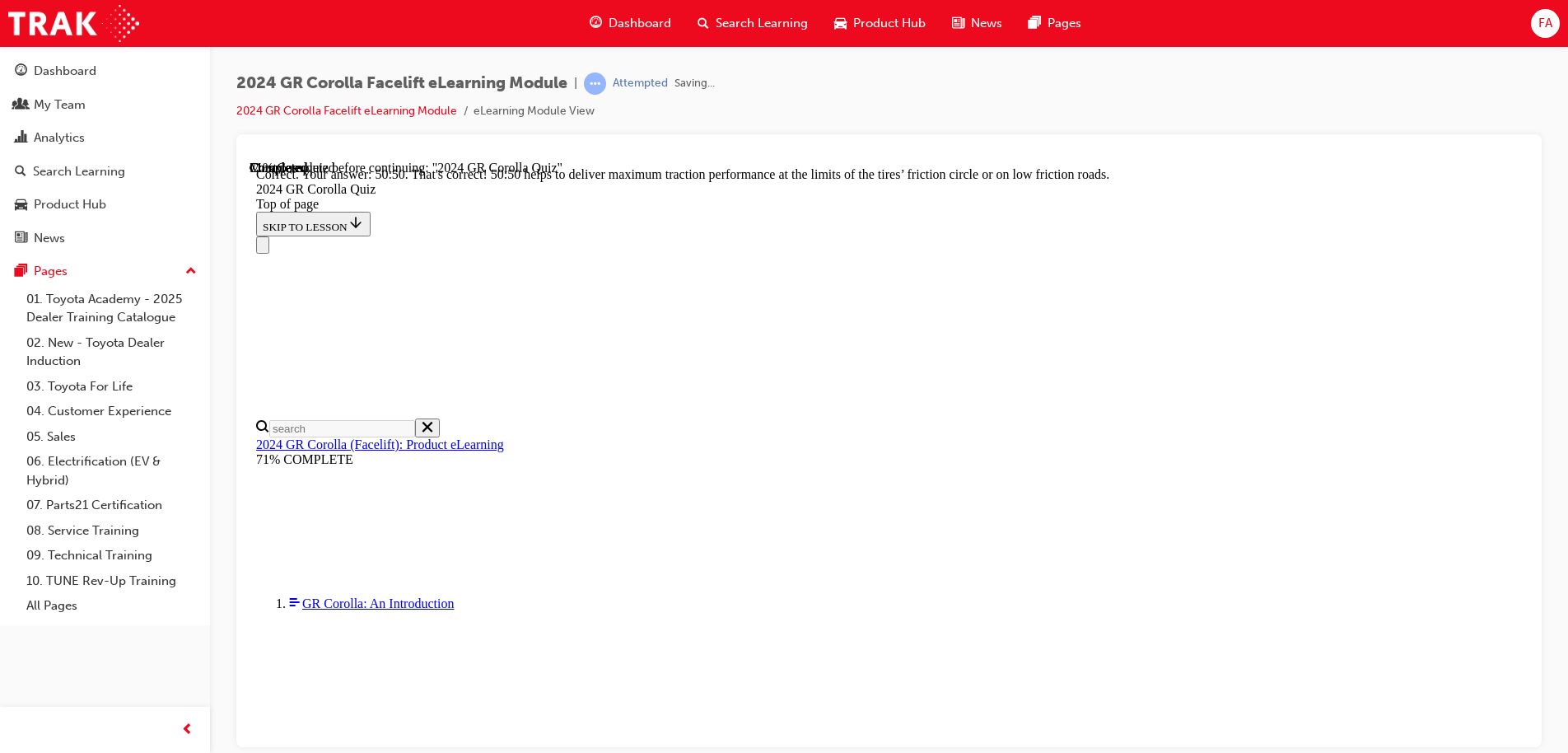
scroll to position [695, 0]
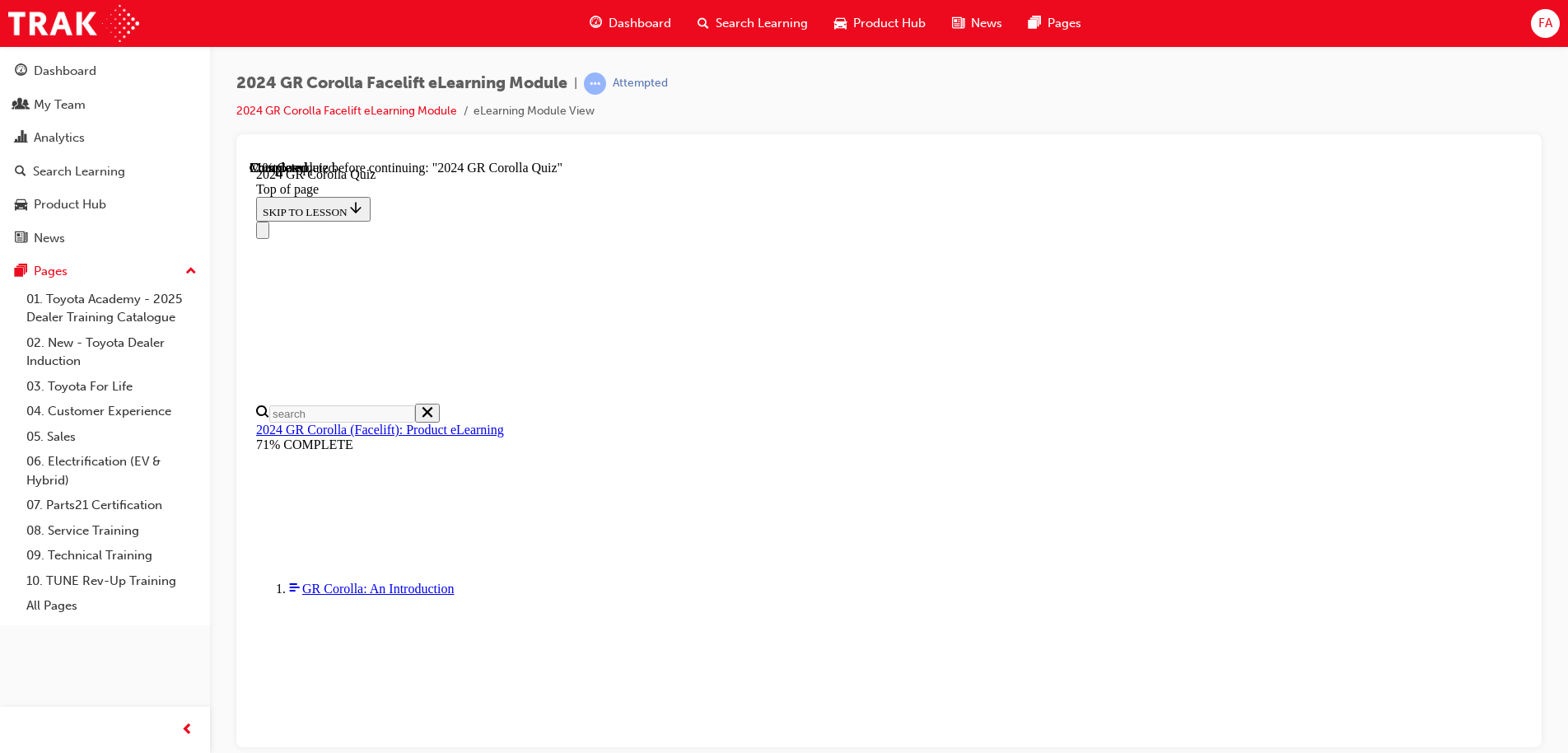
scroll to position [586, 0]
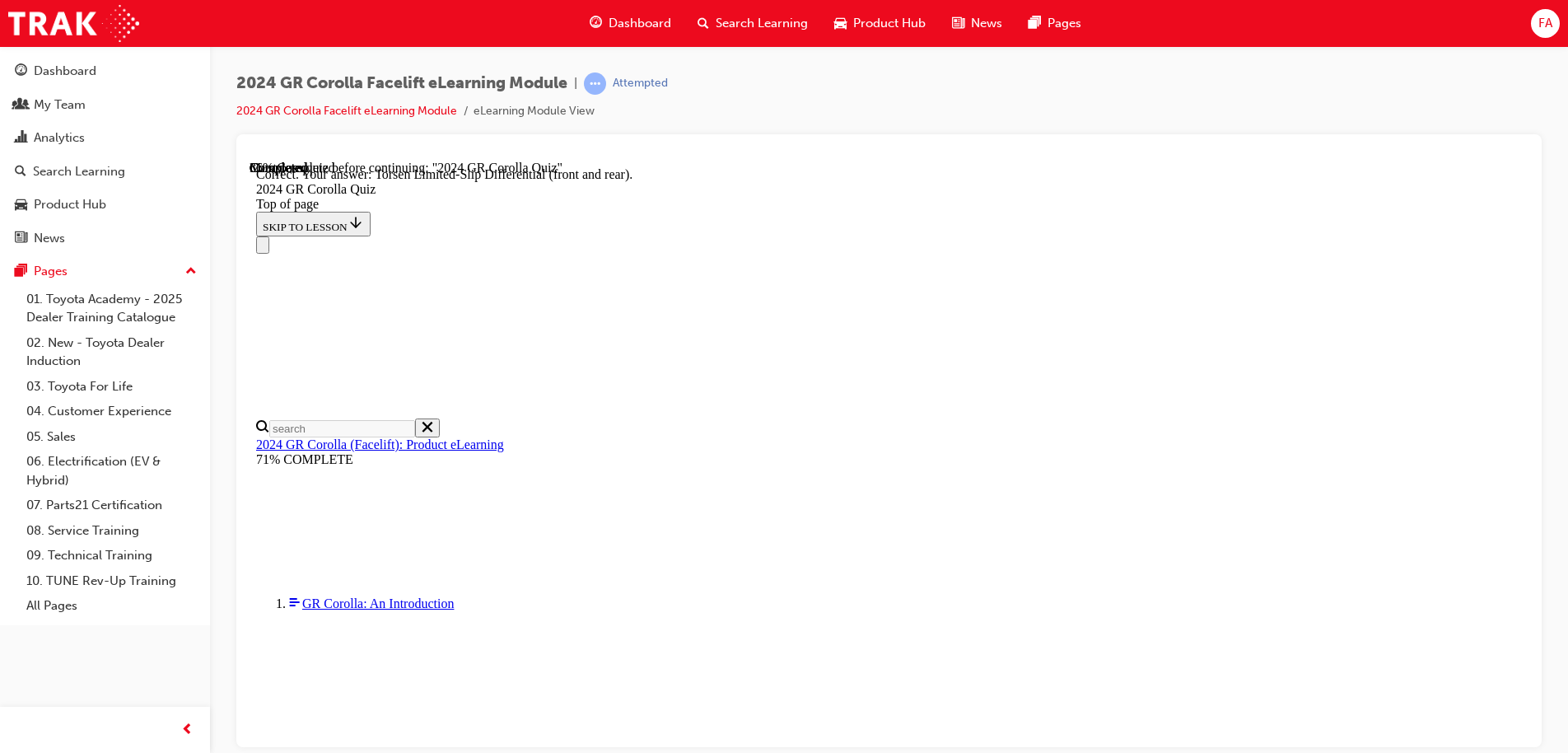
scroll to position [659, 0]
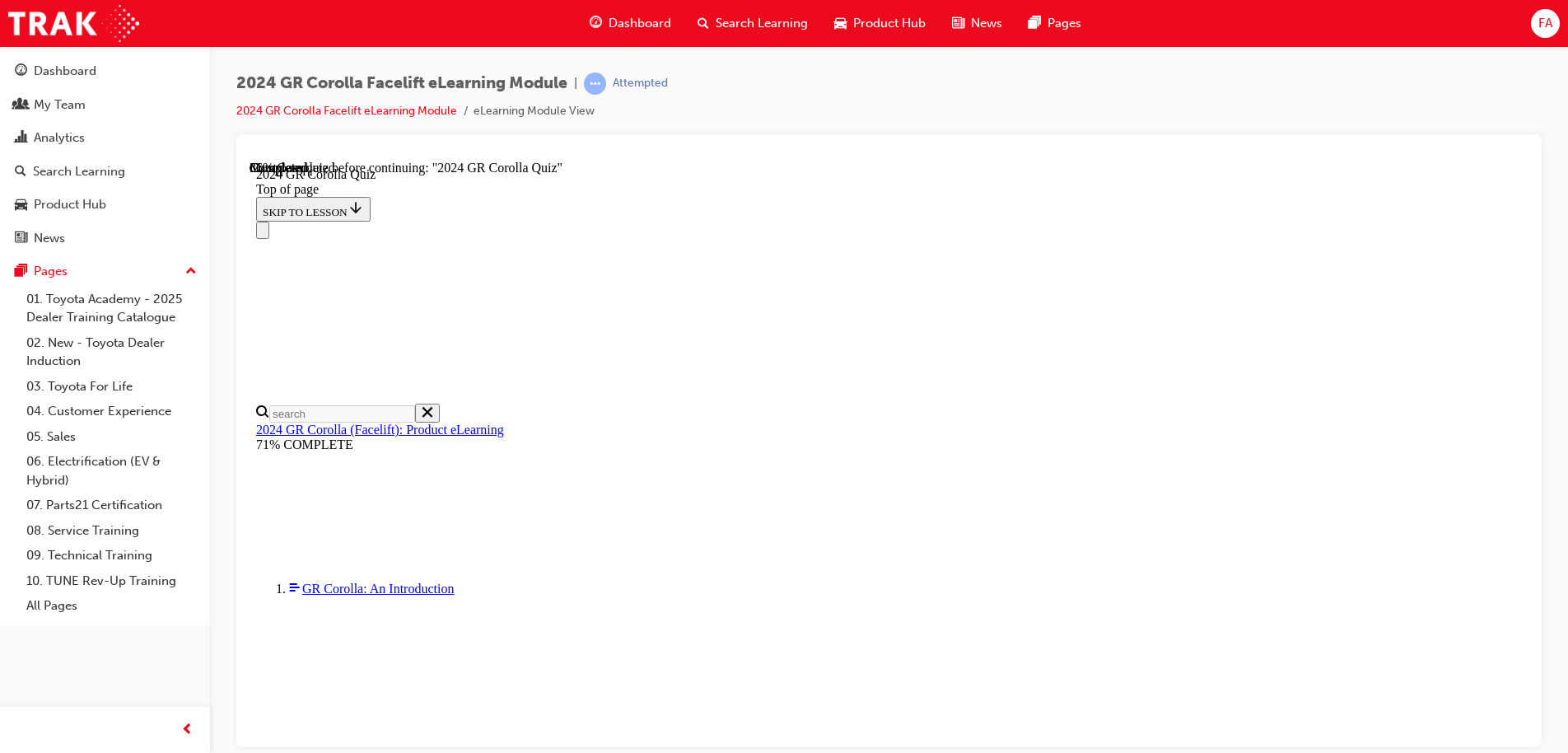
scroll to position [412, 0]
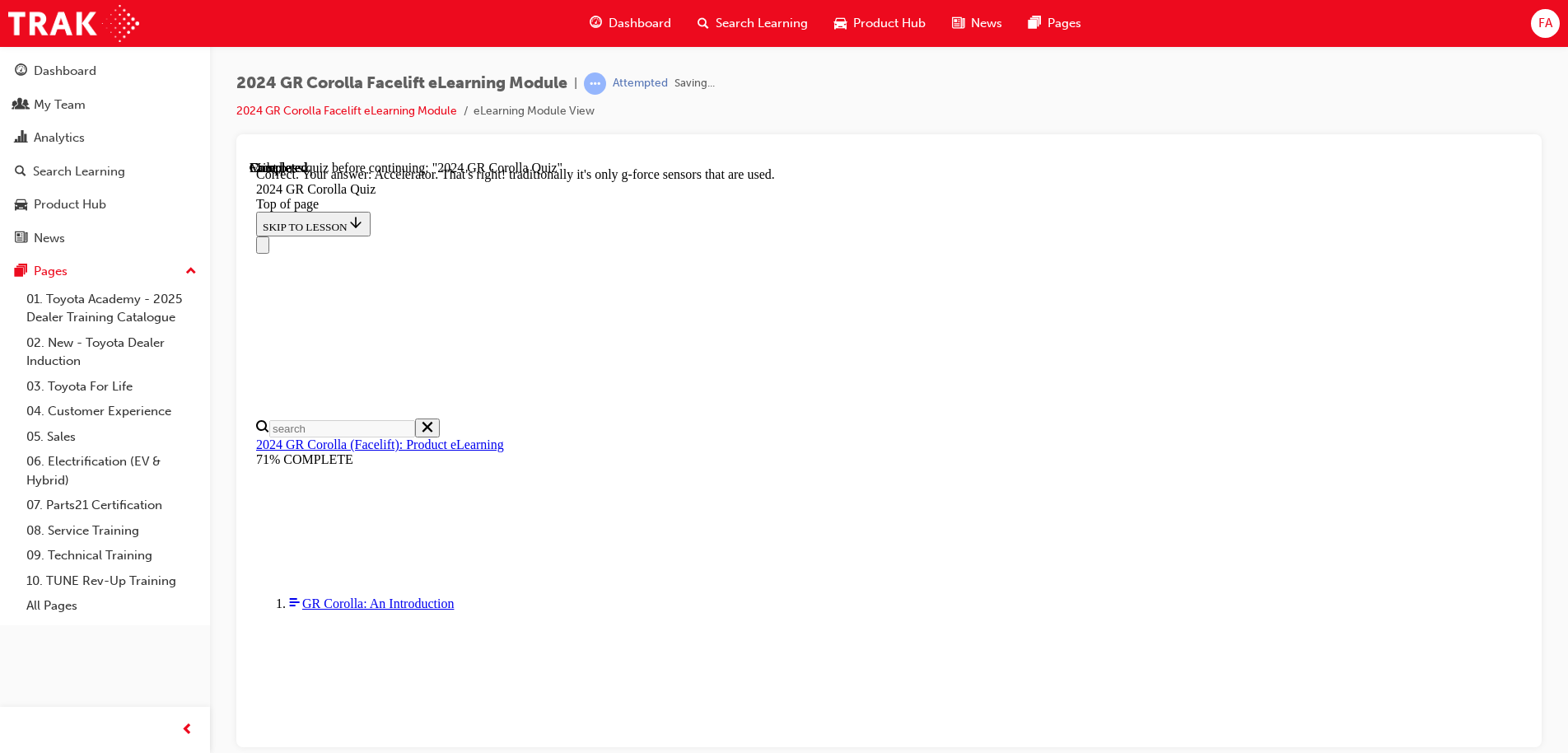
scroll to position [704, 0]
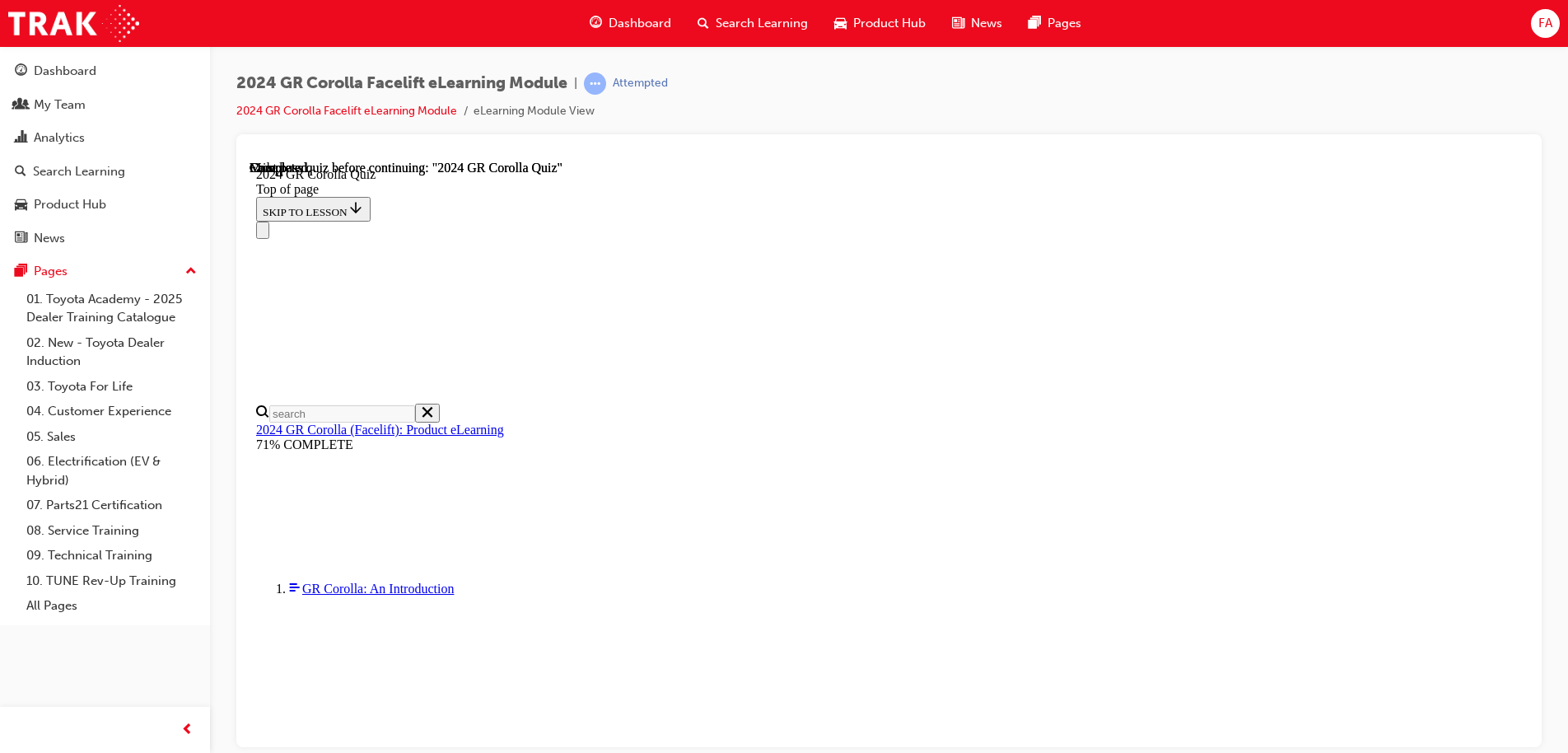
scroll to position [320, 0]
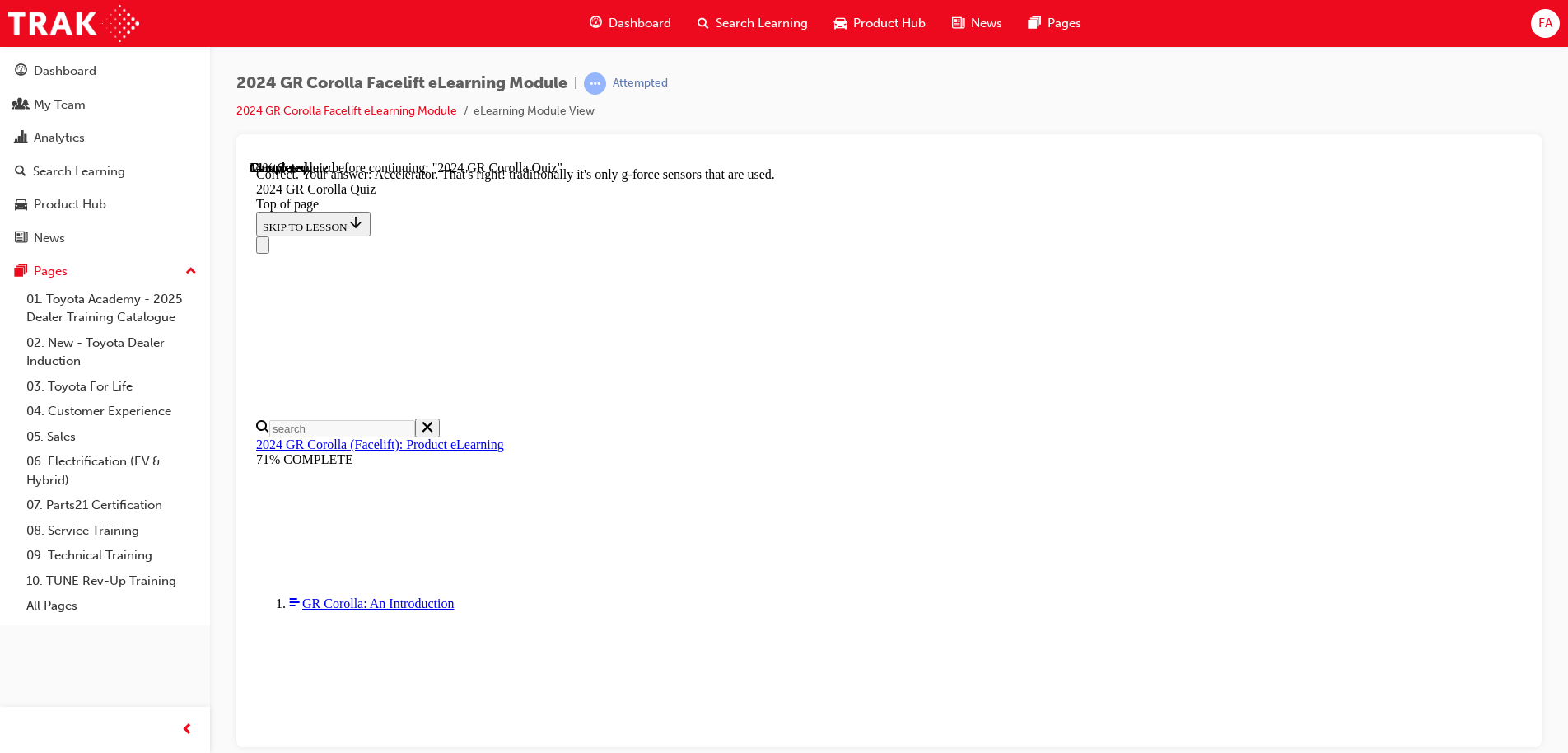
scroll to position [704, 0]
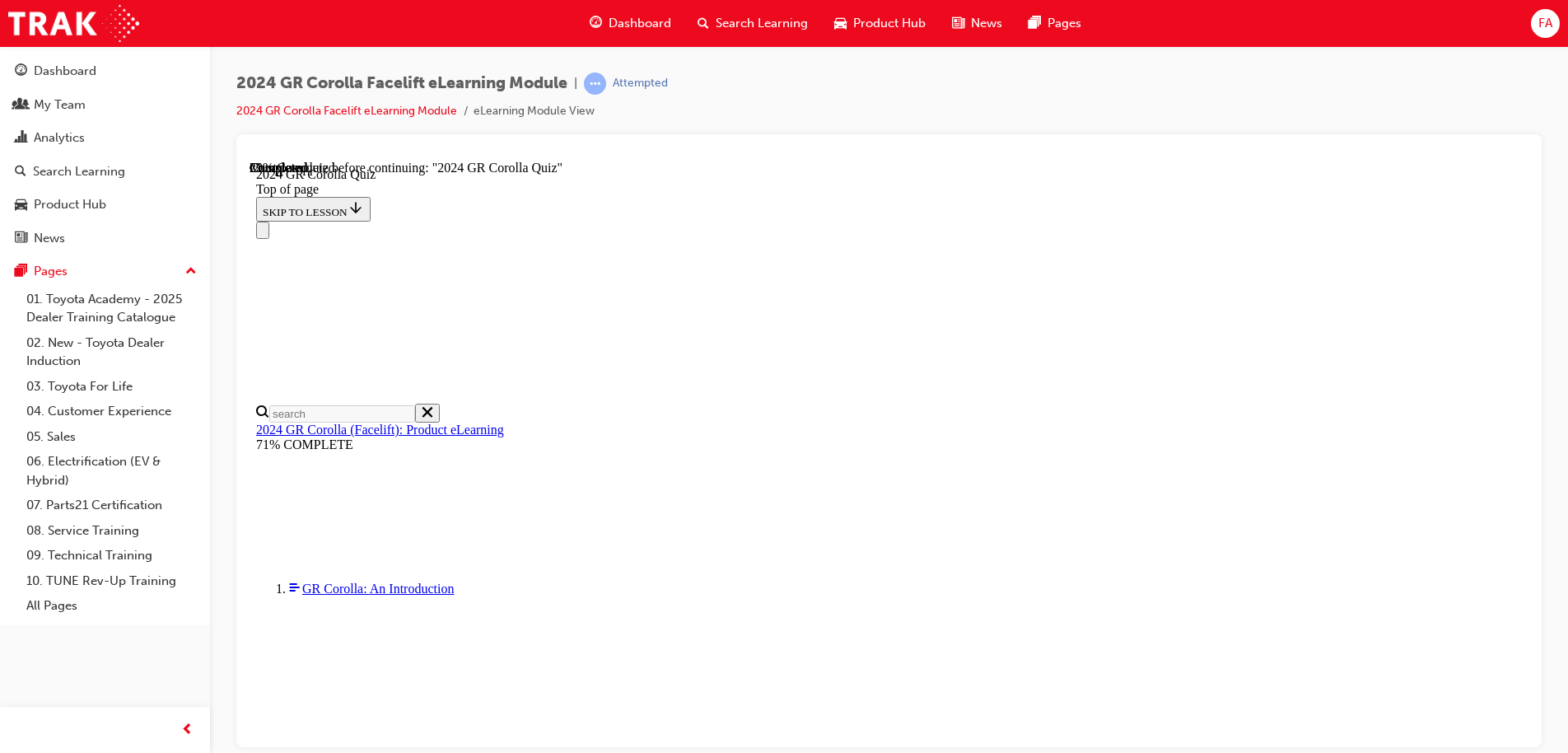
scroll to position [412, 0]
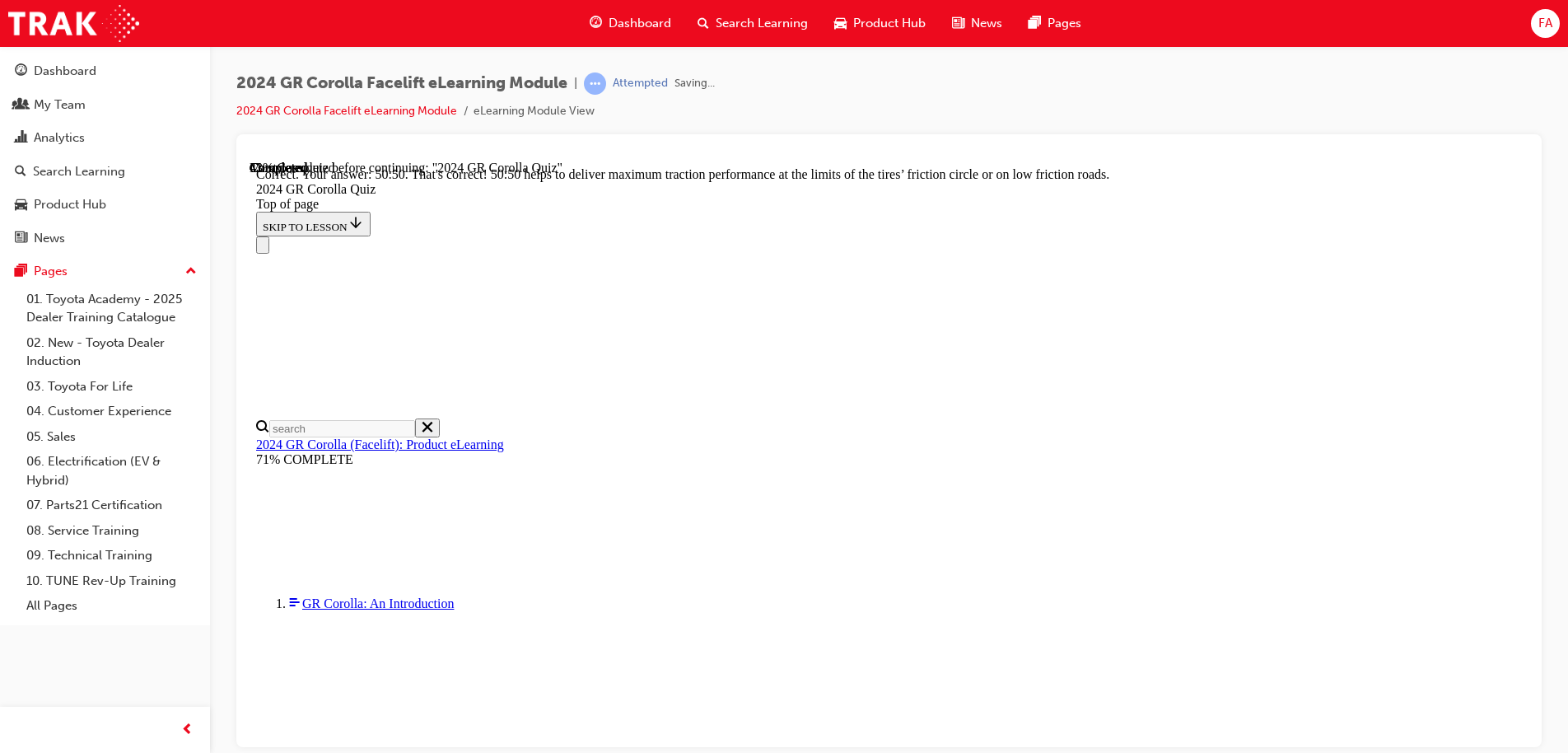
scroll to position [695, 0]
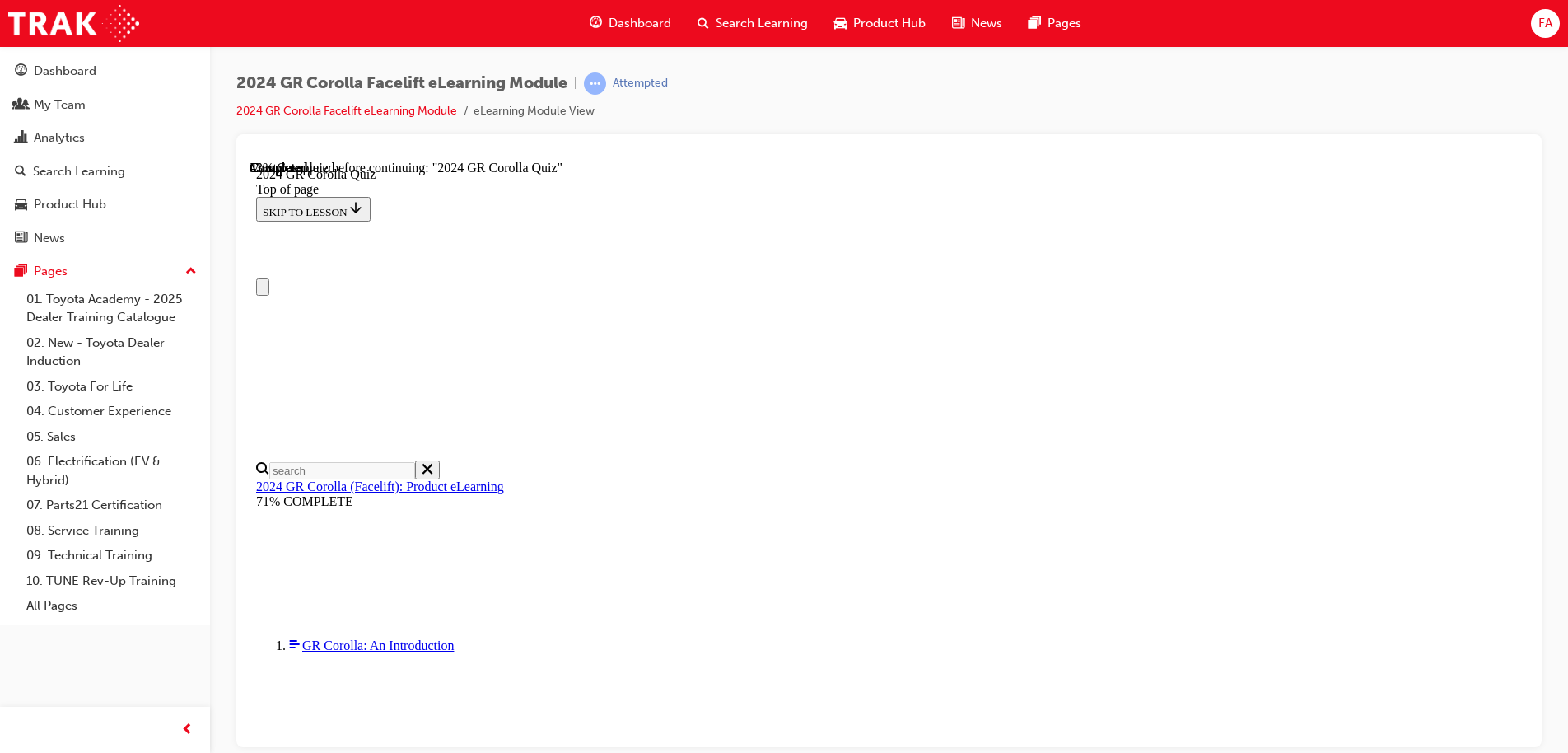
scroll to position [165, 0]
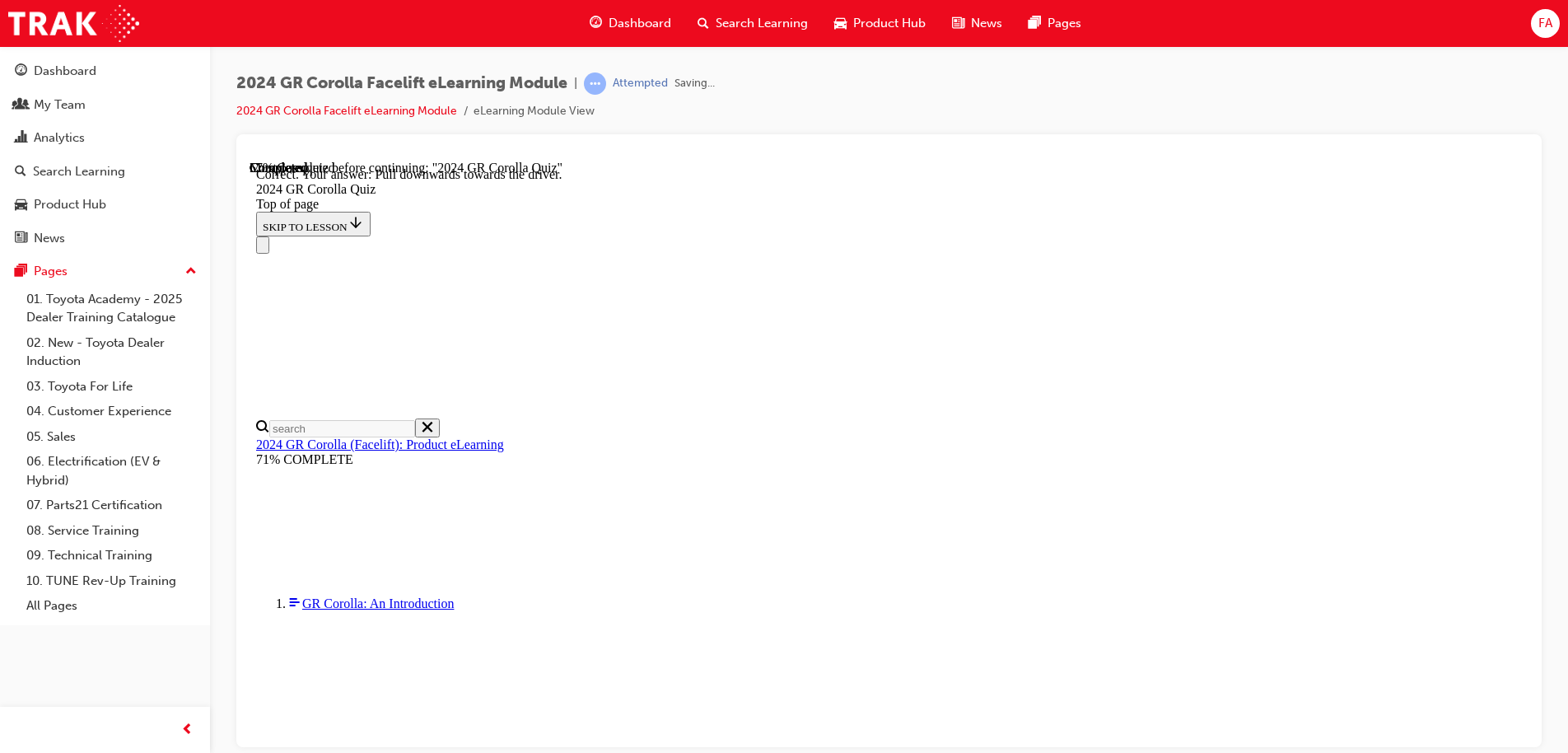
scroll to position [287, 0]
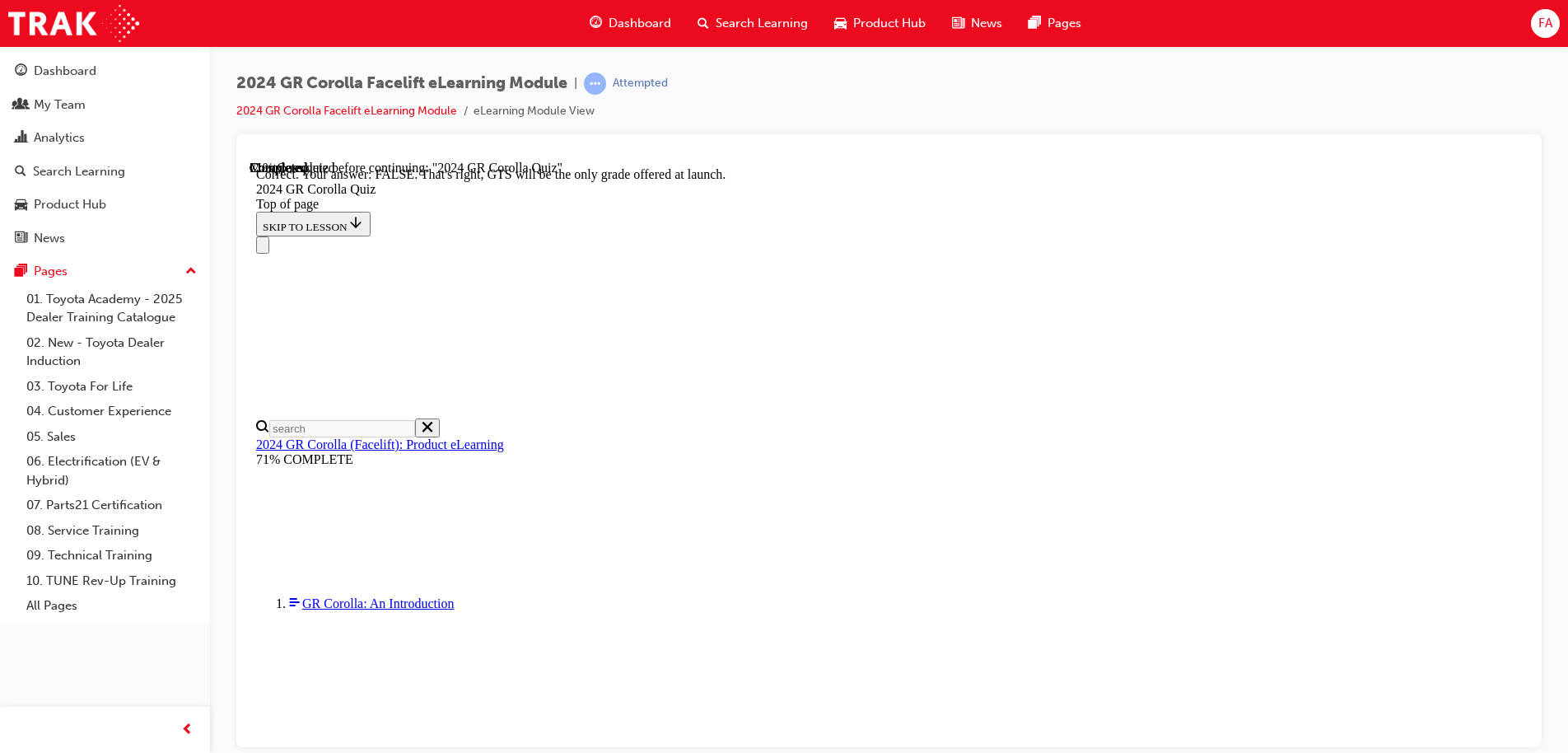
scroll to position [256, 0]
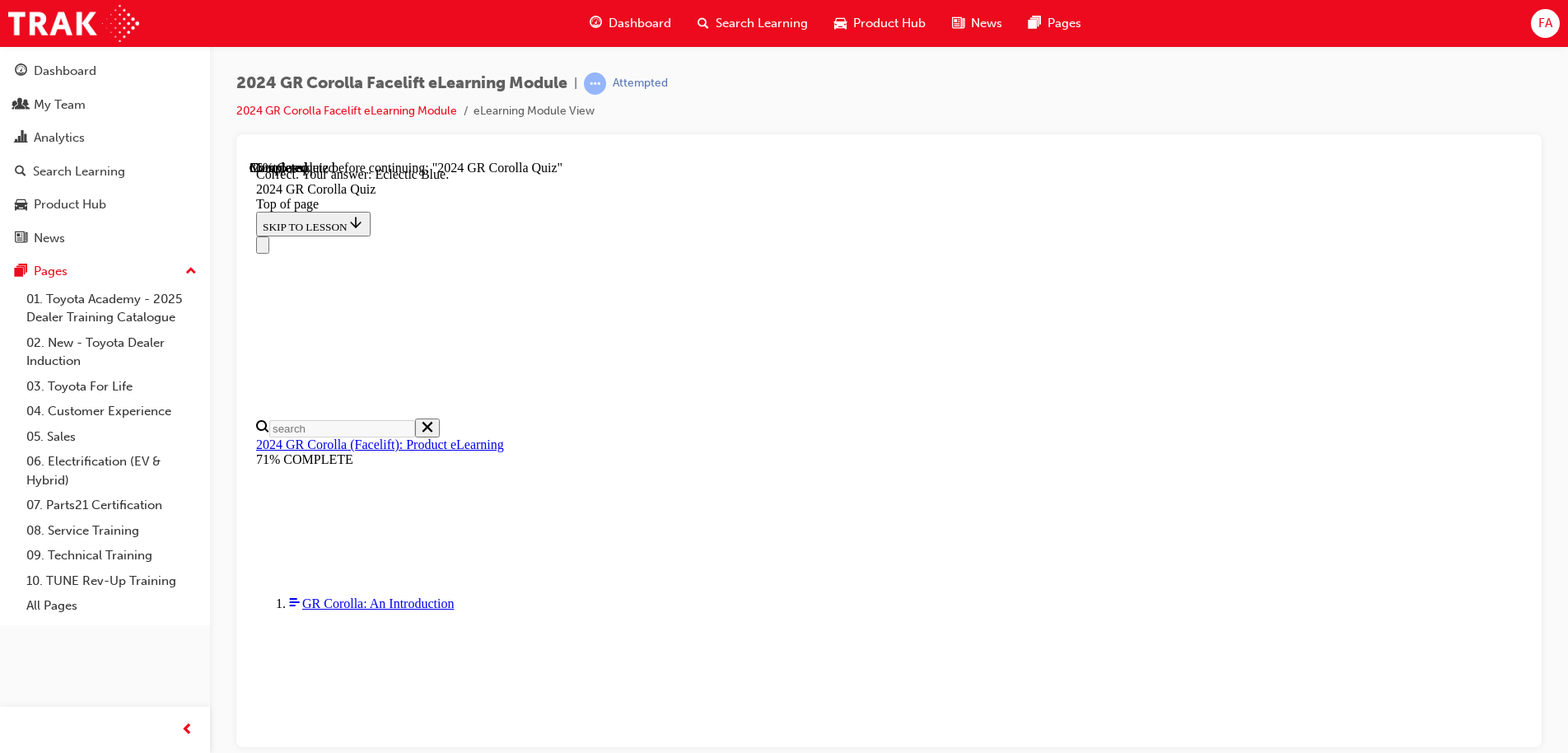
scroll to position [307, 0]
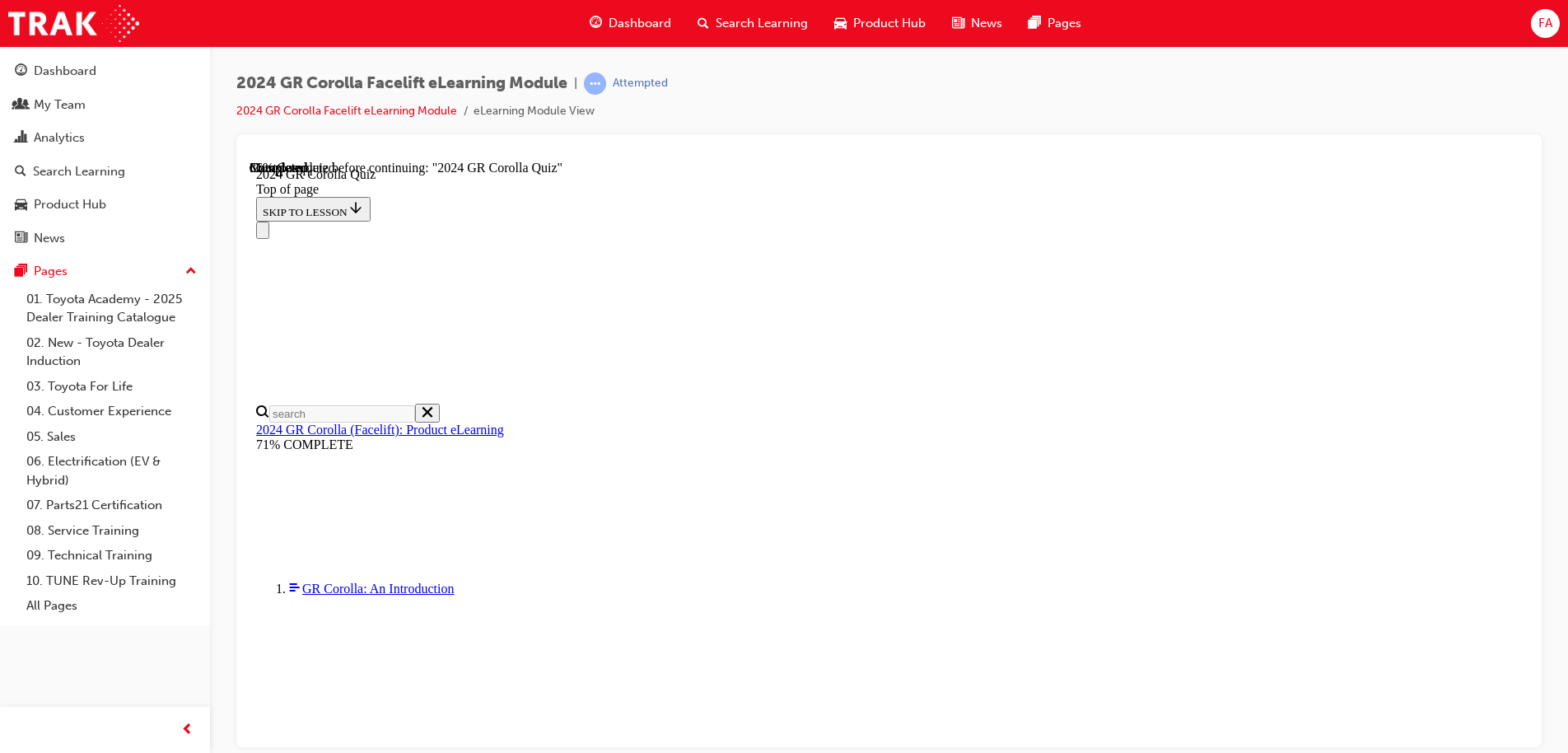
scroll to position [608, 0]
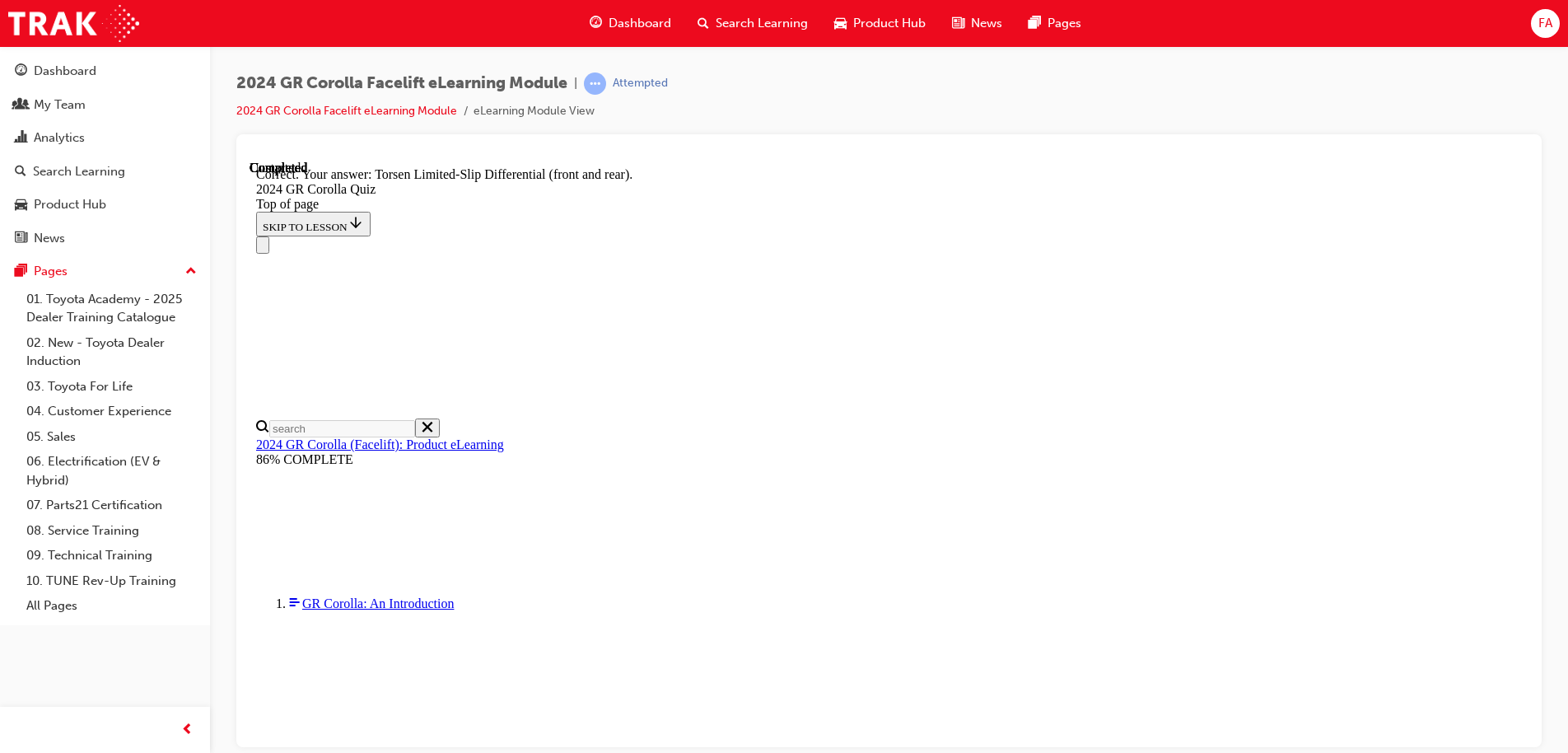
scroll to position [659, 0]
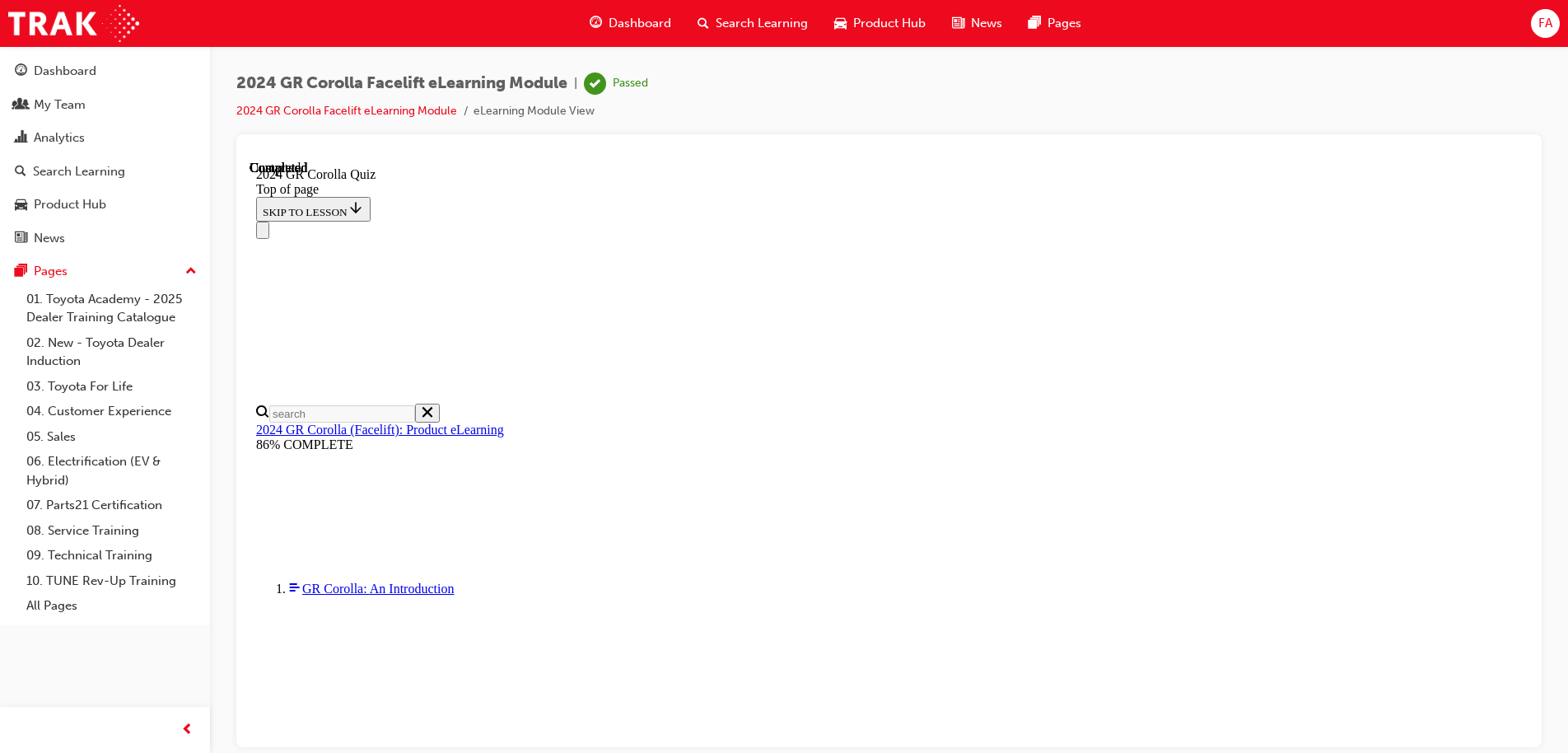
scroll to position [320, 0]
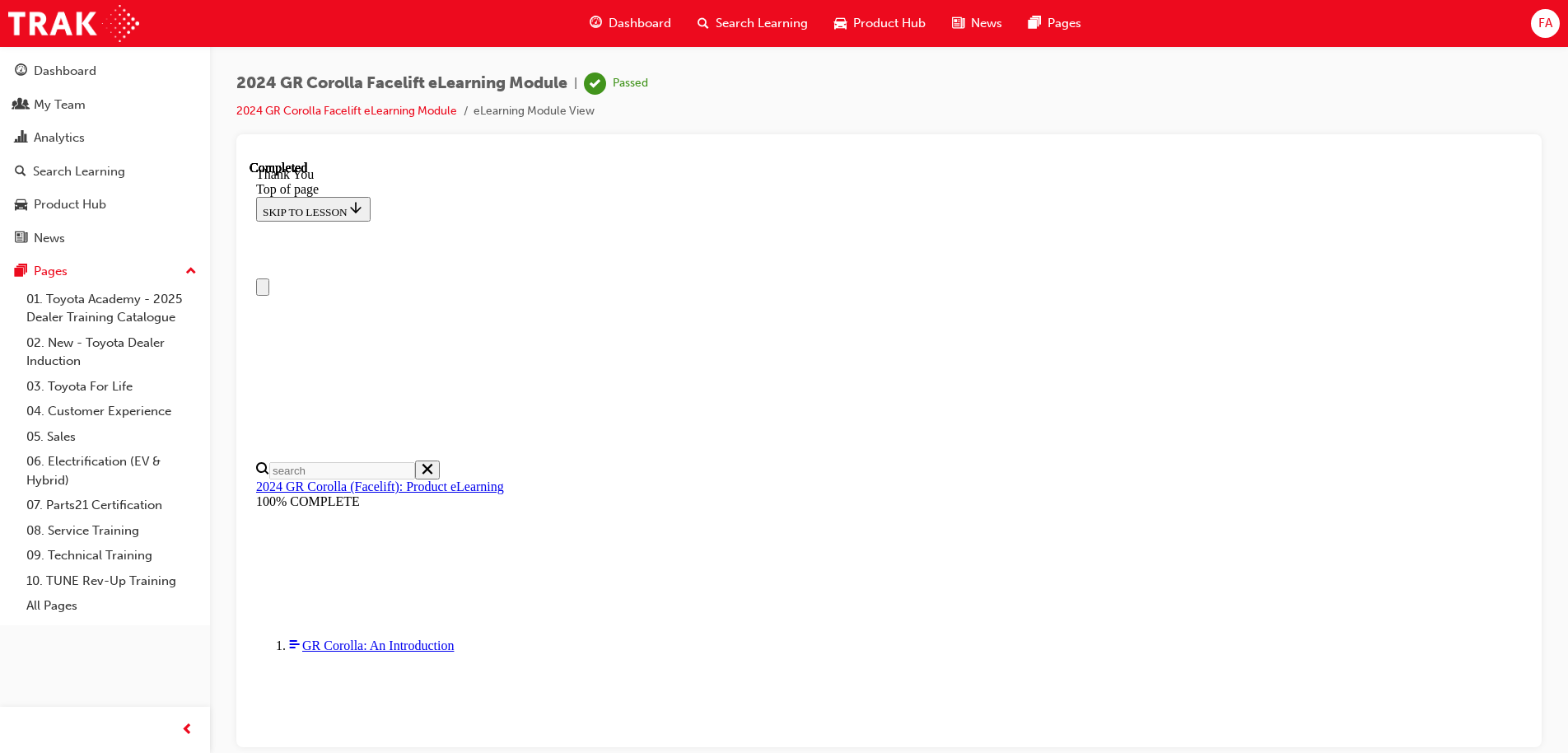
click at [269, 277] on button "Close navigation menu" at bounding box center [262, 286] width 13 height 17
click at [269, 277] on button "Open navigation menu" at bounding box center [262, 286] width 13 height 17
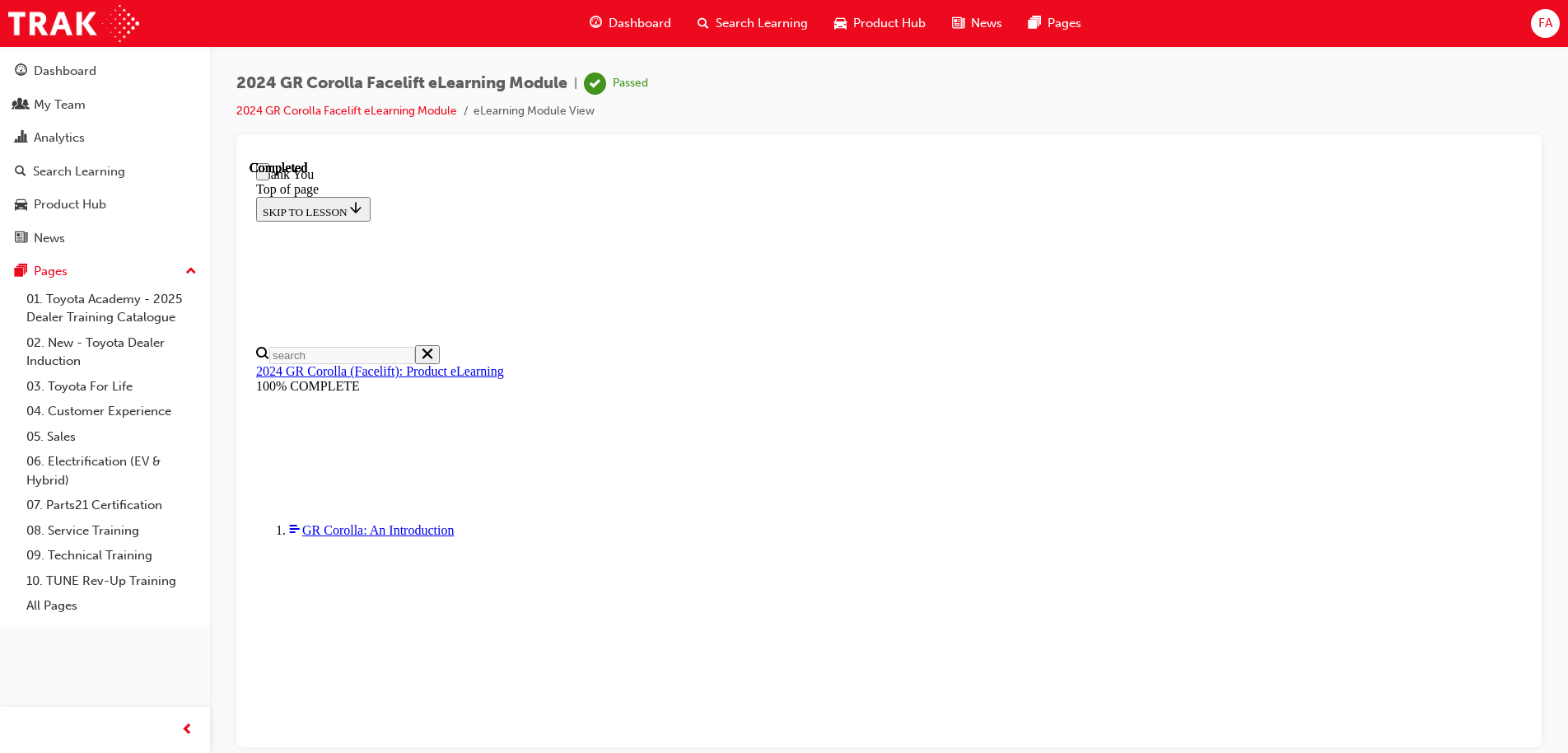
scroll to position [396, 0]
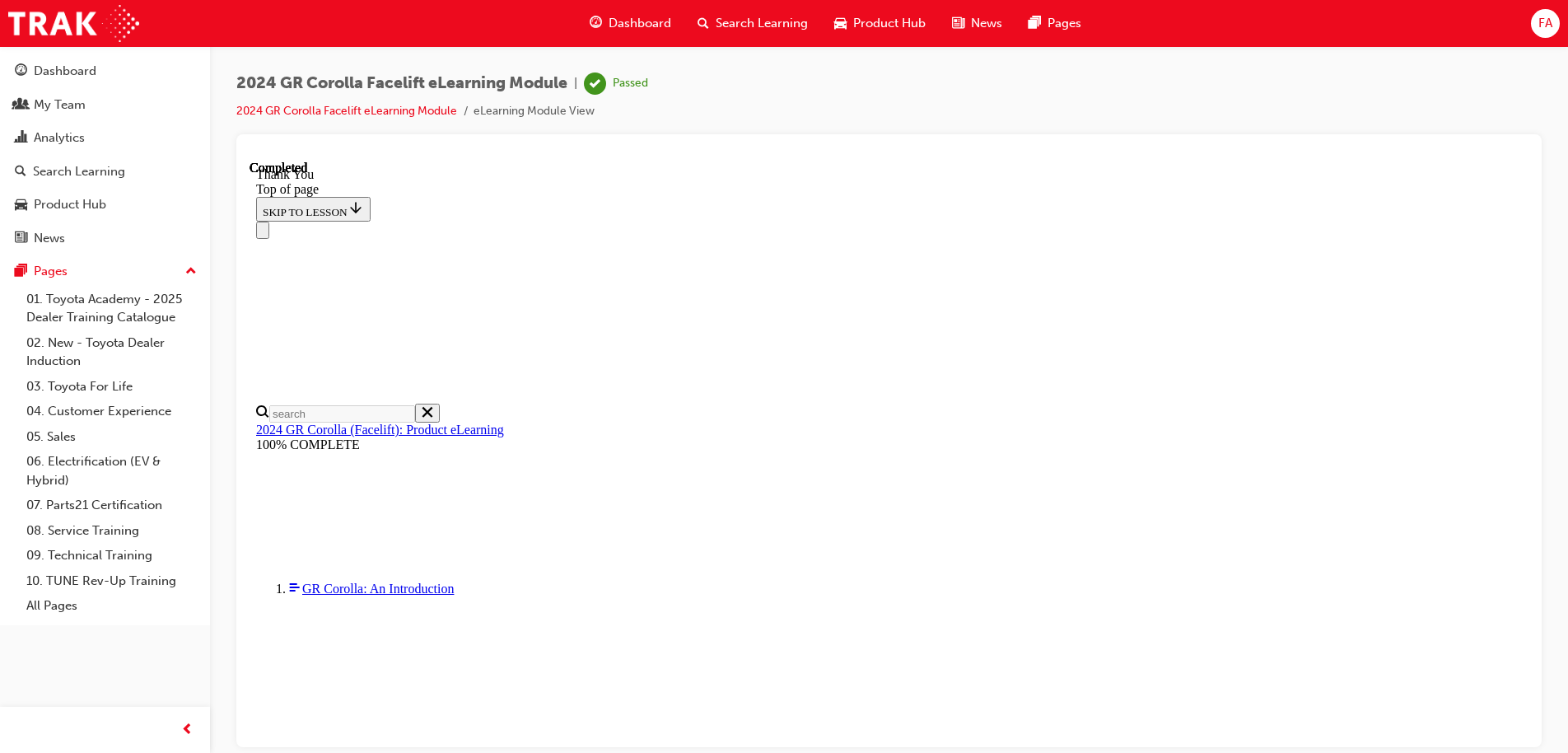
click at [754, 23] on span "Search Learning" at bounding box center [761, 23] width 92 height 19
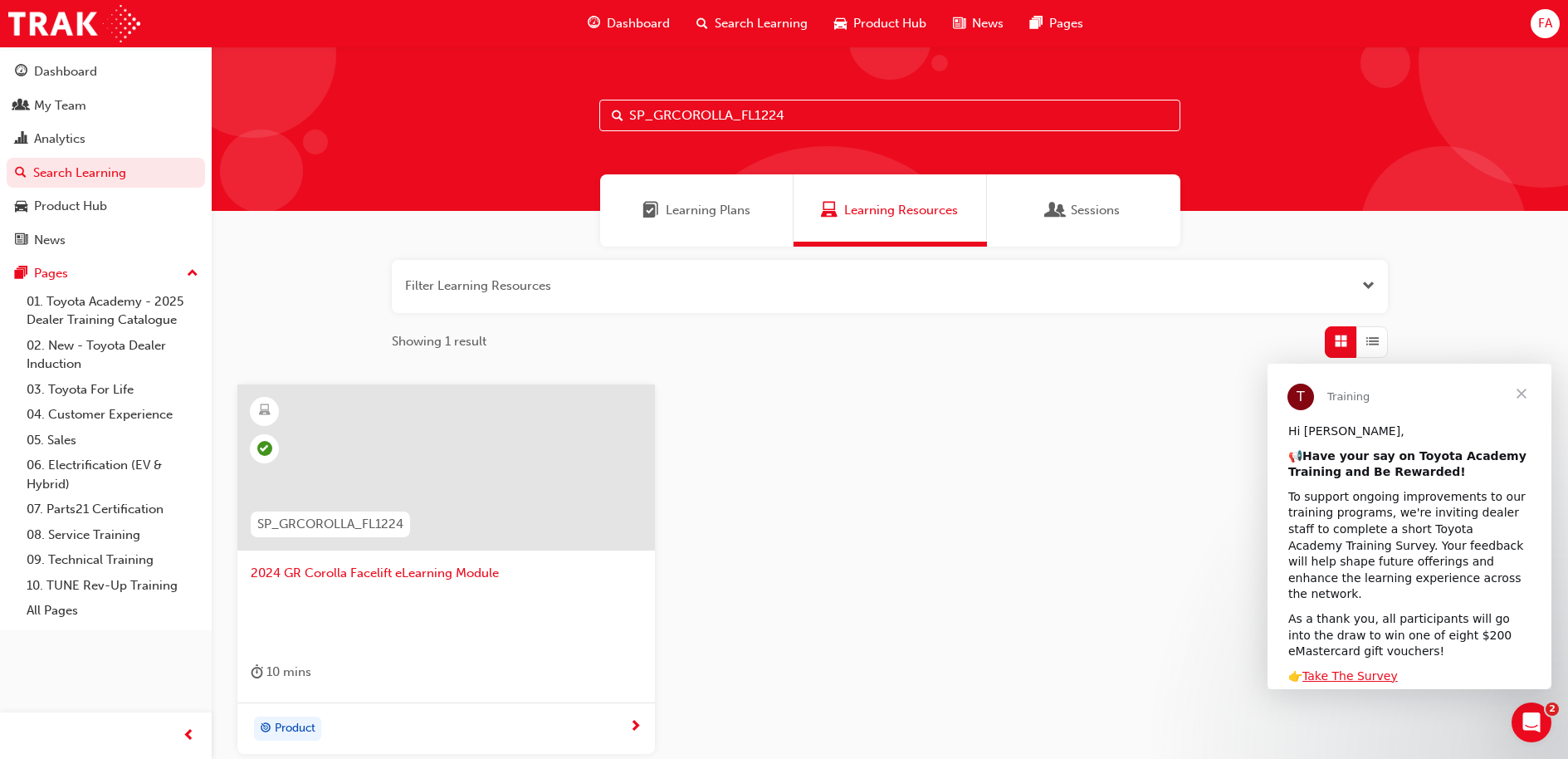
drag, startPoint x: 823, startPoint y: 114, endPoint x: 613, endPoint y: 132, distance: 210.8
click at [613, 132] on div "SP_GRCOROLLA_FL1224" at bounding box center [889, 128] width 1356 height 164
paste input "SP_HILUXGR_DEV0923_EL1"
type input "SP_HILUXGR_DEV0923_EL1"
click at [409, 569] on span "HiLux GR-Sport Product eLearning" at bounding box center [446, 573] width 391 height 19
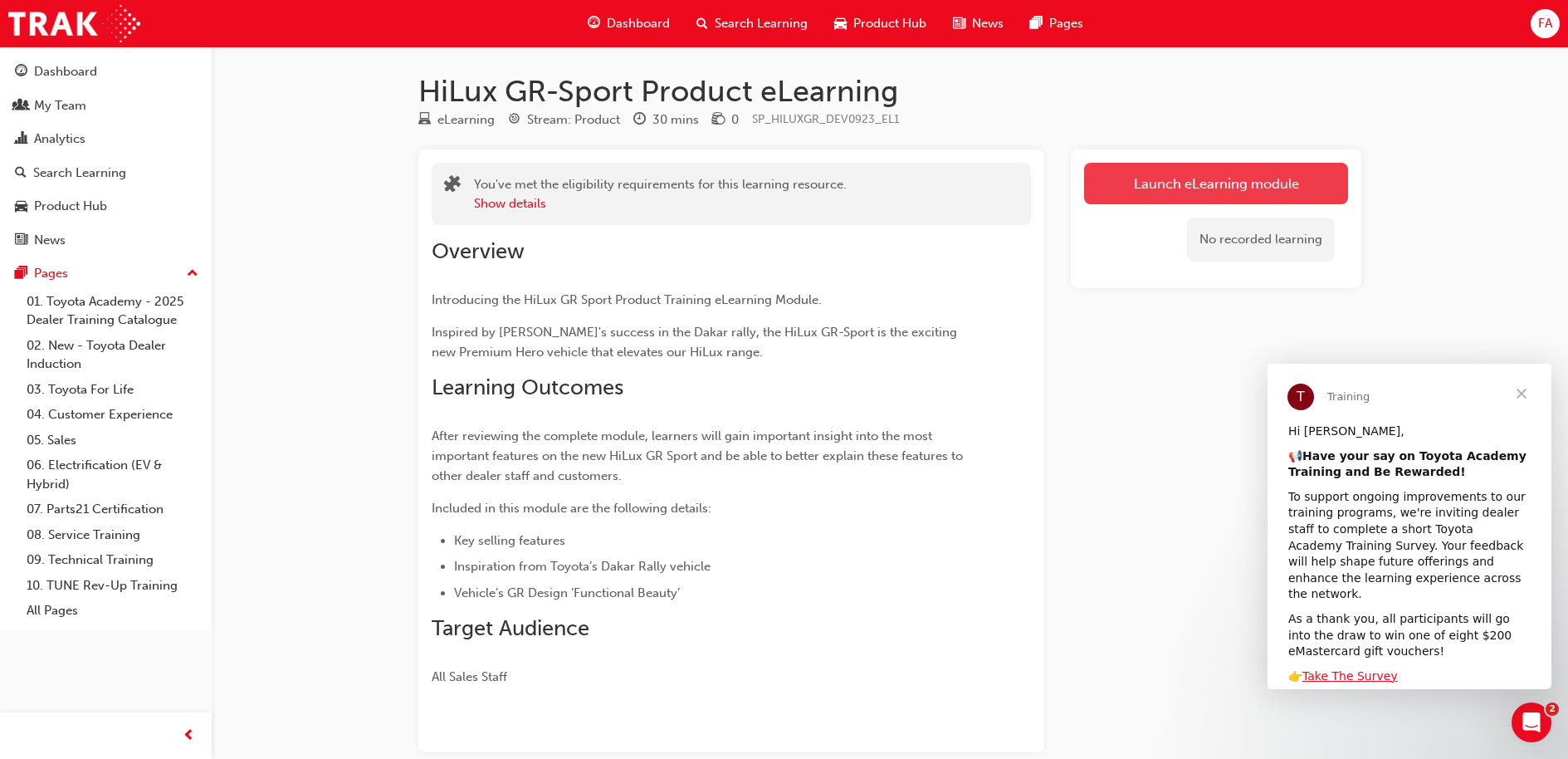
click at [1145, 183] on link "Launch eLearning module" at bounding box center [1215, 183] width 264 height 42
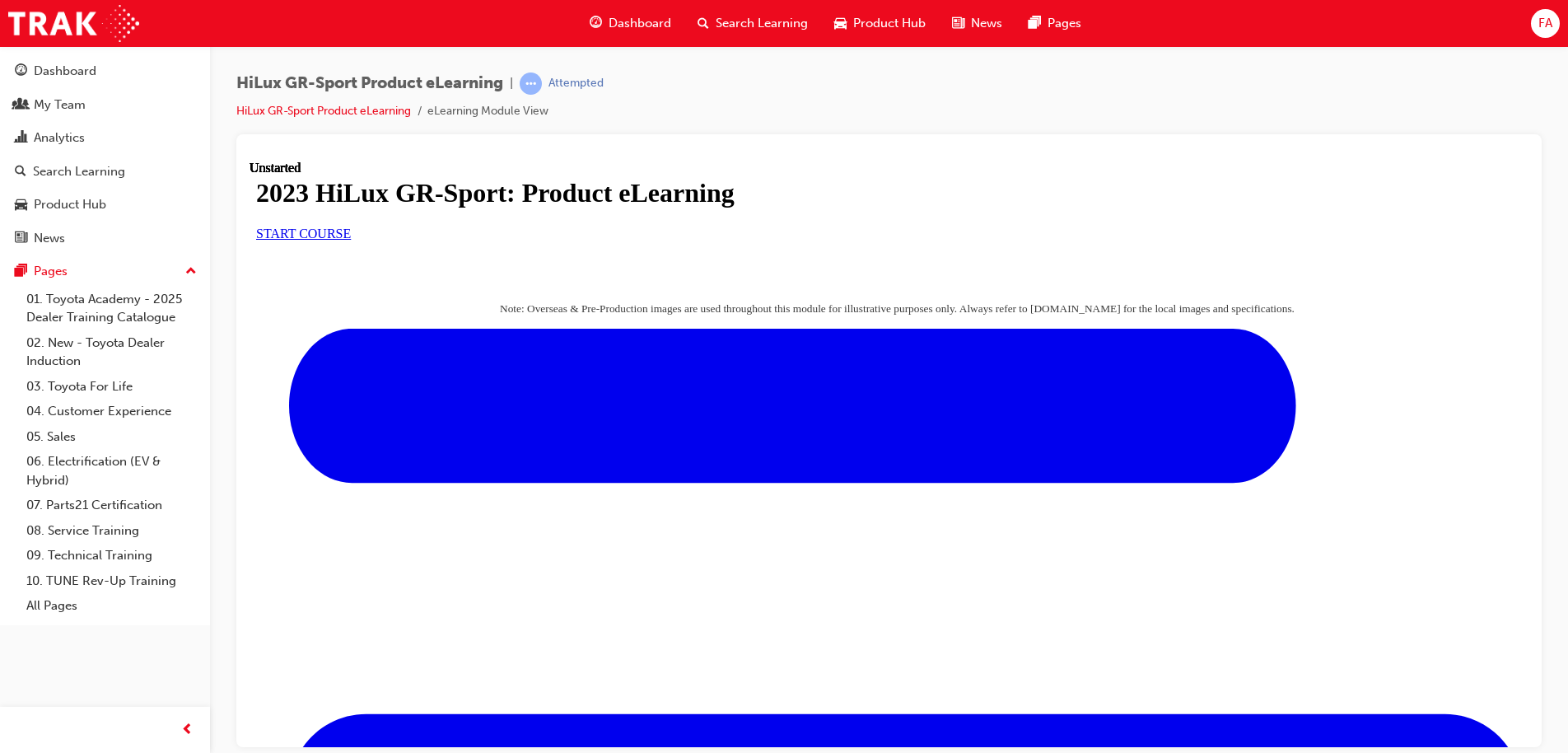
click at [351, 240] on span "START COURSE" at bounding box center [303, 232] width 94 height 14
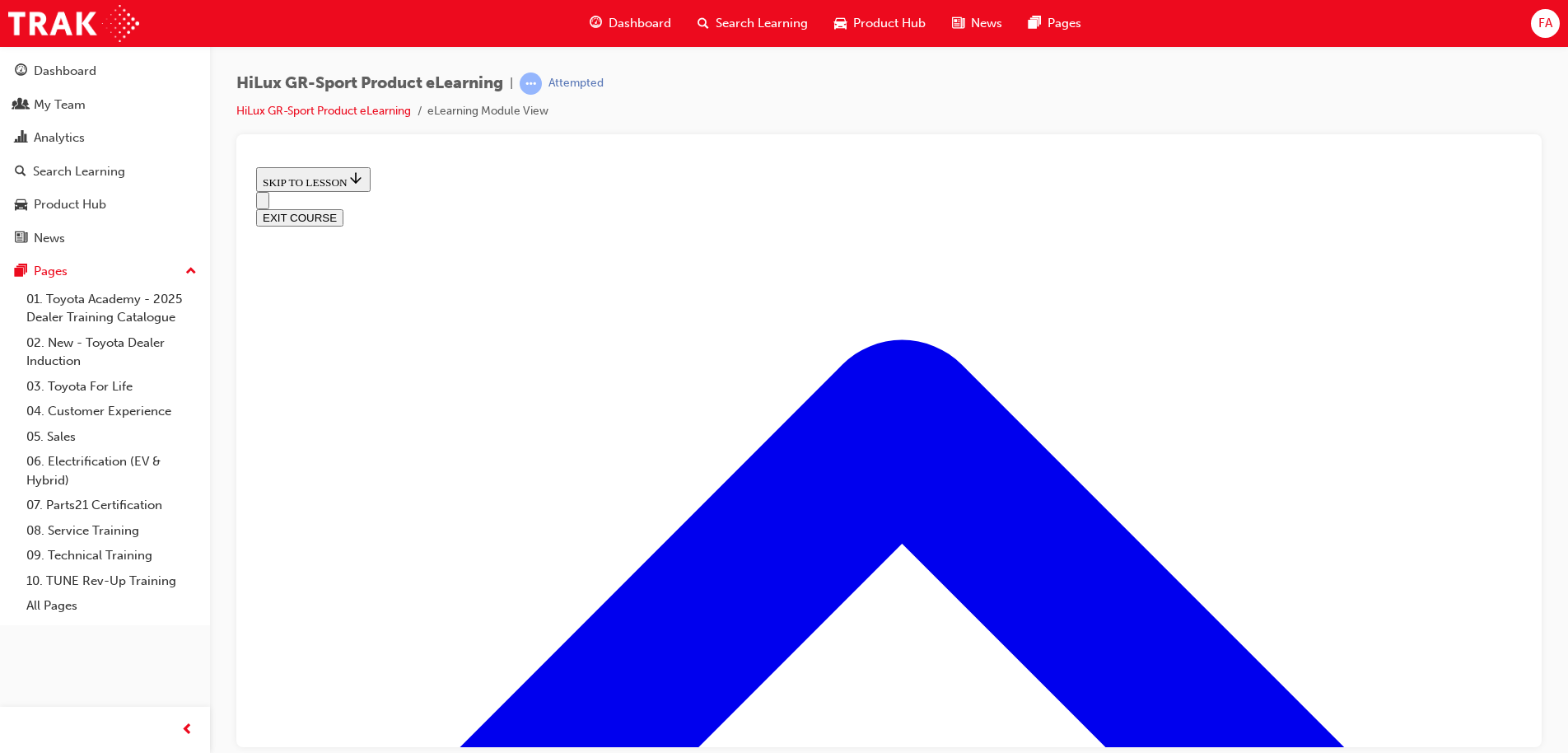
scroll to position [792, 0]
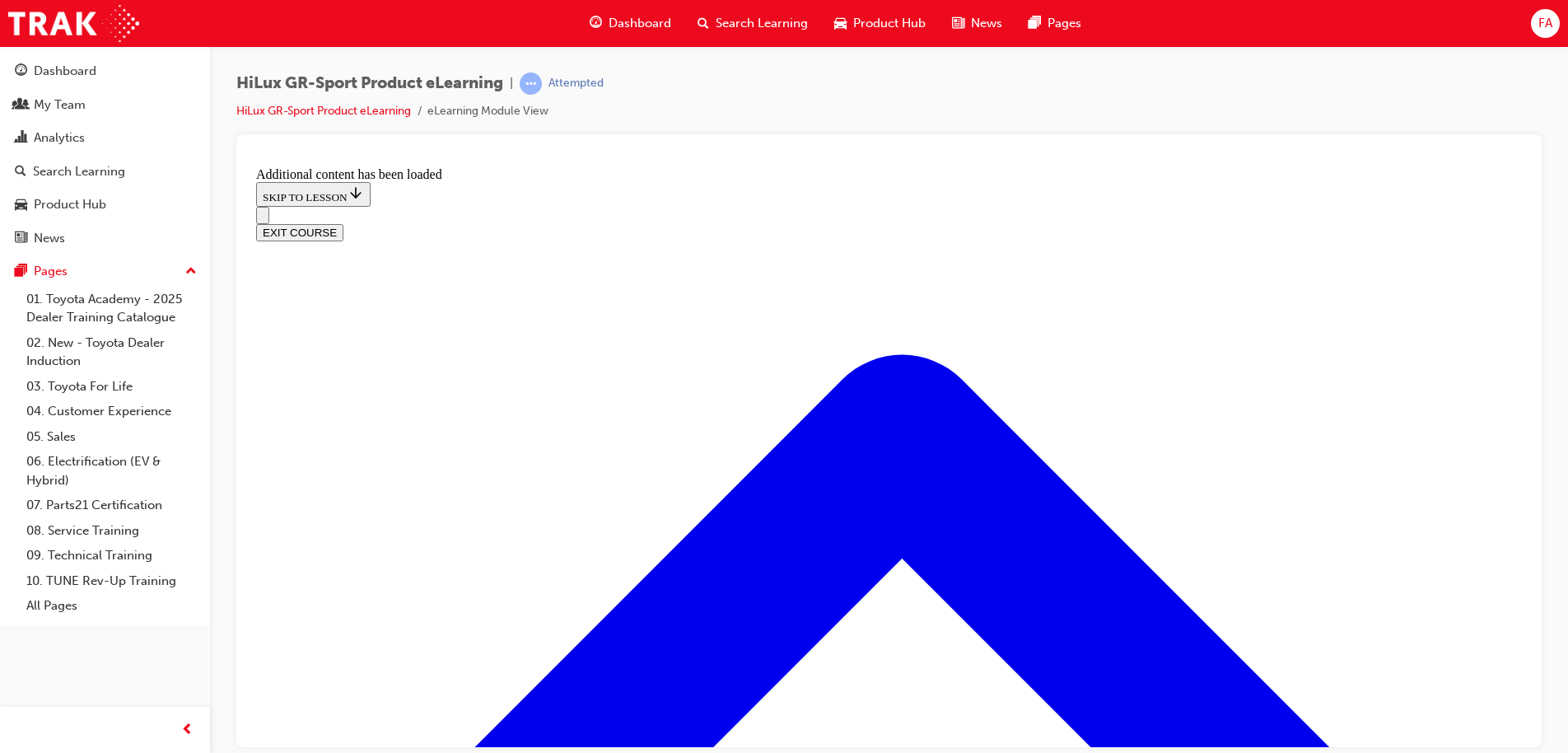
scroll to position [1557, 0]
drag, startPoint x: 982, startPoint y: 510, endPoint x: 753, endPoint y: 393, distance: 257.2
drag, startPoint x: 735, startPoint y: 410, endPoint x: 976, endPoint y: 510, distance: 260.9
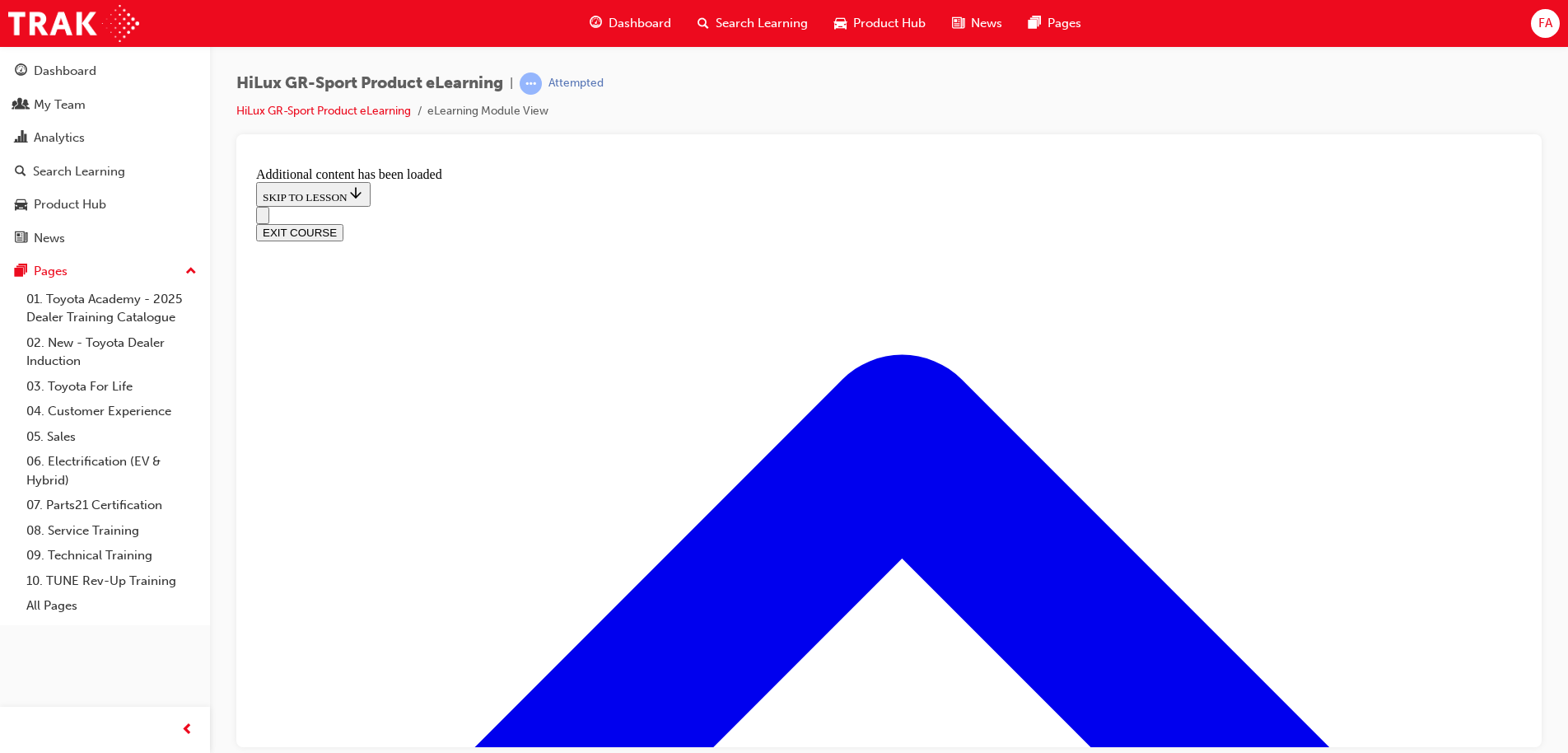
drag, startPoint x: 750, startPoint y: 614, endPoint x: 862, endPoint y: 428, distance: 217.1
drag, startPoint x: 730, startPoint y: 607, endPoint x: 786, endPoint y: 602, distance: 56.2
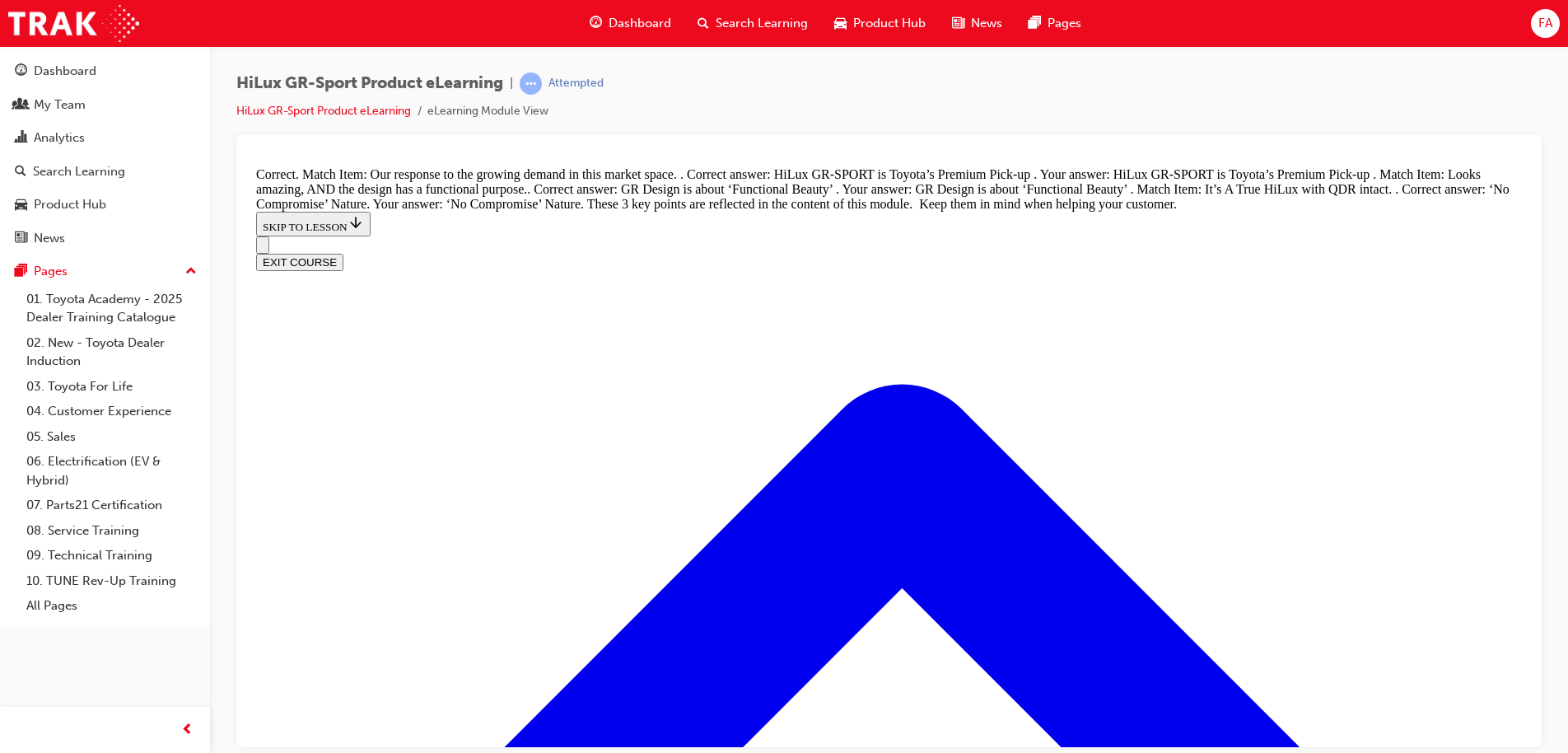
scroll to position [1949, 0]
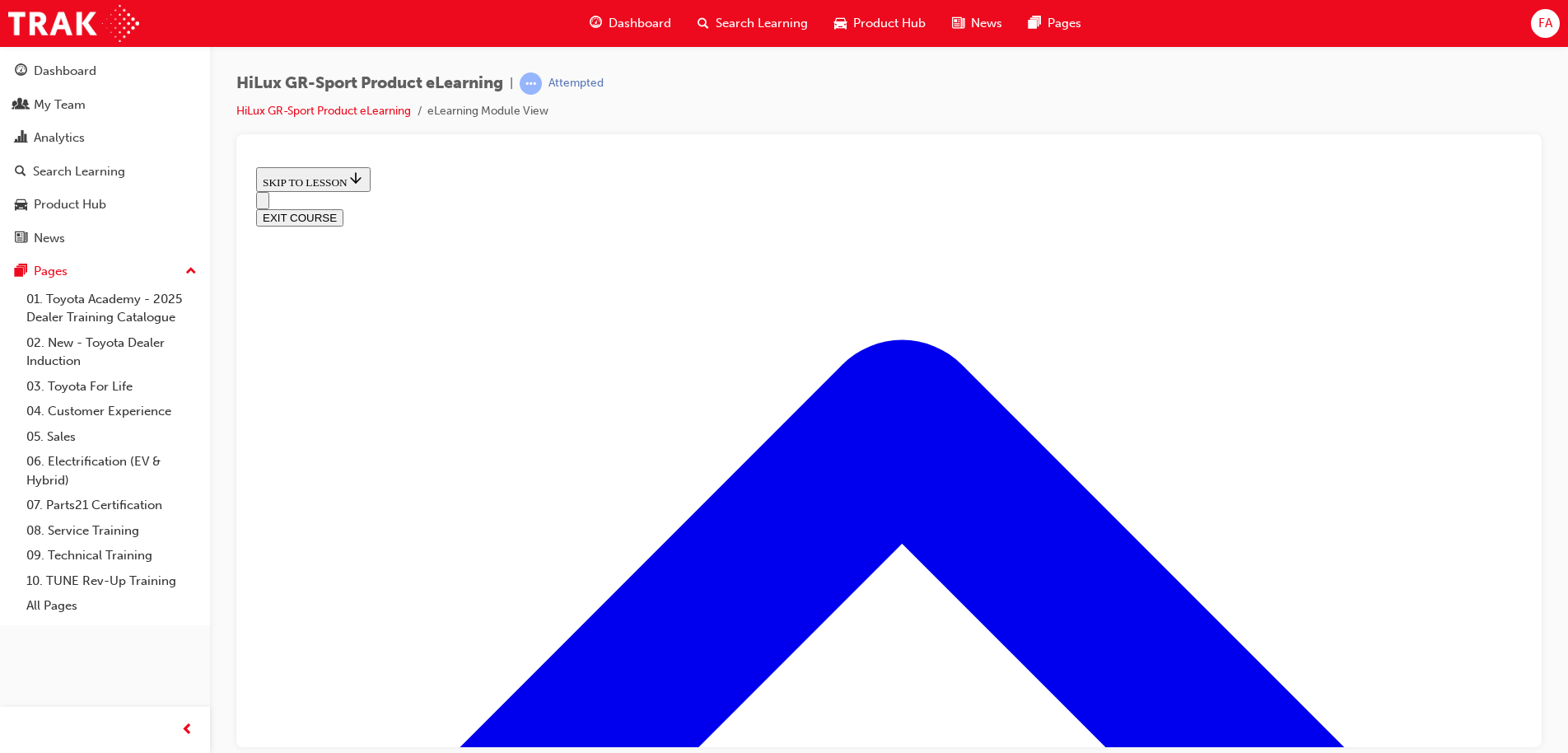
scroll to position [380, 0]
